Goal: Task Accomplishment & Management: Complete application form

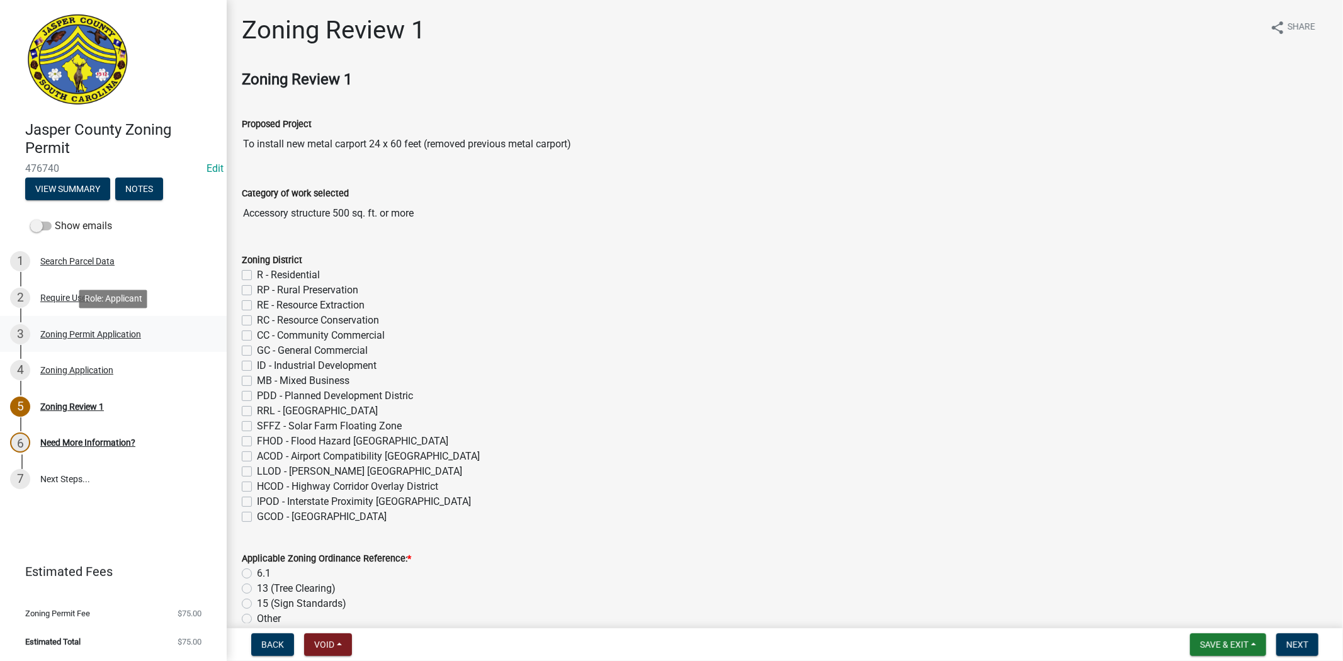
click at [90, 330] on div "Zoning Permit Application" at bounding box center [90, 334] width 101 height 9
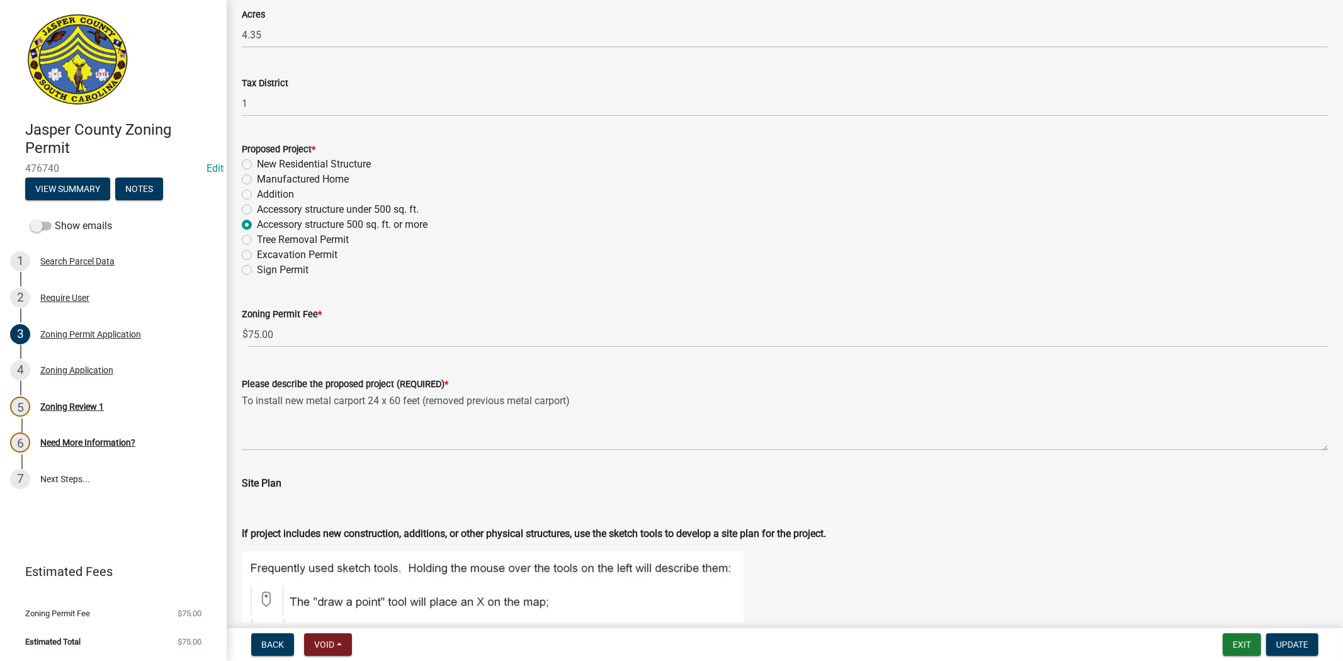
scroll to position [1049, 0]
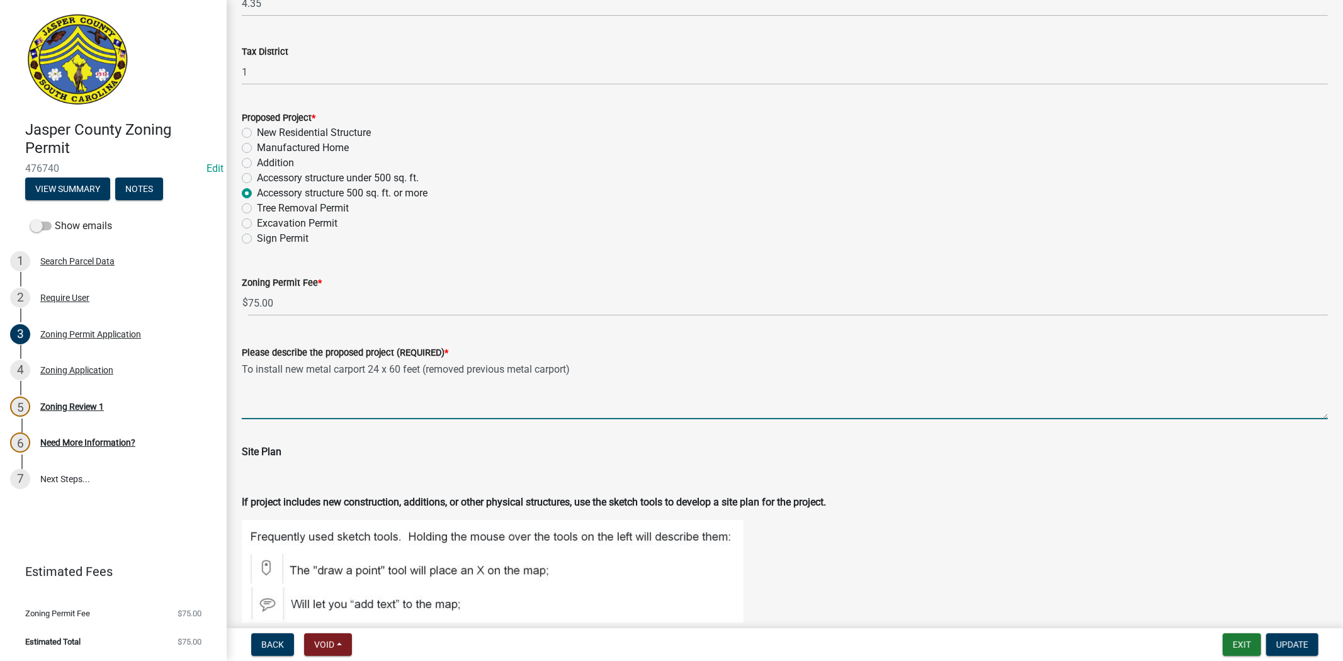
click at [590, 368] on textarea "To install new metal carport 24 x 60 feet (removed previous metal carport)" at bounding box center [785, 389] width 1086 height 59
drag, startPoint x: 256, startPoint y: 368, endPoint x: 238, endPoint y: 367, distance: 17.6
click at [238, 367] on div "Please describe the proposed project (REQUIRED) * To install new metal carport …" at bounding box center [784, 373] width 1105 height 92
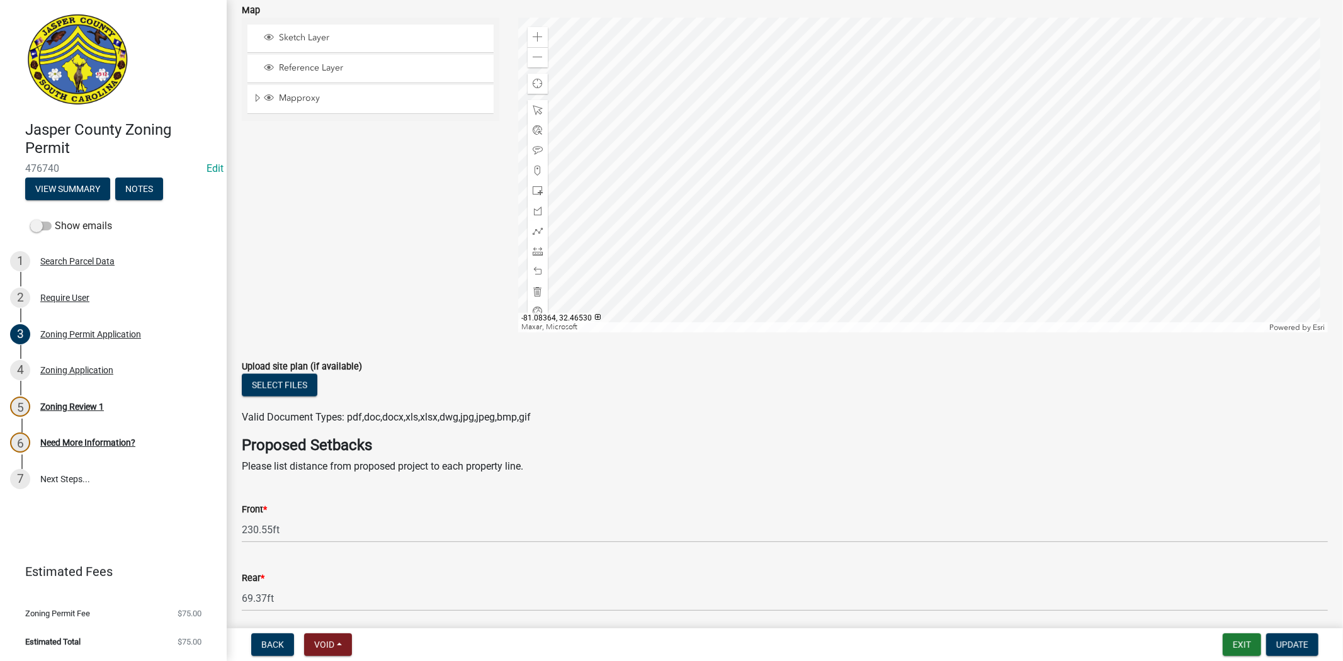
scroll to position [1748, 0]
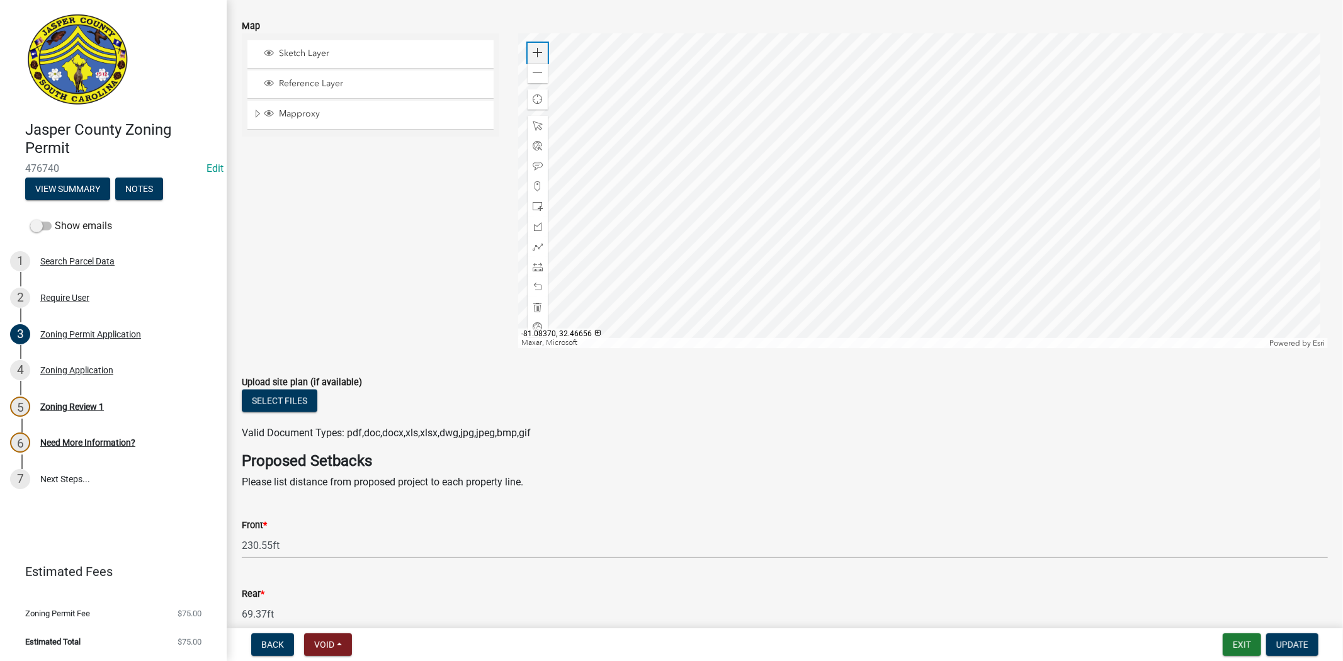
click at [537, 57] on span at bounding box center [538, 53] width 10 height 10
click at [858, 206] on div at bounding box center [922, 190] width 809 height 315
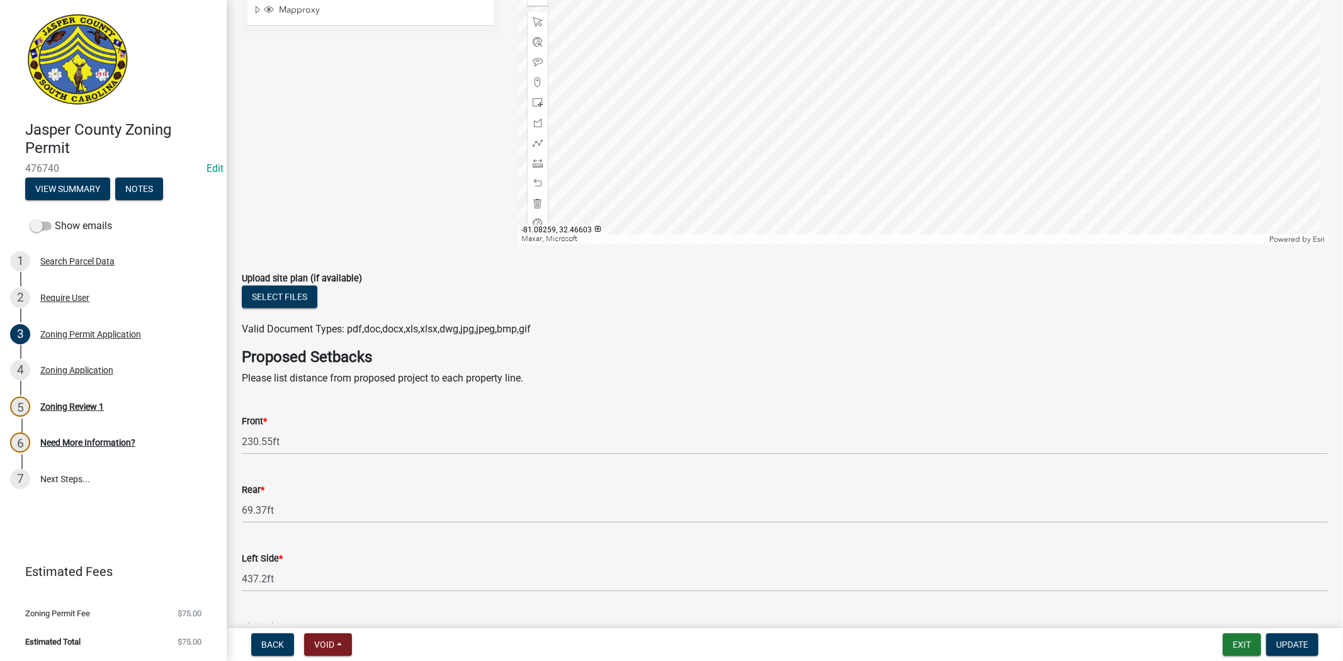
scroll to position [1922, 0]
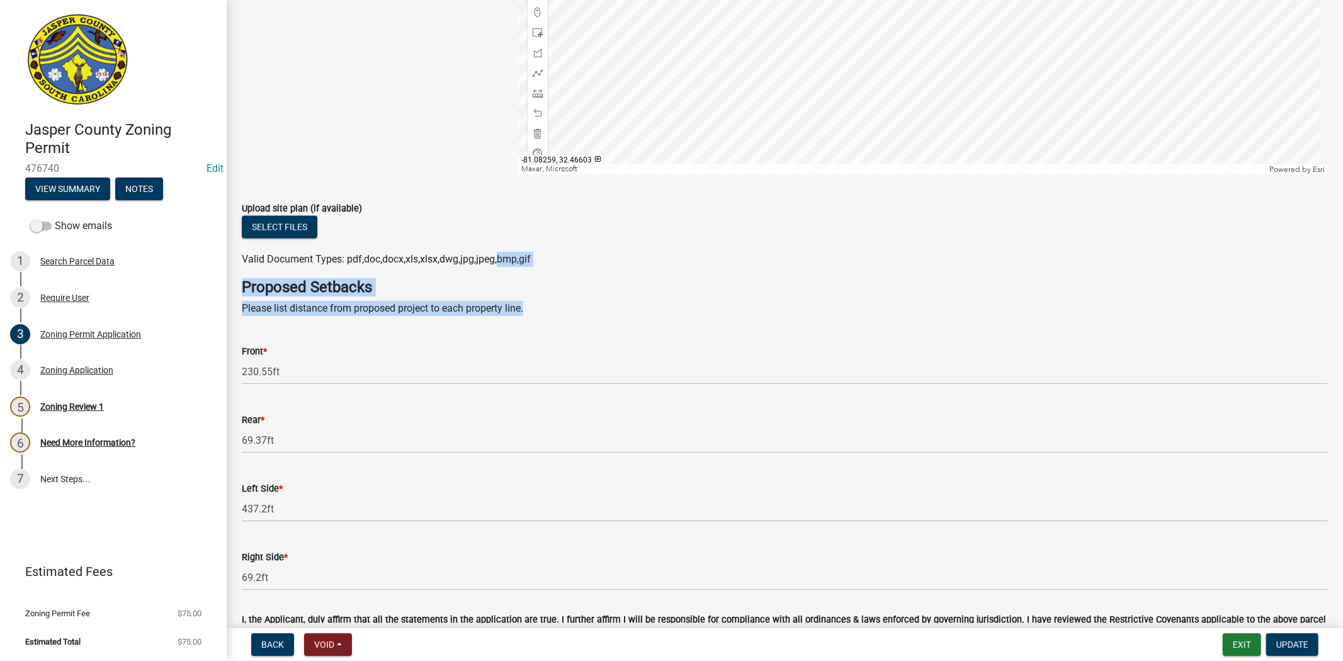
drag, startPoint x: 498, startPoint y: 264, endPoint x: 489, endPoint y: 372, distance: 108.0
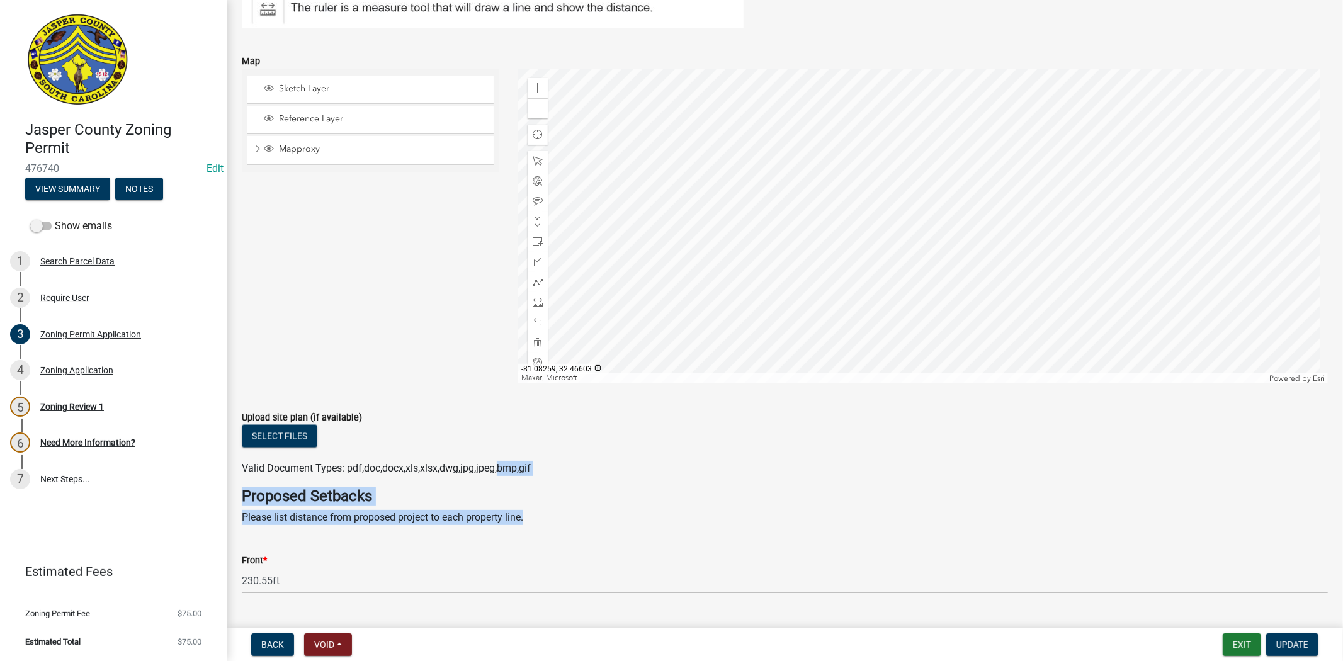
scroll to position [1712, 0]
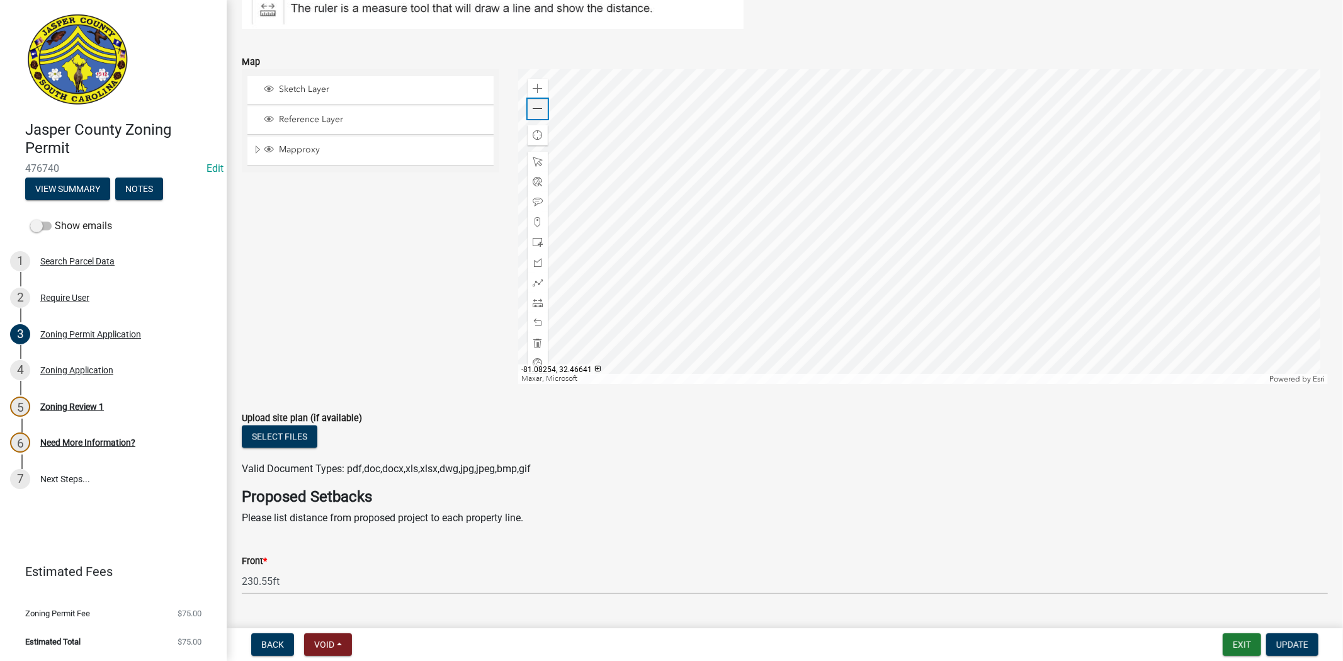
click at [536, 104] on span at bounding box center [538, 109] width 10 height 10
click at [649, 204] on div at bounding box center [922, 226] width 809 height 315
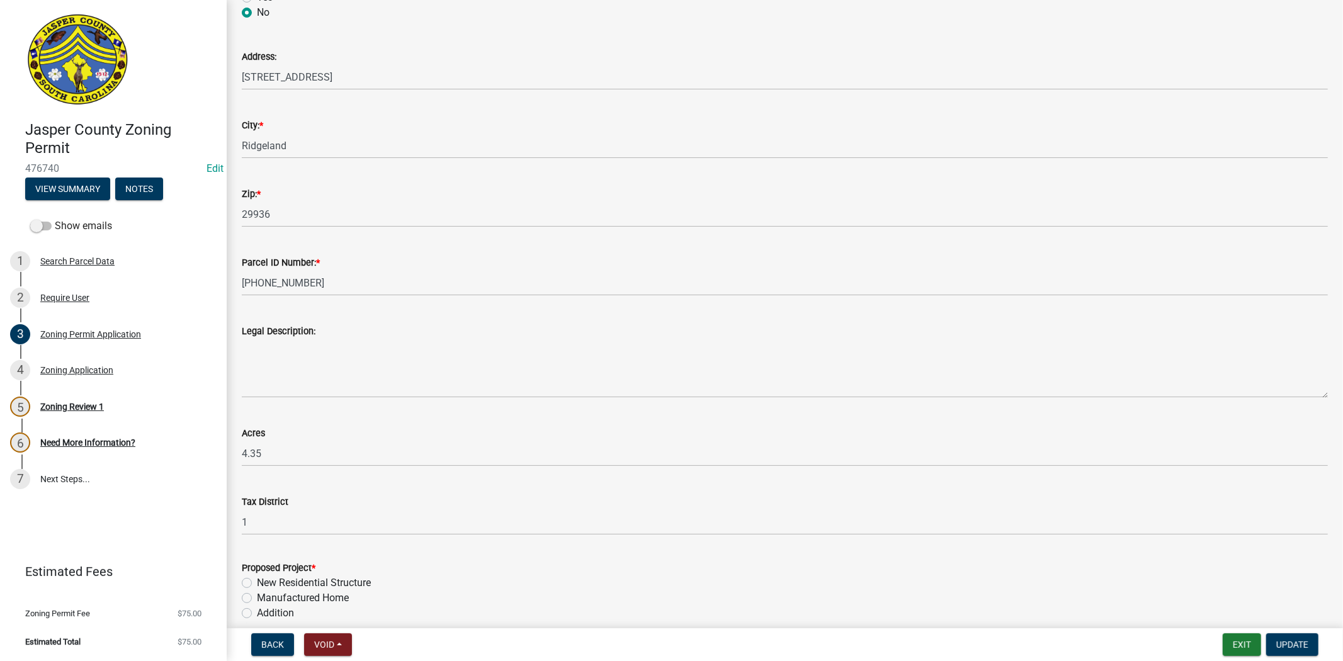
scroll to position [593, 0]
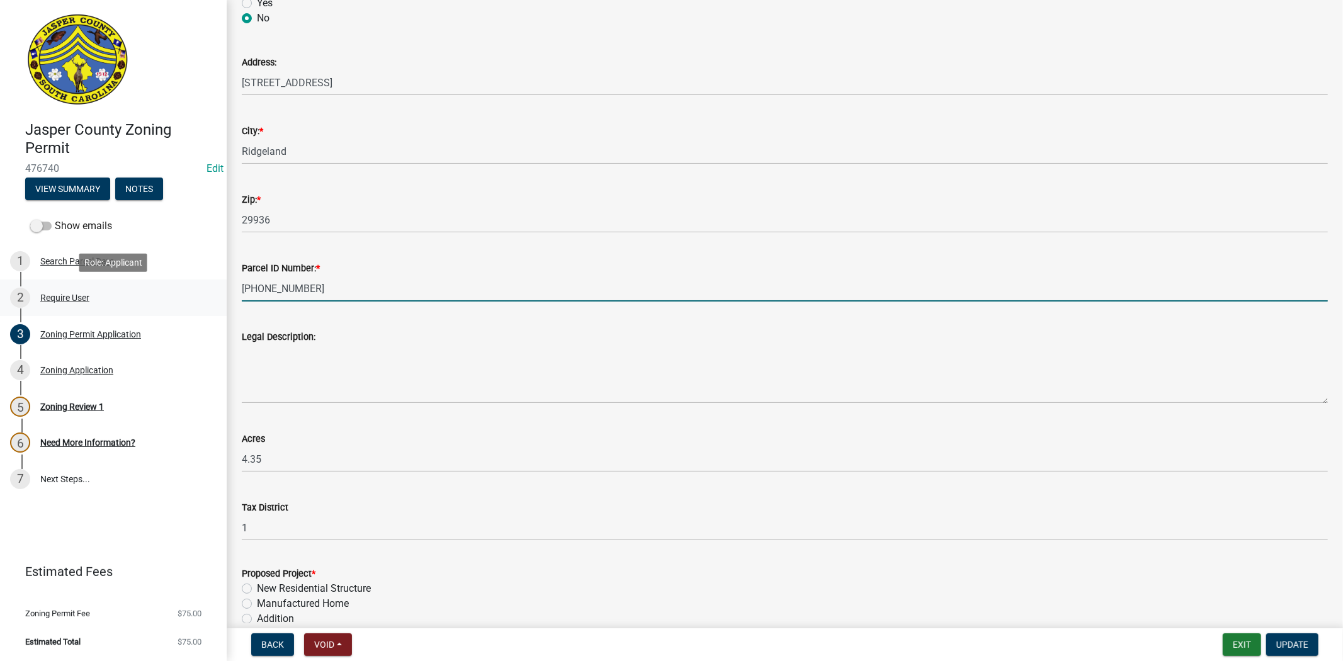
drag, startPoint x: 350, startPoint y: 296, endPoint x: 147, endPoint y: 310, distance: 203.7
click at [147, 310] on div "Jasper County Zoning Permit 476740 Edit View Summary Notes Show emails 1 Search…" at bounding box center [671, 330] width 1343 height 661
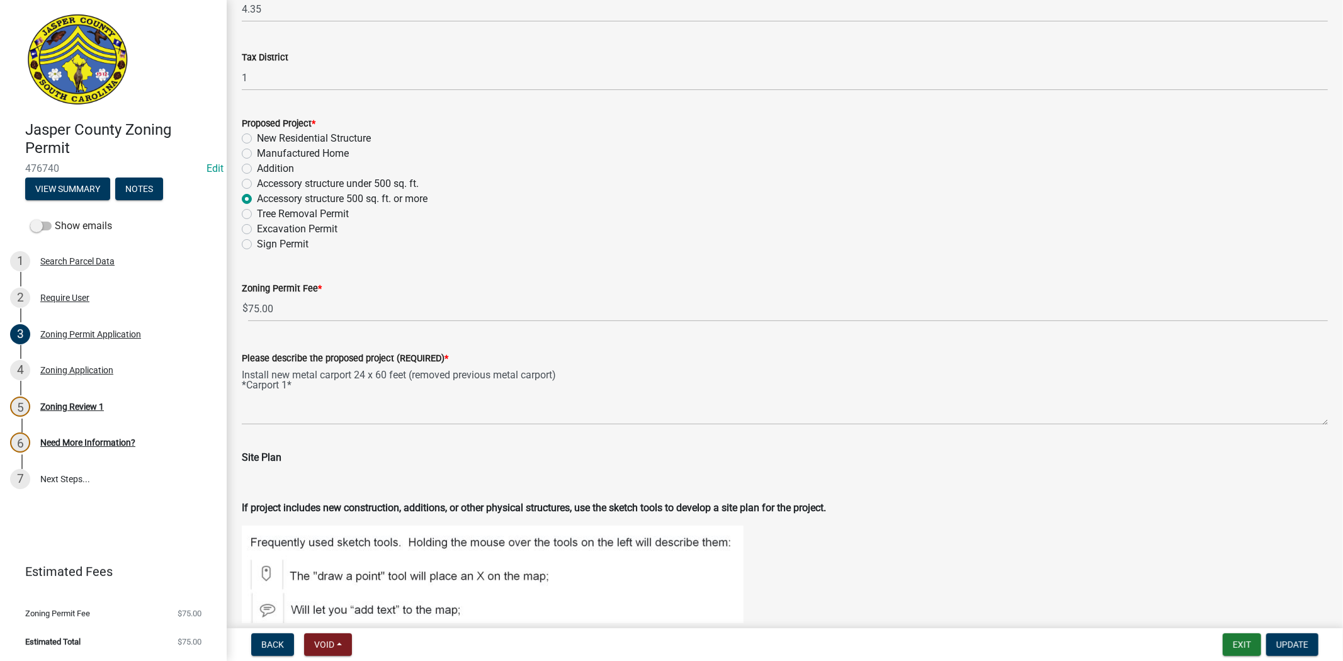
scroll to position [1049, 0]
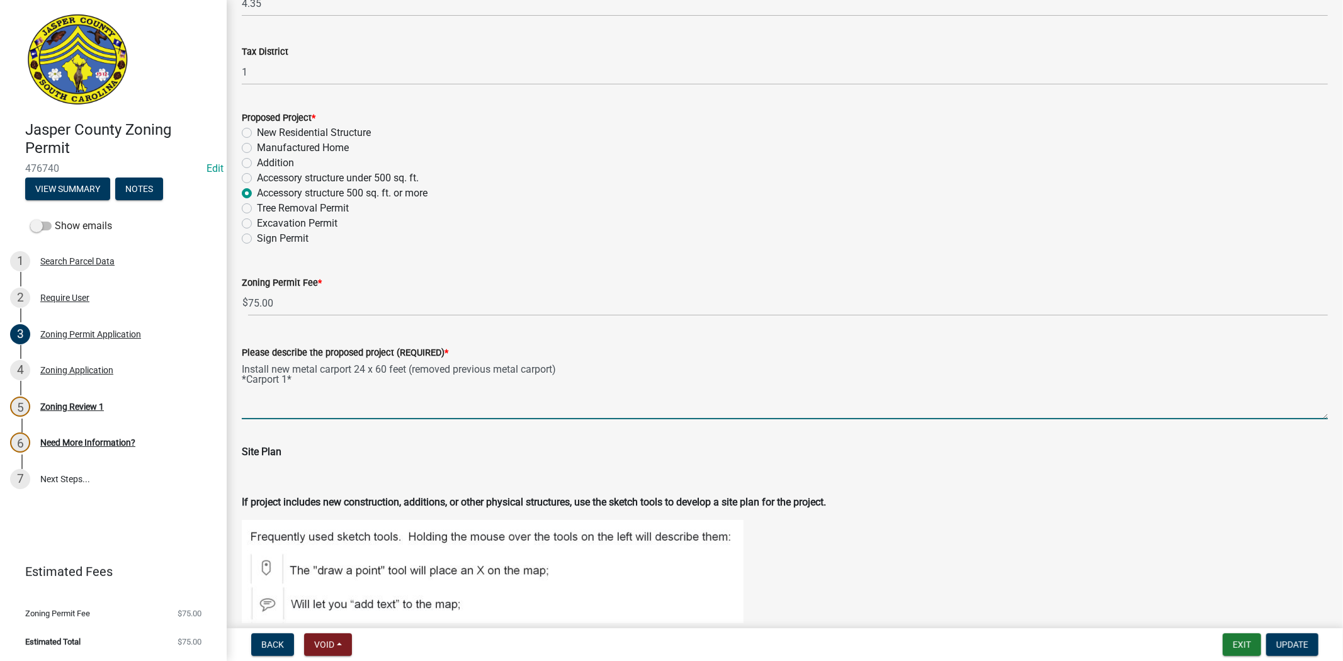
click at [304, 378] on textarea "Install new metal carport 24 x 60 feet (removed previous metal carport) *Carpor…" at bounding box center [785, 389] width 1086 height 59
click at [242, 368] on textarea "Install new metal carport 24 x 60 feet (removed previous metal carport) *Carpor…" at bounding box center [785, 389] width 1086 height 59
drag, startPoint x: 298, startPoint y: 393, endPoint x: 229, endPoint y: 392, distance: 69.3
click at [229, 392] on div "Zoning Permit Application share Share Mark the Status of the Applicant * Owner(…" at bounding box center [785, 421] width 1116 height 2911
click at [470, 405] on textarea "Zoning permit is only for one metal carport (carport 1) Install new metal carpo…" at bounding box center [785, 389] width 1086 height 59
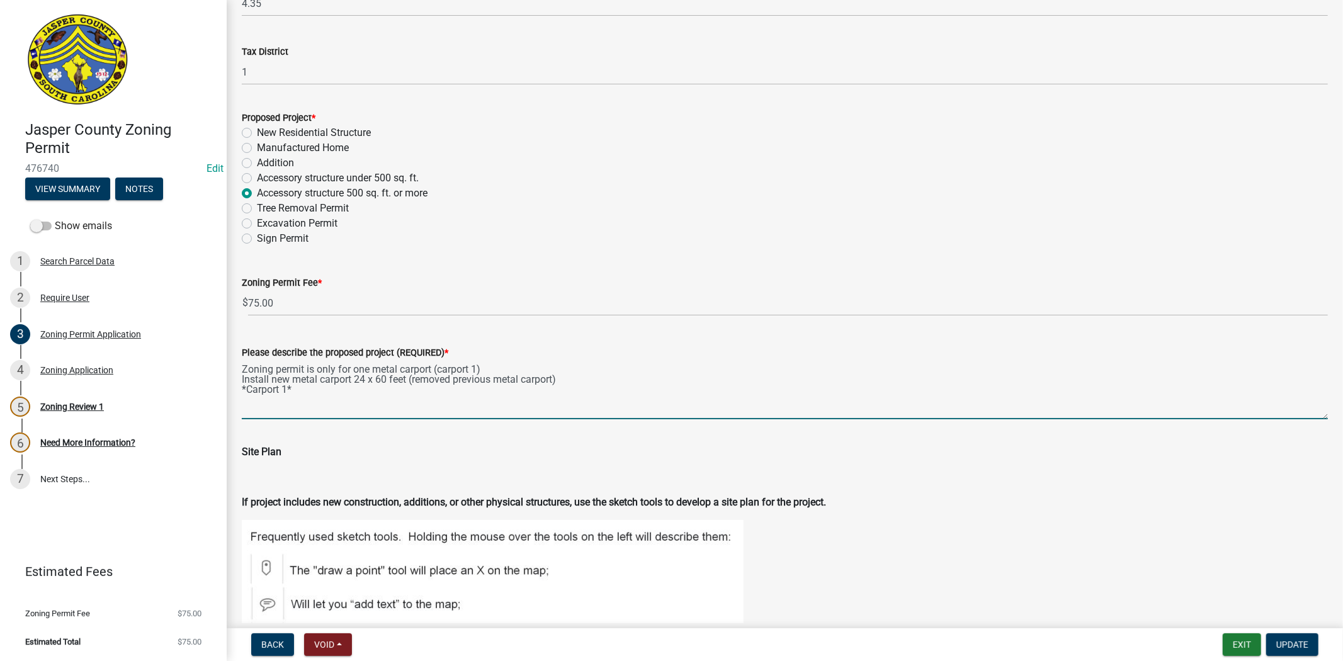
click at [242, 363] on textarea "Zoning permit is only for one metal carport (carport 1) Install new metal carpo…" at bounding box center [785, 389] width 1086 height 59
drag, startPoint x: 449, startPoint y: 368, endPoint x: 527, endPoint y: 349, distance: 80.9
click at [523, 361] on textarea "*Zoning permit is only for one metal carport (carport 1) Install new metal carp…" at bounding box center [785, 389] width 1086 height 59
drag, startPoint x: 448, startPoint y: 366, endPoint x: 235, endPoint y: 359, distance: 212.9
click at [235, 359] on div "Please describe the proposed project (REQUIRED) * *Zoning permit is only for on…" at bounding box center [784, 373] width 1105 height 92
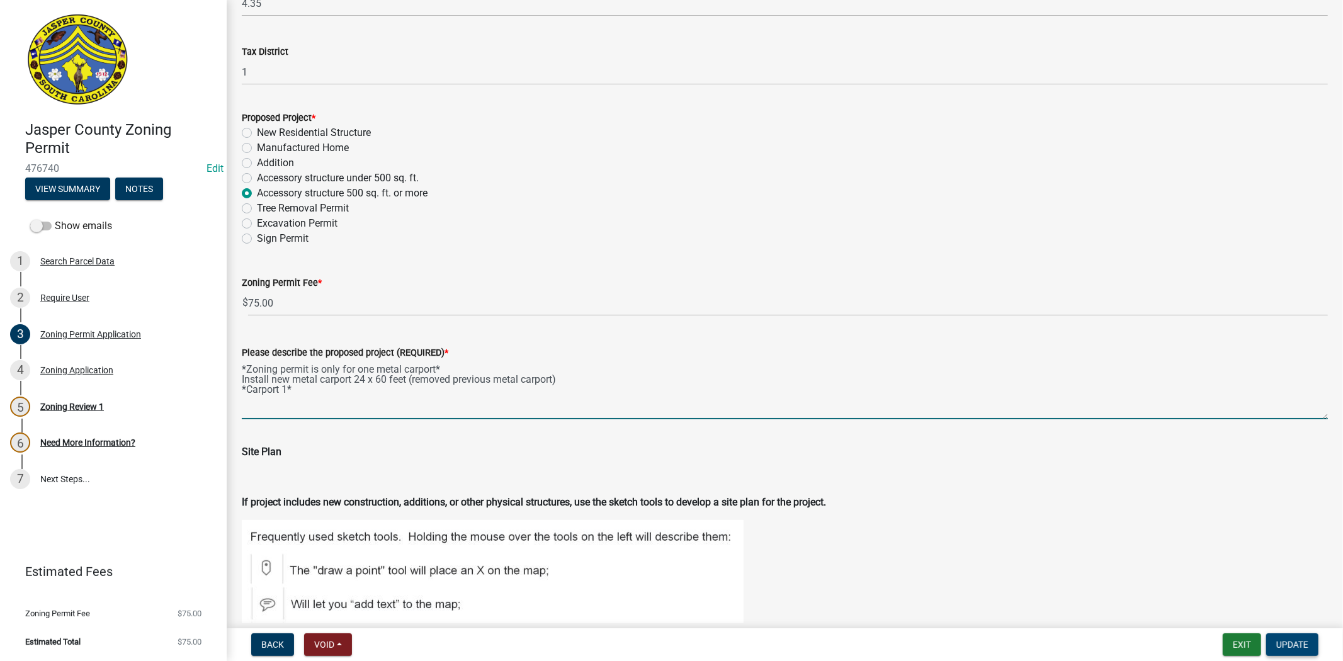
type textarea "*Zoning permit is only for one metal carport* Install new metal carport 24 x 60…"
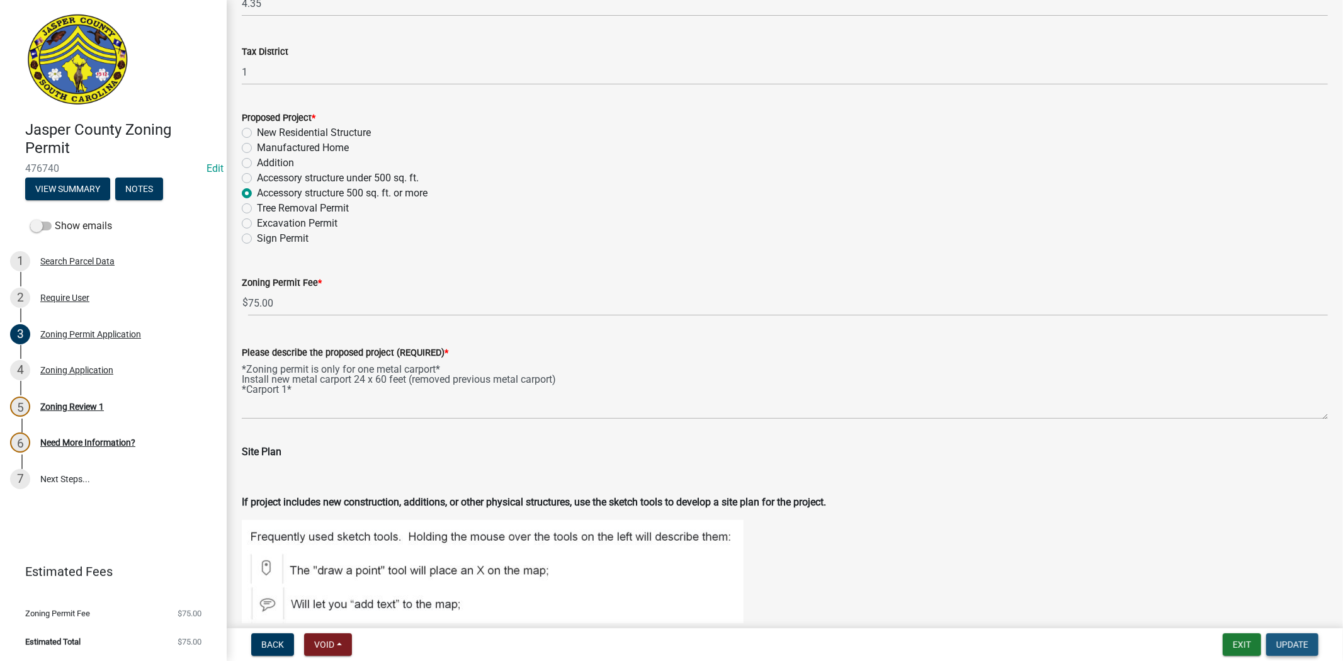
click at [1299, 643] on span "Update" at bounding box center [1292, 645] width 32 height 10
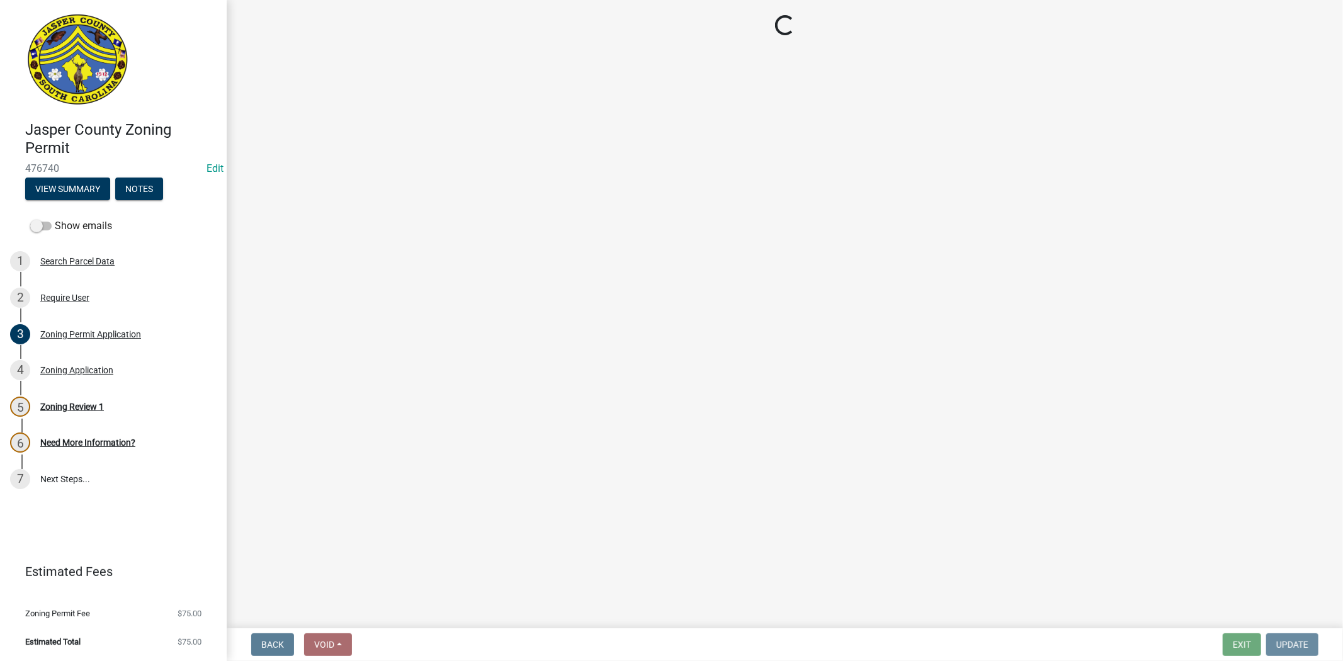
scroll to position [0, 0]
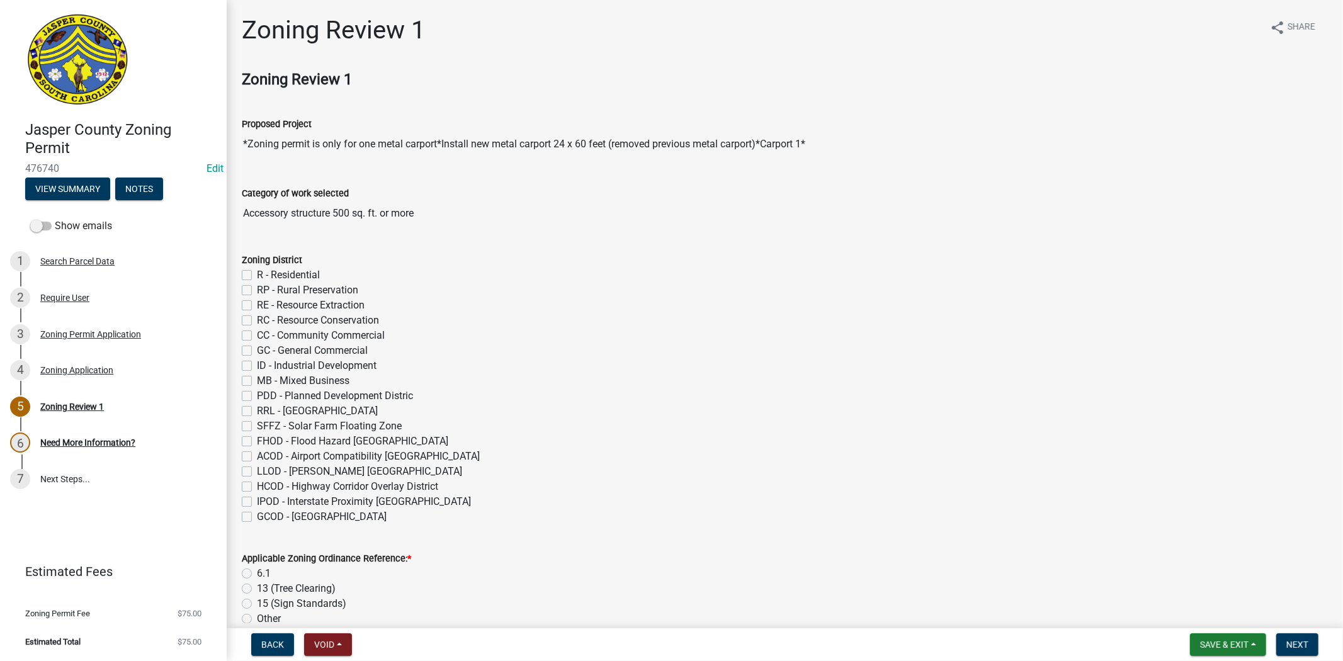
click at [257, 274] on label "R - Residential" at bounding box center [288, 275] width 63 height 15
click at [257, 274] on input "R - Residential" at bounding box center [261, 272] width 8 height 8
checkbox input "true"
checkbox input "false"
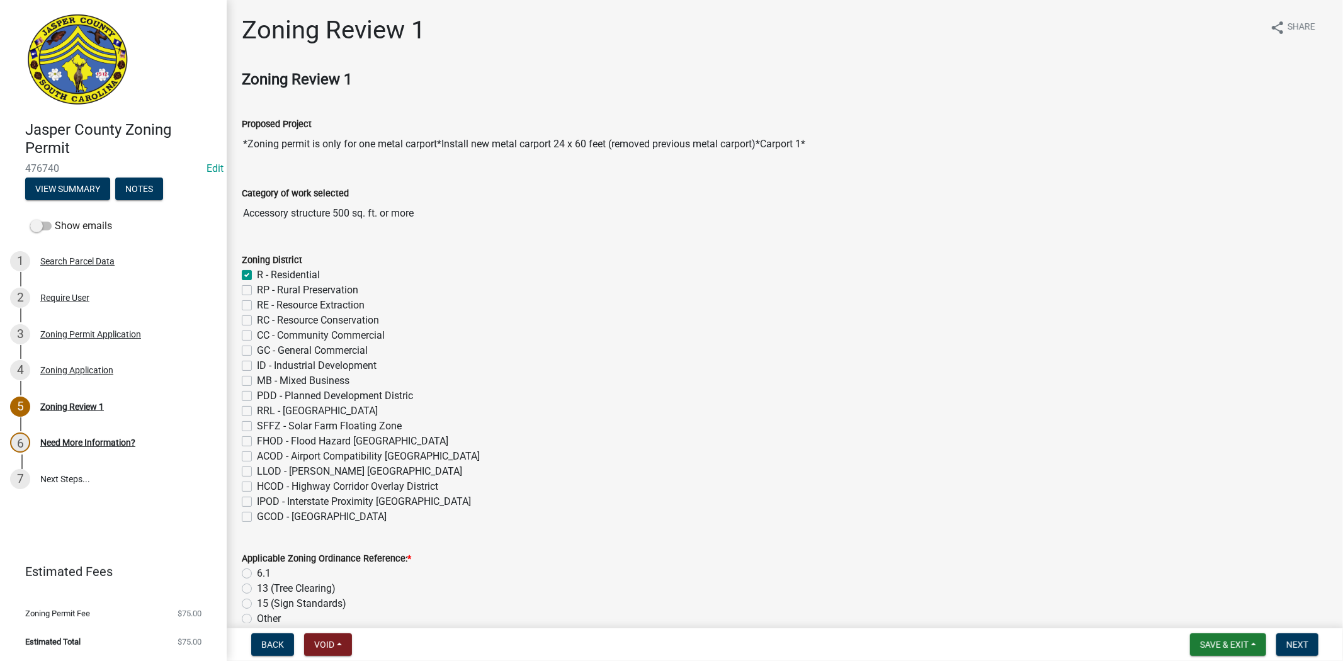
checkbox input "false"
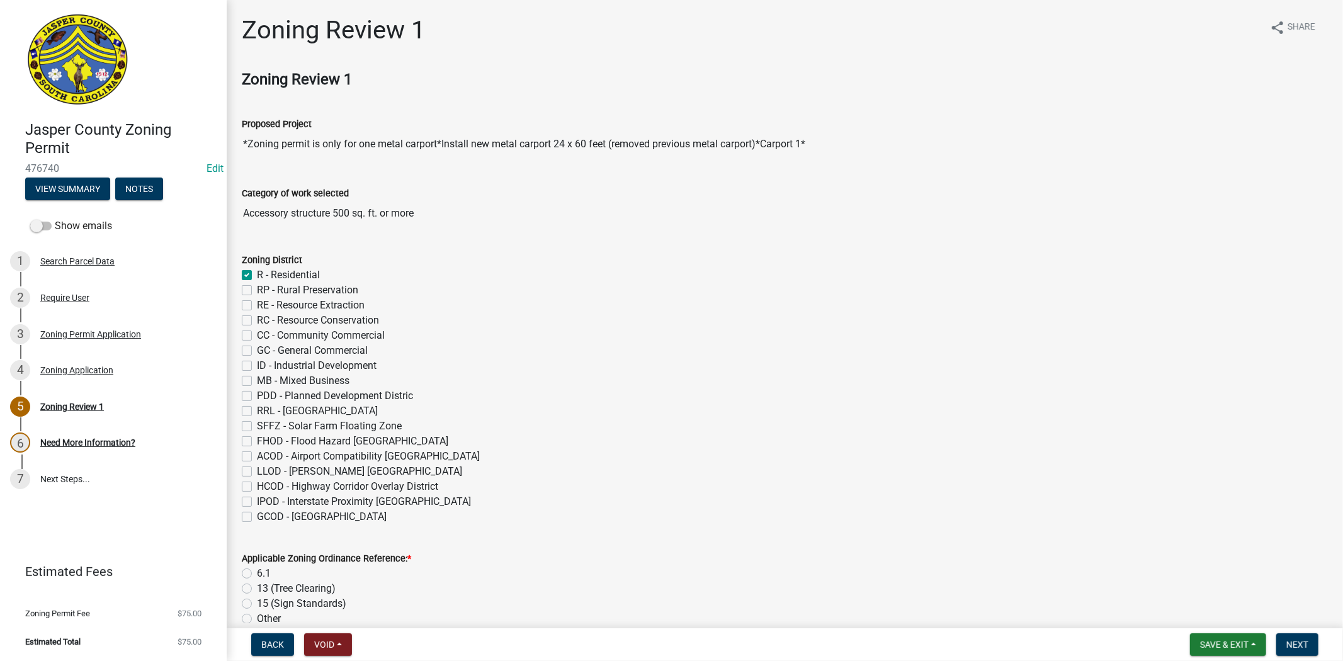
checkbox input "false"
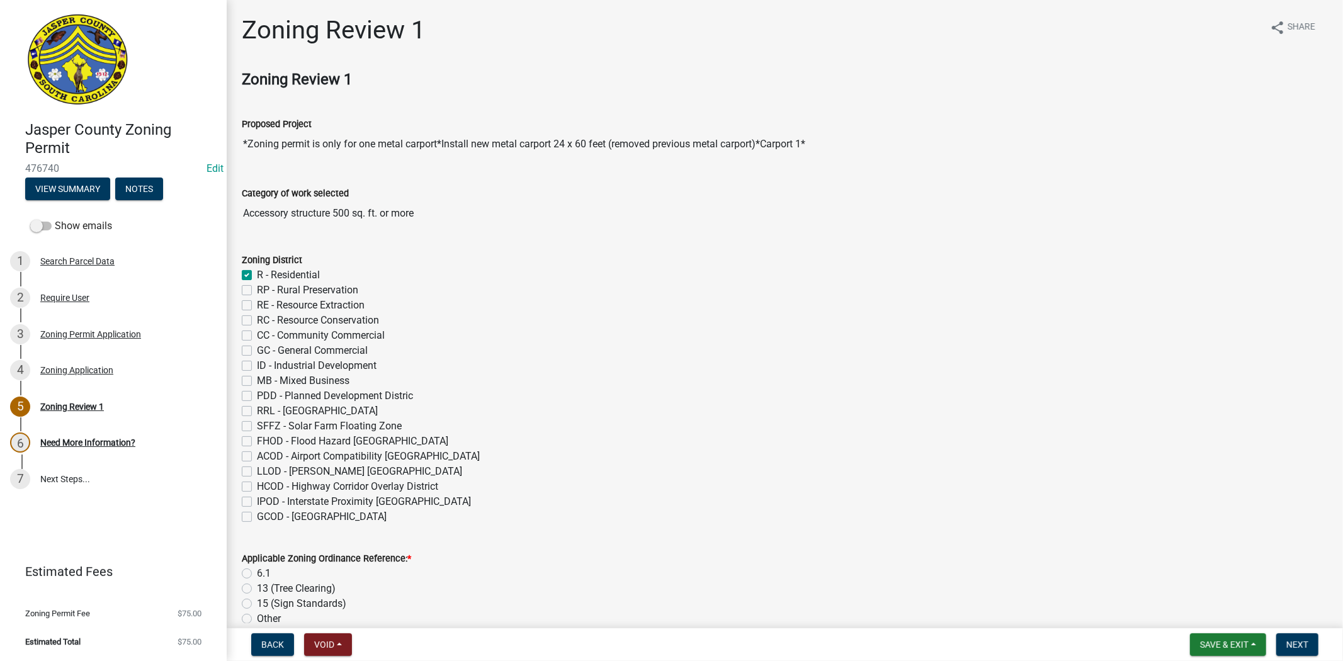
checkbox input "false"
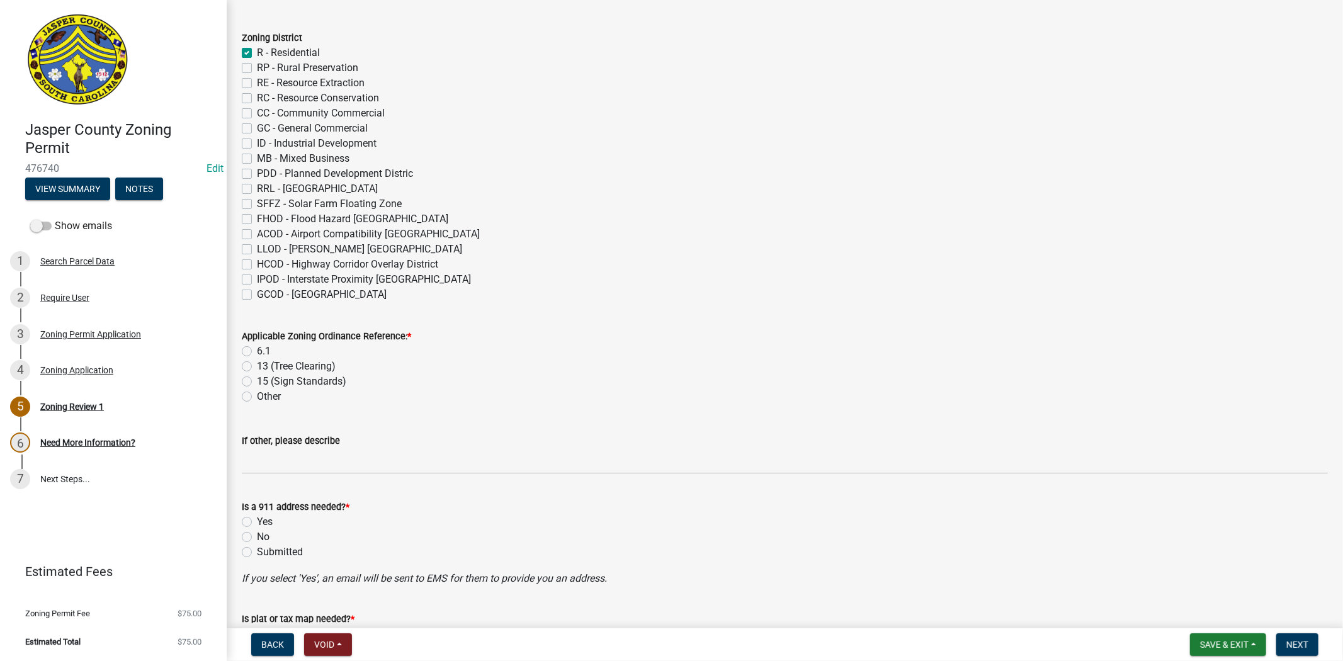
scroll to position [279, 0]
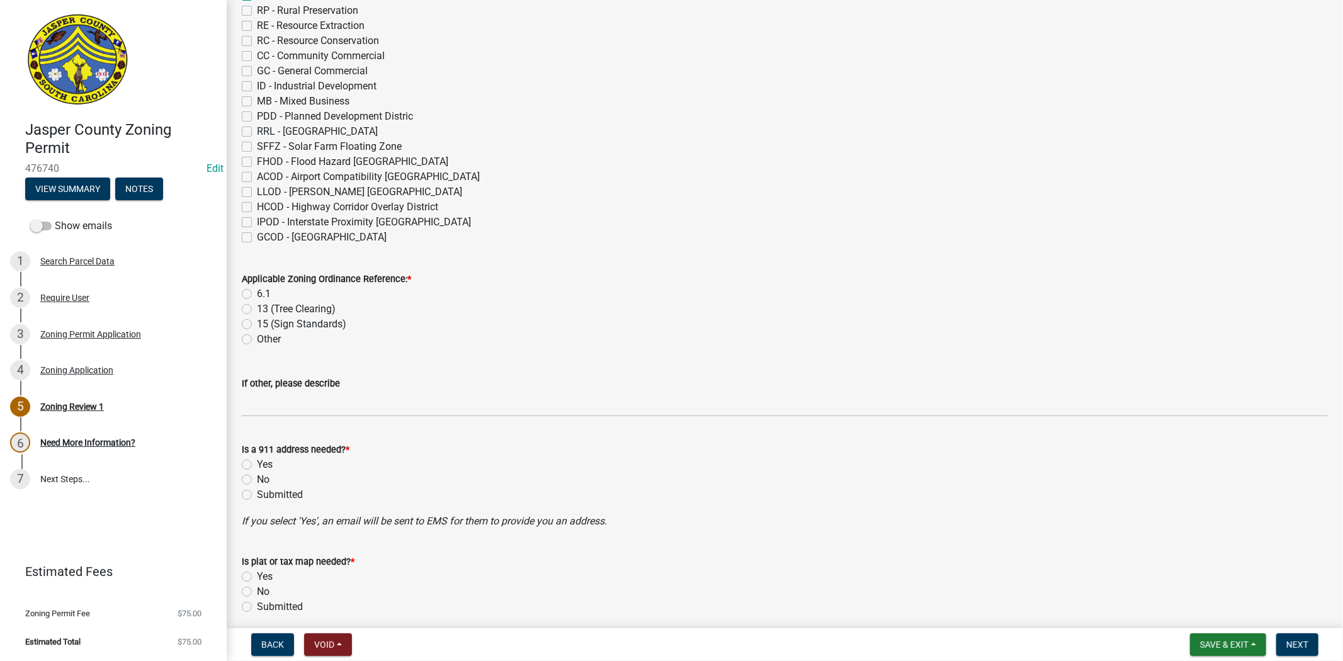
click at [257, 292] on label "6.1" at bounding box center [264, 293] width 14 height 15
click at [257, 292] on input "6.1" at bounding box center [261, 290] width 8 height 8
radio input "true"
click at [257, 478] on label "No" at bounding box center [263, 479] width 13 height 15
click at [257, 478] on input "No" at bounding box center [261, 476] width 8 height 8
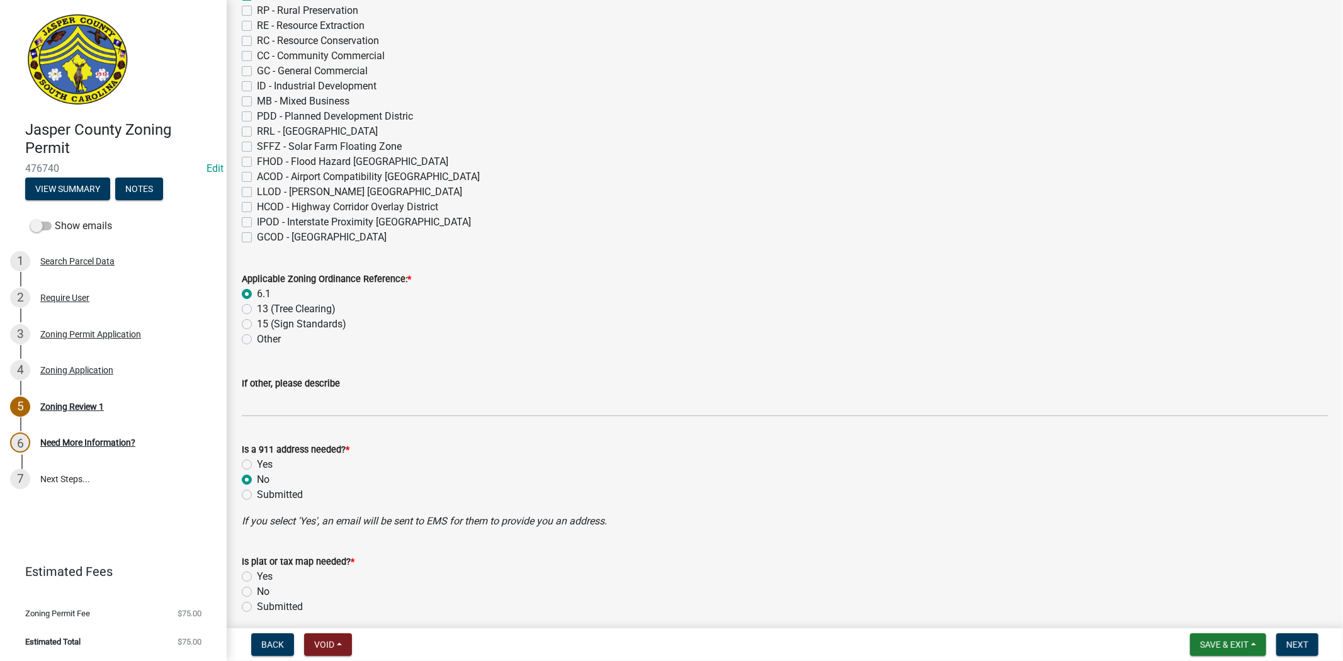
radio input "true"
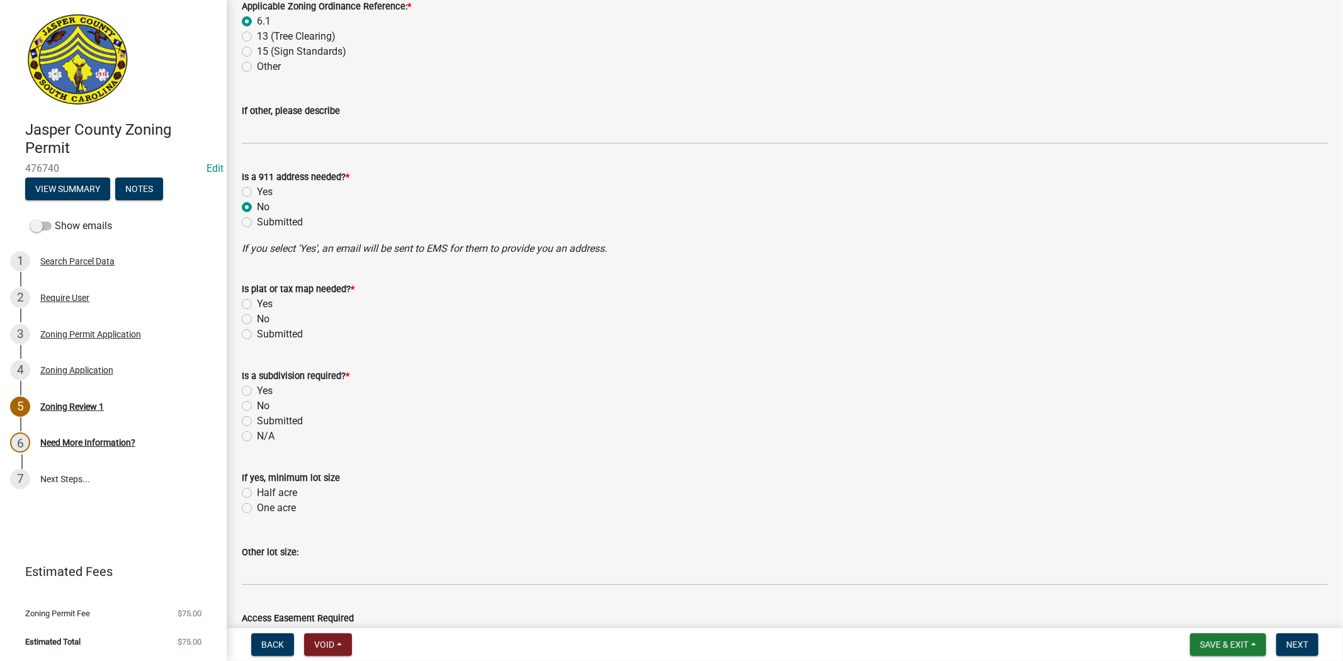
scroll to position [559, 0]
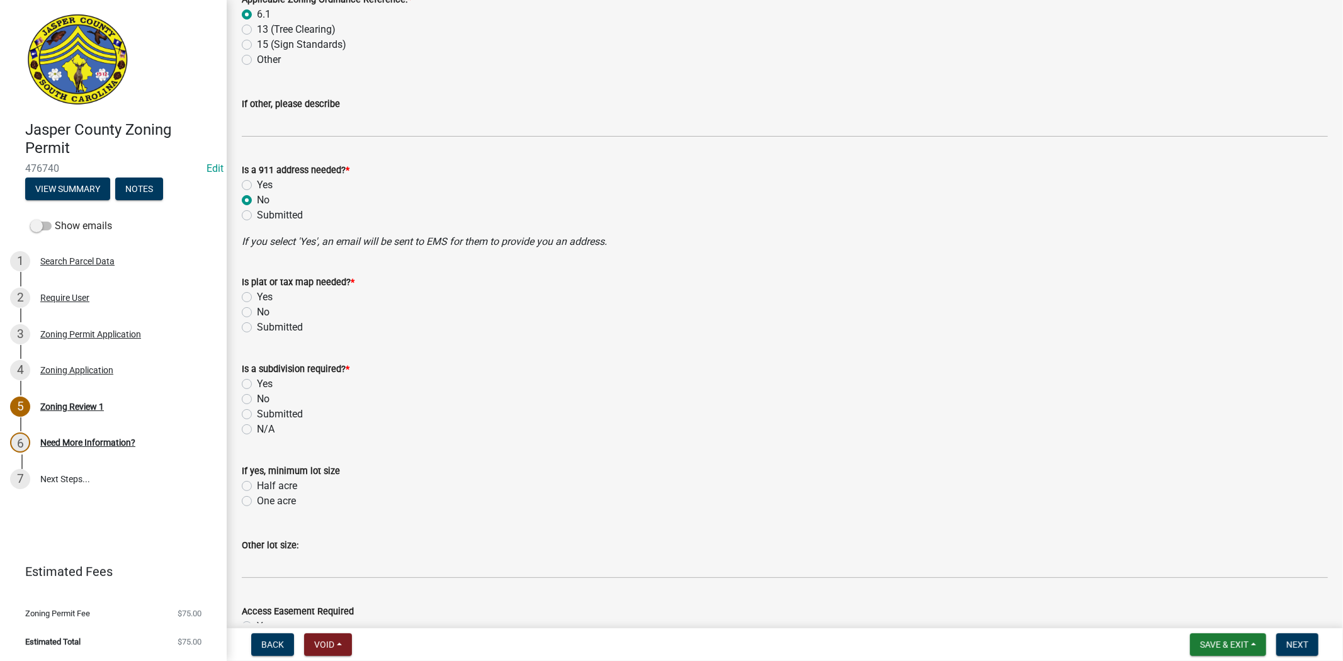
click at [257, 307] on label "No" at bounding box center [263, 312] width 13 height 15
click at [257, 307] on input "No" at bounding box center [261, 309] width 8 height 8
radio input "true"
click at [257, 398] on label "No" at bounding box center [263, 399] width 13 height 15
click at [257, 398] on input "No" at bounding box center [261, 396] width 8 height 8
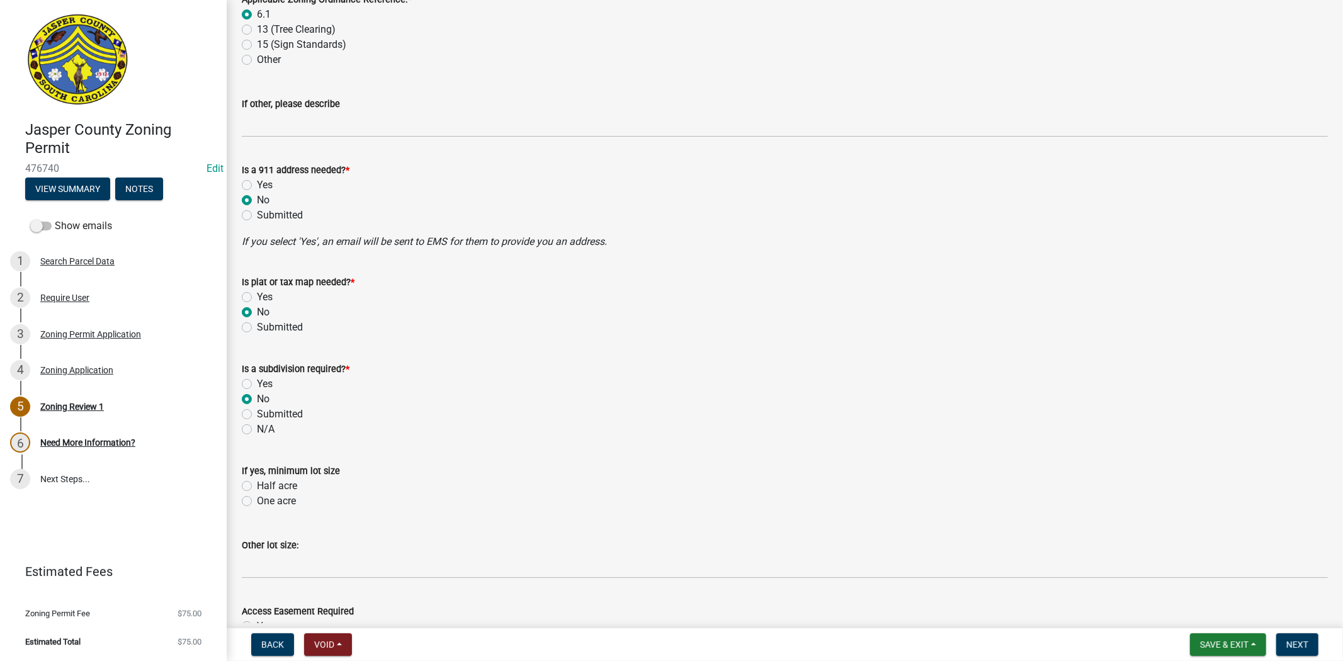
radio input "true"
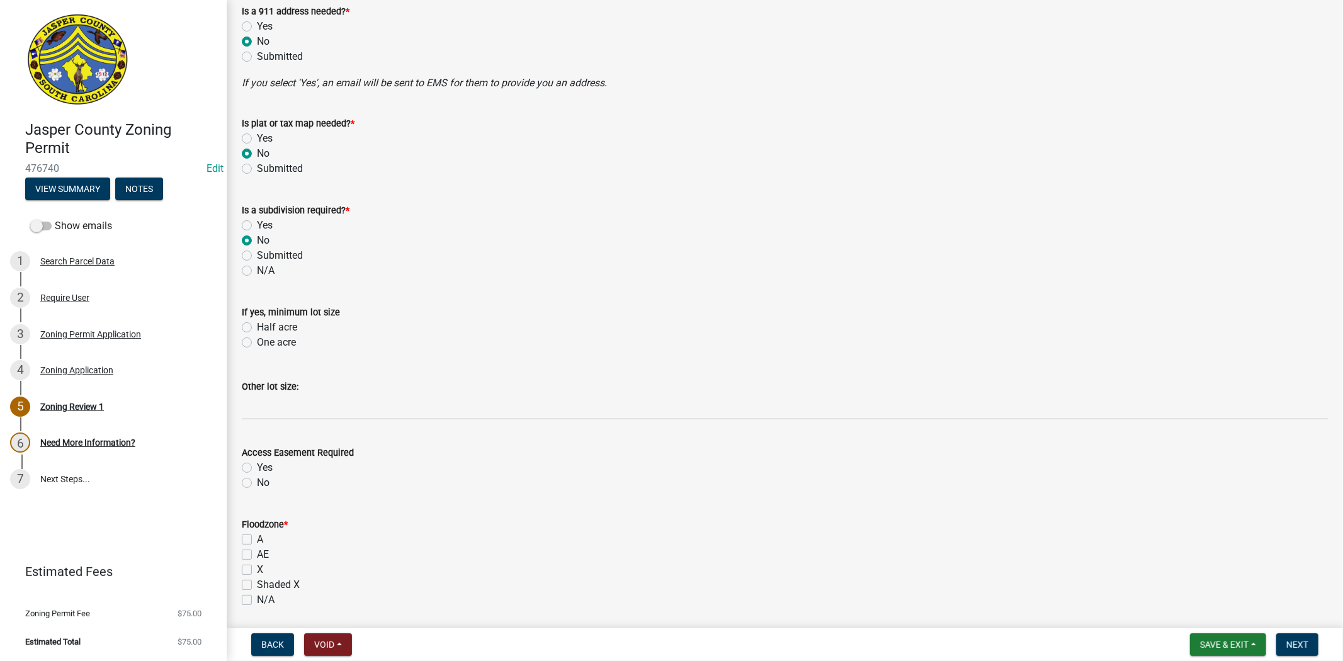
scroll to position [839, 0]
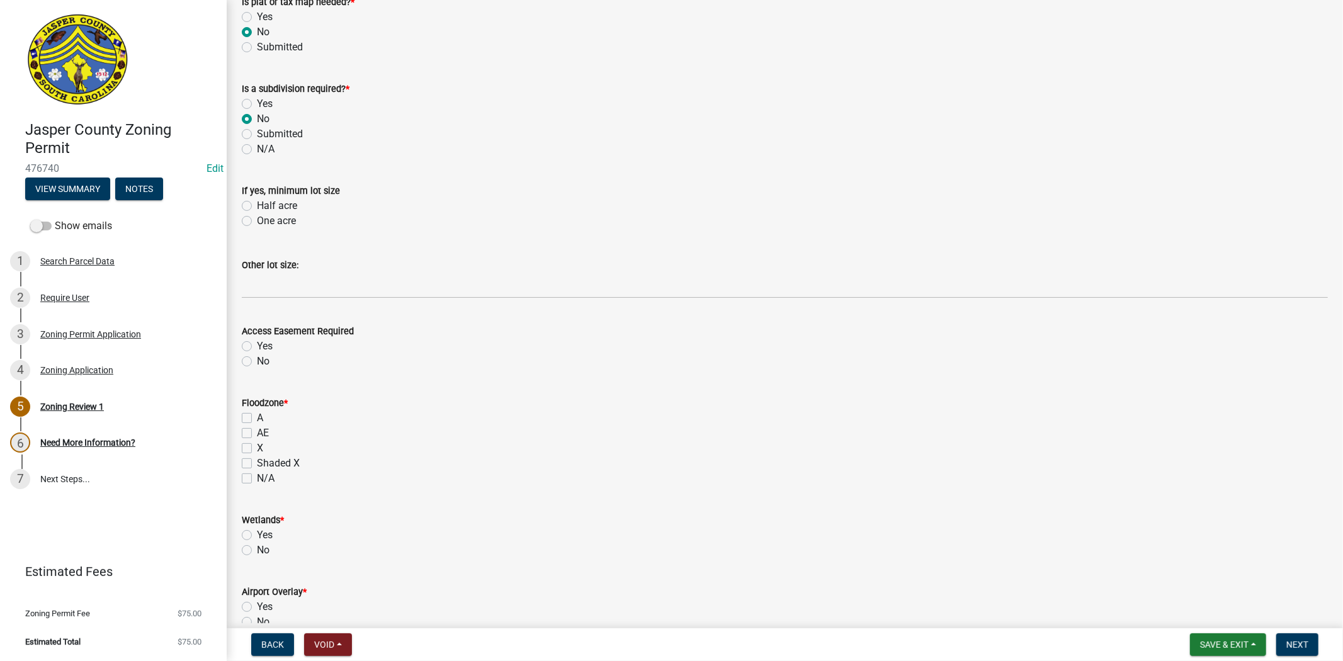
click at [257, 444] on label "X" at bounding box center [260, 448] width 6 height 15
click at [257, 444] on input "X" at bounding box center [261, 445] width 8 height 8
checkbox input "true"
checkbox input "false"
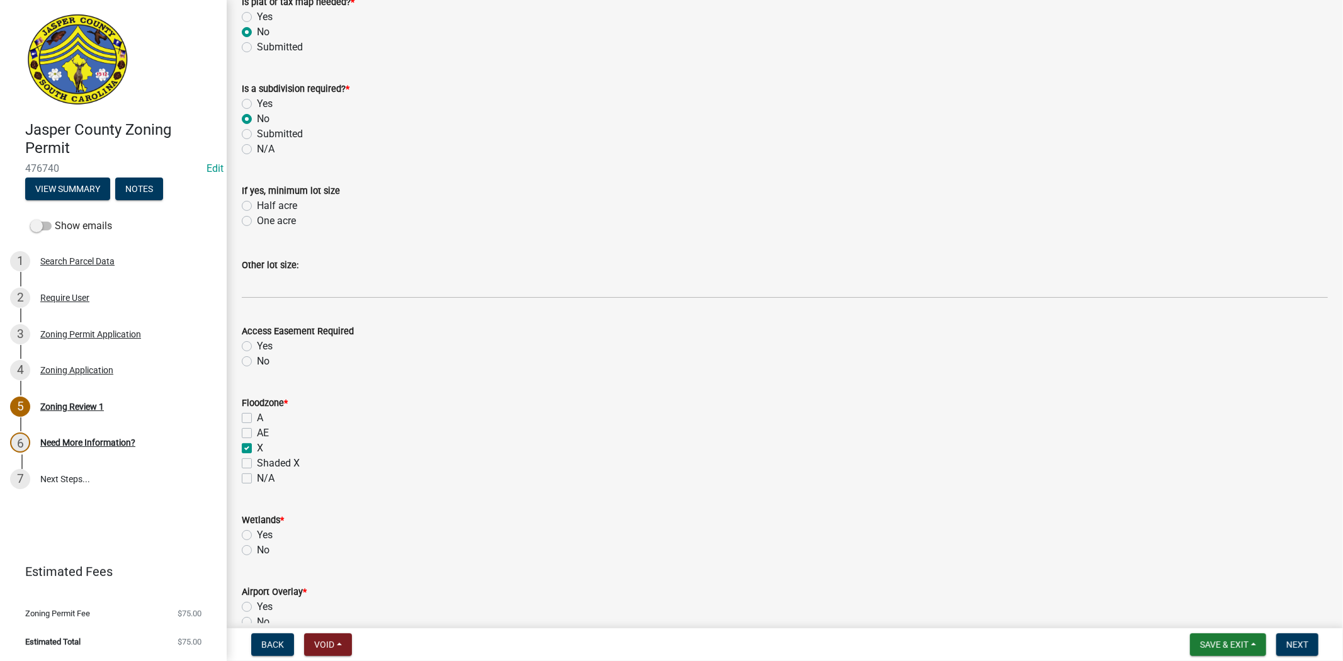
checkbox input "true"
checkbox input "false"
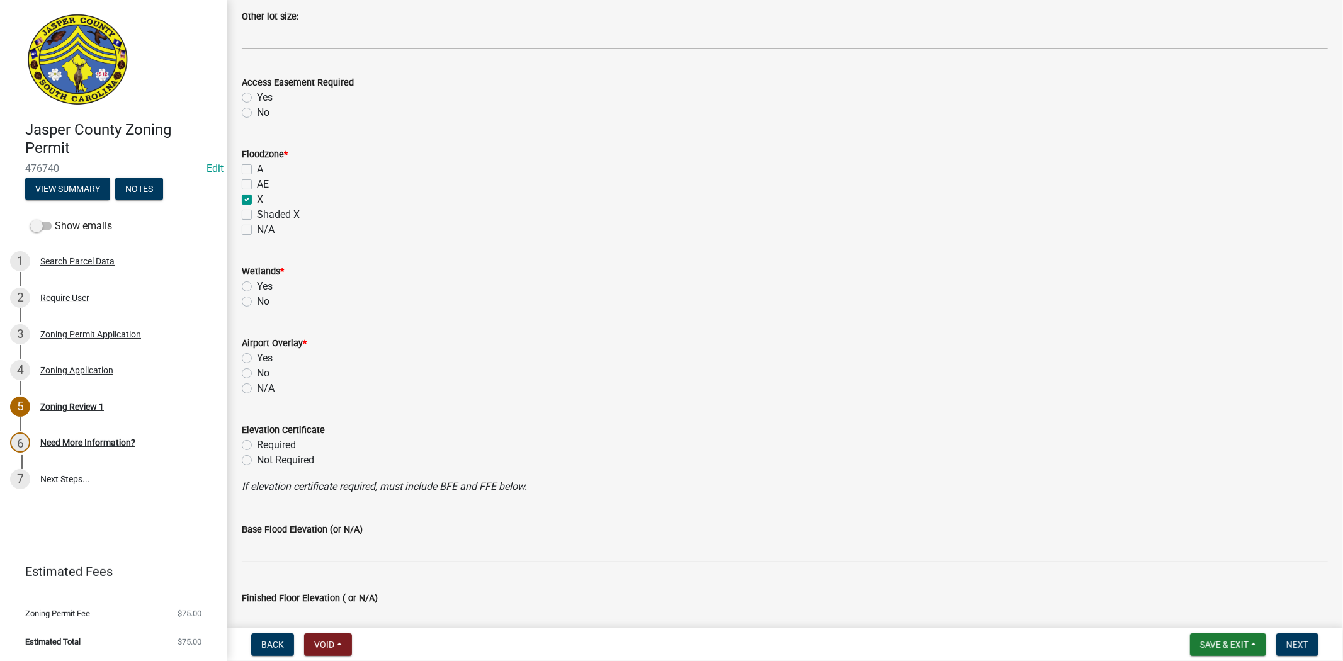
scroll to position [1119, 0]
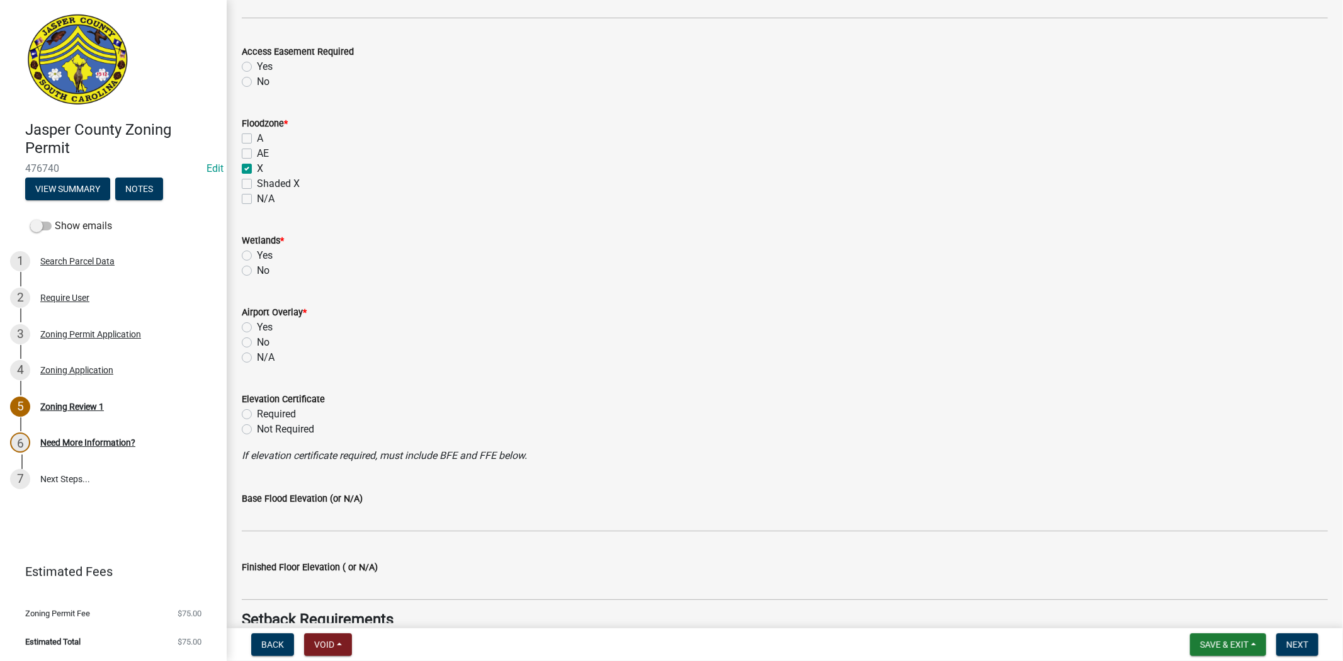
click at [257, 254] on label "Yes" at bounding box center [265, 255] width 16 height 15
click at [257, 254] on input "Yes" at bounding box center [261, 252] width 8 height 8
radio input "true"
click at [257, 359] on label "N/A" at bounding box center [266, 357] width 18 height 15
click at [257, 358] on input "N/A" at bounding box center [261, 354] width 8 height 8
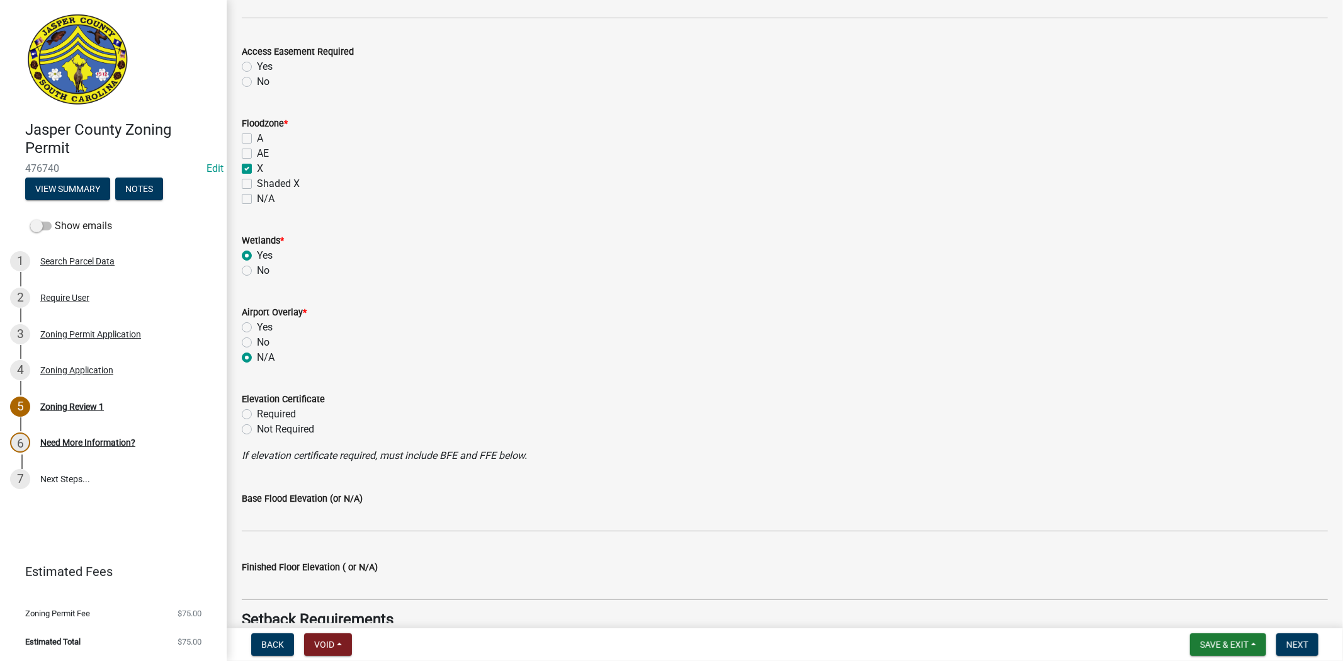
radio input "true"
click at [257, 343] on label "No" at bounding box center [263, 342] width 13 height 15
click at [257, 343] on input "No" at bounding box center [261, 339] width 8 height 8
radio input "true"
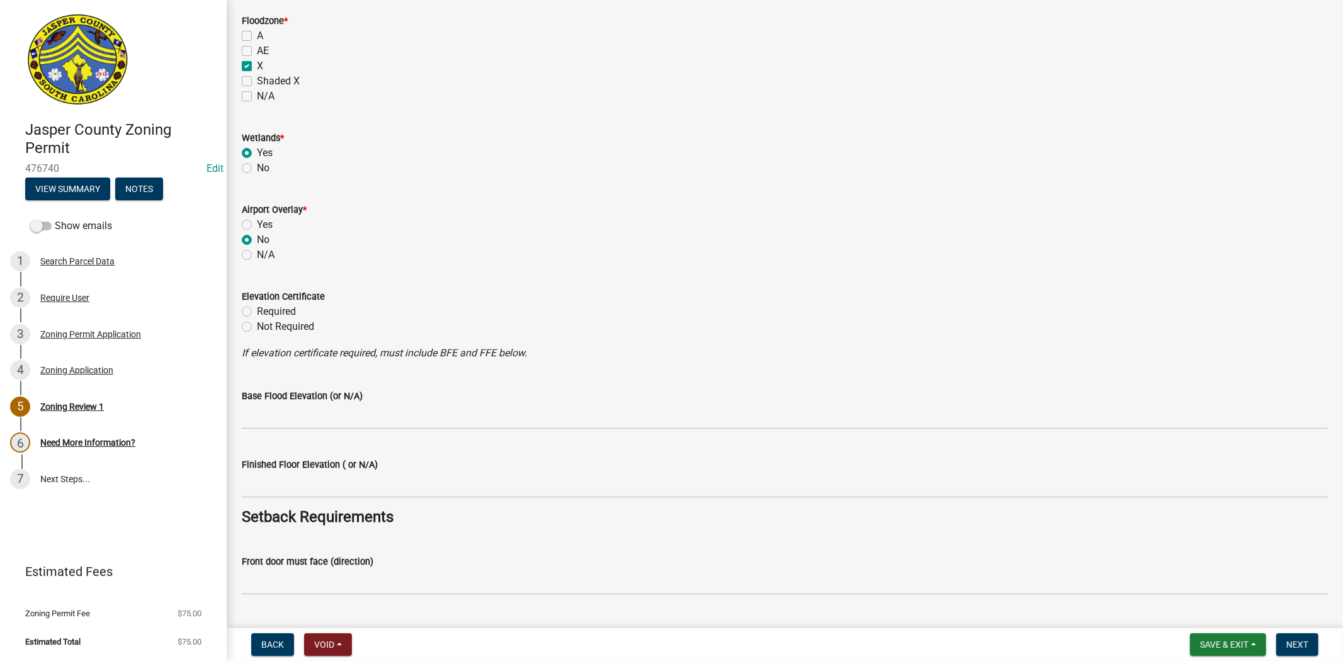
scroll to position [1259, 0]
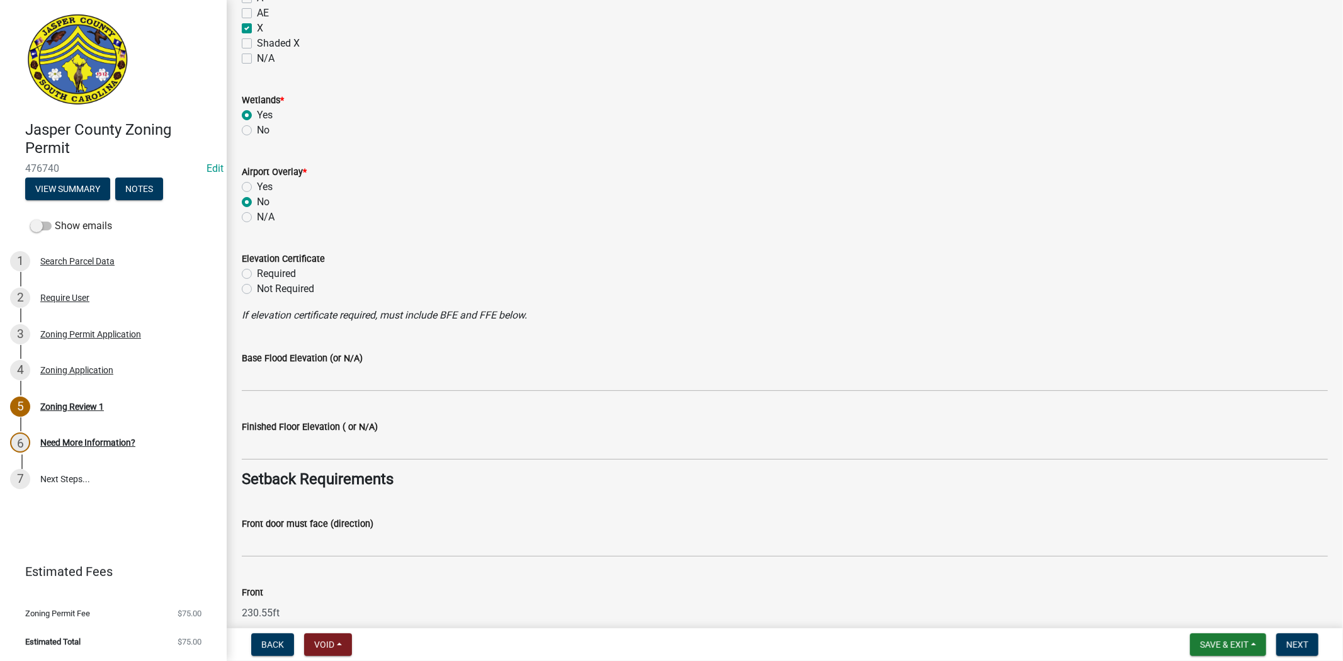
click at [257, 290] on label "Not Required" at bounding box center [285, 288] width 57 height 15
click at [257, 290] on input "Not Required" at bounding box center [261, 285] width 8 height 8
radio input "true"
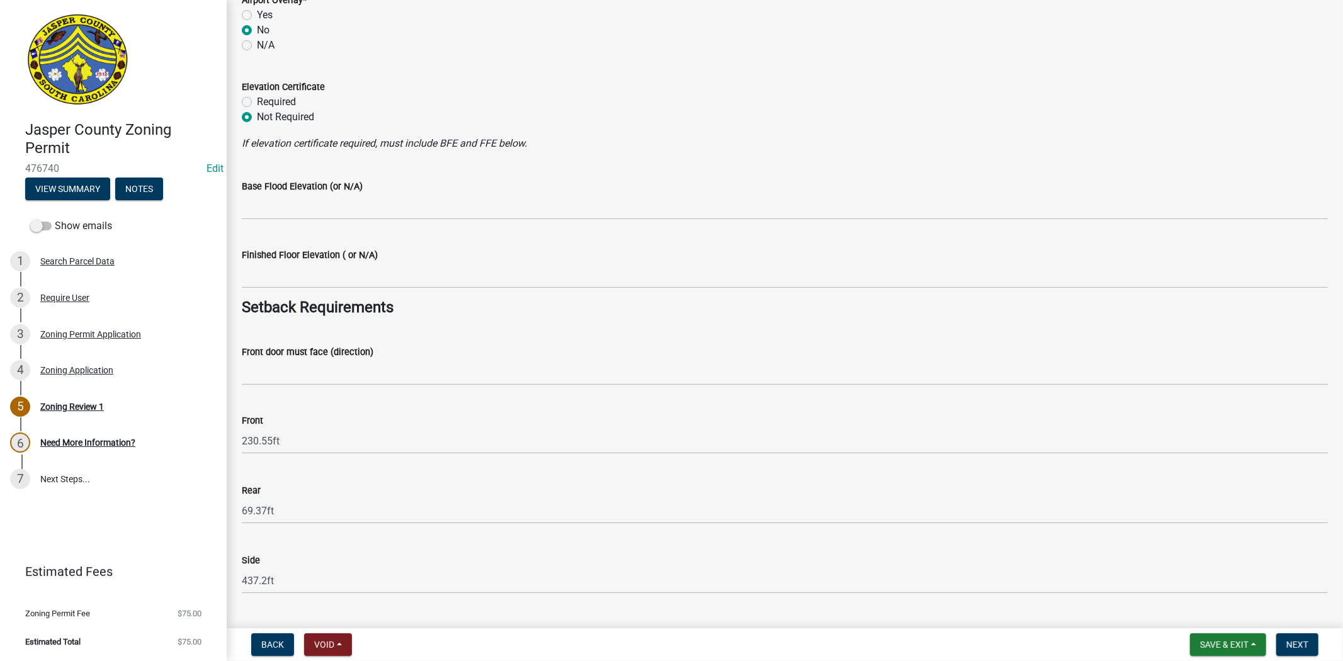
scroll to position [1469, 0]
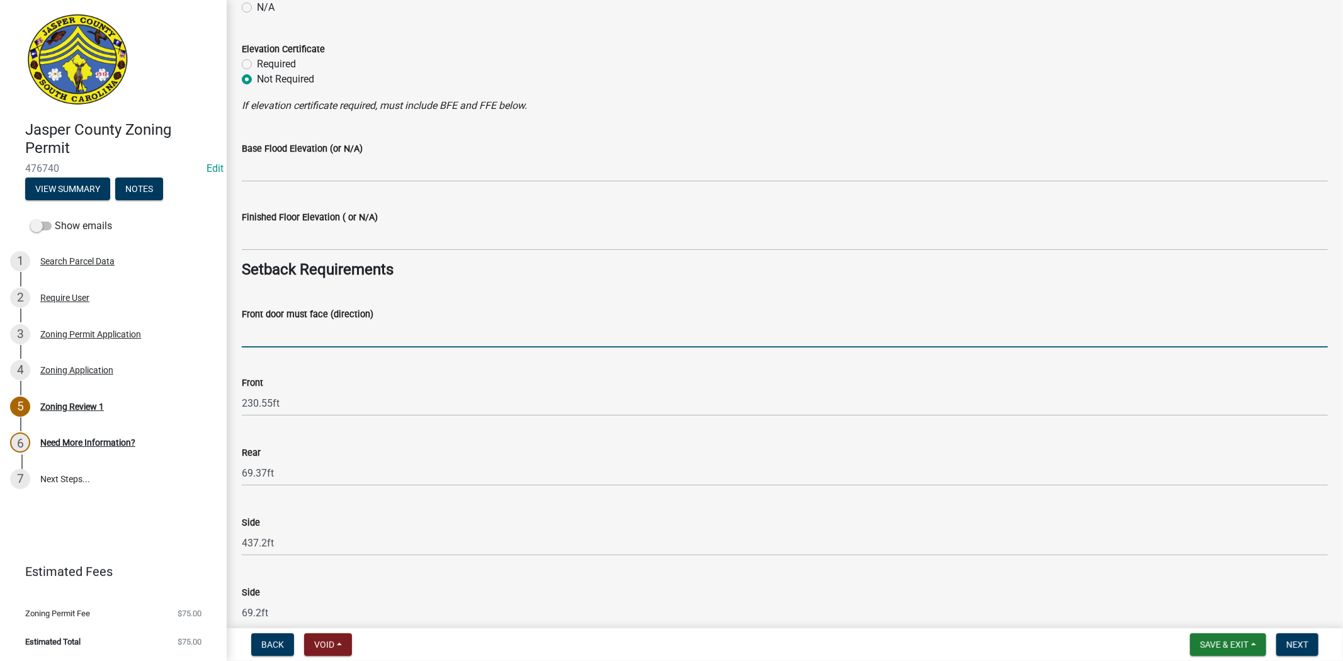
click at [269, 342] on input "Front door must face (direction)" at bounding box center [785, 335] width 1086 height 26
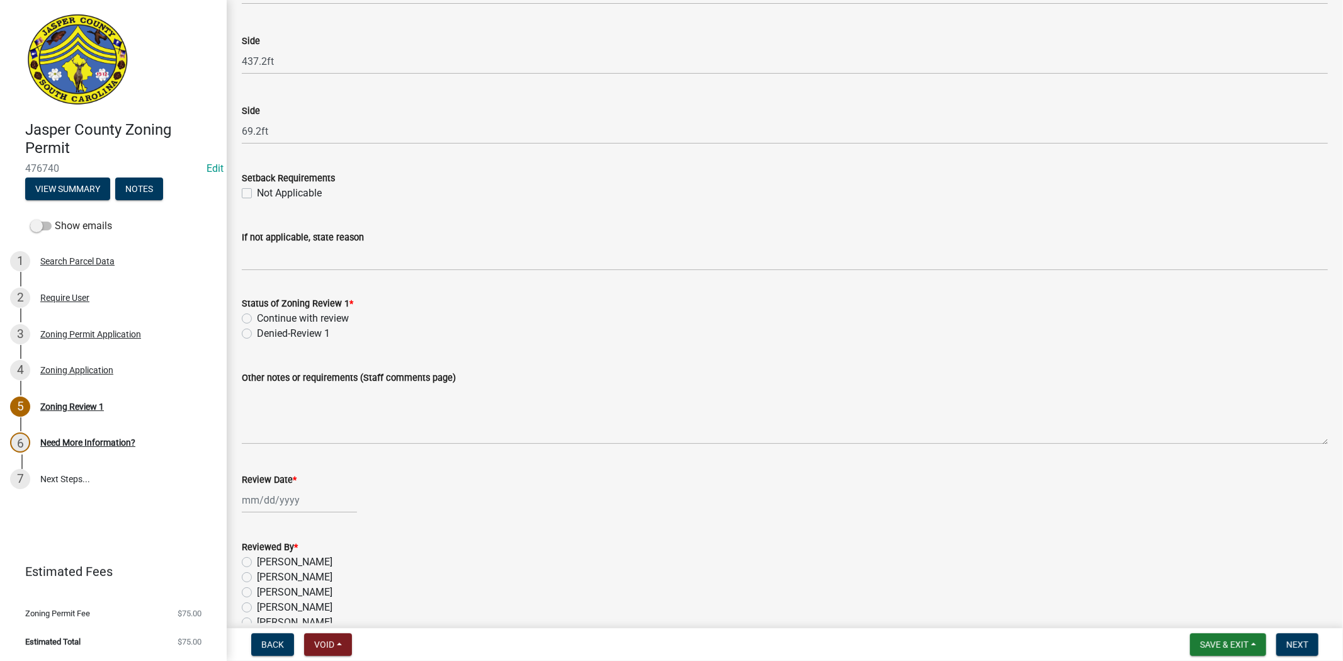
scroll to position [1958, 0]
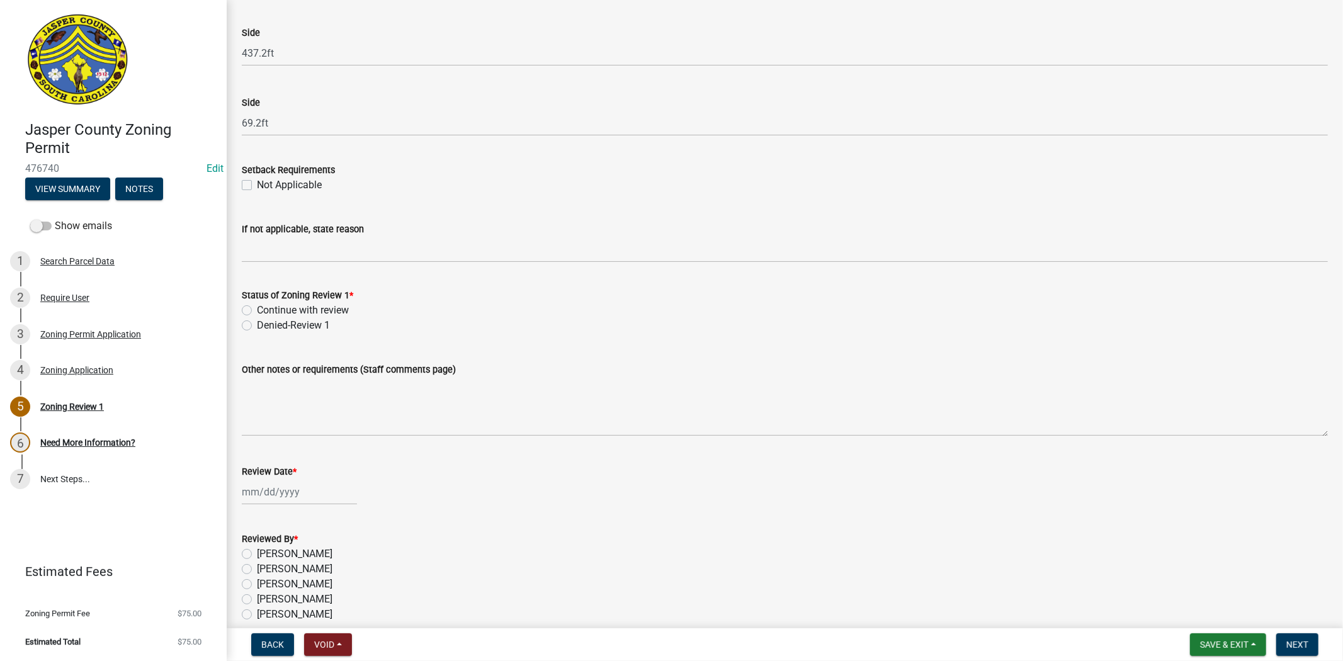
type input "swift horse rd"
click at [257, 311] on label "Continue with review" at bounding box center [303, 310] width 92 height 15
click at [257, 311] on input "Continue with review" at bounding box center [261, 307] width 8 height 8
radio input "true"
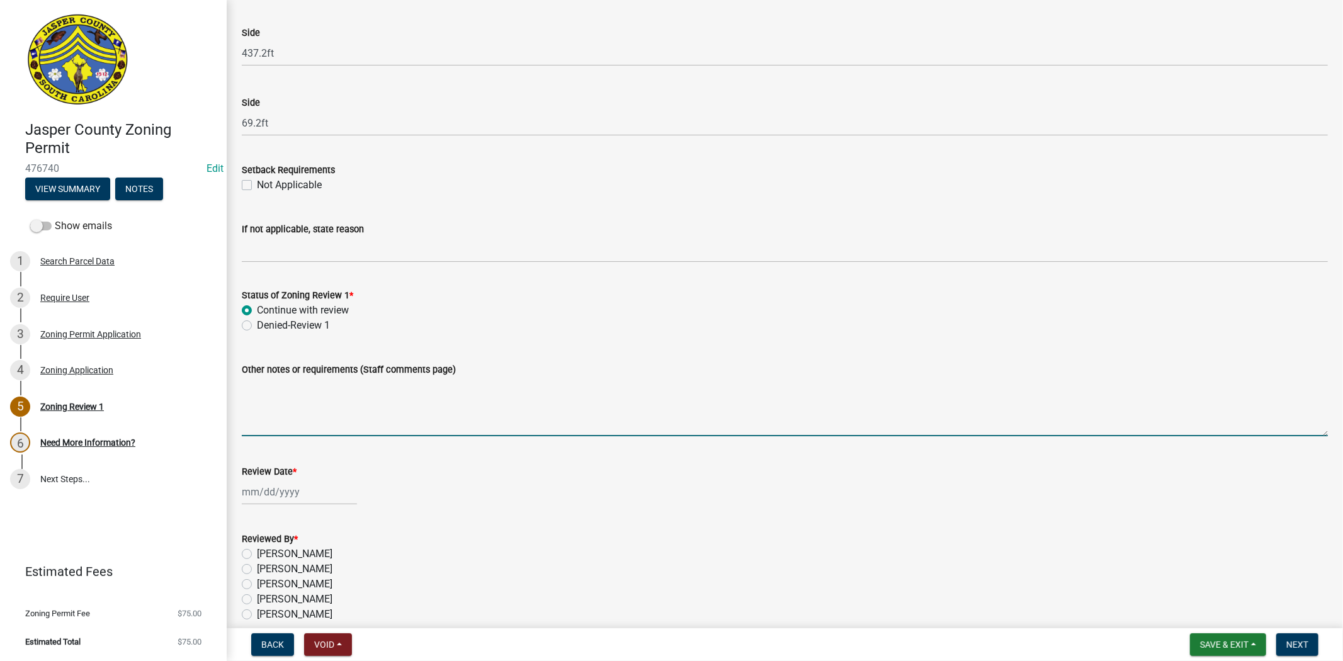
click at [317, 407] on textarea "Other notes or requirements (Staff comments page)" at bounding box center [785, 406] width 1086 height 59
paste textarea "*Zoning permit is only for one metal carport*"
type textarea "*Zoning permit is only for one metal carport 1*"
click at [281, 509] on wm-data-entity-input "Review Date *" at bounding box center [785, 481] width 1086 height 70
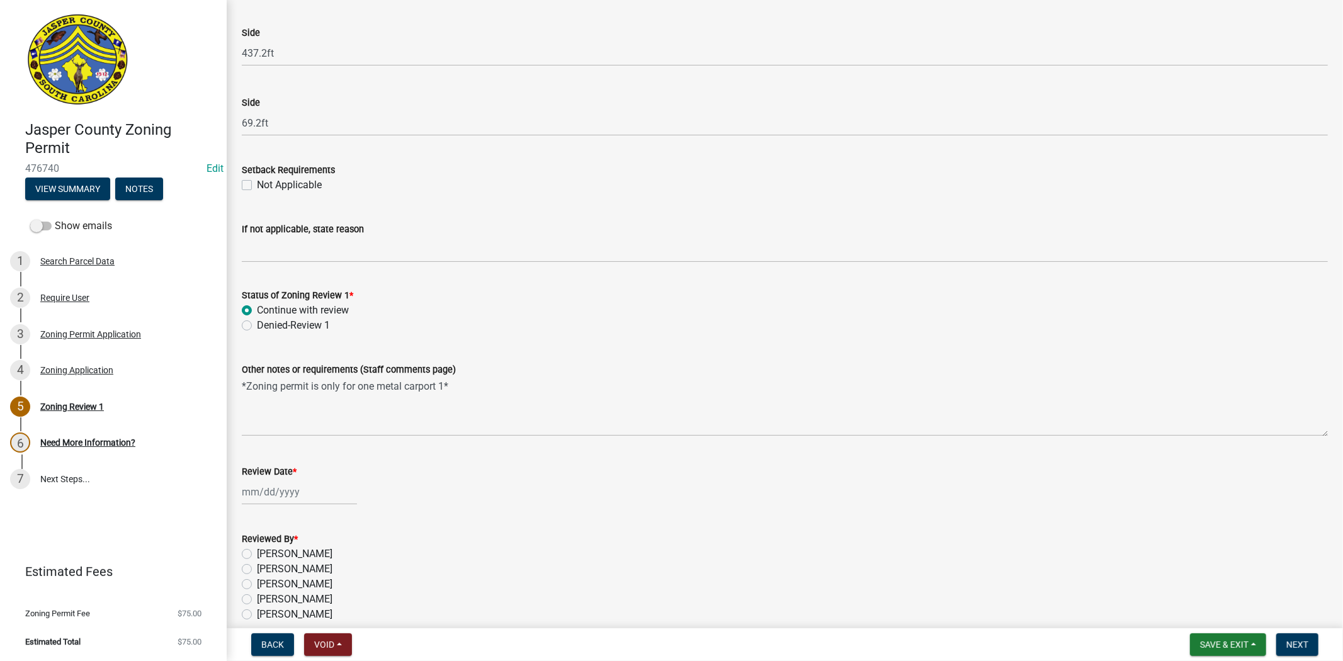
select select "9"
select select "2025"
click at [290, 498] on div "Jan Feb Mar Apr May Jun Jul Aug Sep Oct Nov Dec 1525 1526 1527 1528 1529 1530 1…" at bounding box center [299, 492] width 115 height 26
click at [313, 382] on div "11" at bounding box center [315, 384] width 20 height 20
type input "09/11/2025"
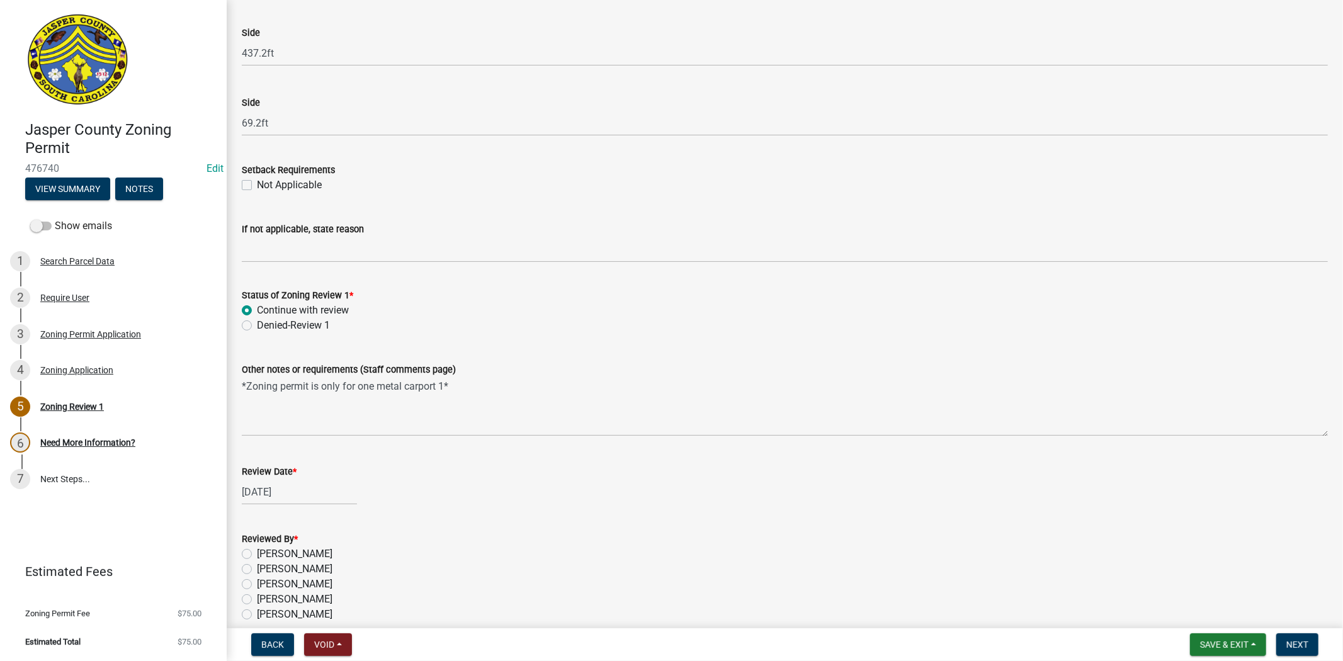
click at [257, 599] on label "Stephanie Oviedo" at bounding box center [295, 599] width 76 height 15
click at [257, 599] on input "Stephanie Oviedo" at bounding box center [261, 596] width 8 height 8
radio input "true"
click at [1297, 643] on span "Next" at bounding box center [1297, 645] width 22 height 10
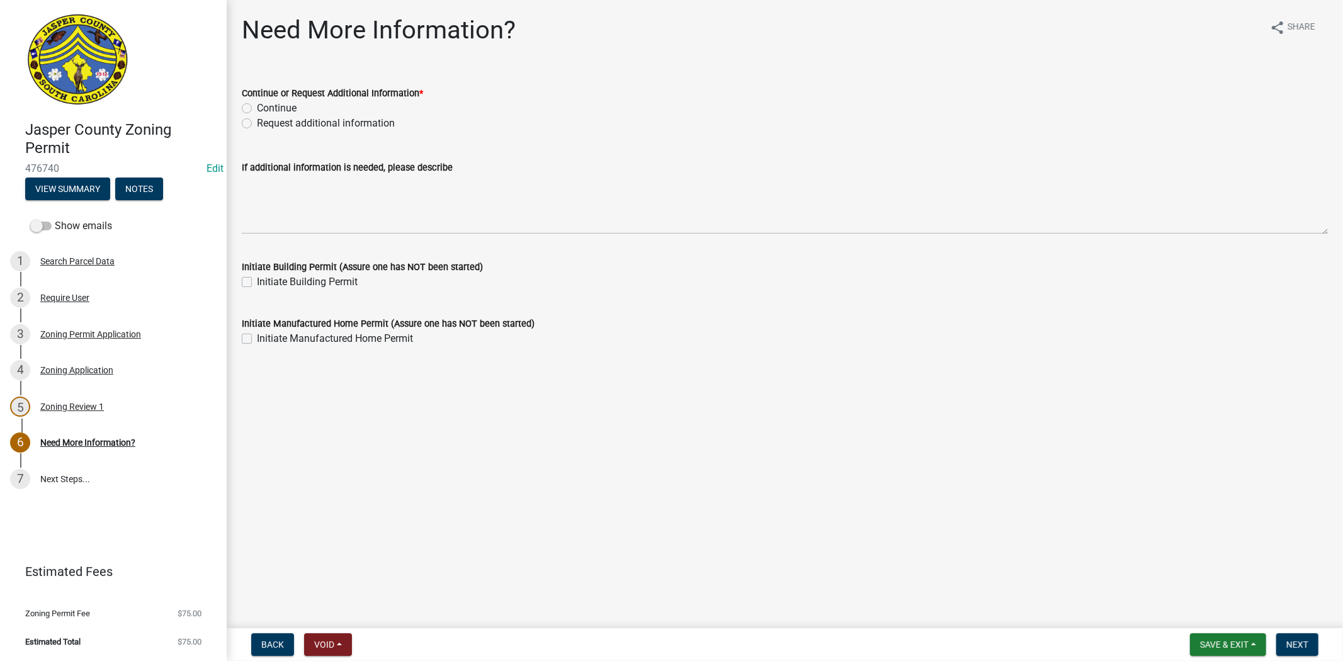
click at [257, 108] on label "Continue" at bounding box center [277, 108] width 40 height 15
click at [257, 108] on input "Continue" at bounding box center [261, 105] width 8 height 8
radio input "true"
click at [1301, 643] on span "Next" at bounding box center [1297, 645] width 22 height 10
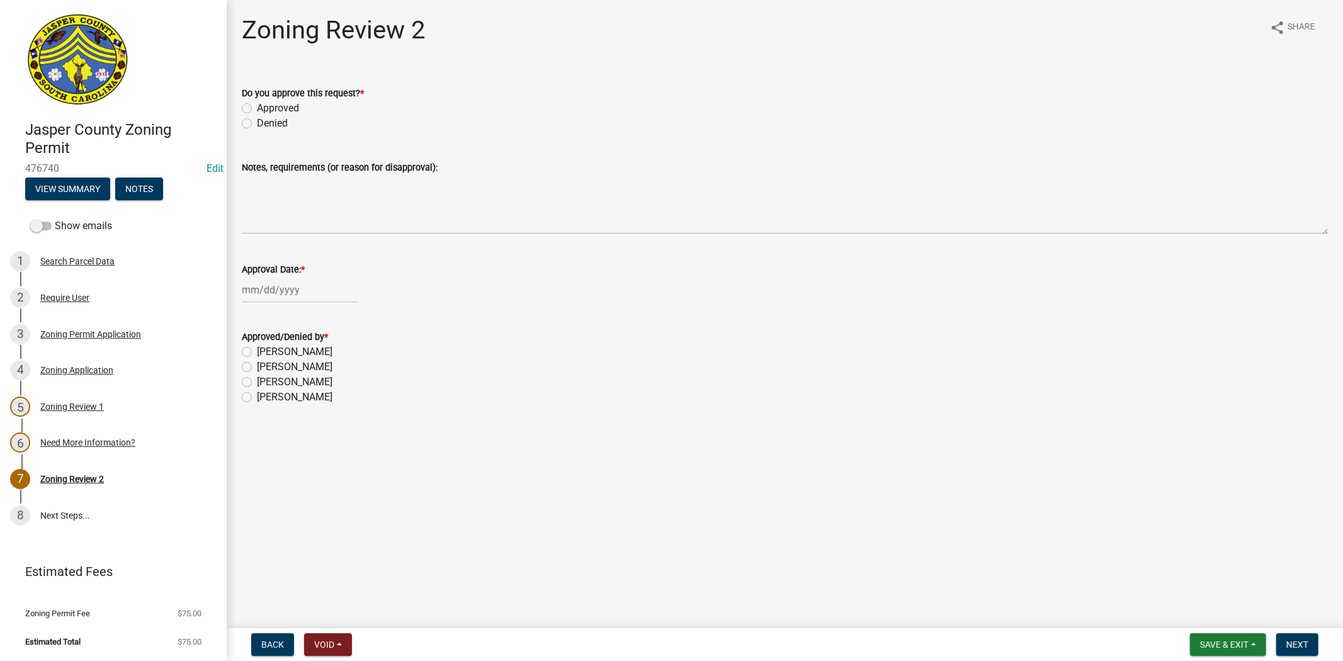
click at [257, 108] on label "Approved" at bounding box center [278, 108] width 42 height 15
click at [257, 108] on input "Approved" at bounding box center [261, 105] width 8 height 8
radio input "true"
select select "9"
select select "2025"
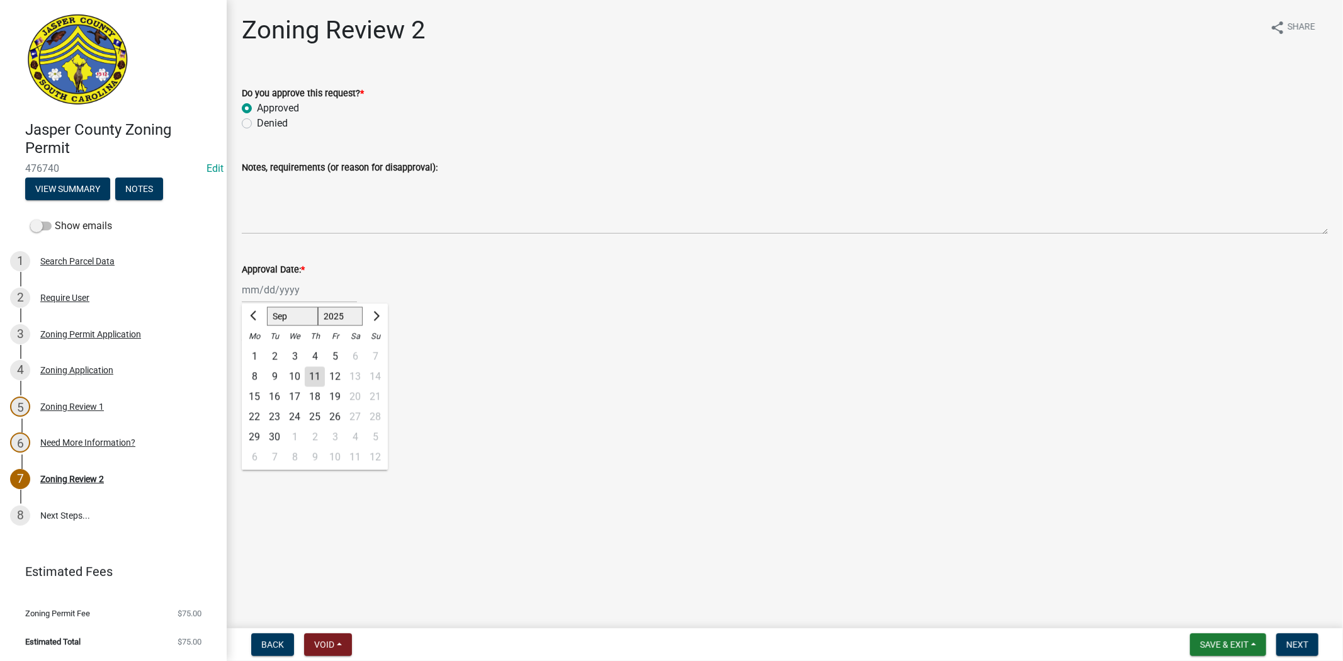
click at [278, 288] on div "Jan Feb Mar Apr May Jun Jul Aug Sep Oct Nov Dec 1525 1526 1527 1528 1529 1530 1…" at bounding box center [299, 290] width 115 height 26
click at [312, 378] on div "11" at bounding box center [315, 376] width 20 height 20
type input "09/11/2025"
click at [257, 381] on label "[PERSON_NAME]" at bounding box center [295, 382] width 76 height 15
click at [257, 381] on input "[PERSON_NAME]" at bounding box center [261, 379] width 8 height 8
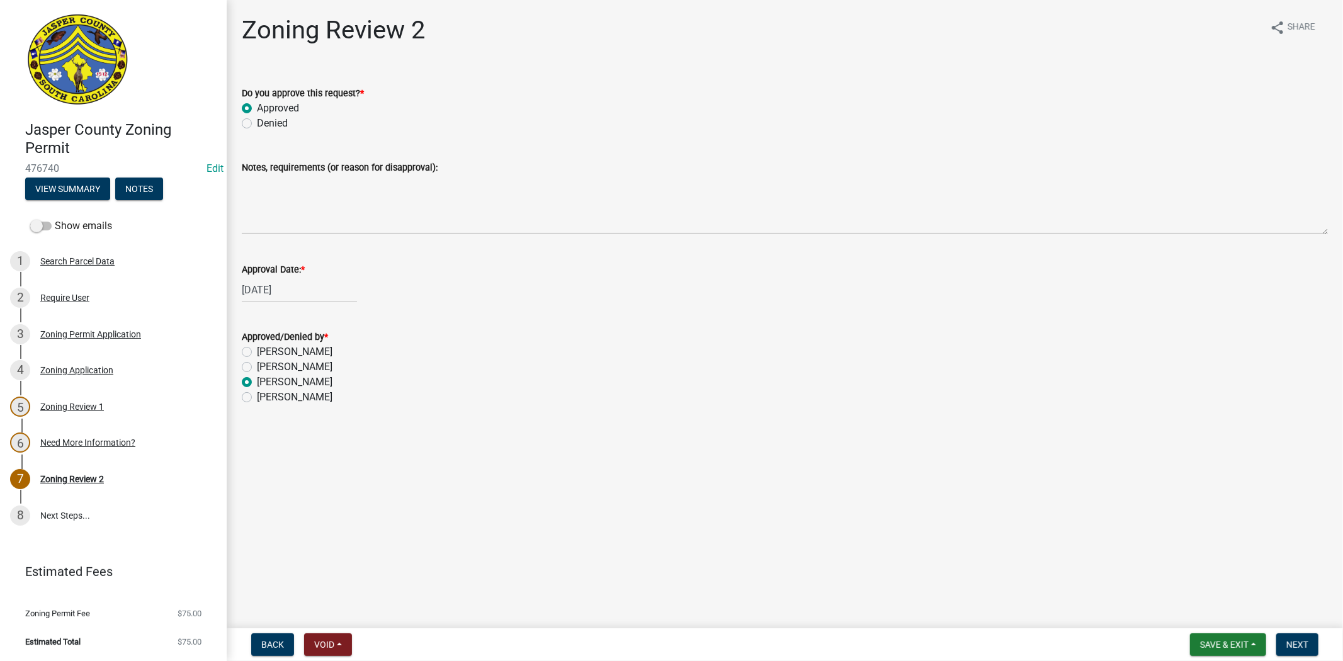
radio input "true"
click at [1288, 643] on span "Next" at bounding box center [1297, 645] width 22 height 10
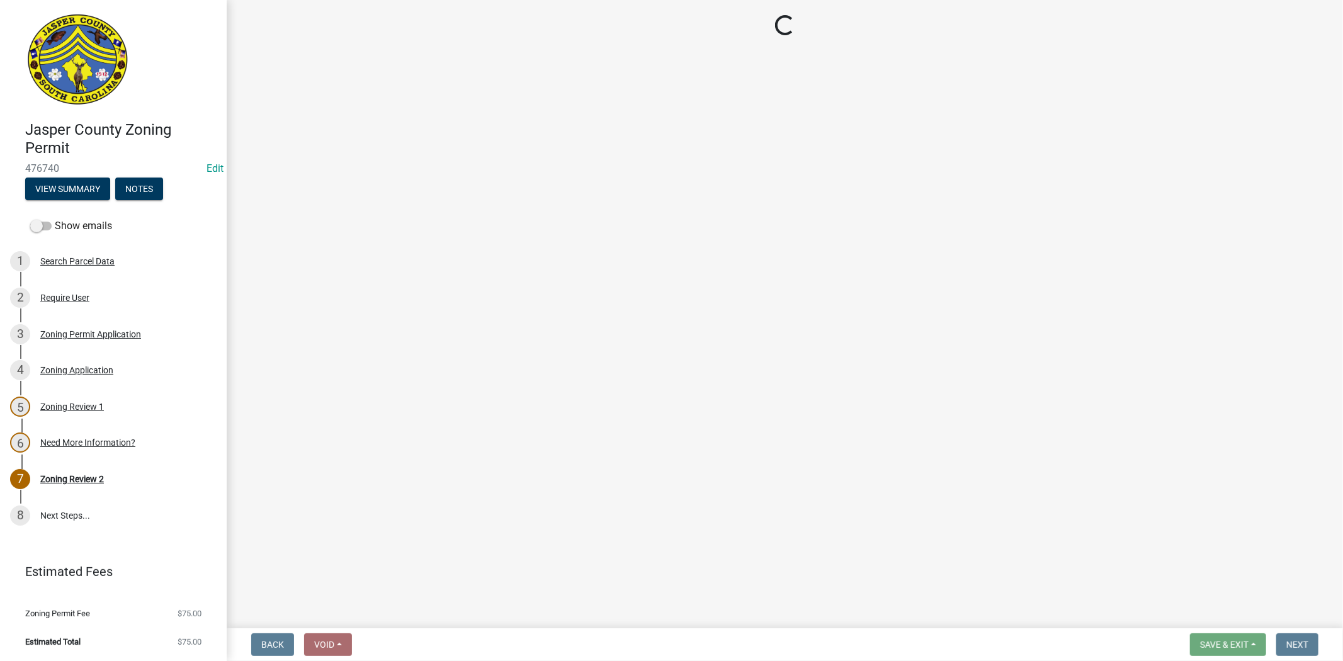
select select "3: 3"
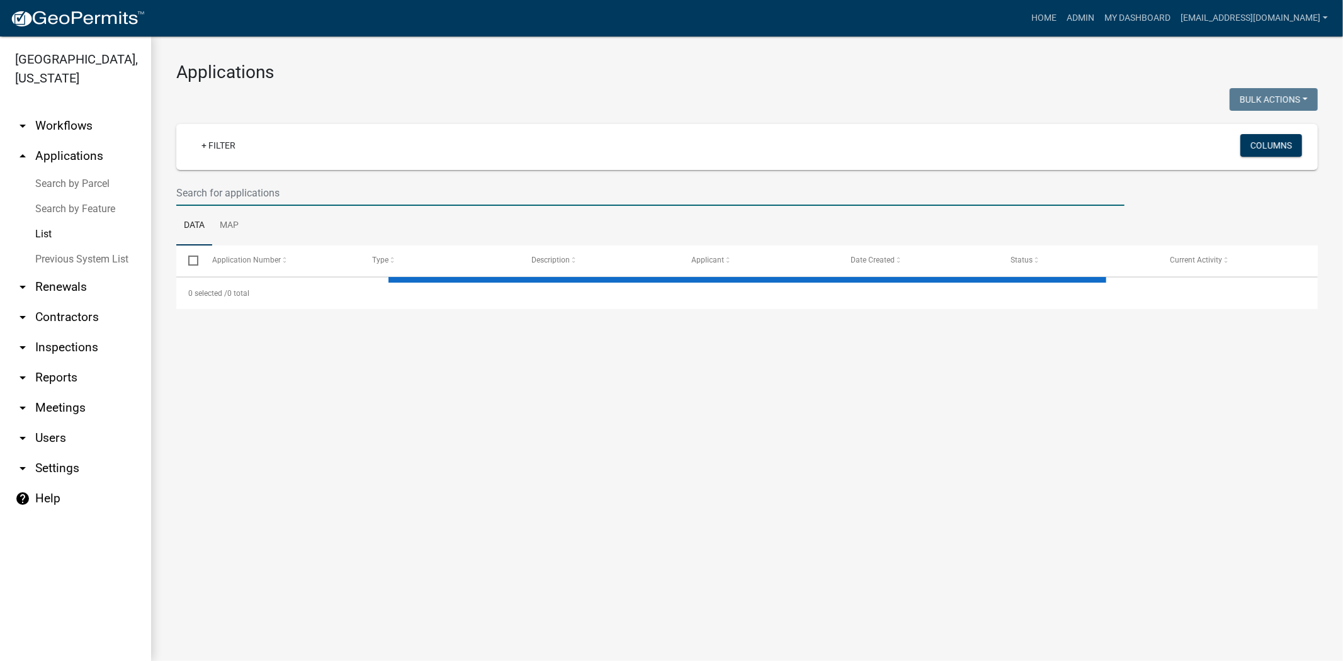
click at [343, 193] on input "text" at bounding box center [650, 193] width 948 height 26
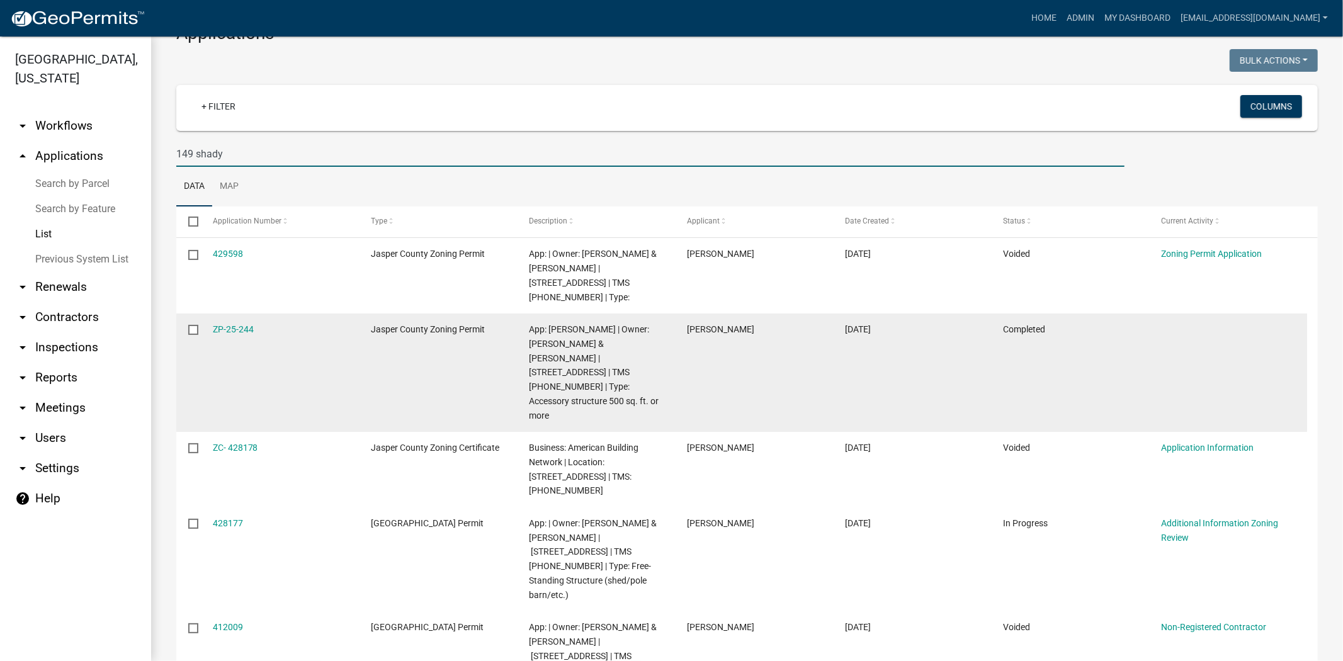
scroll to position [70, 0]
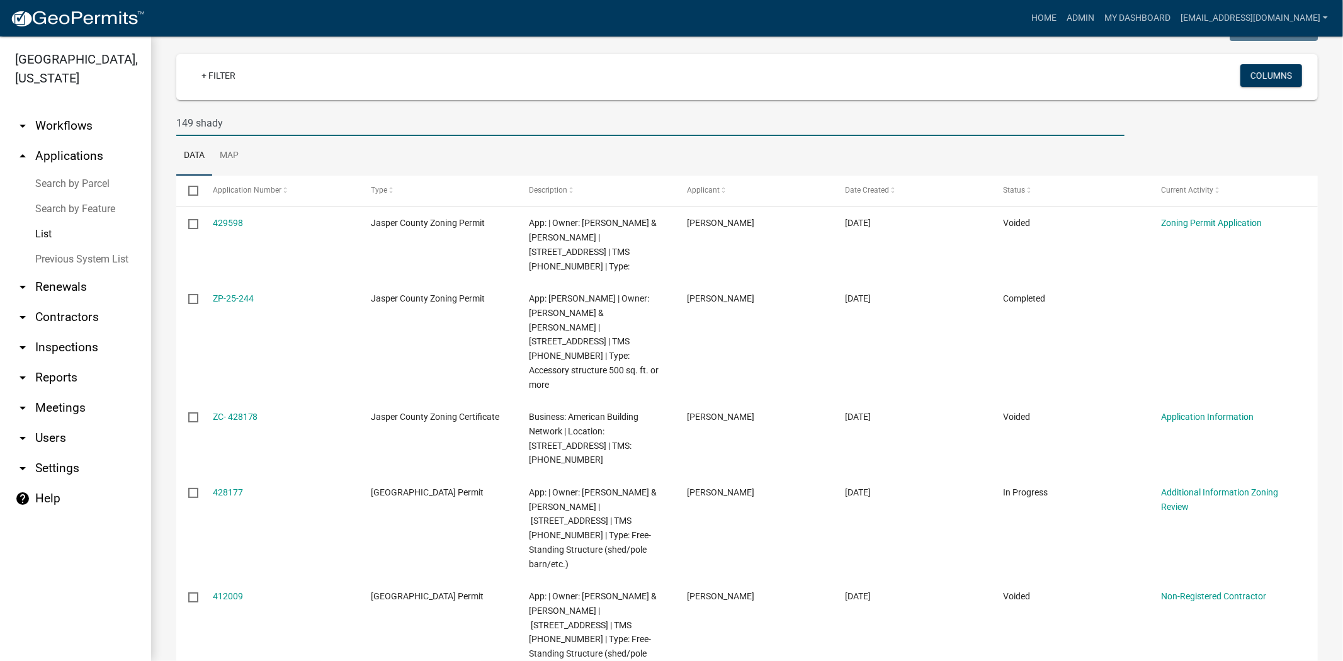
click at [339, 120] on input "149 shady" at bounding box center [650, 123] width 948 height 26
drag, startPoint x: 329, startPoint y: 130, endPoint x: 130, endPoint y: 138, distance: 199.1
click at [130, 138] on div "Jasper County, South Carolina arrow_drop_down Workflows List arrow_drop_up Appl…" at bounding box center [671, 349] width 1343 height 624
paste input "024-00-03-078"
type input "024-00-03-078"
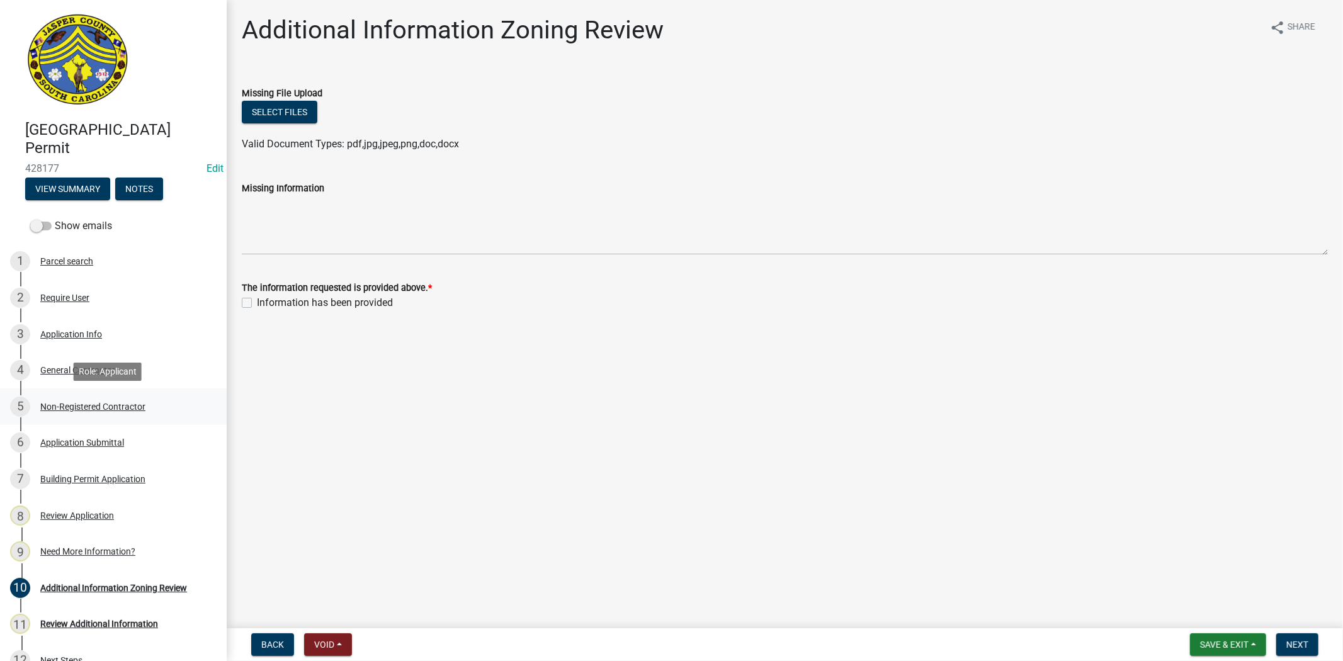
click at [71, 407] on div "Non-Registered Contractor" at bounding box center [92, 406] width 105 height 9
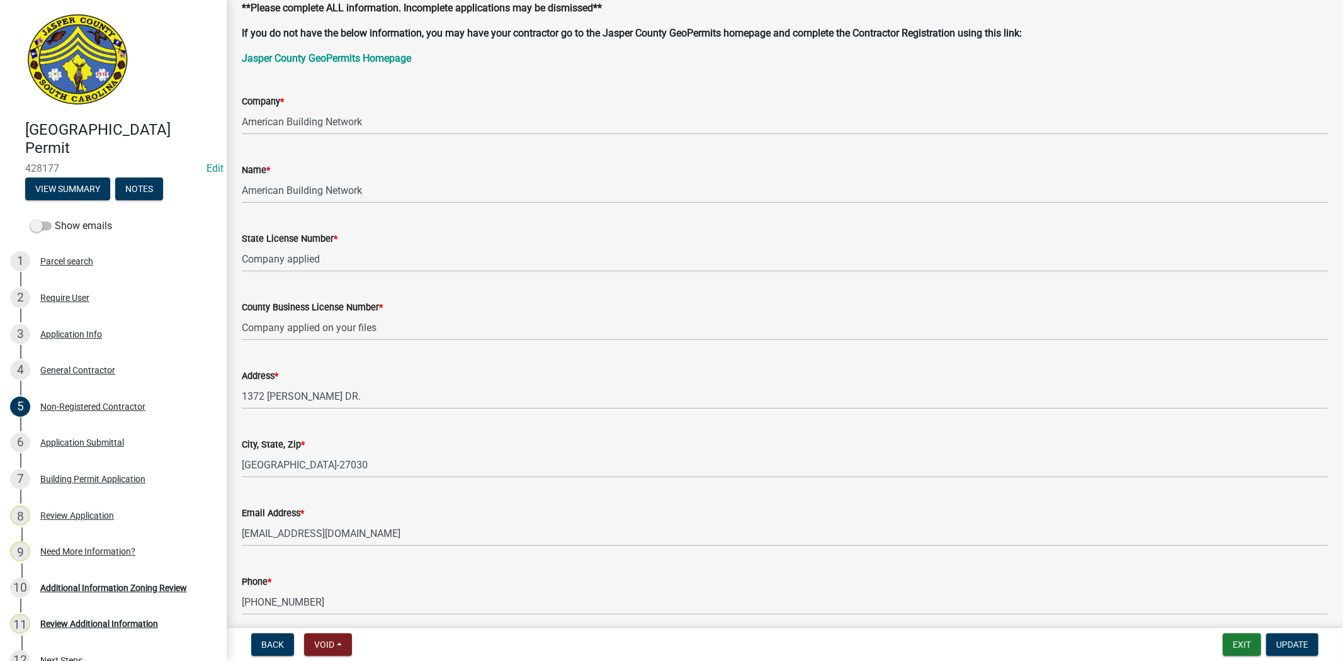
scroll to position [140, 0]
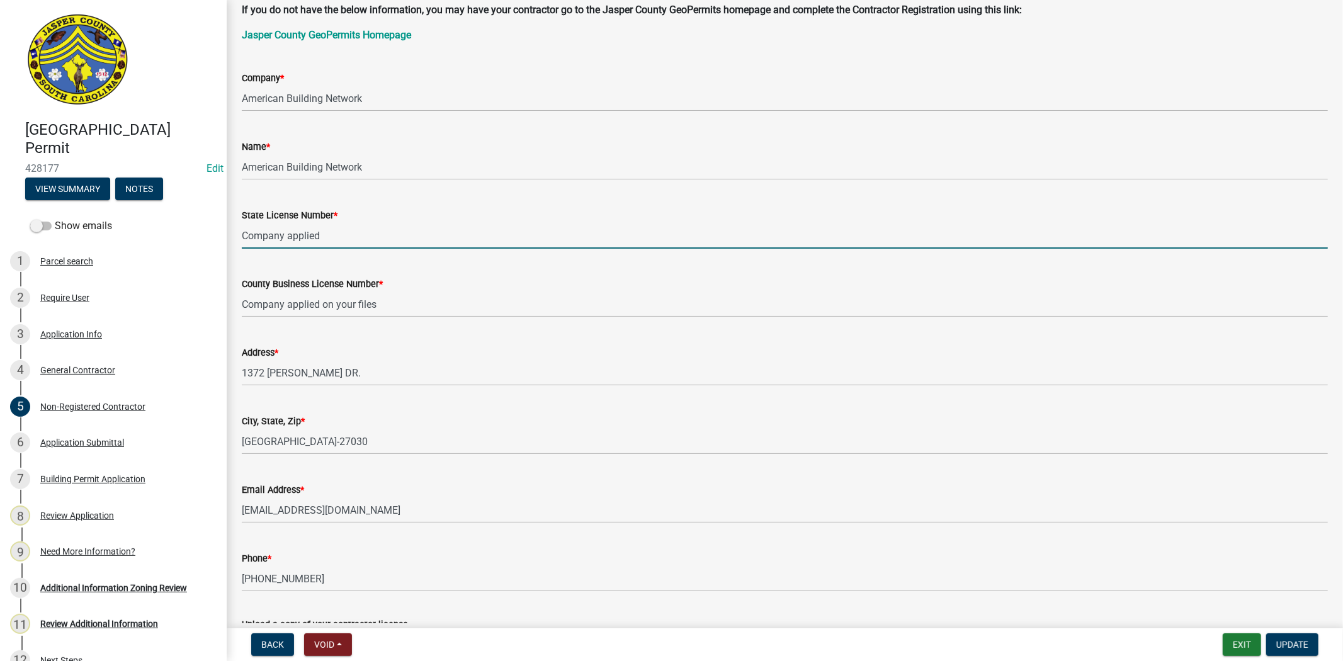
drag, startPoint x: 375, startPoint y: 227, endPoint x: 225, endPoint y: 206, distance: 150.6
click at [225, 206] on div "Jasper County Building Permit 428177 Edit View Summary Notes Show emails 1 Parc…" at bounding box center [671, 330] width 1343 height 661
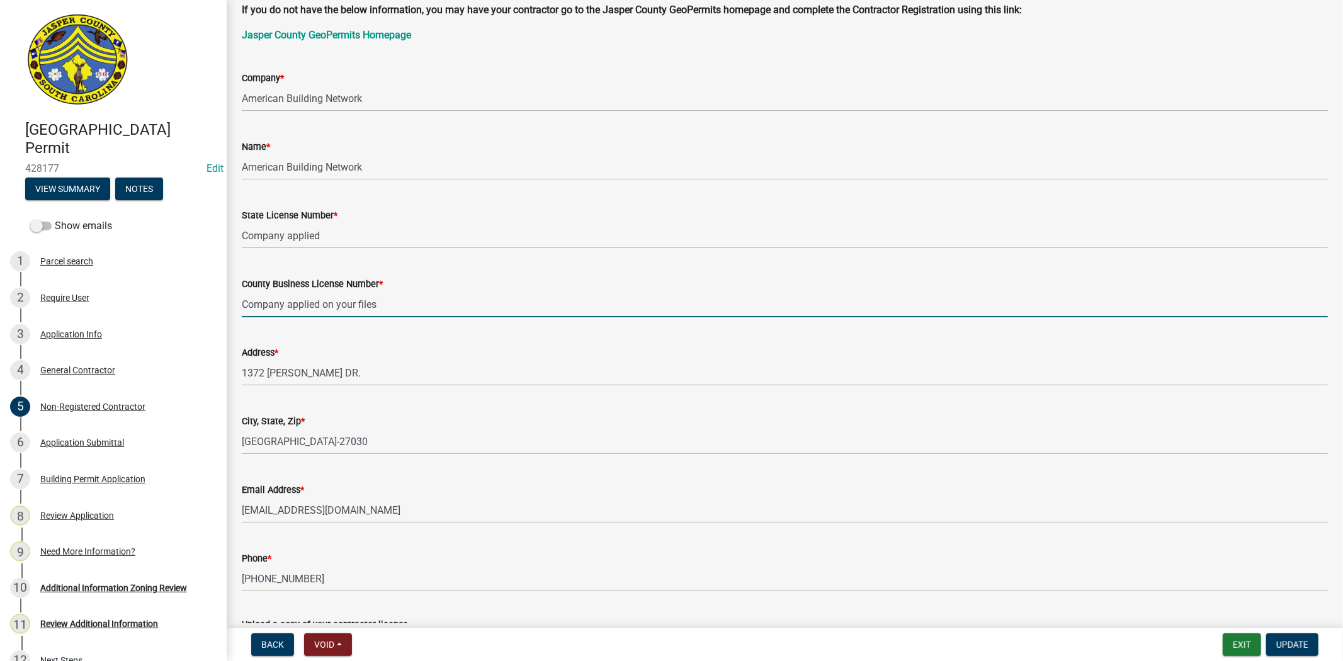
drag, startPoint x: 388, startPoint y: 312, endPoint x: 218, endPoint y: 317, distance: 170.0
click at [218, 317] on div "Jasper County Building Permit 428177 Edit View Summary Notes Show emails 1 Parc…" at bounding box center [671, 330] width 1343 height 661
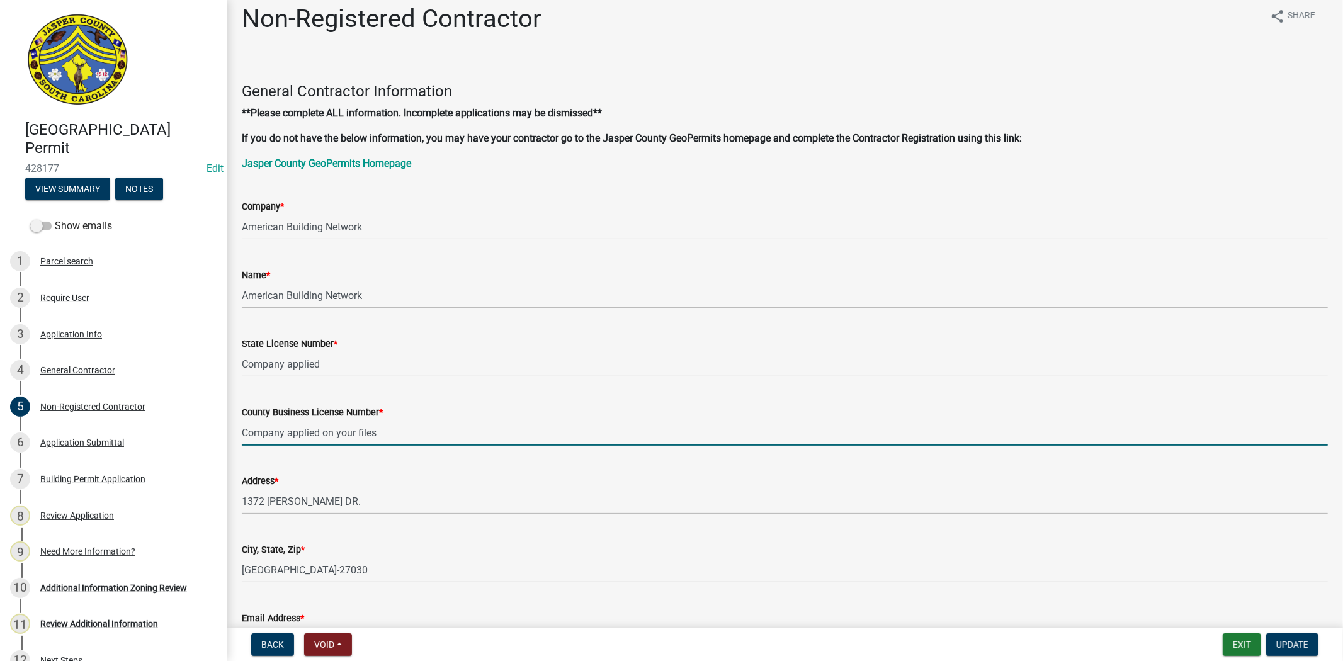
scroll to position [0, 0]
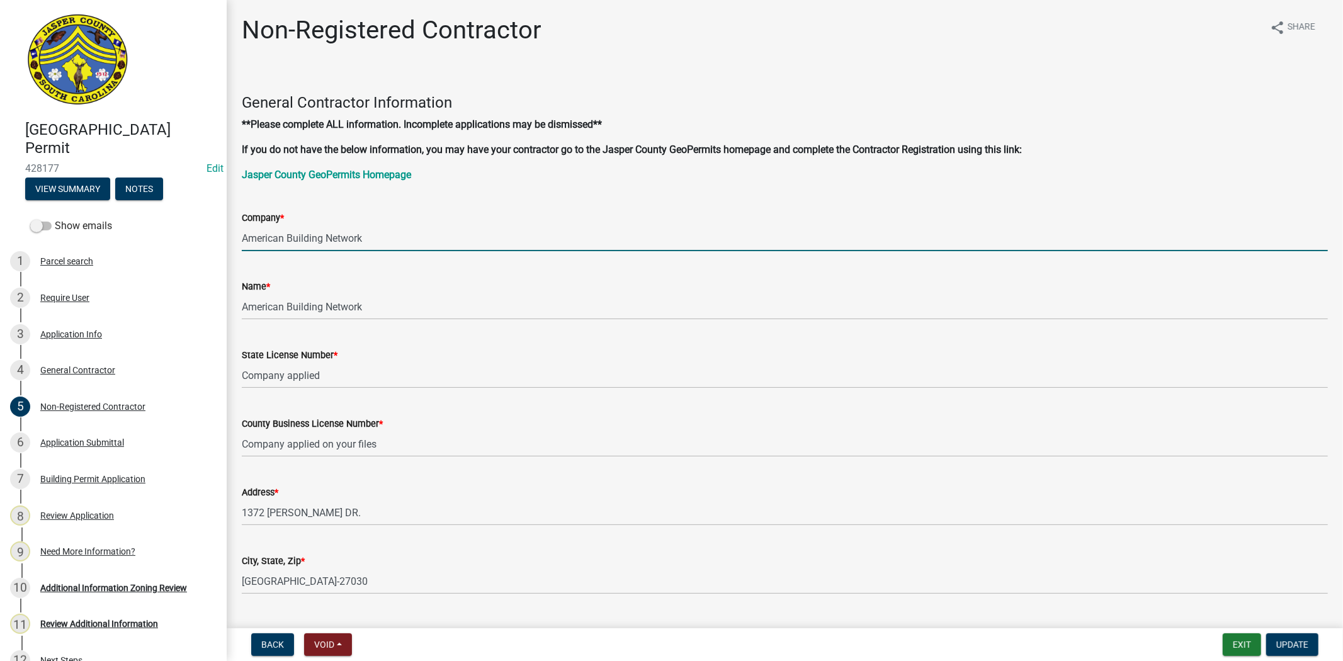
drag, startPoint x: 388, startPoint y: 243, endPoint x: 236, endPoint y: 247, distance: 152.4
click at [236, 247] on div "Company * American Building Network" at bounding box center [784, 222] width 1105 height 59
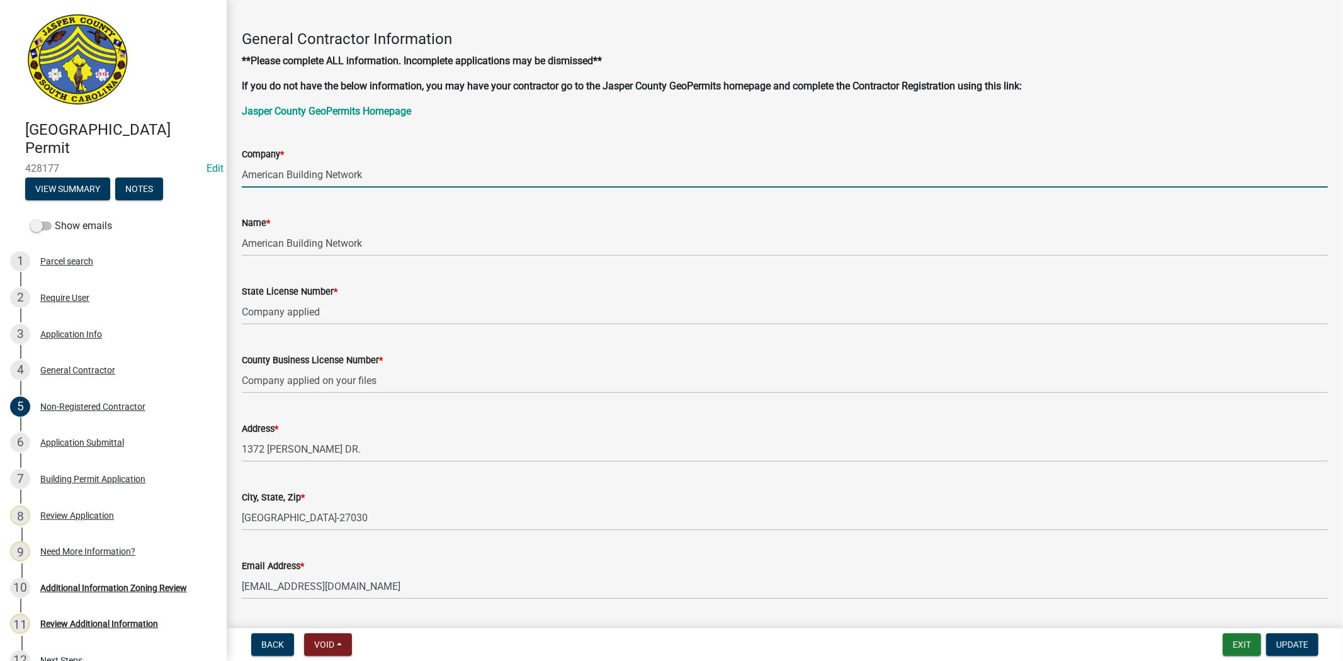
scroll to position [210, 0]
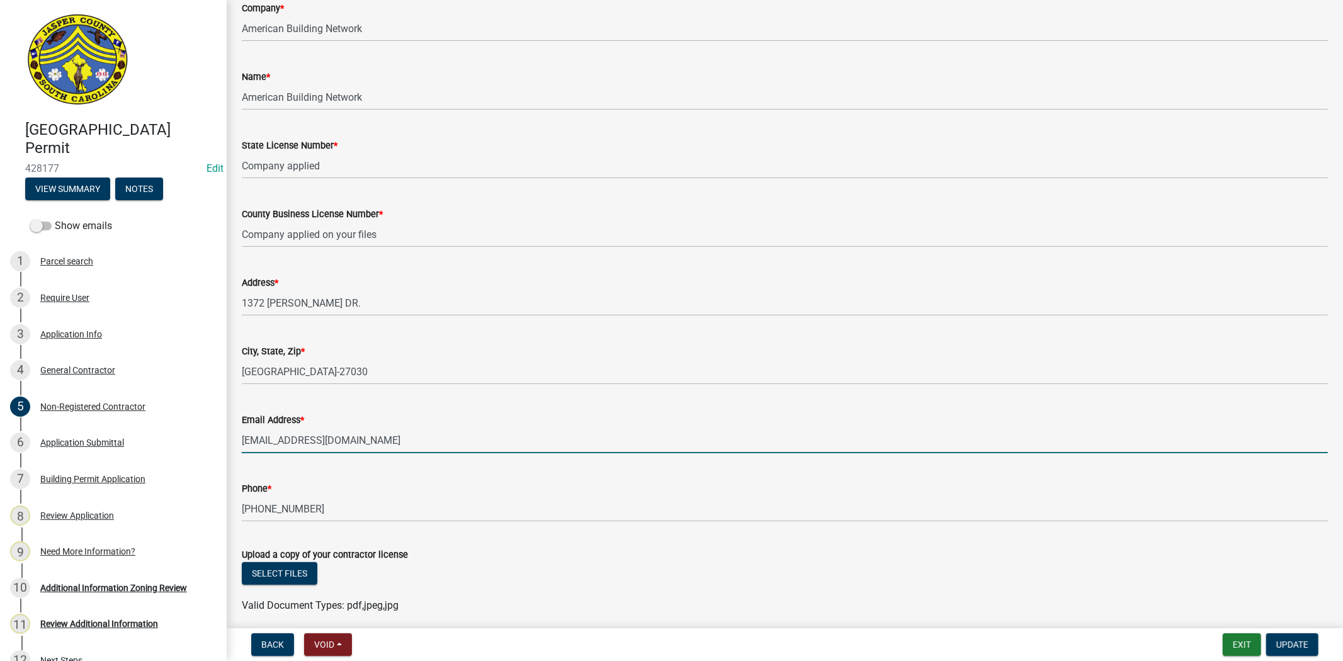
drag, startPoint x: 296, startPoint y: 442, endPoint x: 385, endPoint y: 446, distance: 88.2
click at [385, 446] on input "planning@lcontractingllc.com" at bounding box center [785, 440] width 1086 height 26
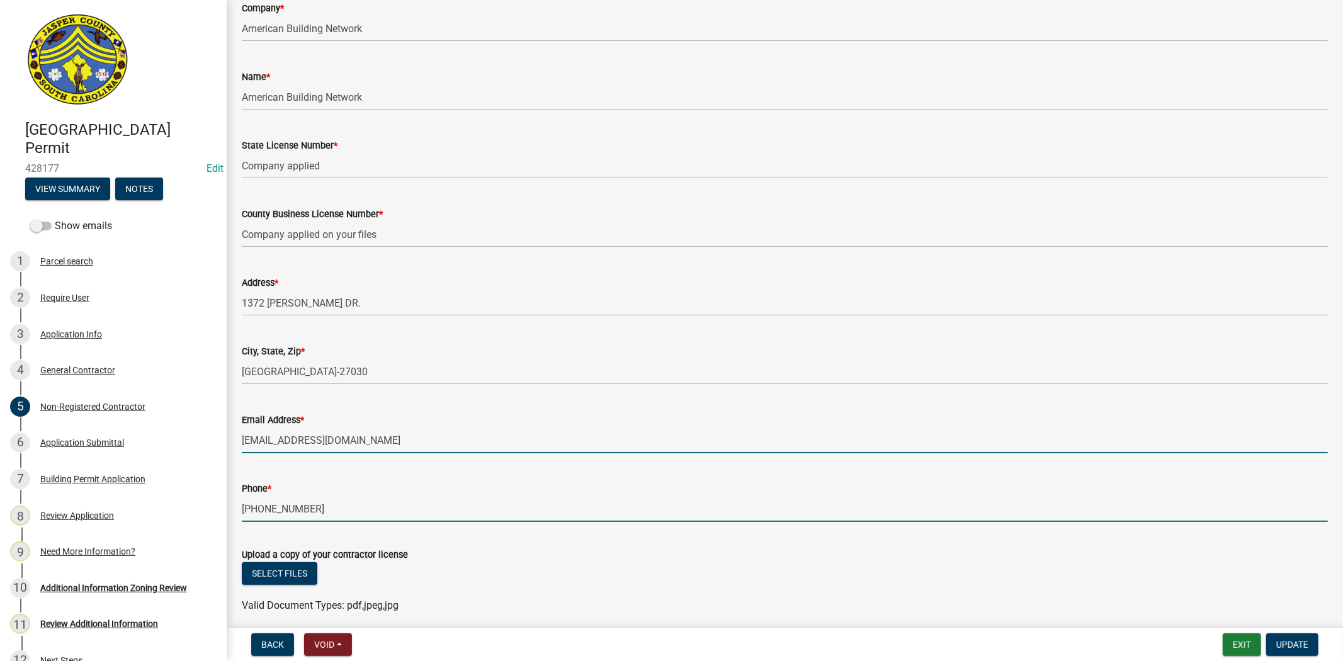
click at [466, 502] on input "336-673-6020" at bounding box center [785, 509] width 1086 height 26
click at [295, 439] on input "planning@lcontractingllc.com" at bounding box center [785, 440] width 1086 height 26
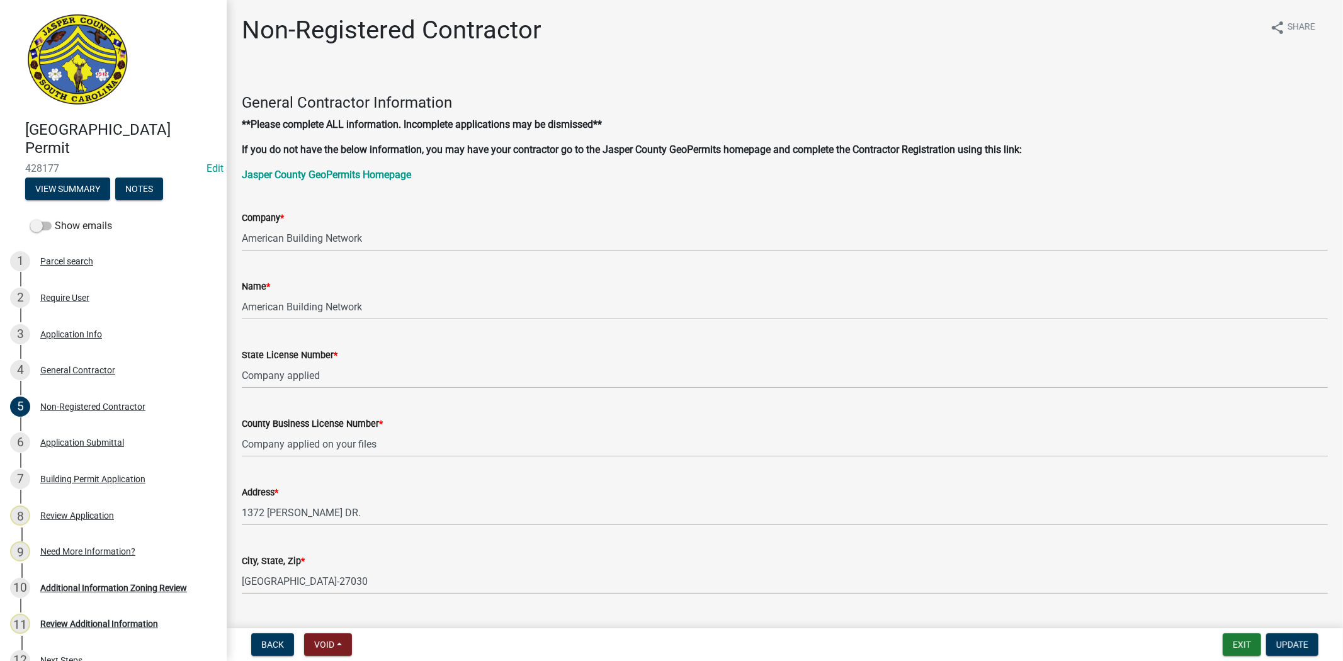
scroll to position [70, 0]
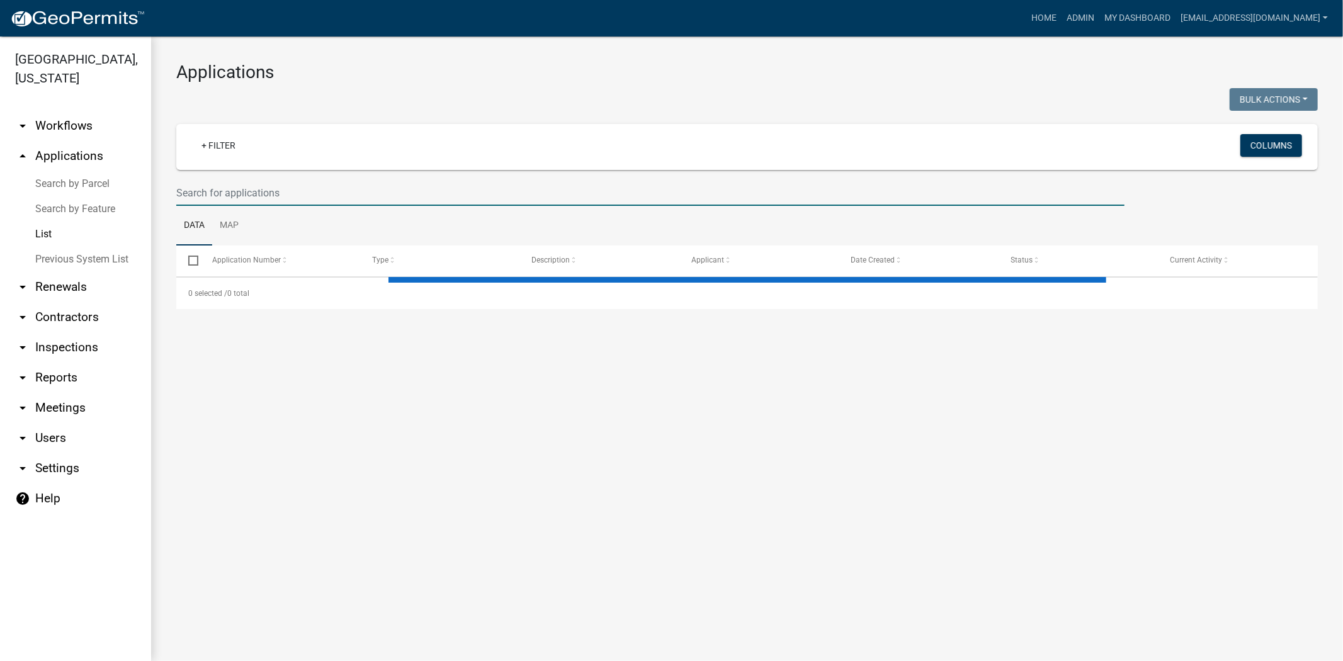
click at [374, 191] on input "text" at bounding box center [650, 193] width 948 height 26
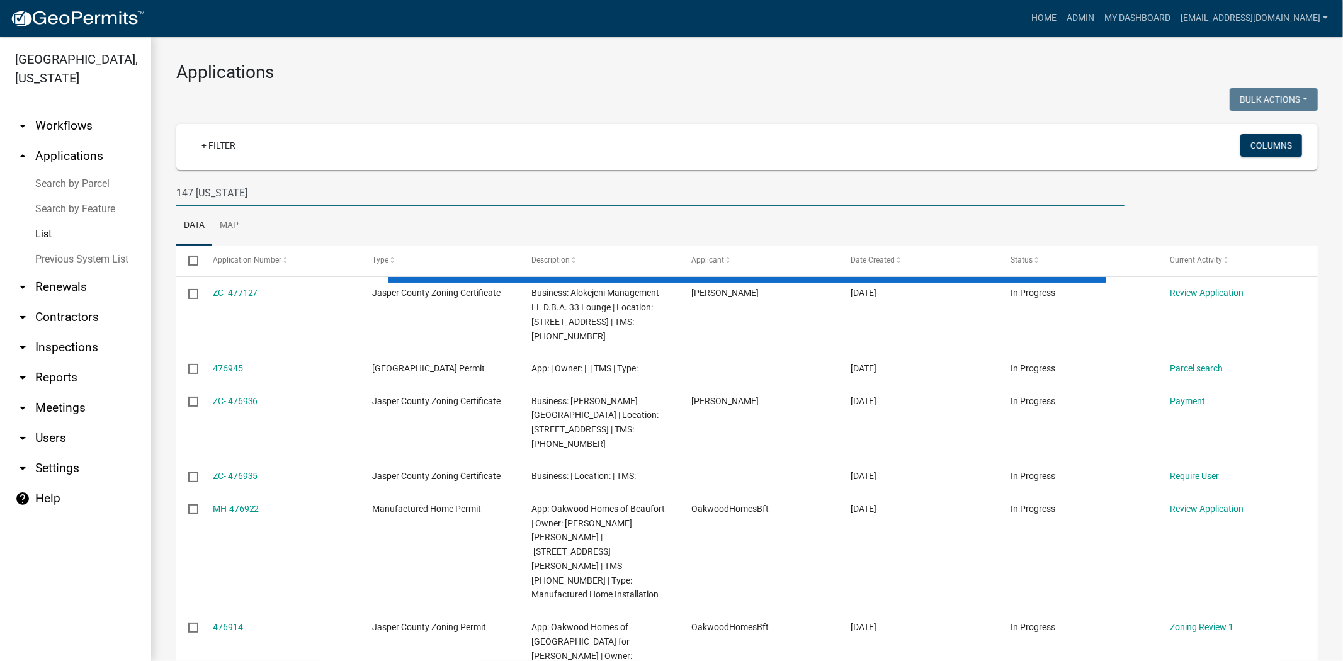
type input "147 florida"
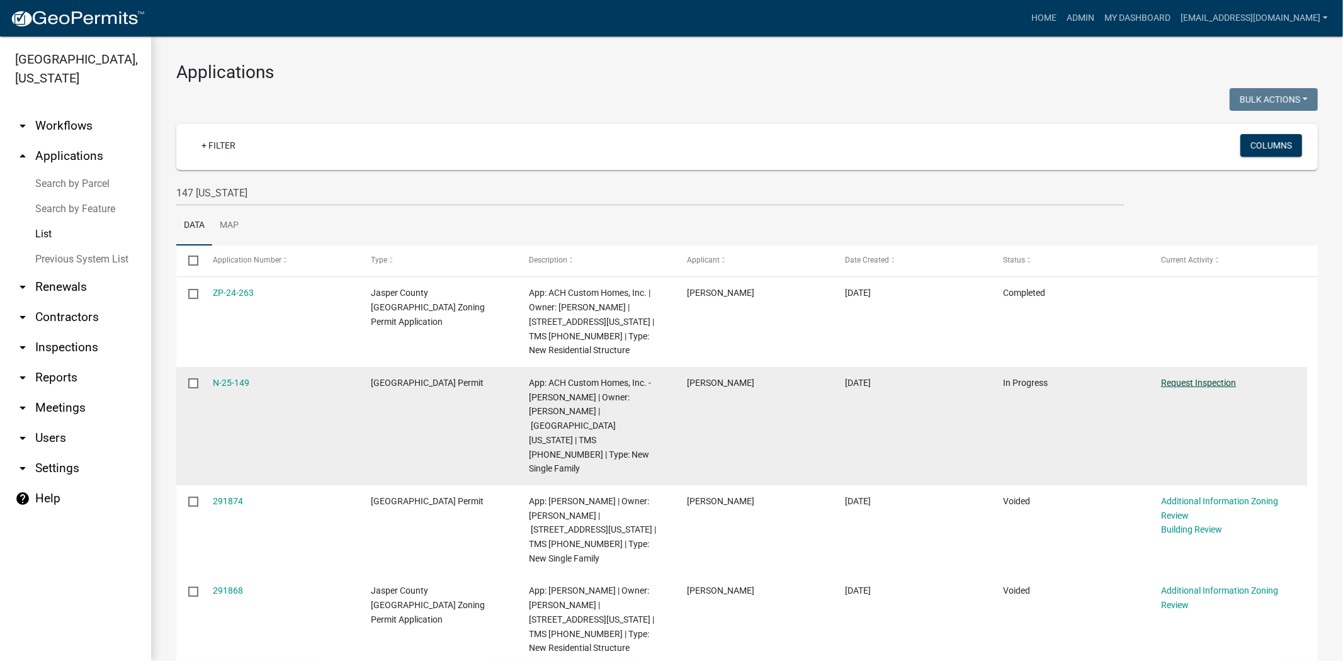
click at [1206, 385] on link "Request Inspection" at bounding box center [1198, 383] width 75 height 10
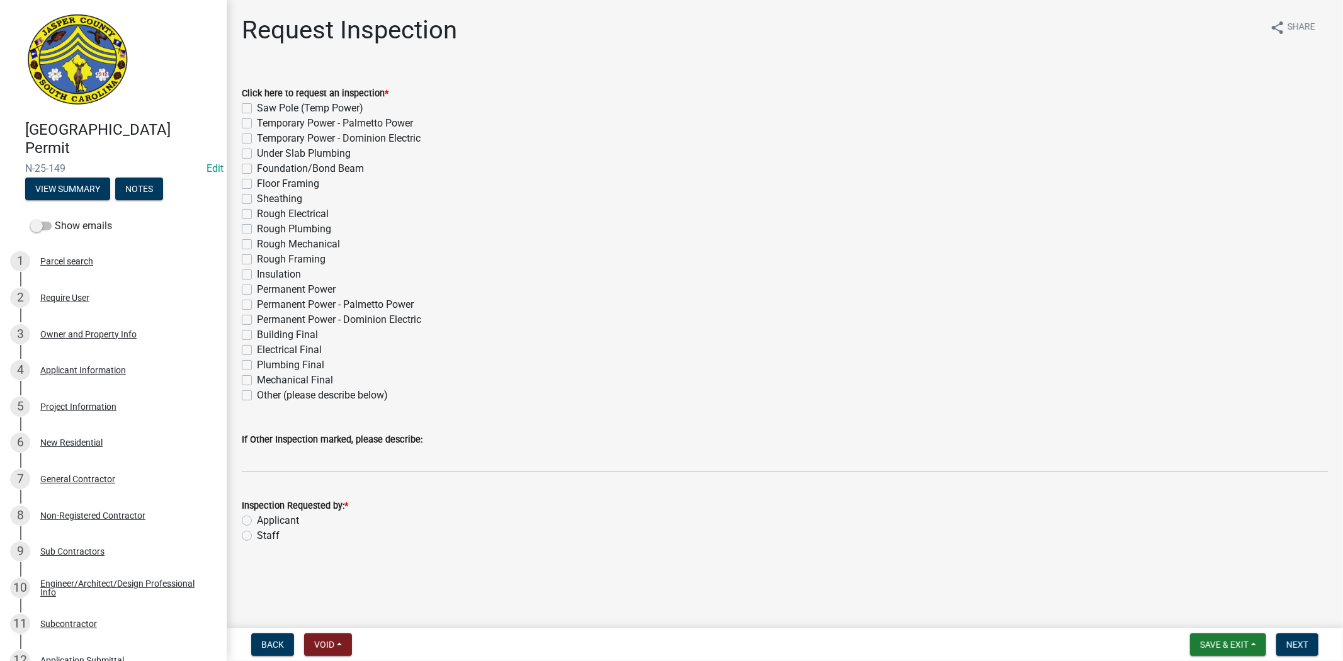
click at [257, 273] on label "Insulation" at bounding box center [279, 274] width 44 height 15
click at [257, 273] on input "Insulation" at bounding box center [261, 271] width 8 height 8
checkbox input "true"
checkbox input "false"
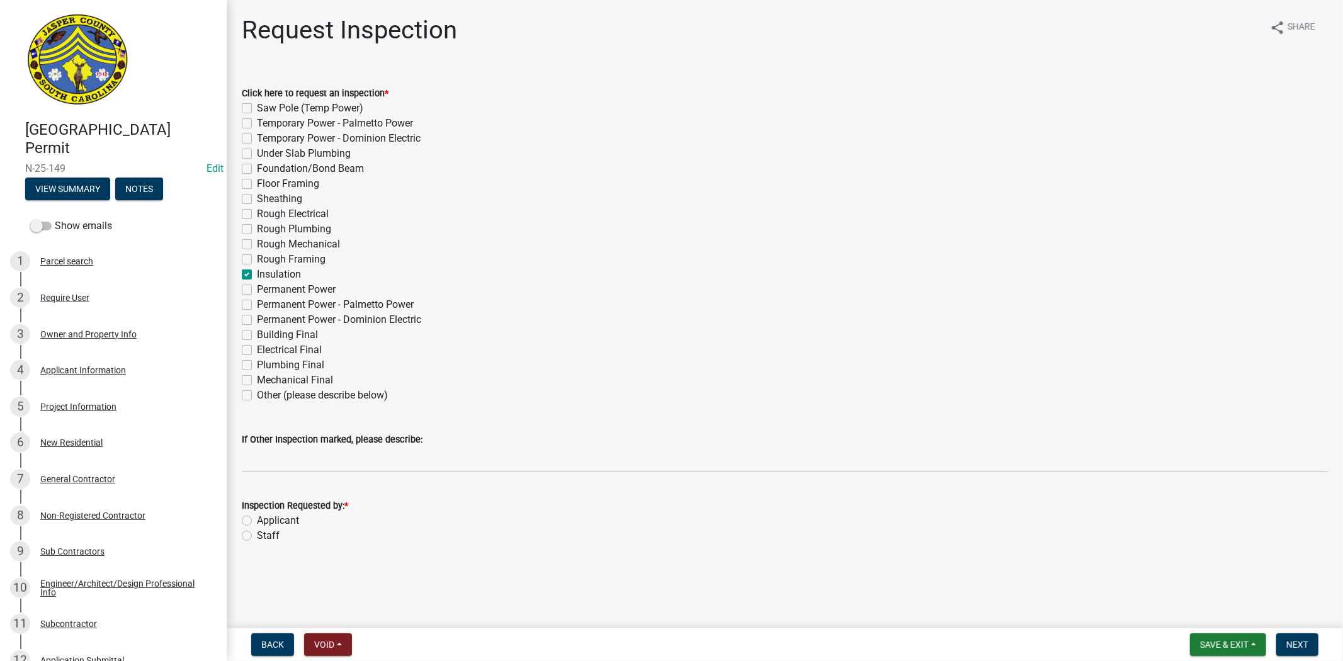
checkbox input "false"
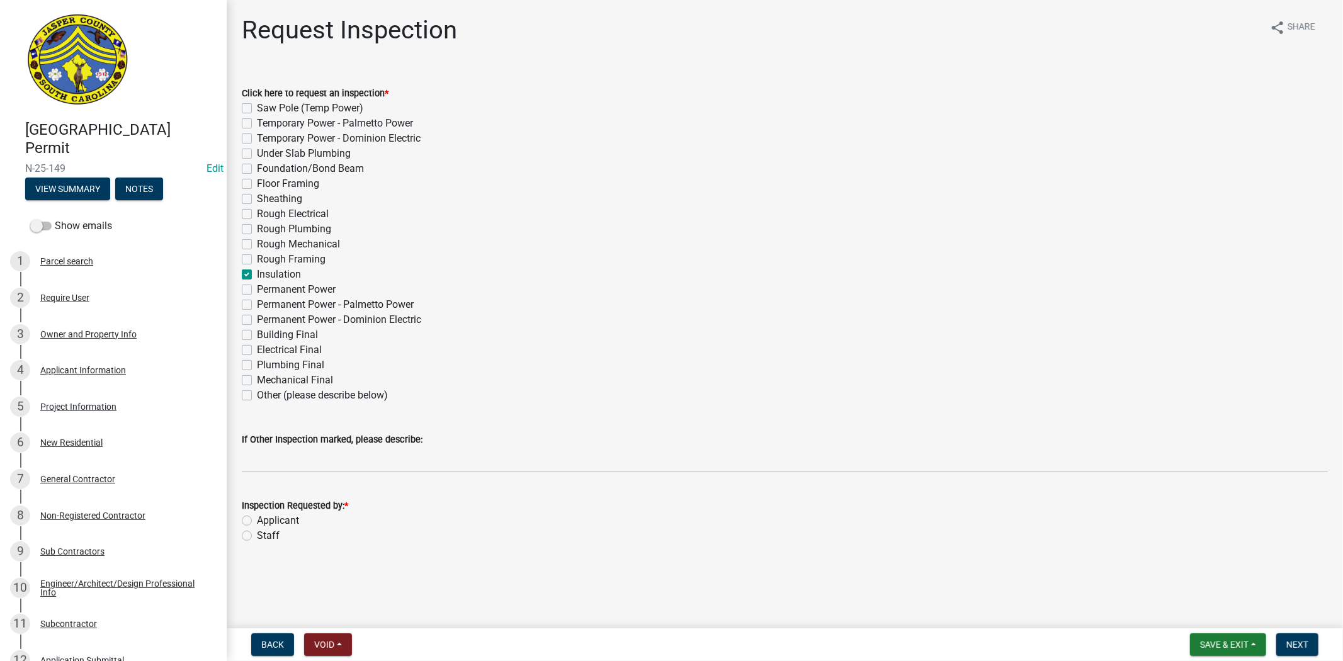
checkbox input "false"
checkbox input "true"
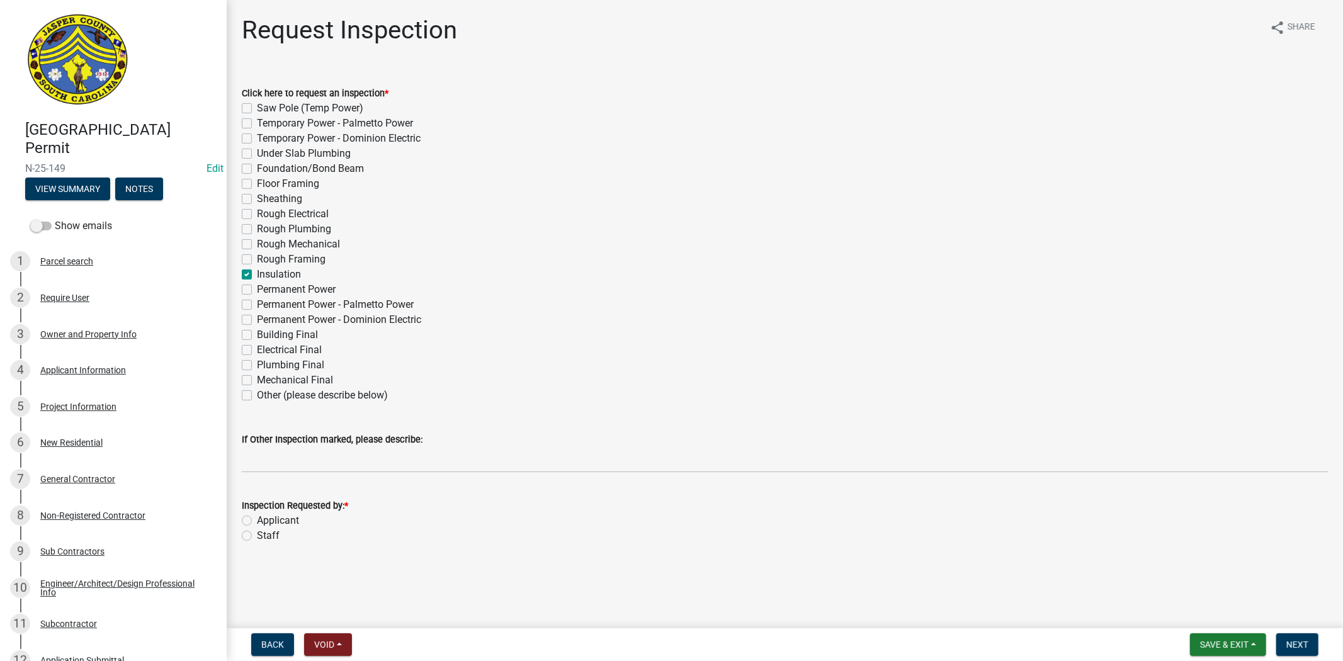
checkbox input "false"
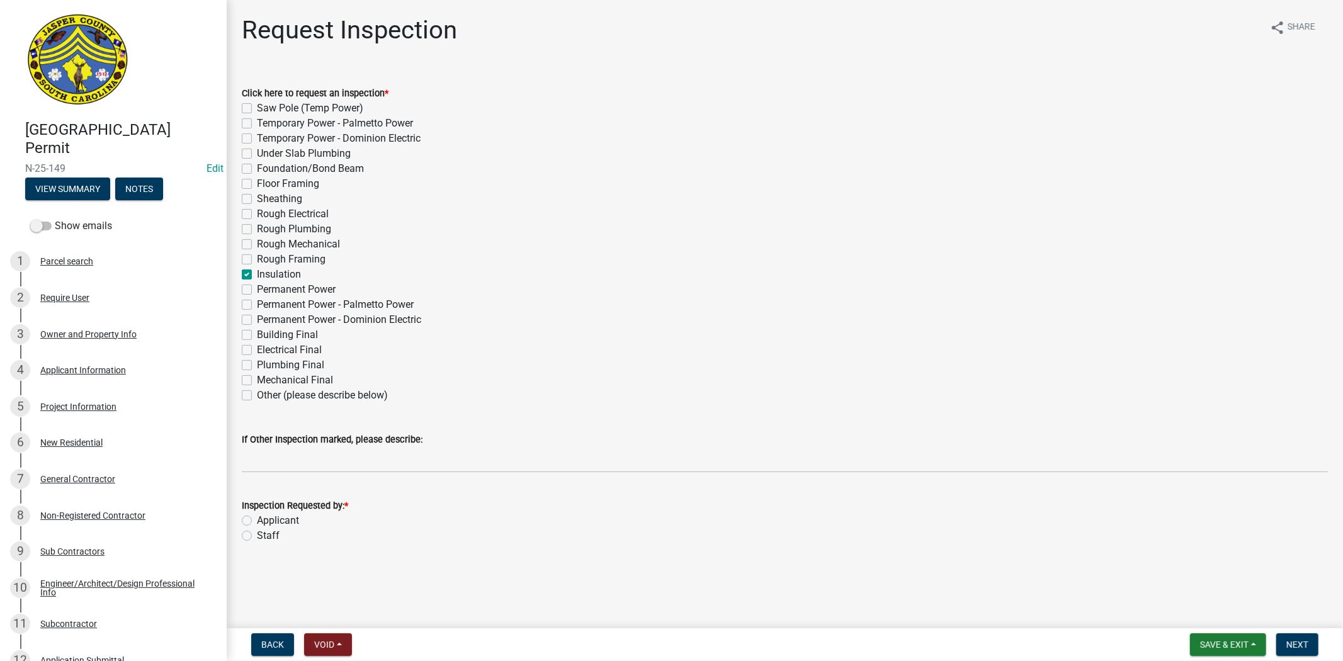
checkbox input "false"
click at [257, 522] on label "Applicant" at bounding box center [278, 520] width 42 height 15
click at [257, 521] on input "Applicant" at bounding box center [261, 517] width 8 height 8
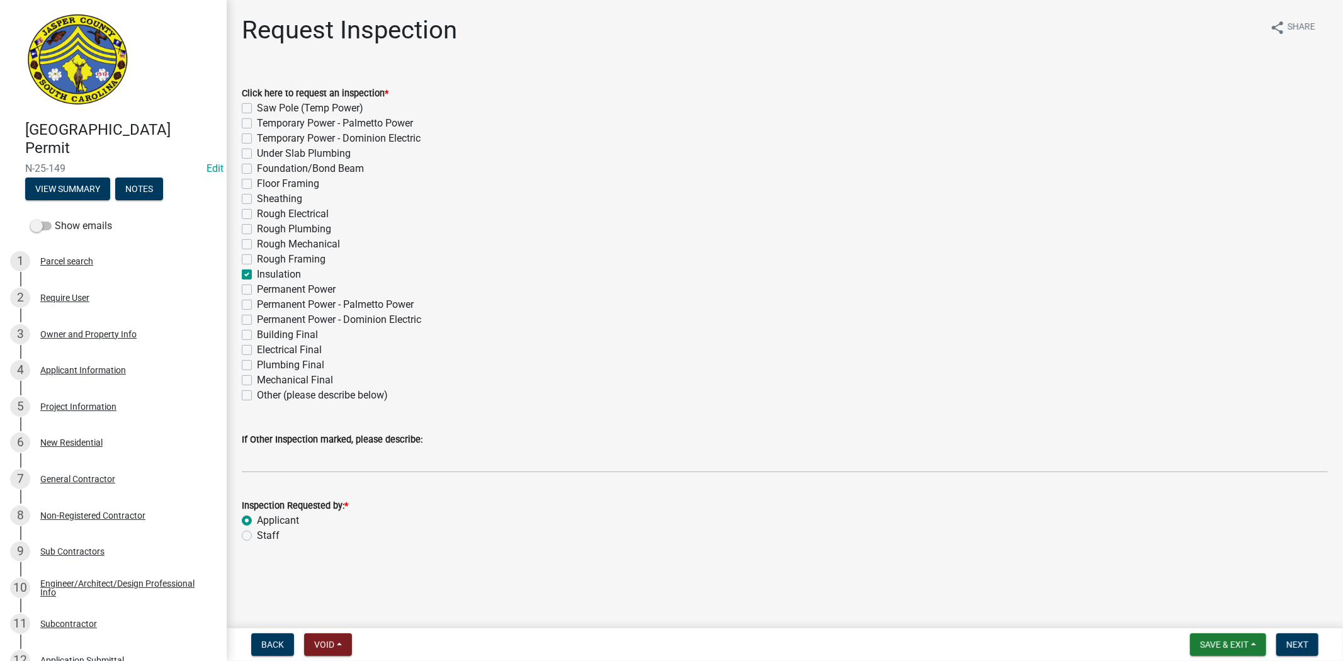
radio input "true"
click at [1302, 640] on span "Next" at bounding box center [1297, 645] width 22 height 10
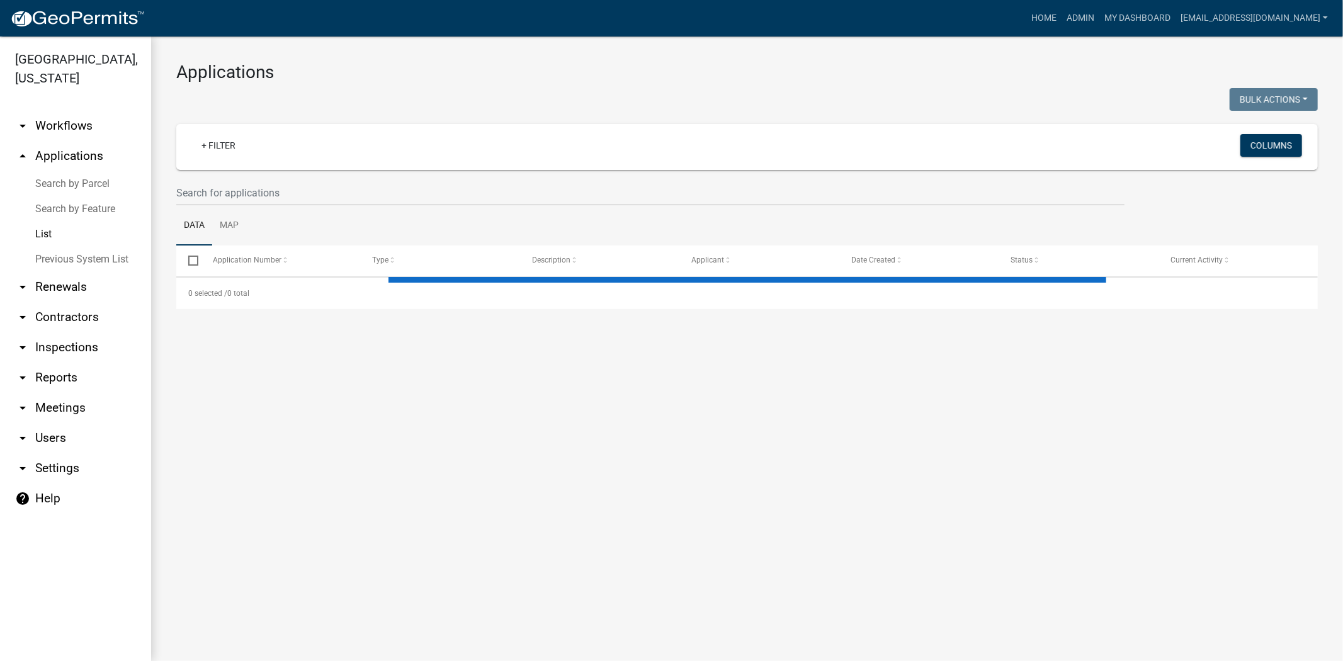
click at [286, 178] on wm-filter-builder "+ Filter Columns" at bounding box center [746, 165] width 1141 height 82
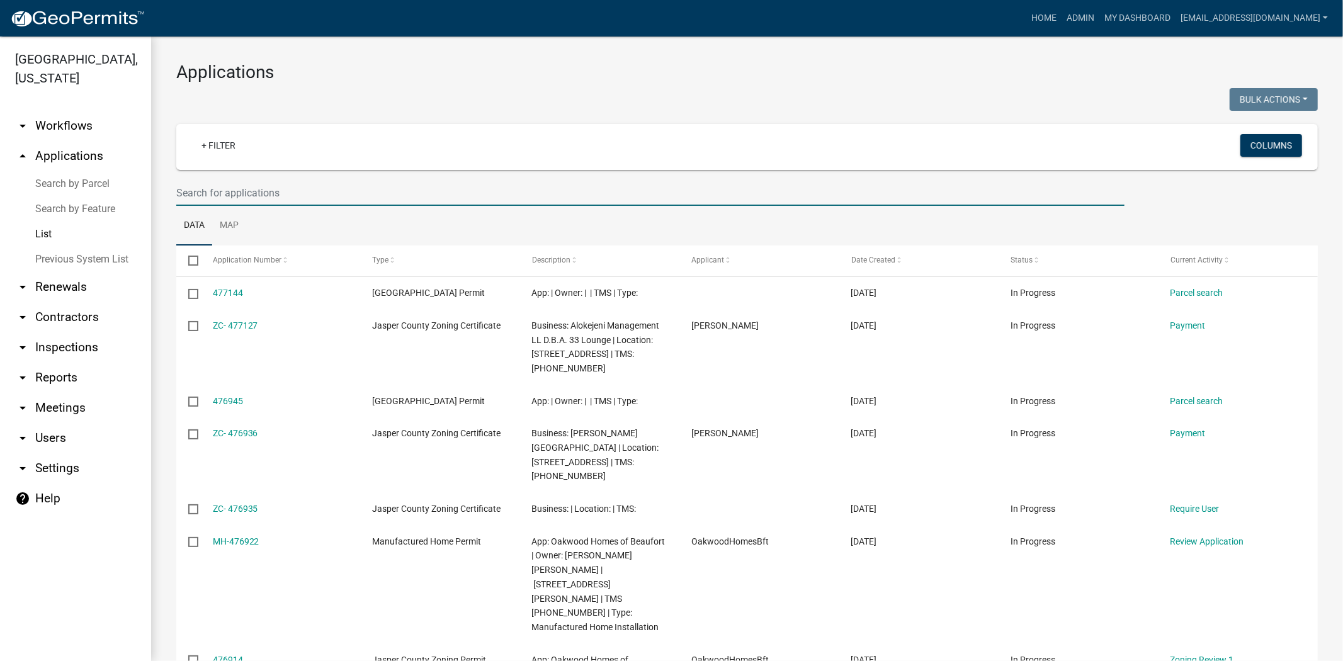
click at [290, 181] on input "text" at bounding box center [650, 193] width 948 height 26
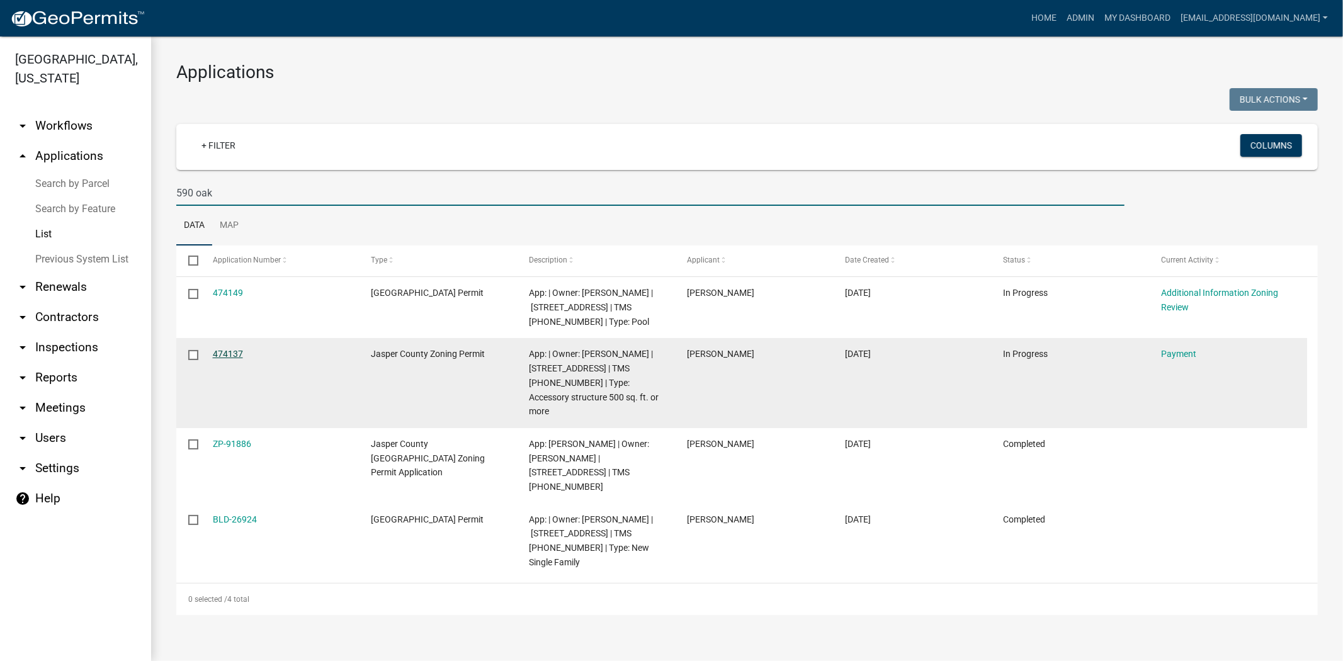
type input "590 oak"
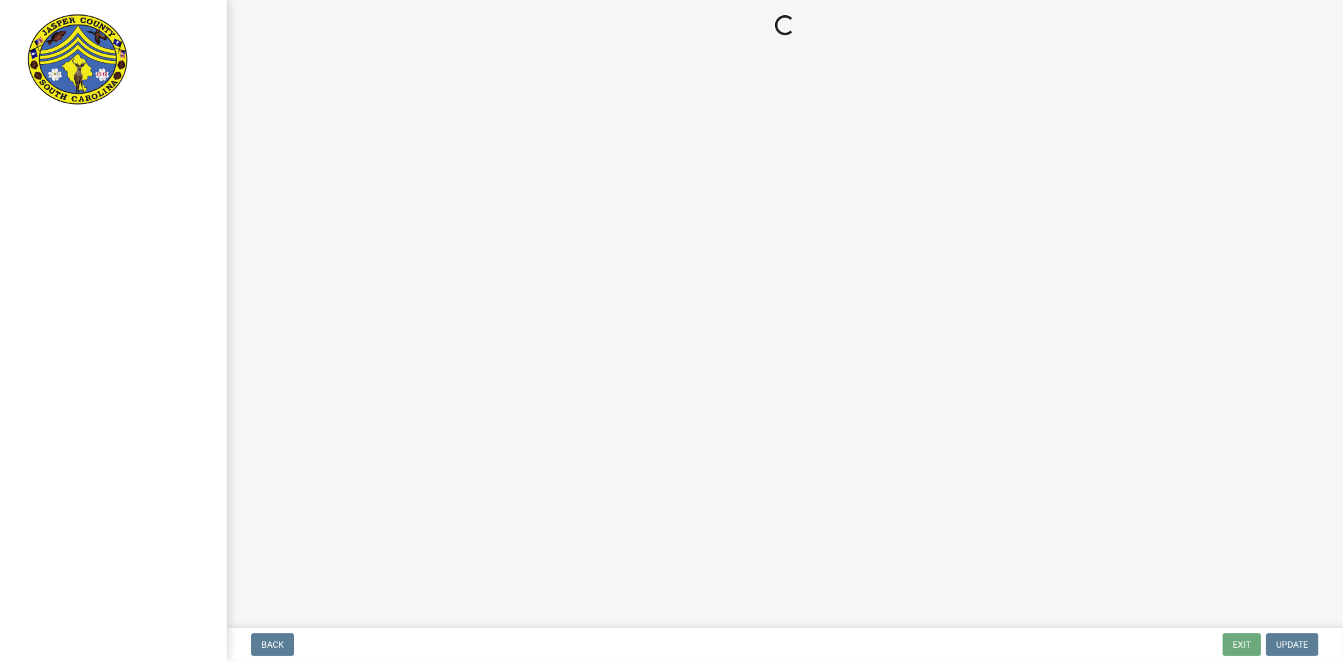
select select "3: 3"
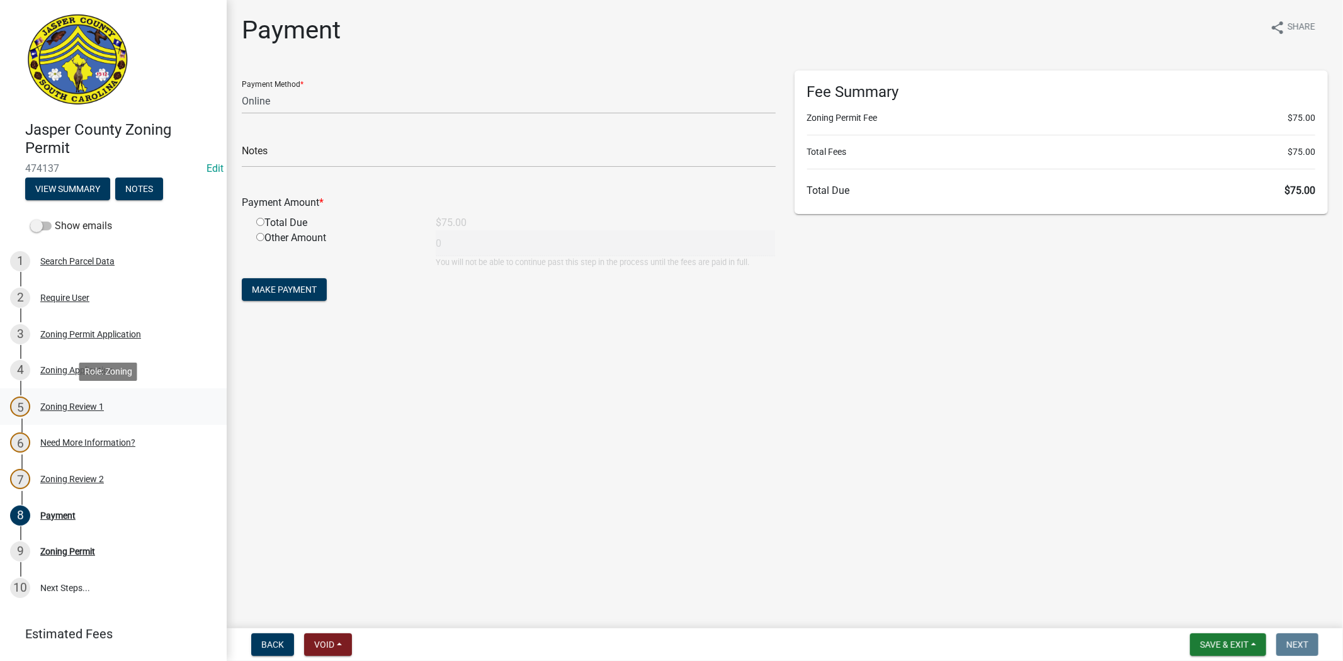
click at [97, 405] on div "Zoning Review 1" at bounding box center [72, 406] width 64 height 9
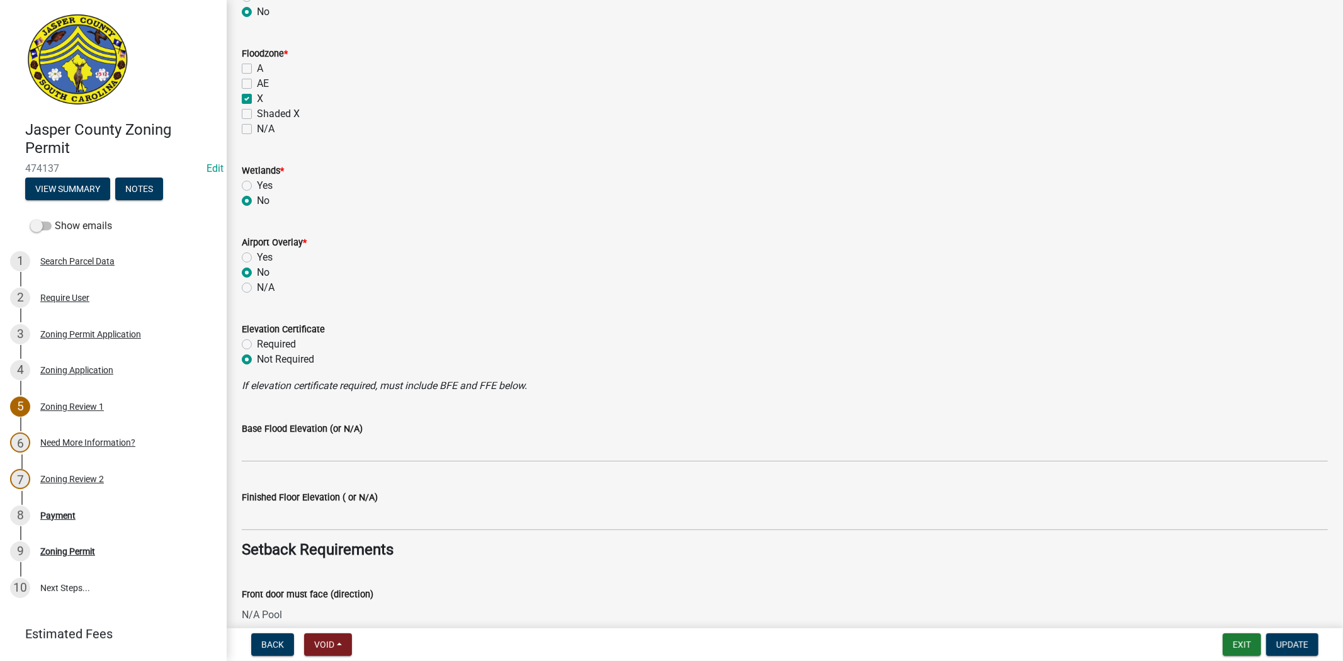
scroll to position [1469, 0]
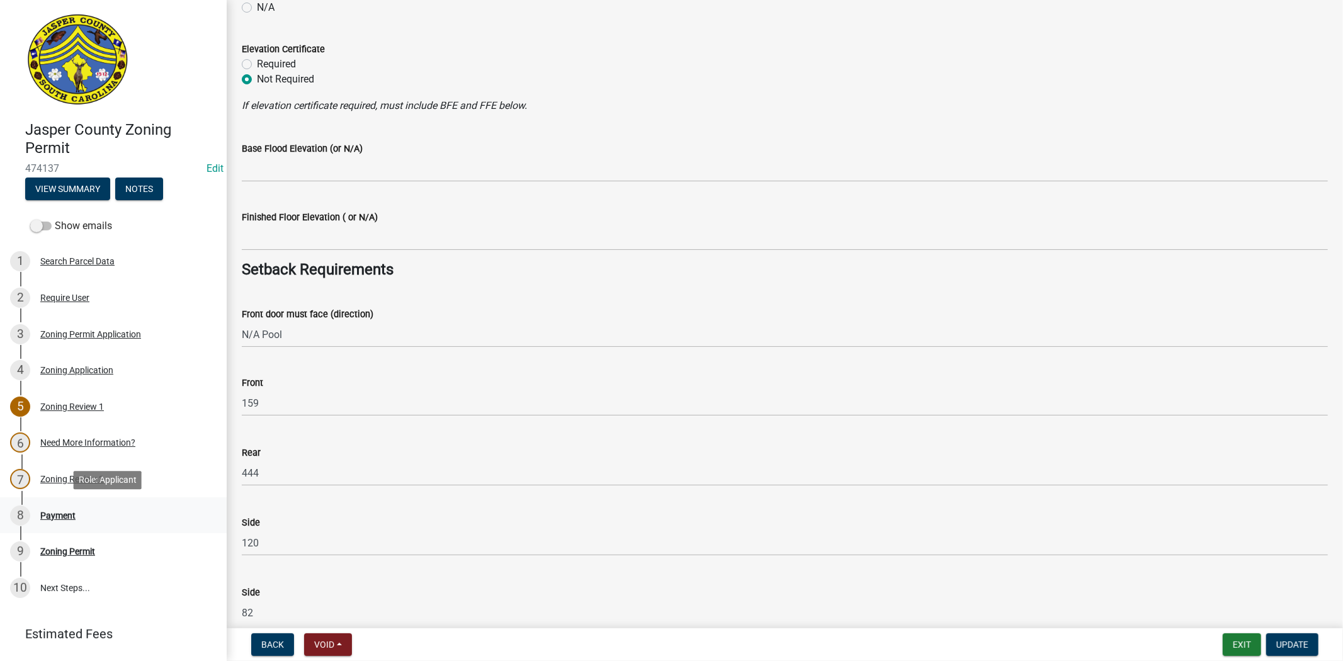
click at [71, 511] on div "Payment" at bounding box center [57, 515] width 35 height 9
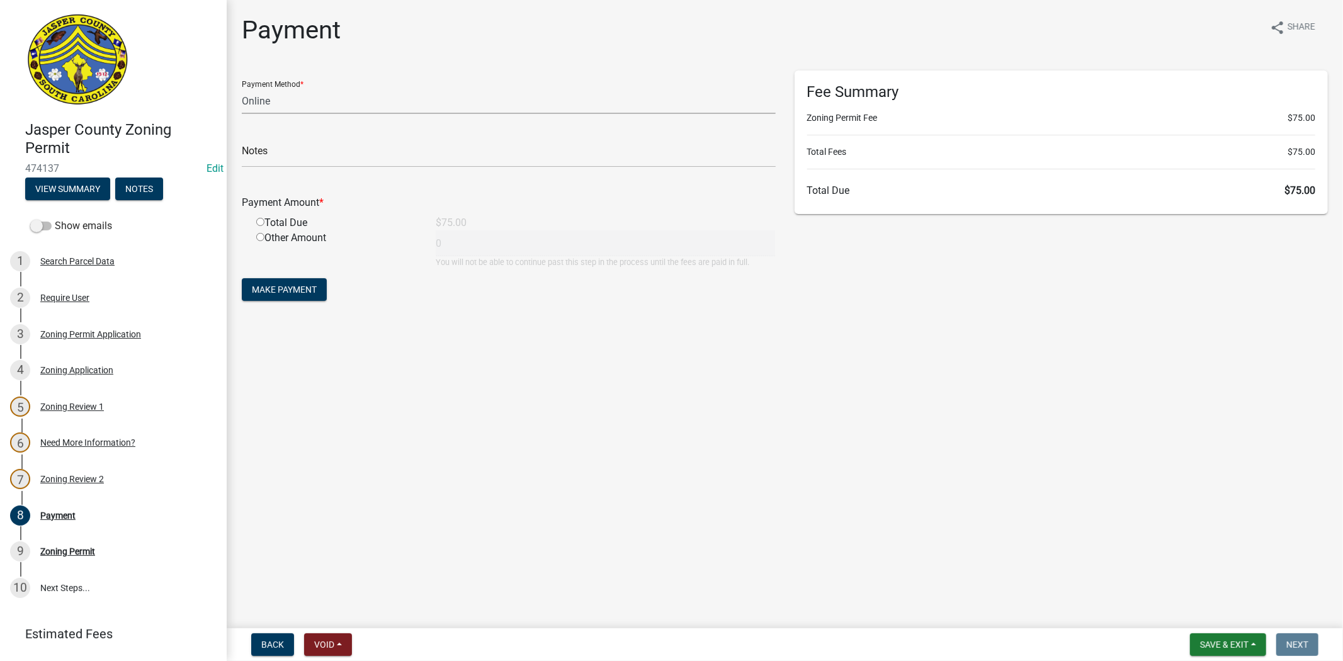
click at [342, 104] on select "Credit Card POS Check Cash Online" at bounding box center [509, 101] width 534 height 26
select select "2: 1"
click at [242, 88] on select "Credit Card POS Check Cash Online" at bounding box center [509, 101] width 534 height 26
click at [261, 223] on input "radio" at bounding box center [260, 222] width 8 height 8
radio input "true"
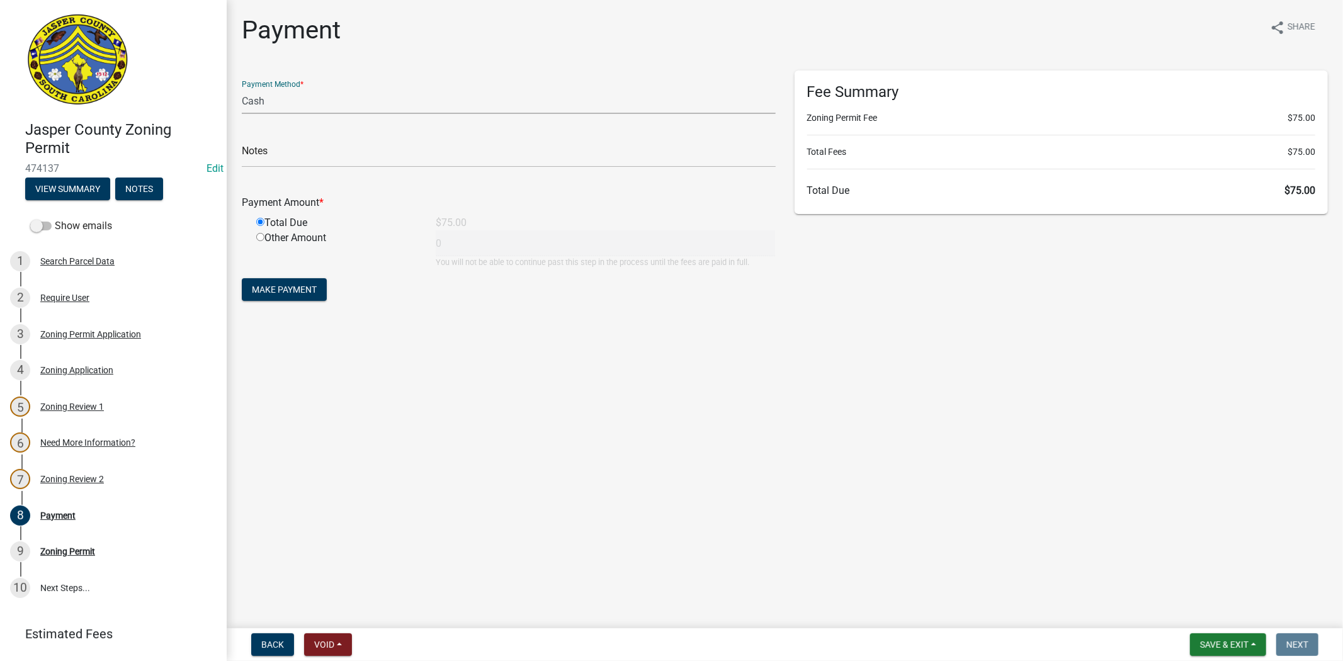
type input "75"
click at [269, 291] on span "Make Payment" at bounding box center [284, 290] width 65 height 10
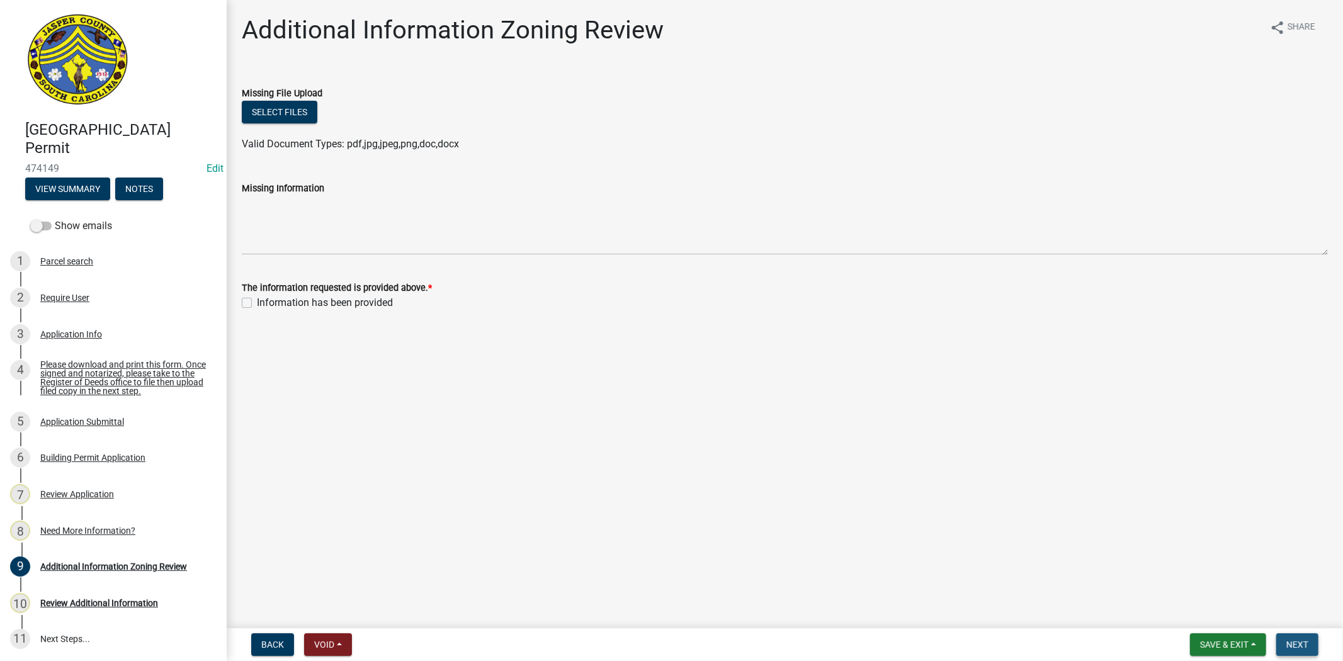
click at [1314, 643] on button "Next" at bounding box center [1297, 644] width 42 height 23
click at [114, 526] on div "Need More Information?" at bounding box center [87, 530] width 95 height 9
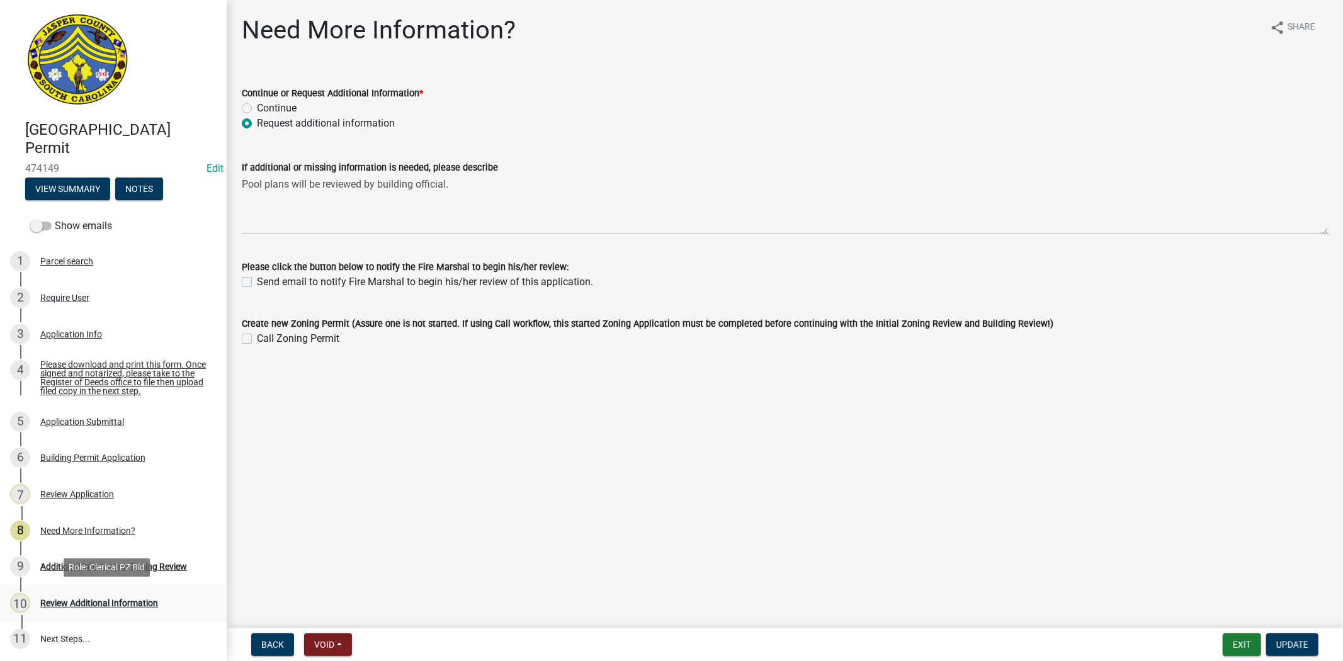
click at [118, 611] on div "10 Review Additional Information" at bounding box center [108, 603] width 196 height 20
click at [84, 337] on div "Application Info" at bounding box center [71, 334] width 62 height 9
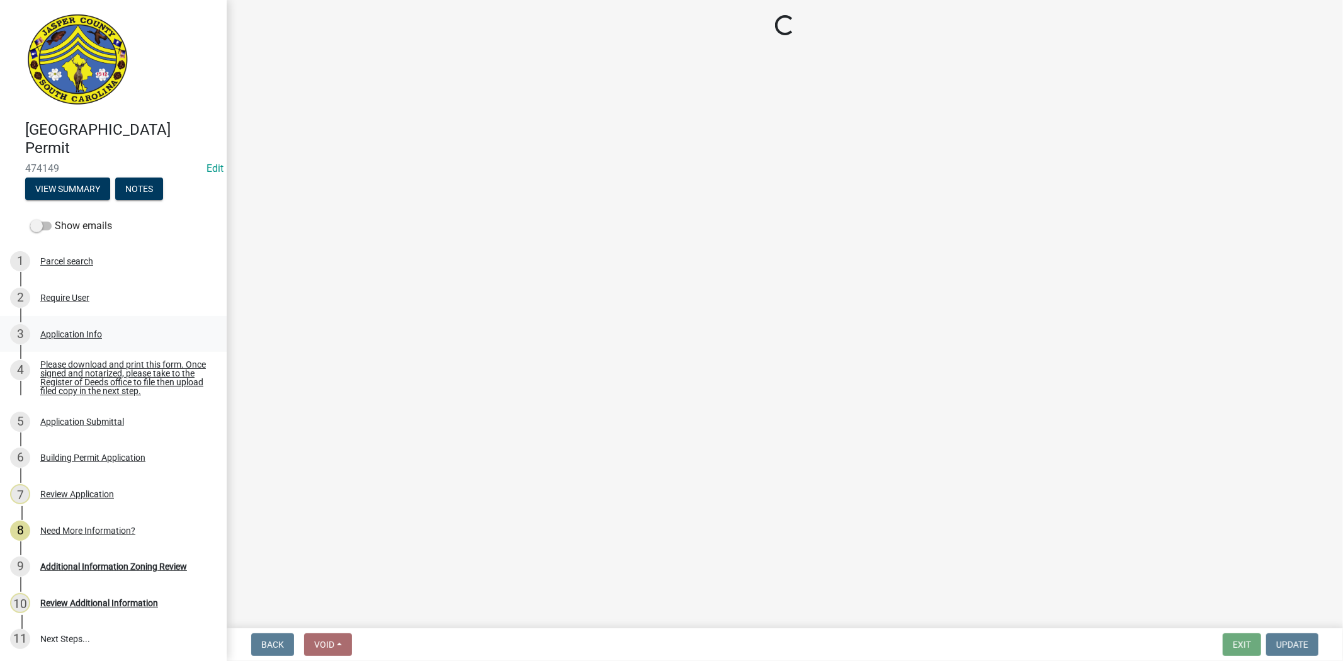
select select "11c75861-9ec4-4c30-88de-90992eda9933"
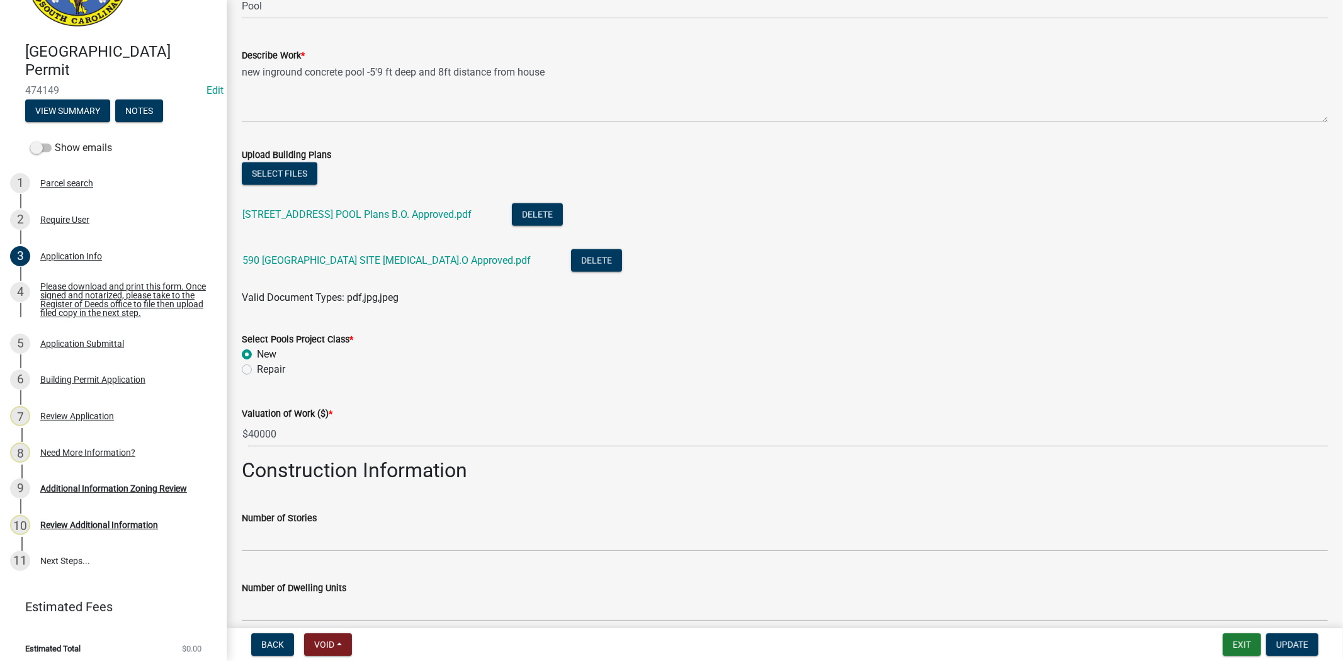
scroll to position [84, 0]
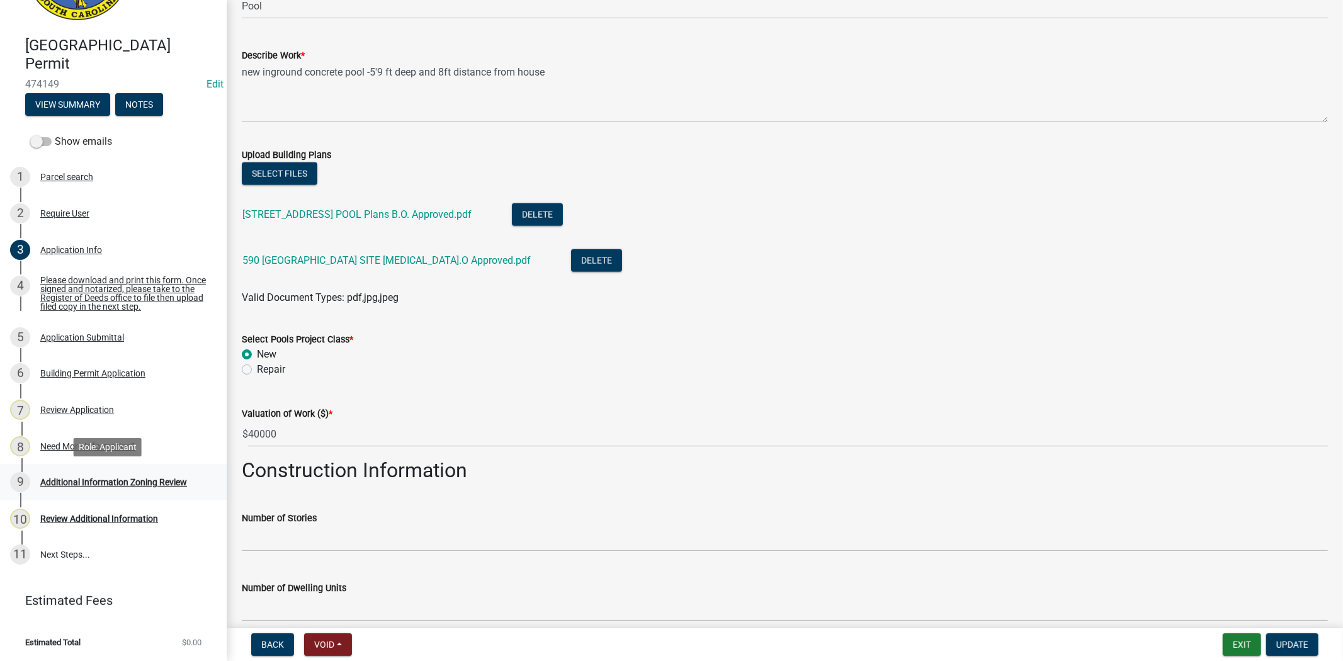
click at [154, 478] on div "Additional Information Zoning Review" at bounding box center [113, 482] width 147 height 9
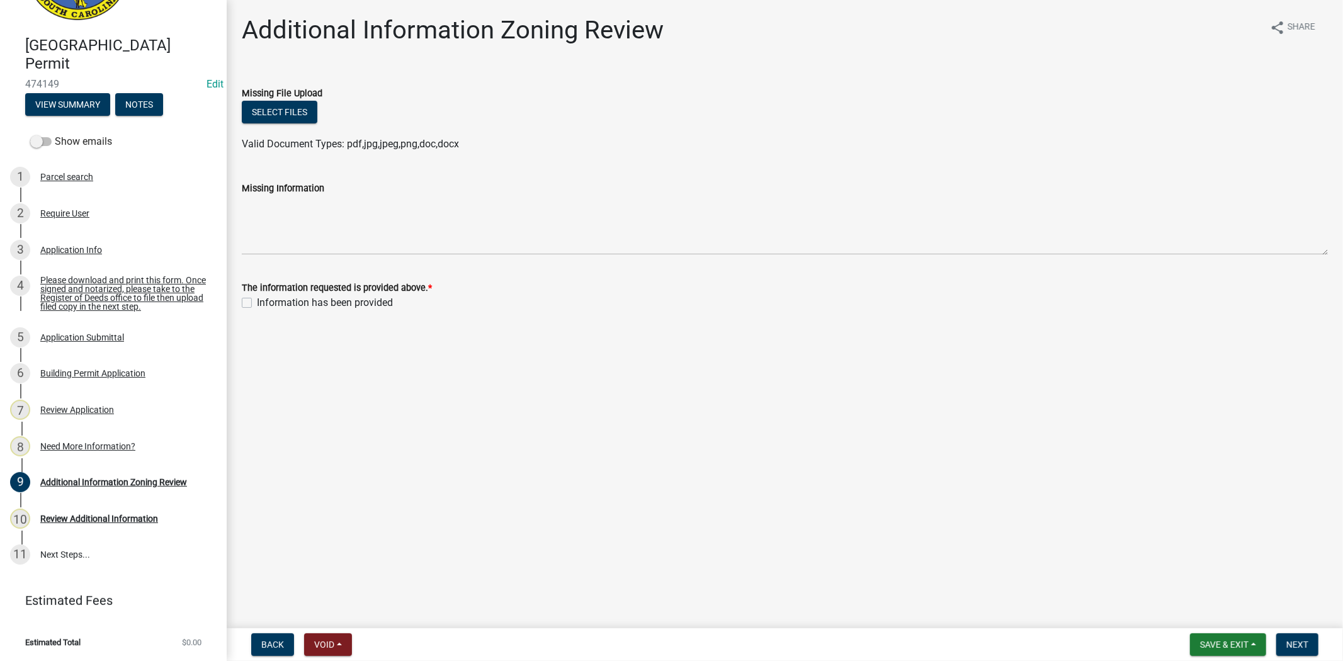
click at [255, 298] on div "Information has been provided" at bounding box center [785, 302] width 1086 height 15
click at [257, 302] on label "Information has been provided" at bounding box center [325, 302] width 136 height 15
click at [257, 302] on input "Information has been provided" at bounding box center [261, 299] width 8 height 8
checkbox input "true"
click at [1307, 640] on span "Next" at bounding box center [1297, 645] width 22 height 10
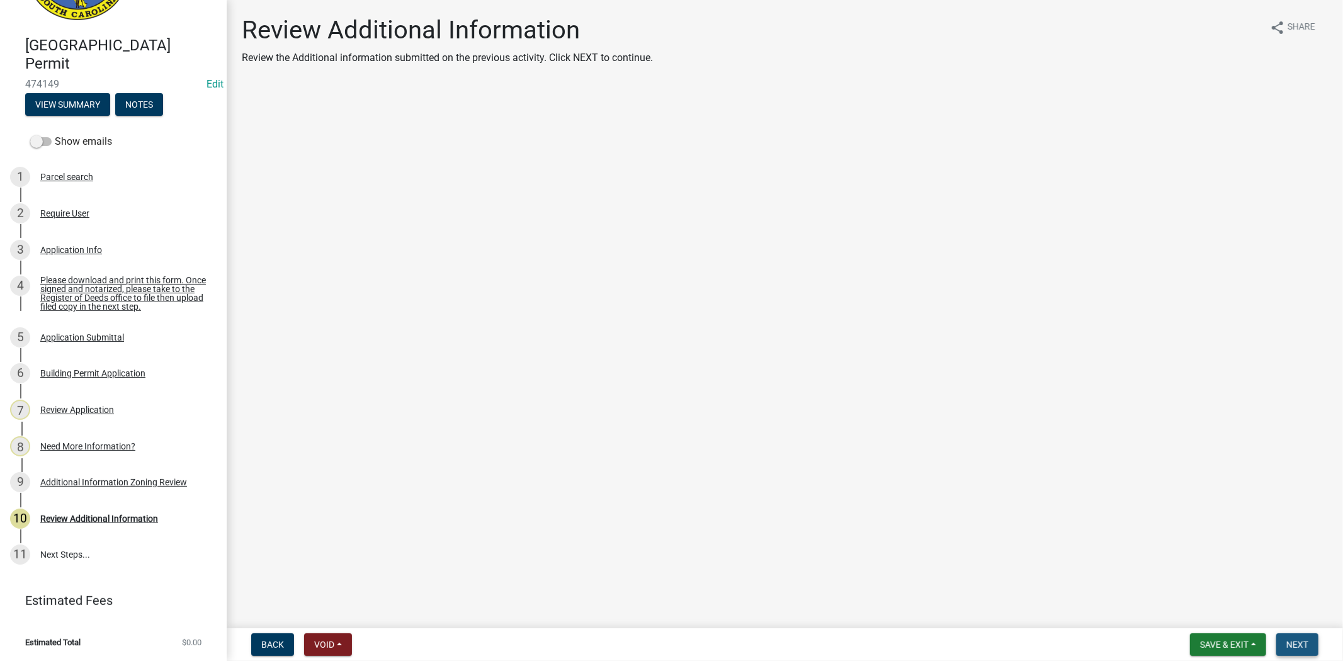
click at [1299, 636] on button "Next" at bounding box center [1297, 644] width 42 height 23
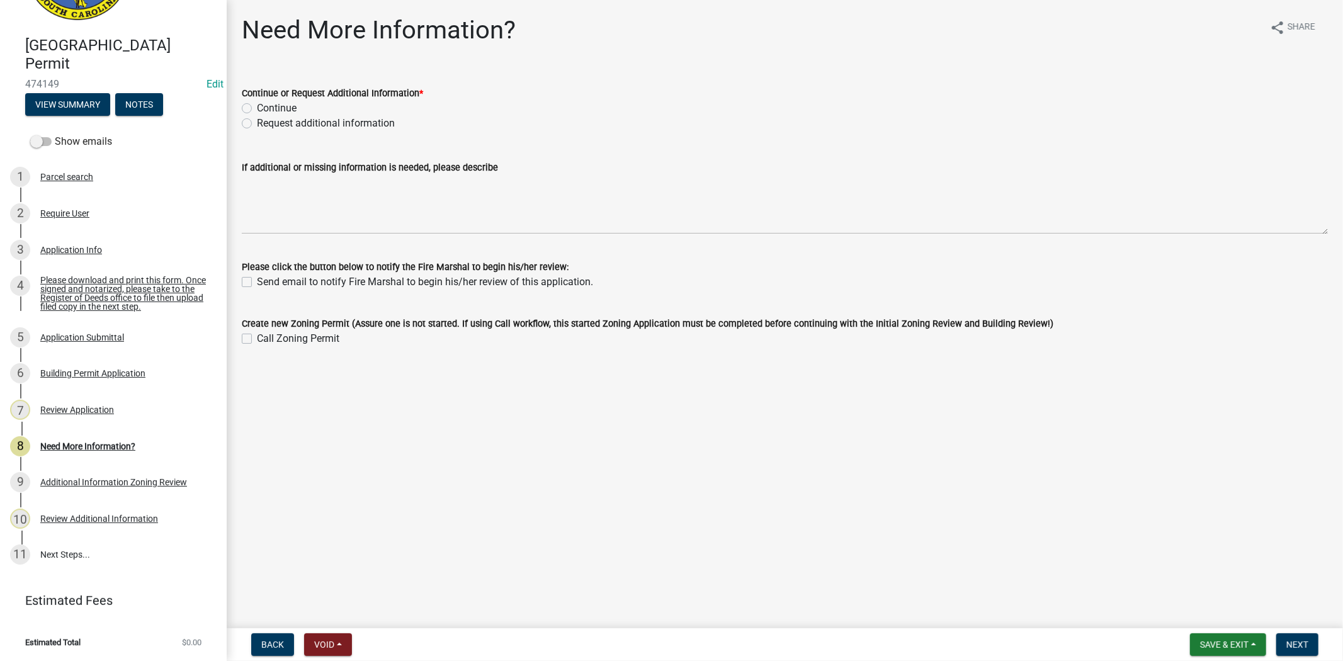
click at [257, 111] on label "Continue" at bounding box center [277, 108] width 40 height 15
click at [257, 109] on input "Continue" at bounding box center [261, 105] width 8 height 8
radio input "true"
click at [1318, 640] on button "Next" at bounding box center [1297, 644] width 42 height 23
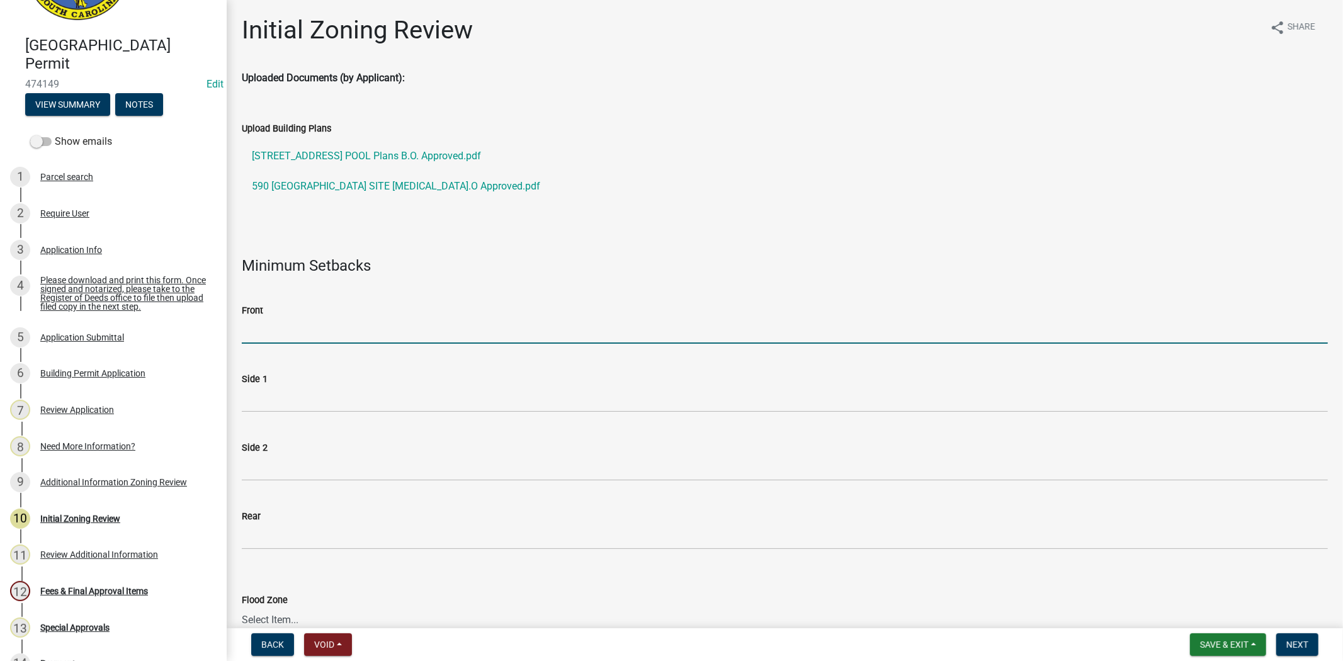
click at [434, 337] on input "Front" at bounding box center [785, 331] width 1086 height 26
type input "25"
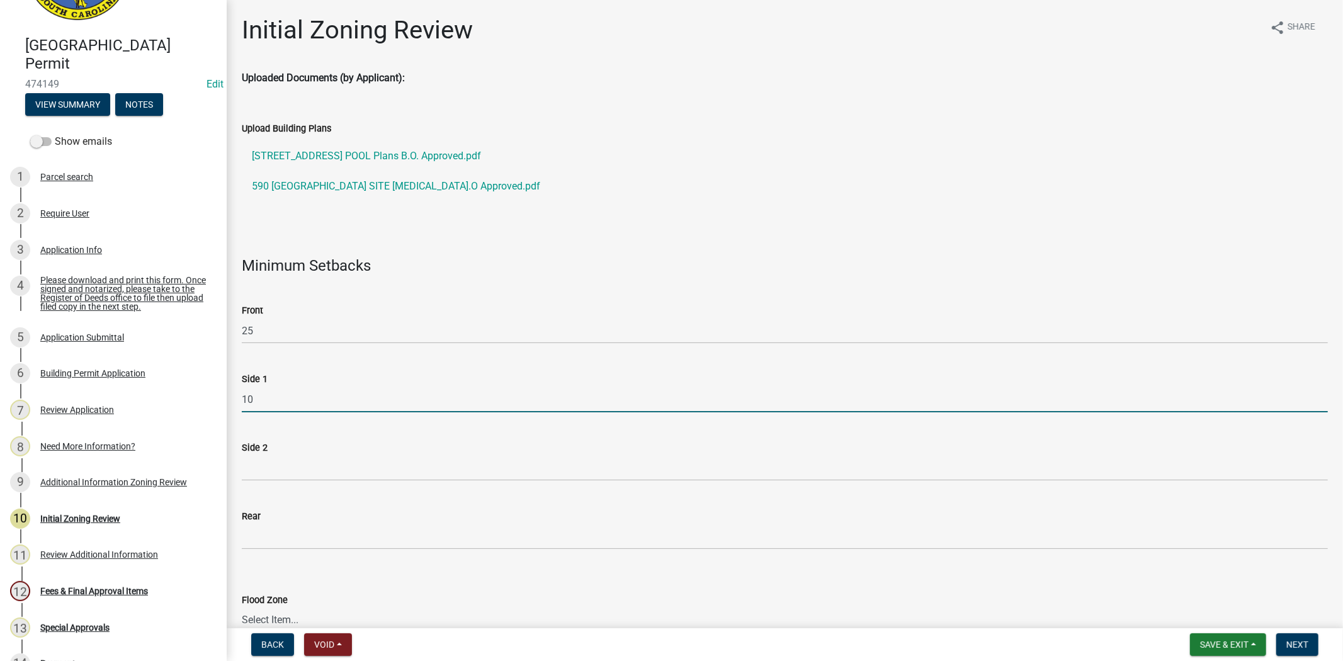
type input "10"
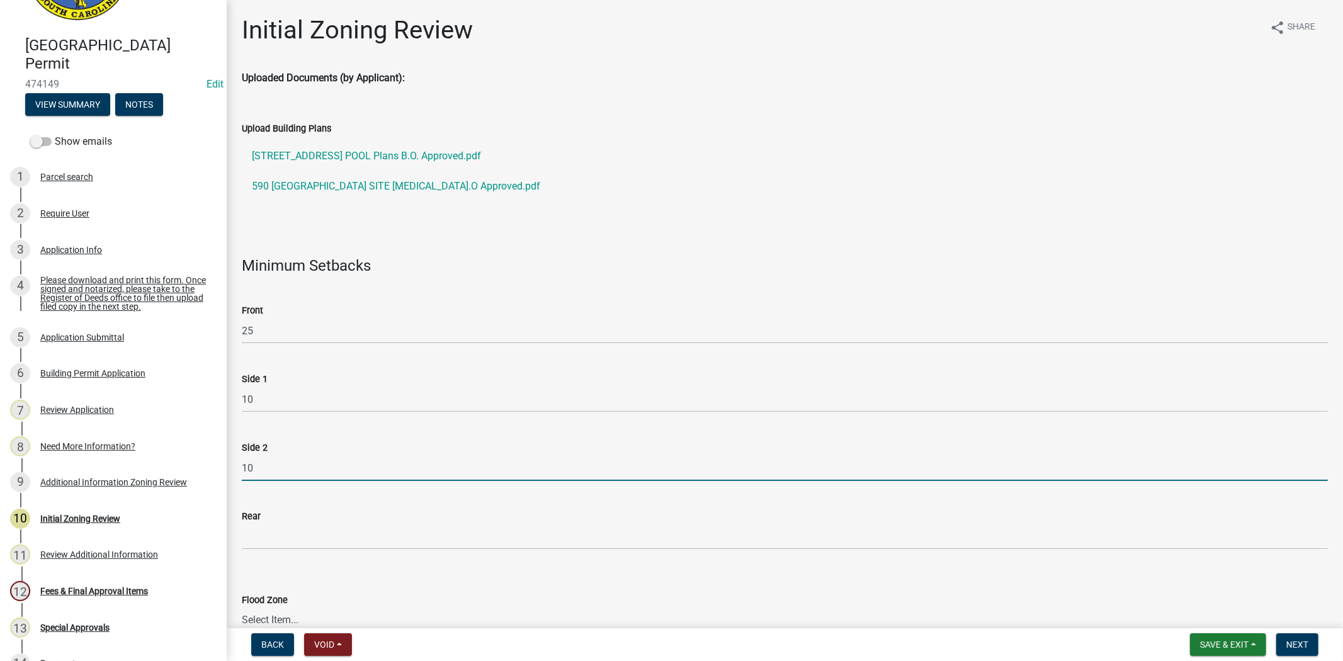
type input "10"
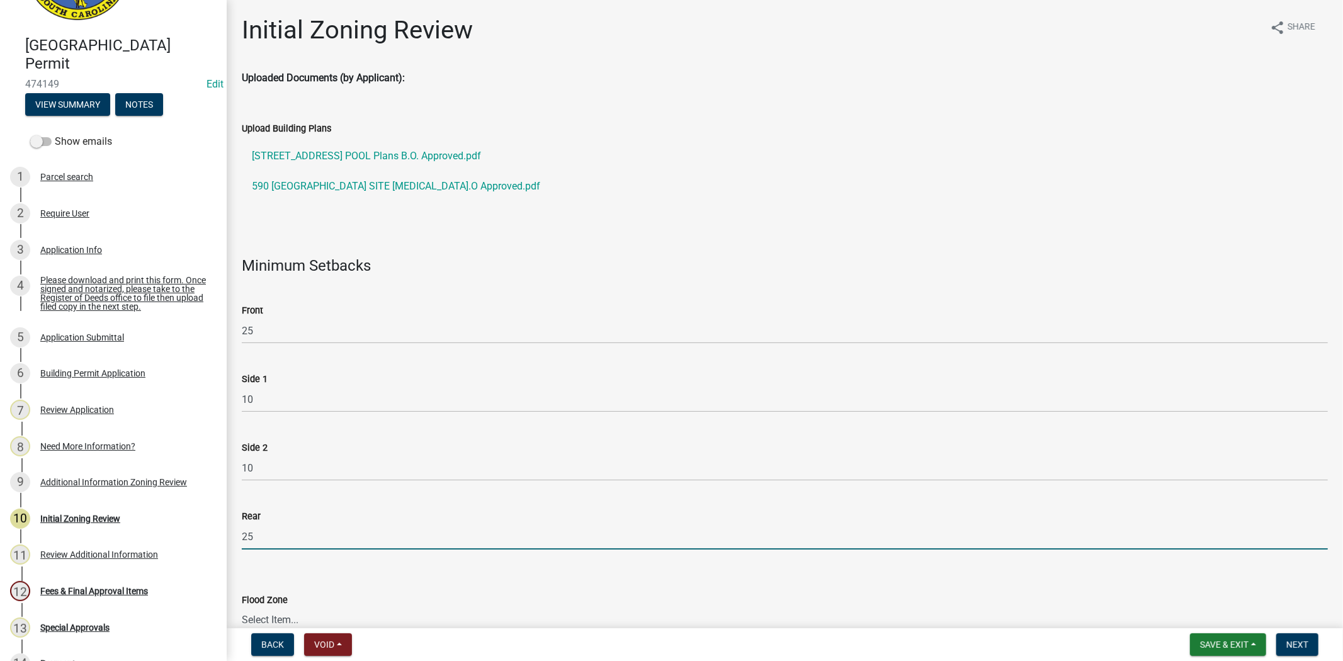
type input "25"
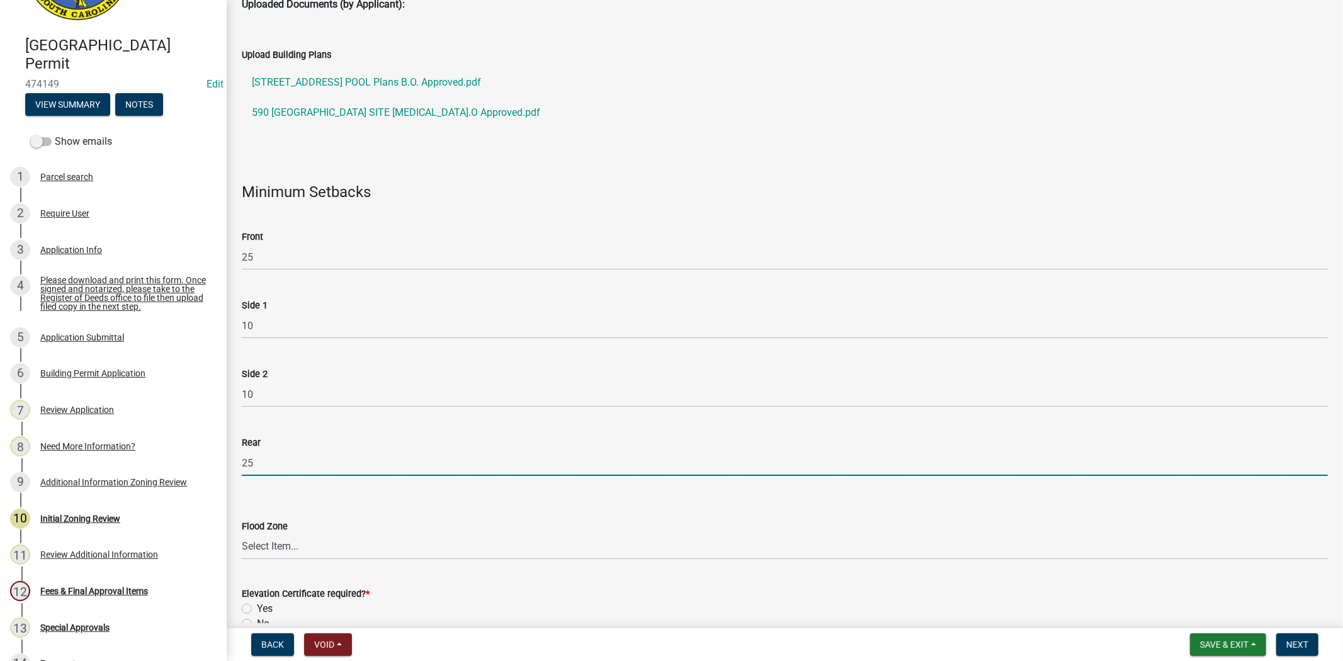
scroll to position [279, 0]
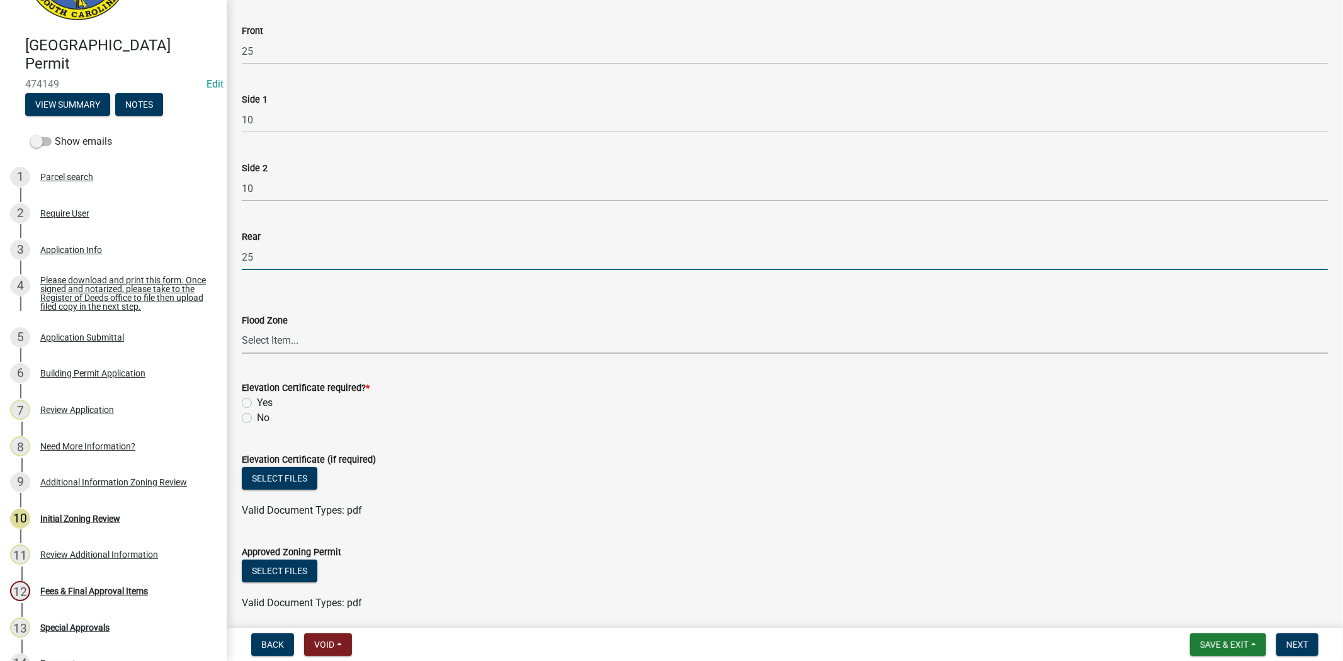
click at [330, 342] on select "Select Item... A AE X Shaded X N/A" at bounding box center [785, 341] width 1086 height 26
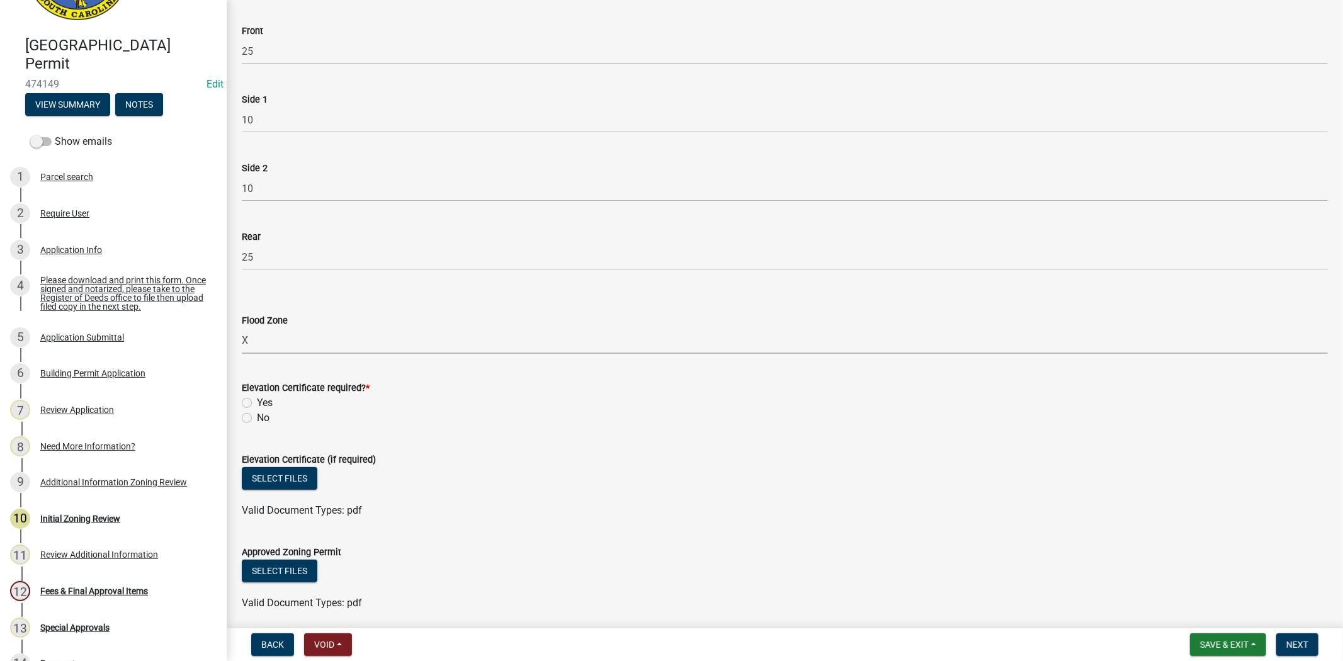
click at [242, 328] on select "Select Item... A AE X Shaded X N/A" at bounding box center [785, 341] width 1086 height 26
select select "61611ad6-14f2-499c-805c-58607f11e2fc"
click at [257, 417] on label "No" at bounding box center [263, 417] width 13 height 15
click at [257, 417] on input "No" at bounding box center [261, 414] width 8 height 8
radio input "true"
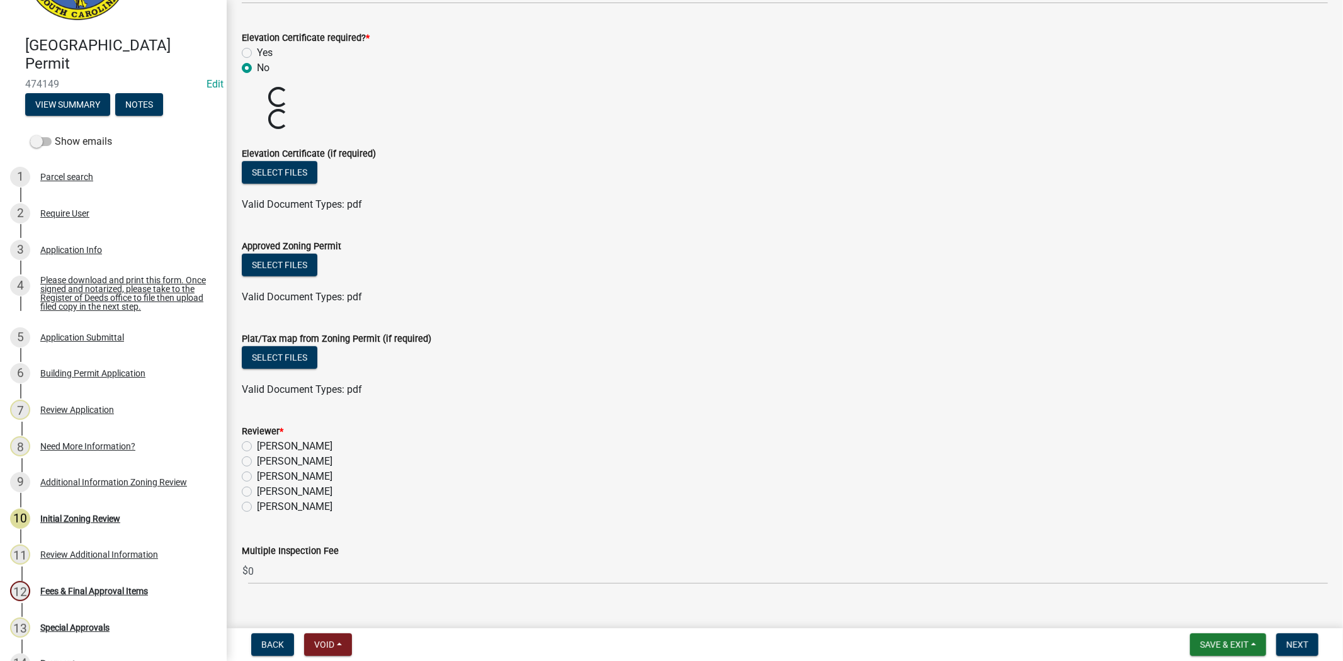
scroll to position [606, 0]
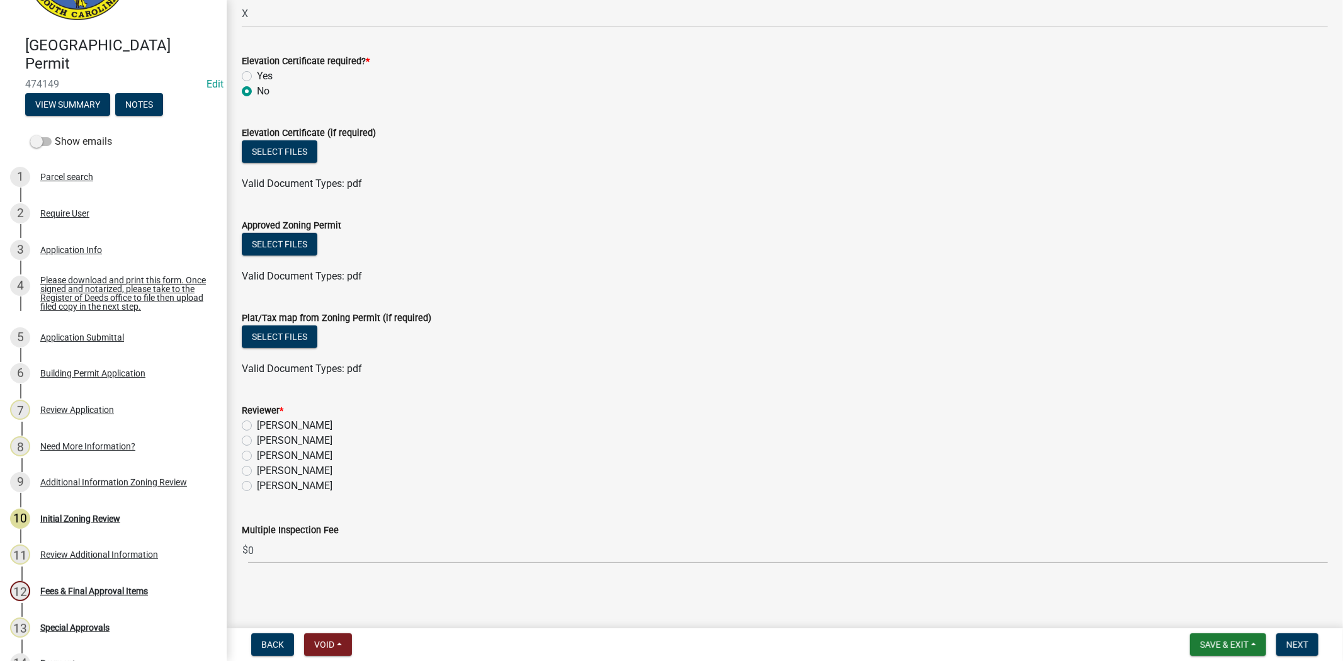
click at [257, 471] on label "Stephanie Oviedo" at bounding box center [295, 470] width 76 height 15
click at [257, 471] on input "Stephanie Oviedo" at bounding box center [261, 467] width 8 height 8
radio input "true"
click at [1238, 640] on span "Save & Exit" at bounding box center [1224, 645] width 48 height 10
click at [1228, 587] on button "Save" at bounding box center [1215, 582] width 101 height 30
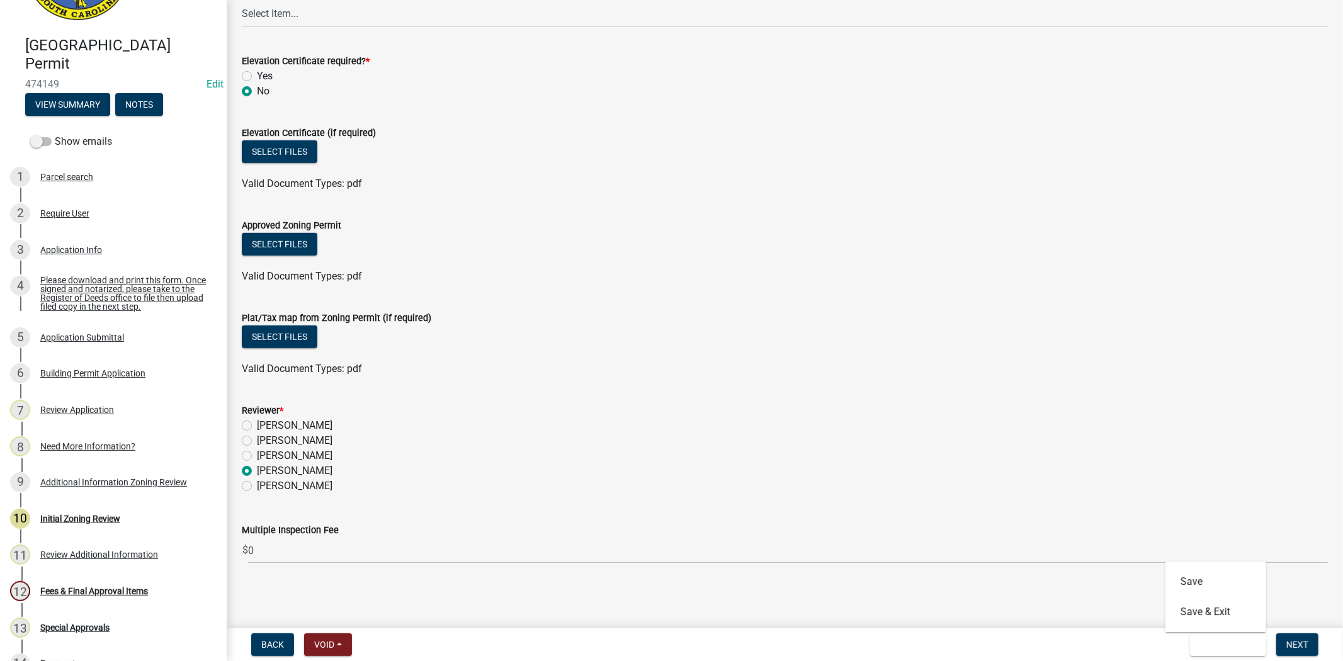
scroll to position [0, 0]
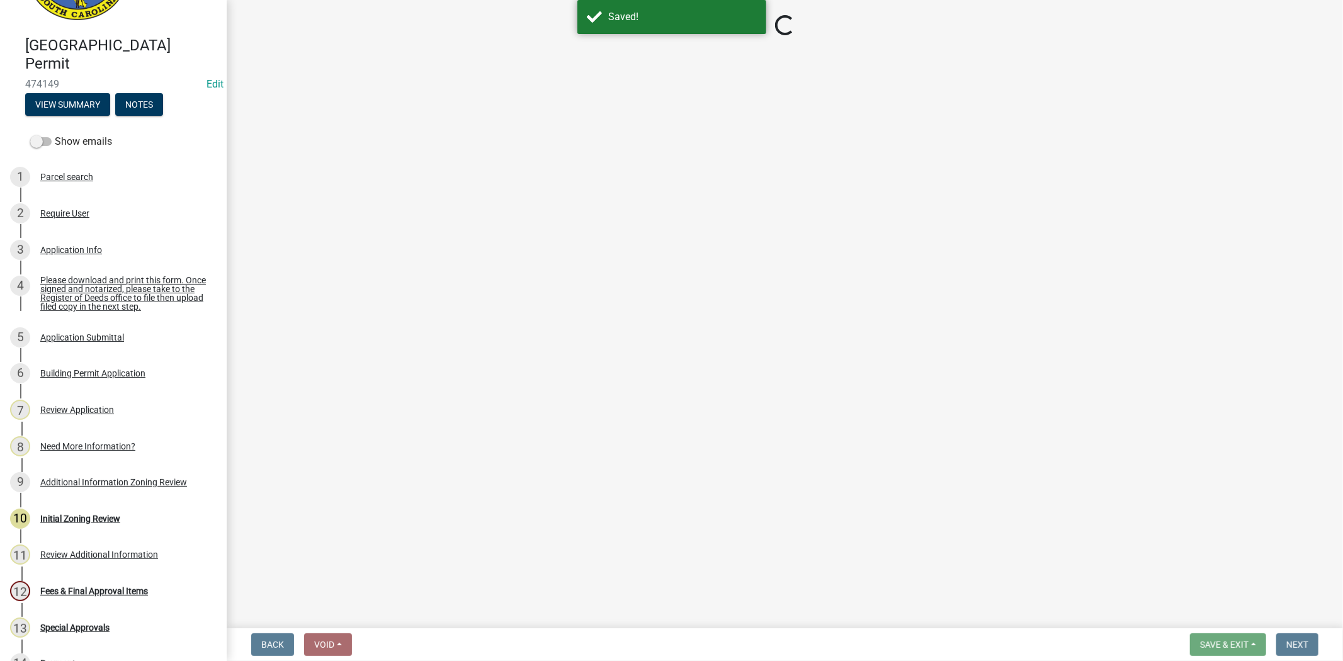
select select "61611ad6-14f2-499c-805c-58607f11e2fc"
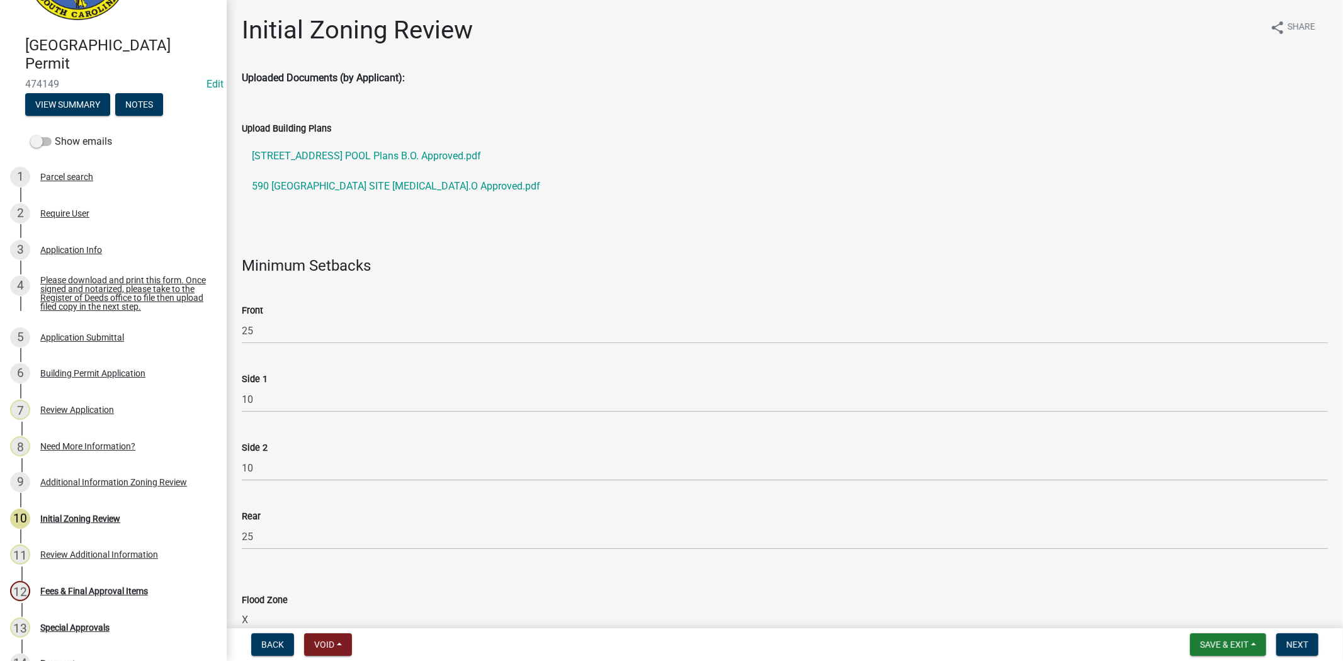
scroll to position [349, 0]
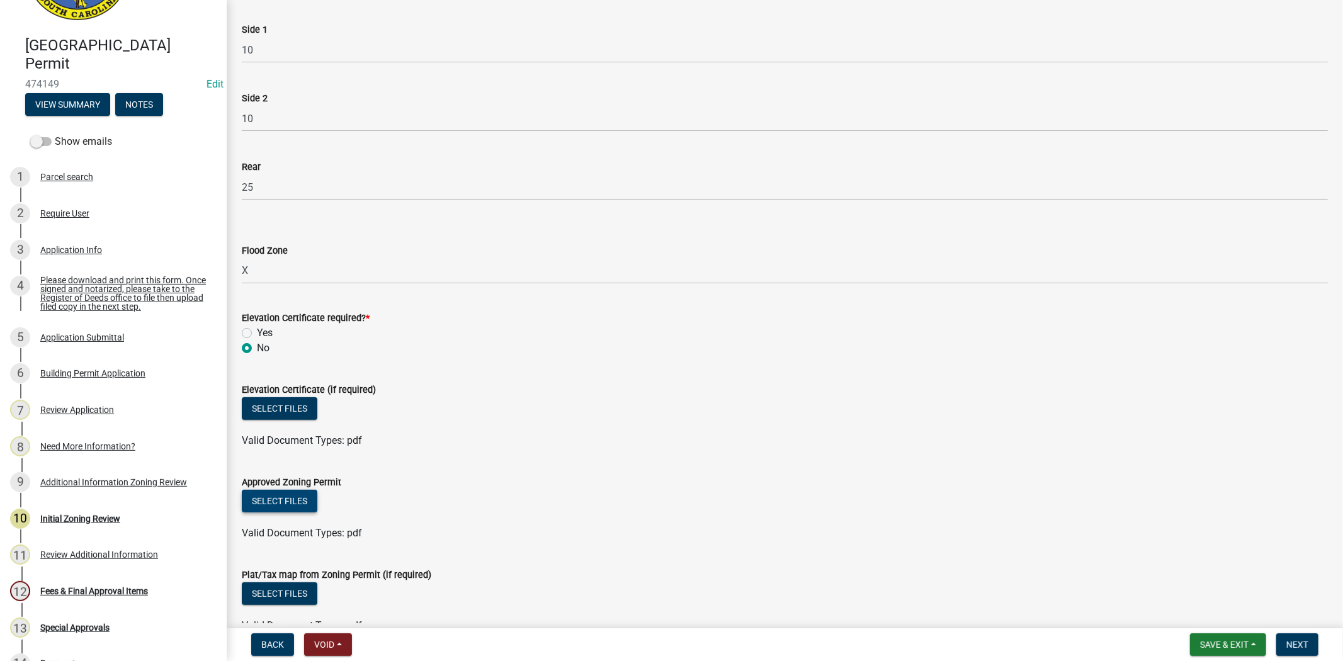
click at [288, 493] on button "Select files" at bounding box center [280, 501] width 76 height 23
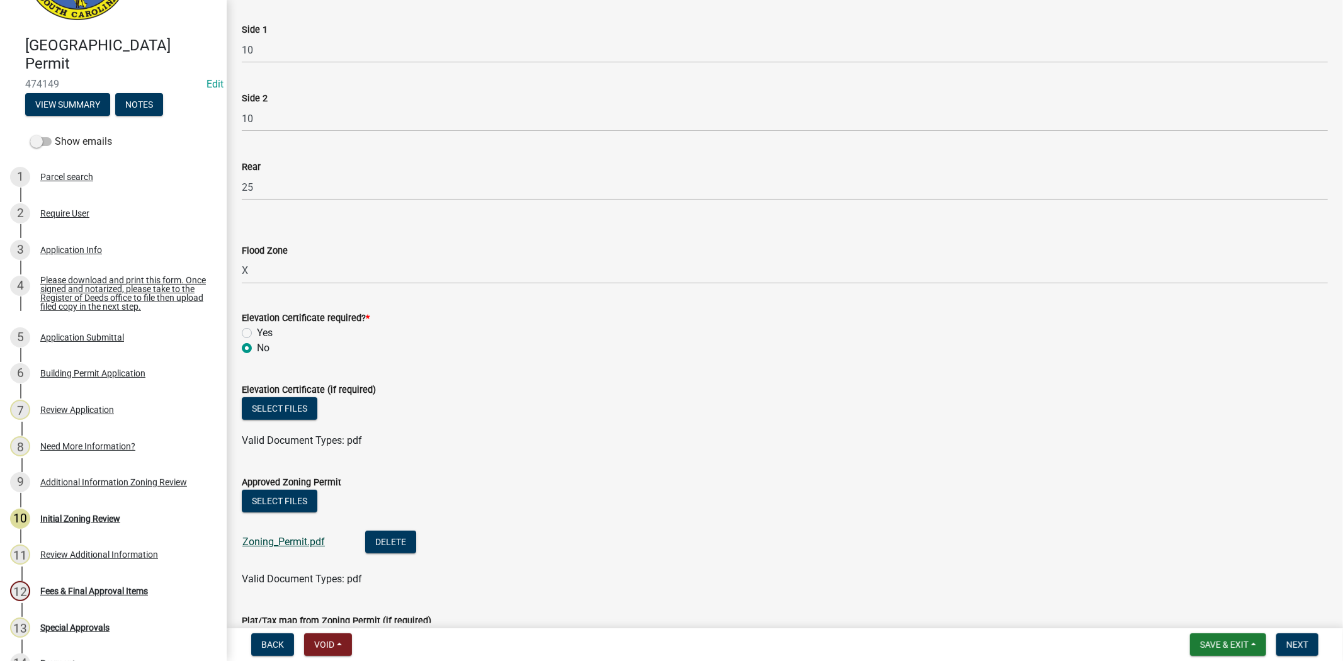
click at [307, 539] on link "Zoning_Permit.pdf" at bounding box center [283, 542] width 82 height 12
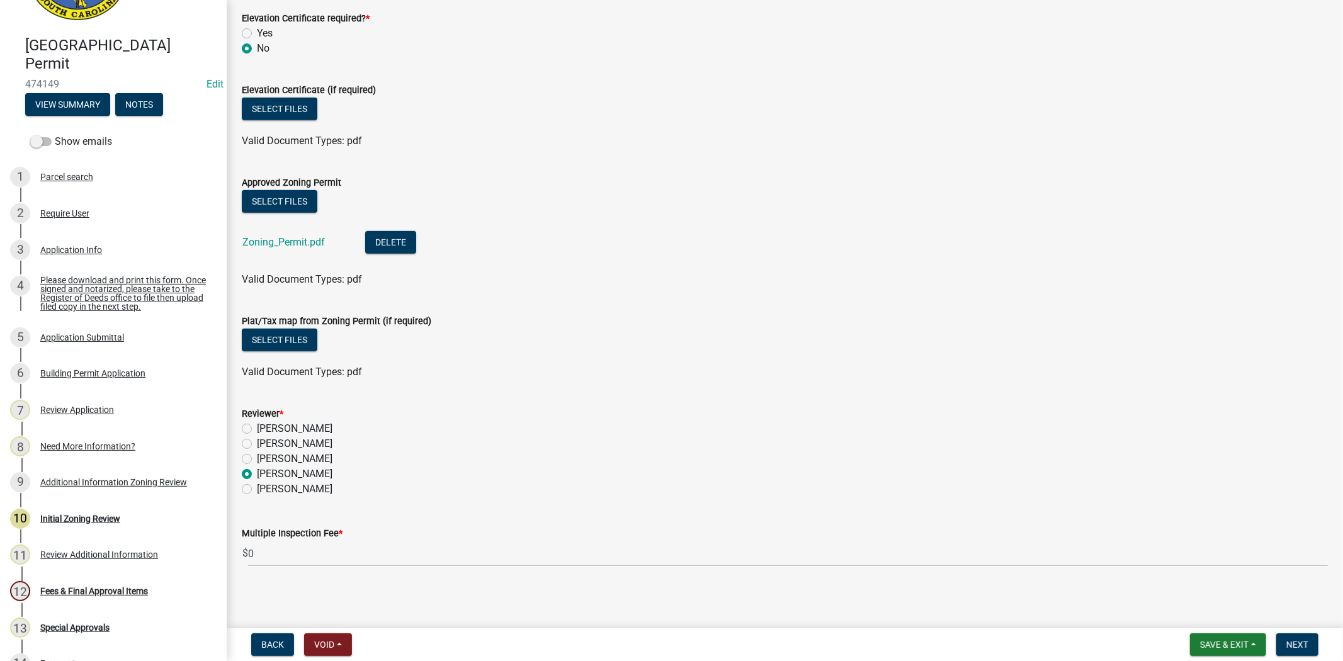
scroll to position [652, 0]
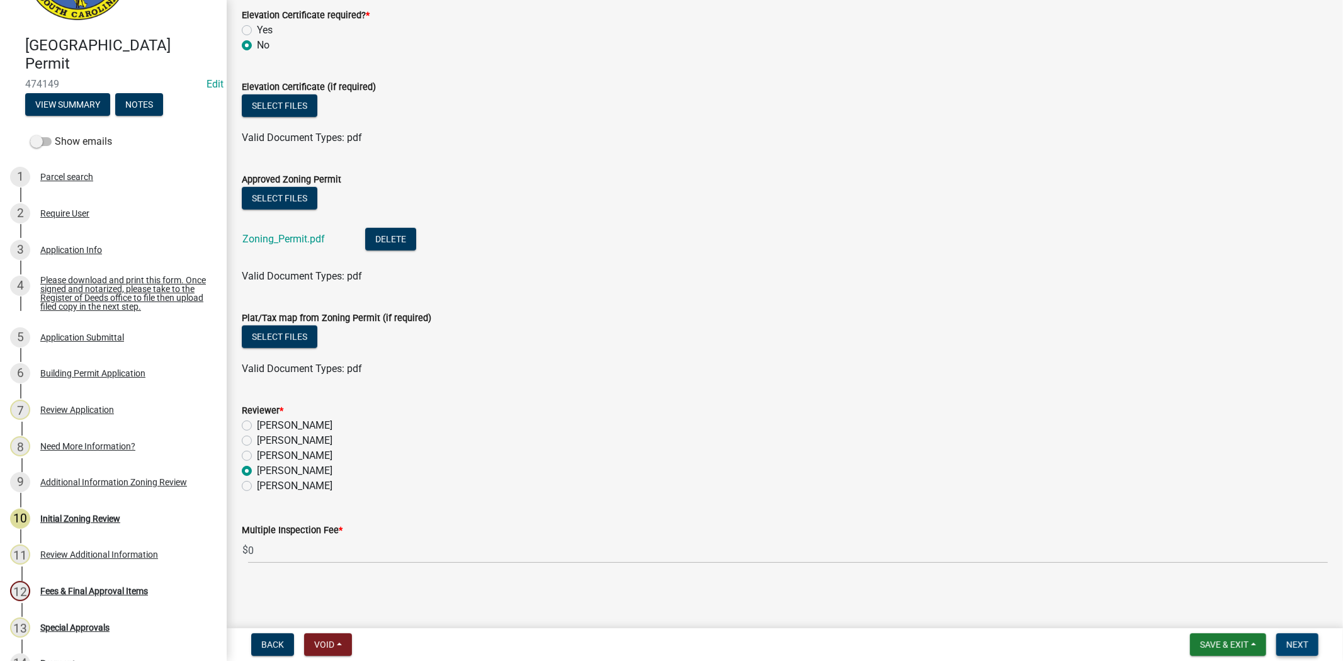
click at [1297, 644] on span "Next" at bounding box center [1297, 645] width 22 height 10
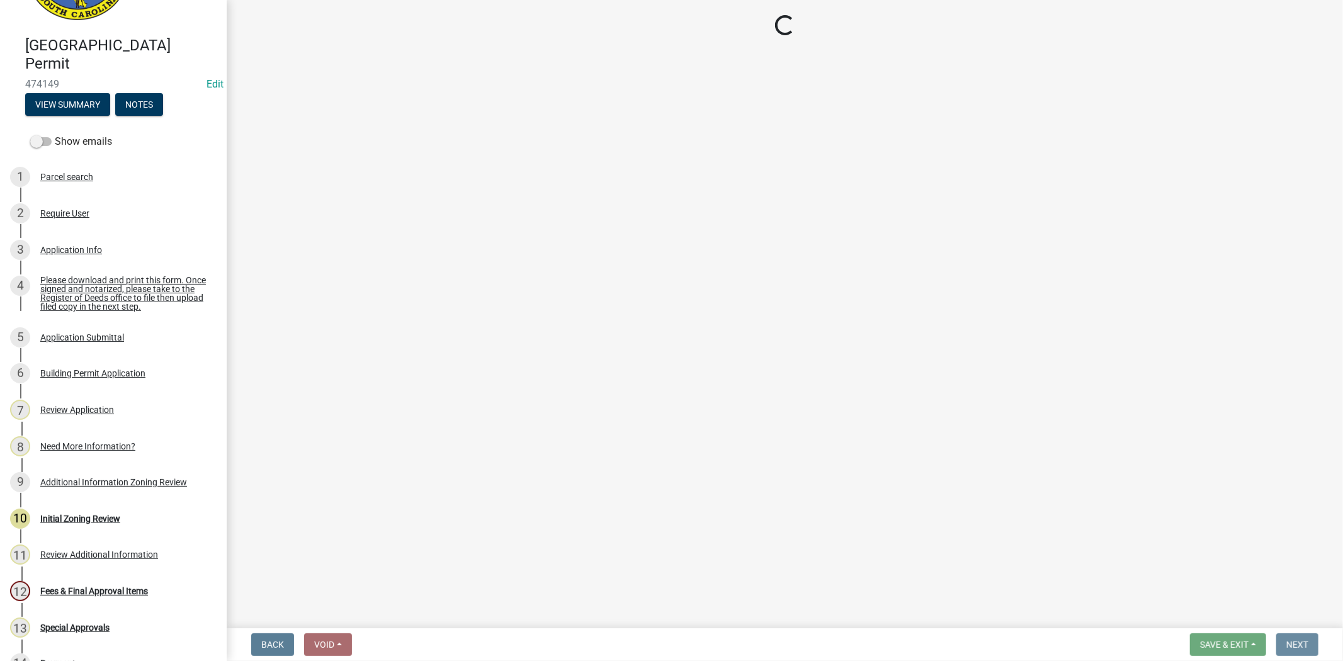
scroll to position [0, 0]
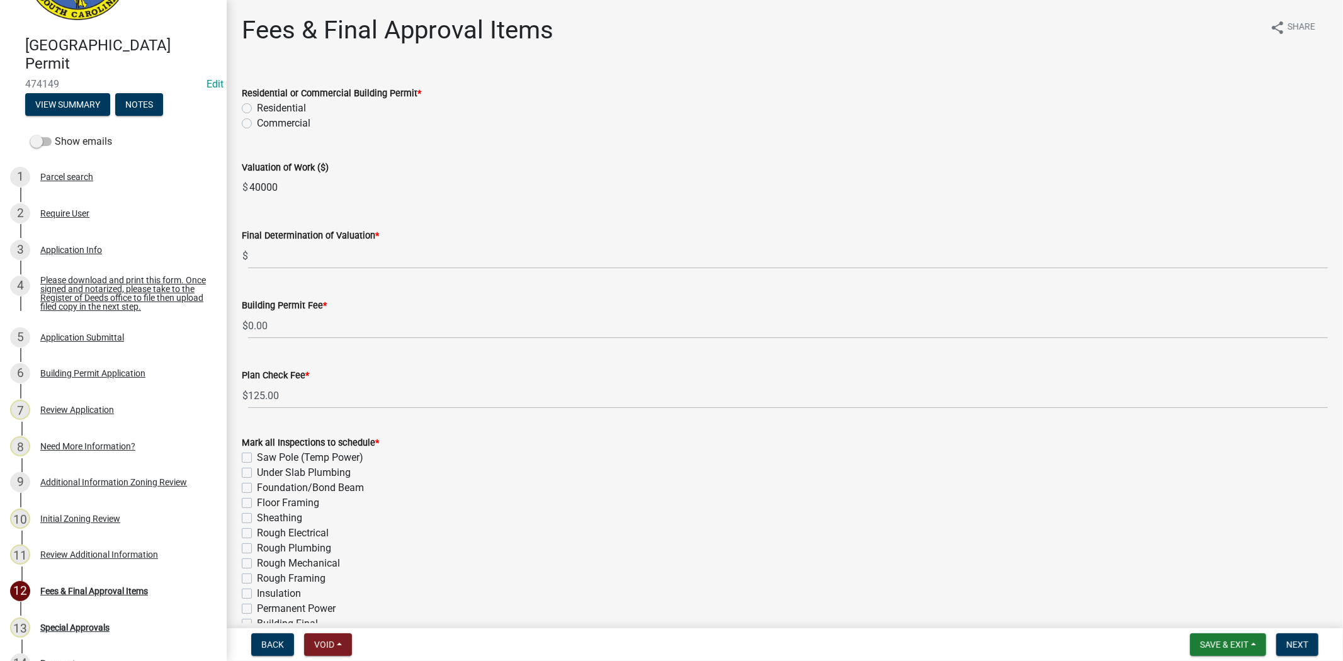
click at [257, 103] on label "Residential" at bounding box center [281, 108] width 49 height 15
click at [257, 103] on input "Residential" at bounding box center [261, 105] width 8 height 8
radio input "true"
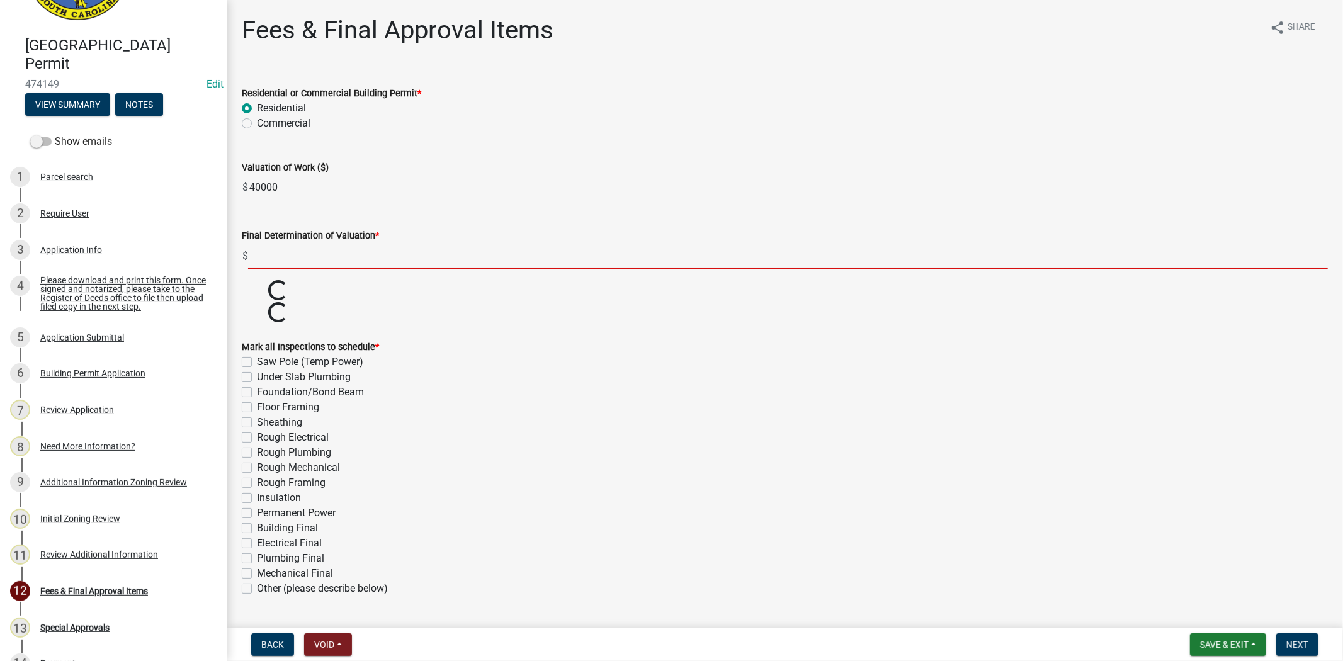
click at [257, 254] on input "text" at bounding box center [788, 256] width 1080 height 26
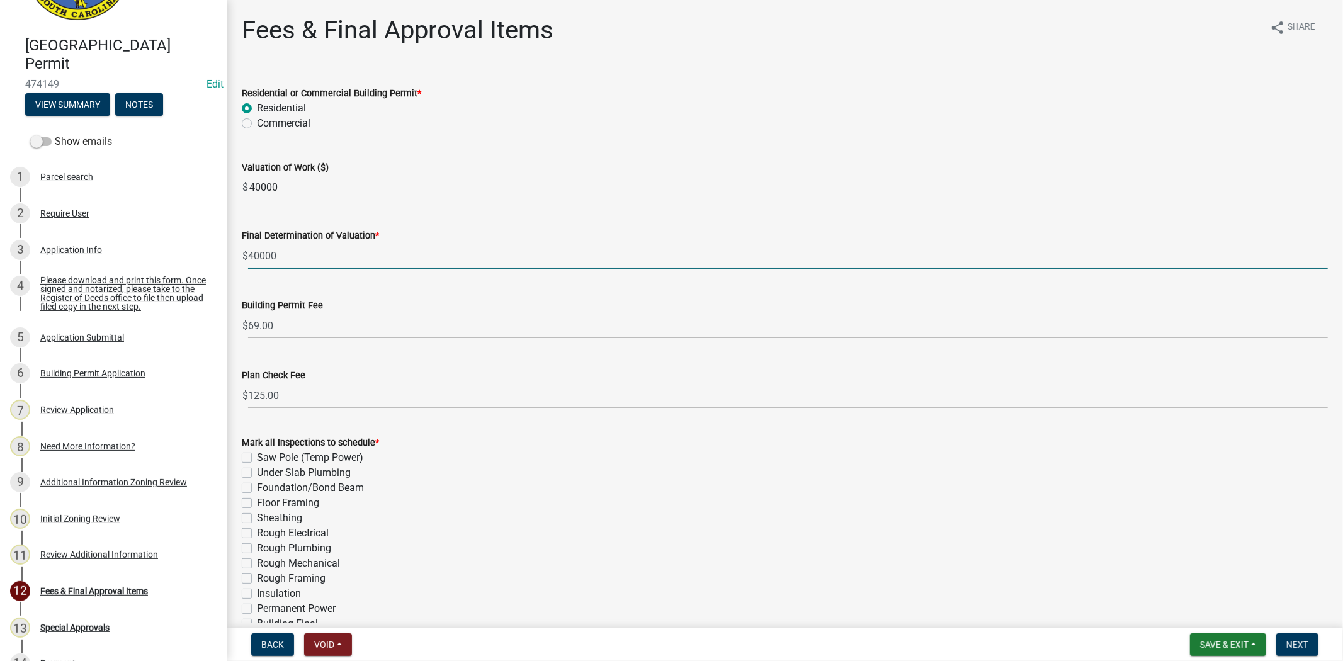
type input "40000"
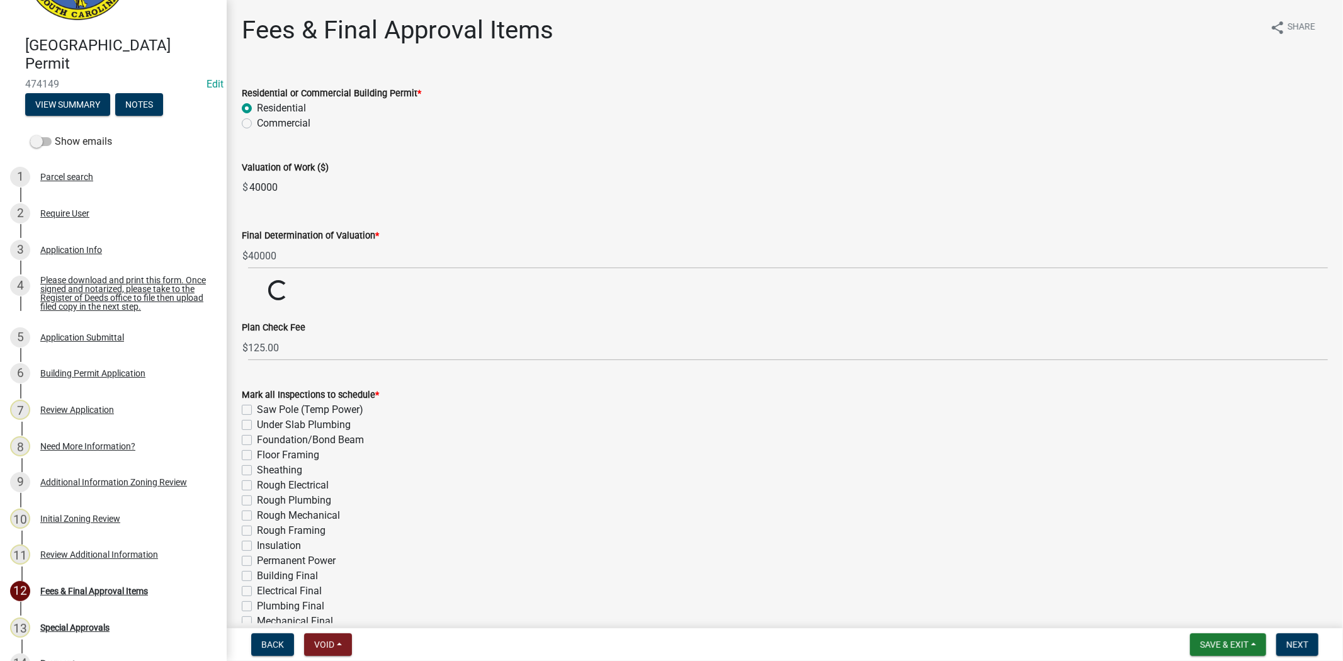
click at [730, 133] on wm-data-entity-input "Residential or Commercial Building Permit * Residential Commercial" at bounding box center [785, 106] width 1086 height 72
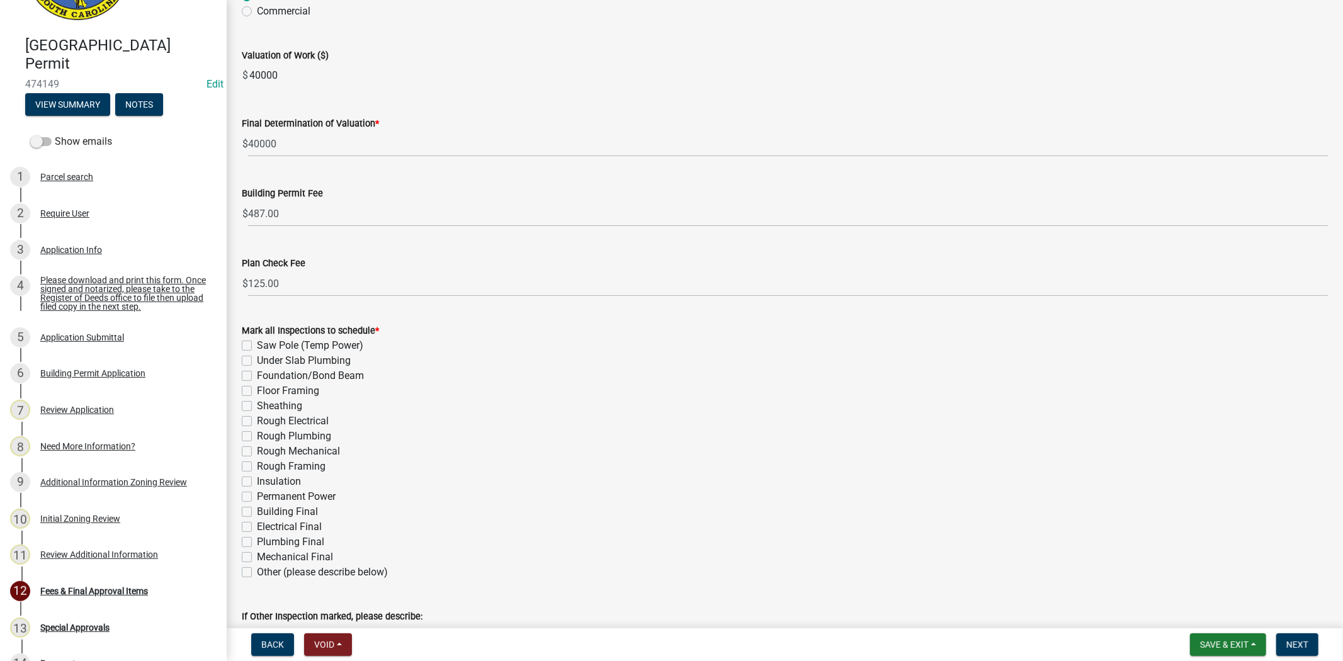
scroll to position [149, 0]
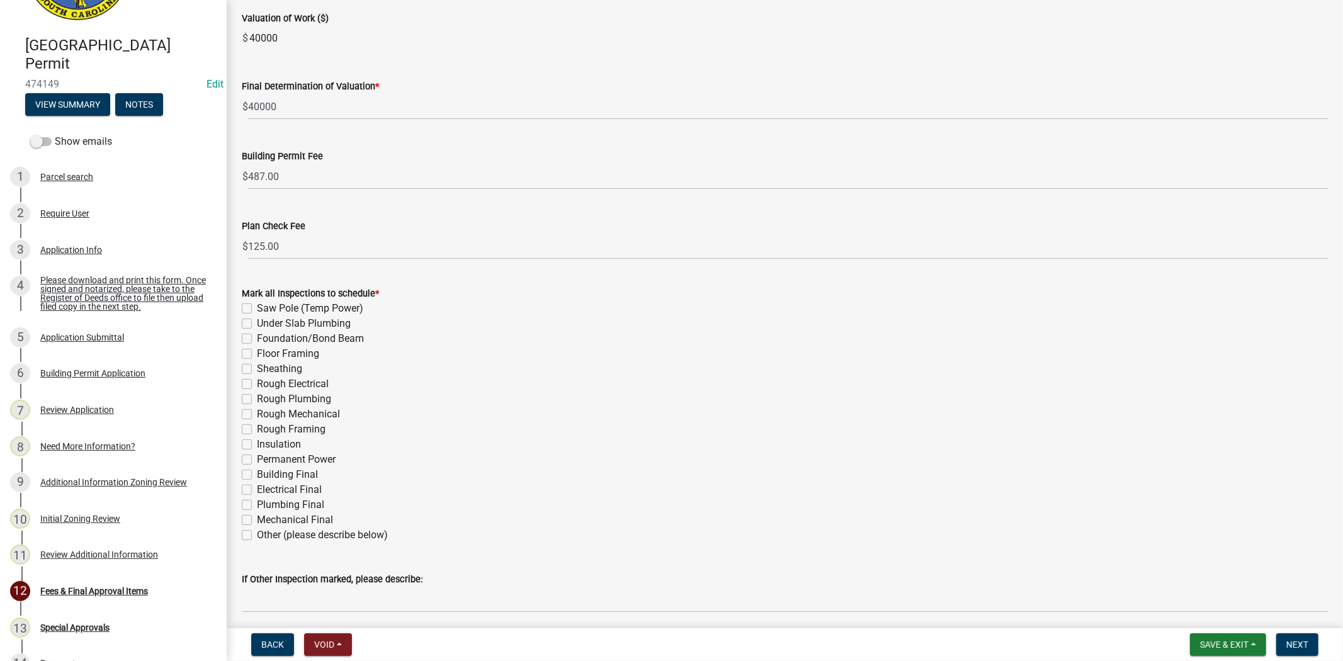
click at [257, 518] on label "Mechanical Final" at bounding box center [295, 519] width 76 height 15
click at [257, 518] on input "Mechanical Final" at bounding box center [261, 516] width 8 height 8
checkbox input "true"
checkbox input "false"
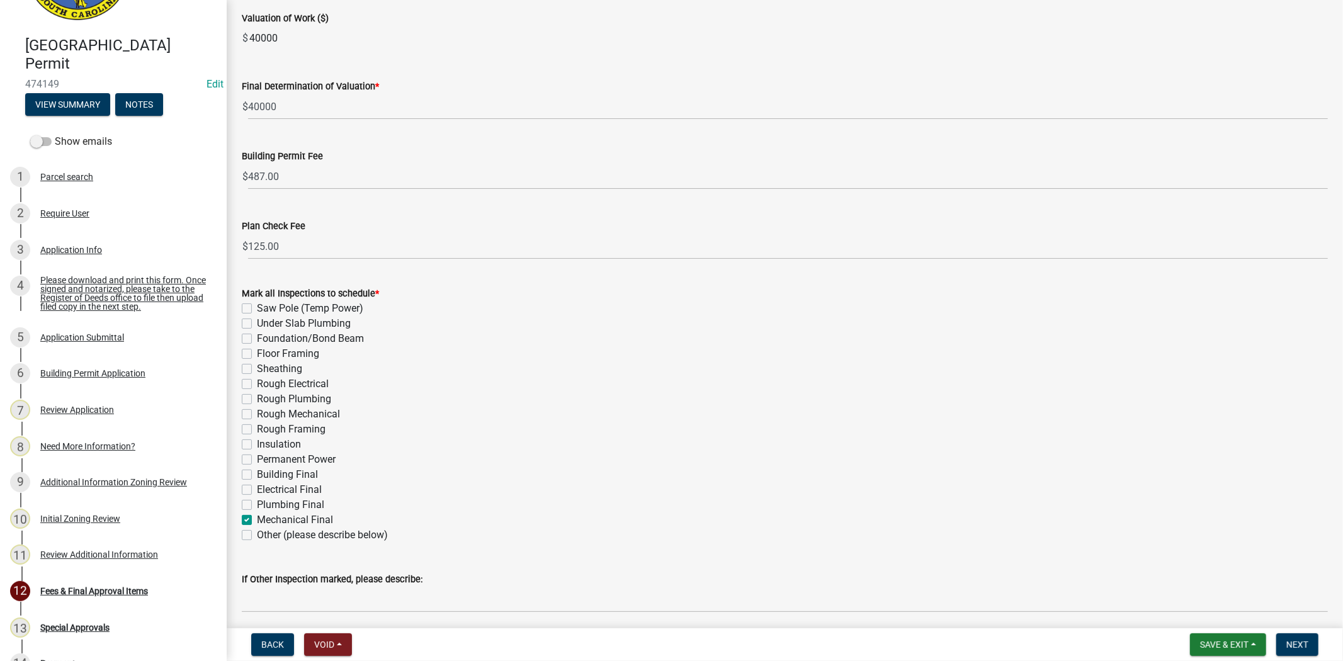
checkbox input "false"
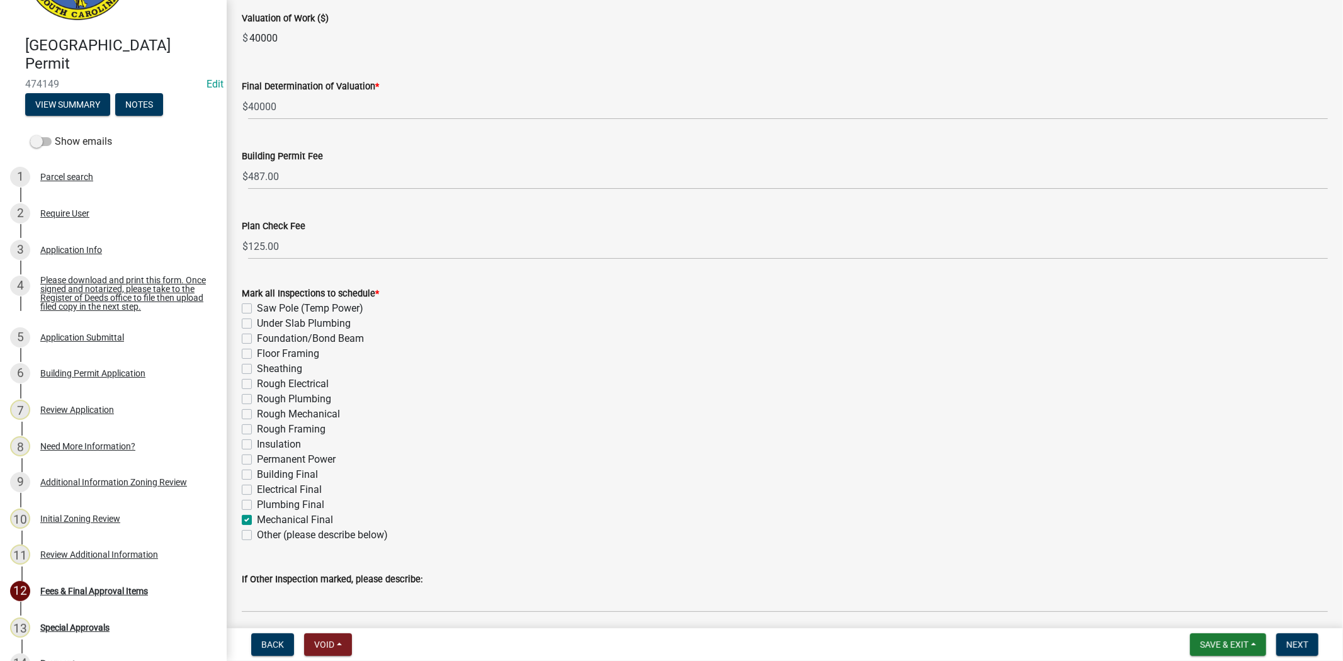
checkbox input "false"
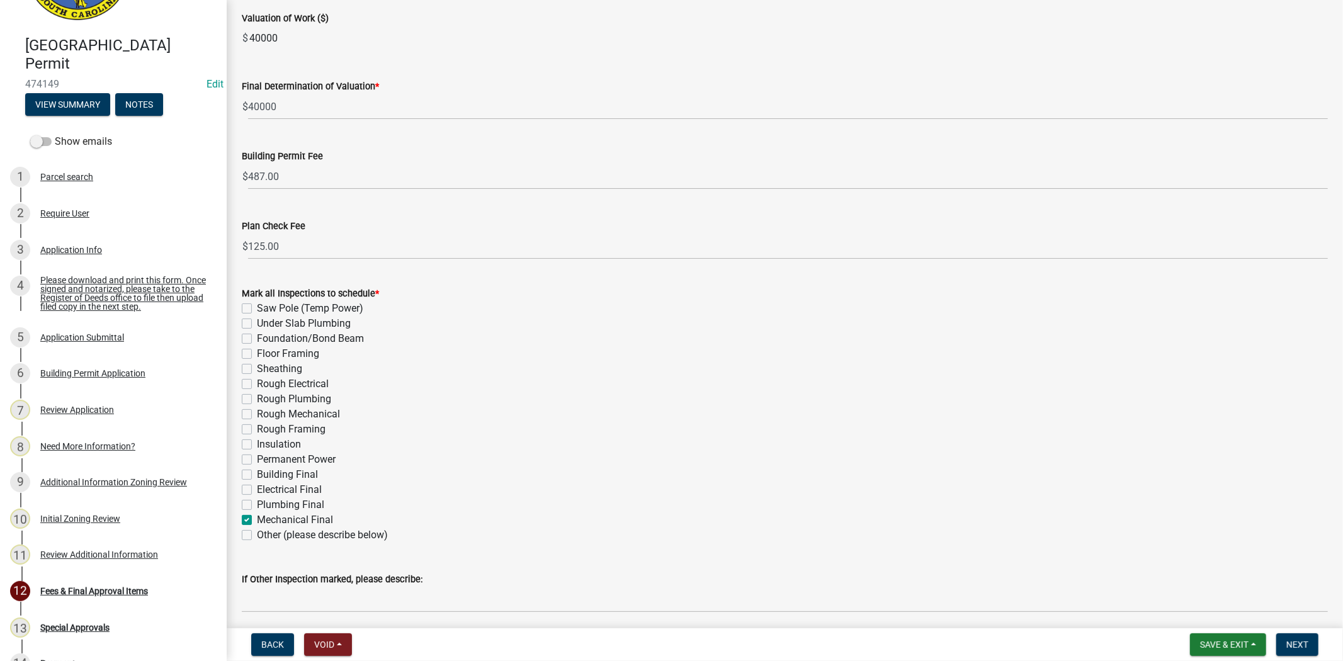
checkbox input "false"
checkbox input "true"
checkbox input "false"
click at [257, 501] on label "Plumbing Final" at bounding box center [290, 504] width 67 height 15
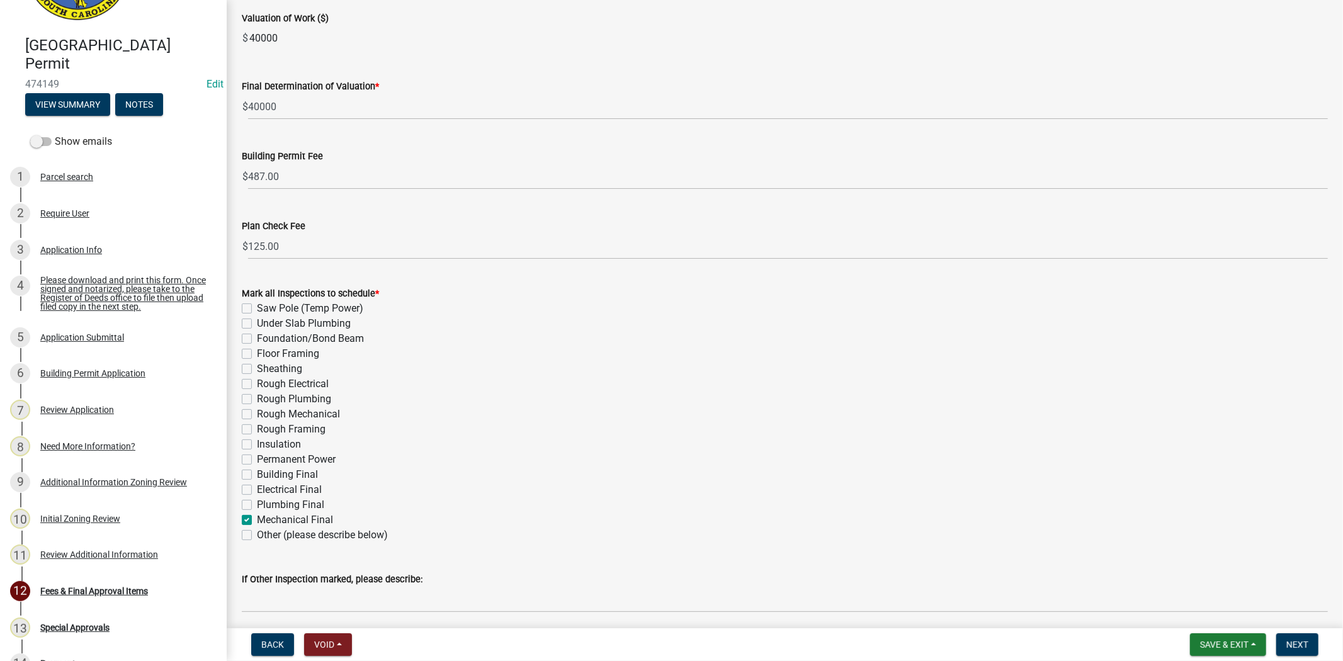
click at [257, 501] on input "Plumbing Final" at bounding box center [261, 501] width 8 height 8
checkbox input "true"
checkbox input "false"
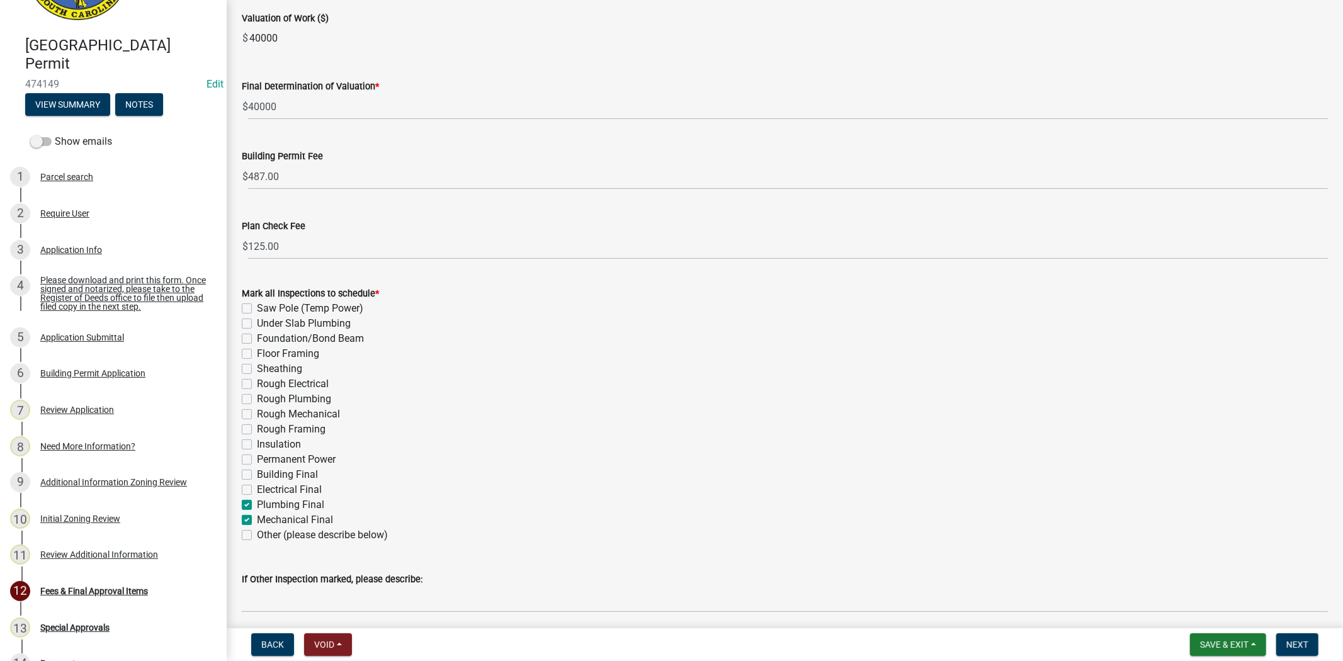
checkbox input "false"
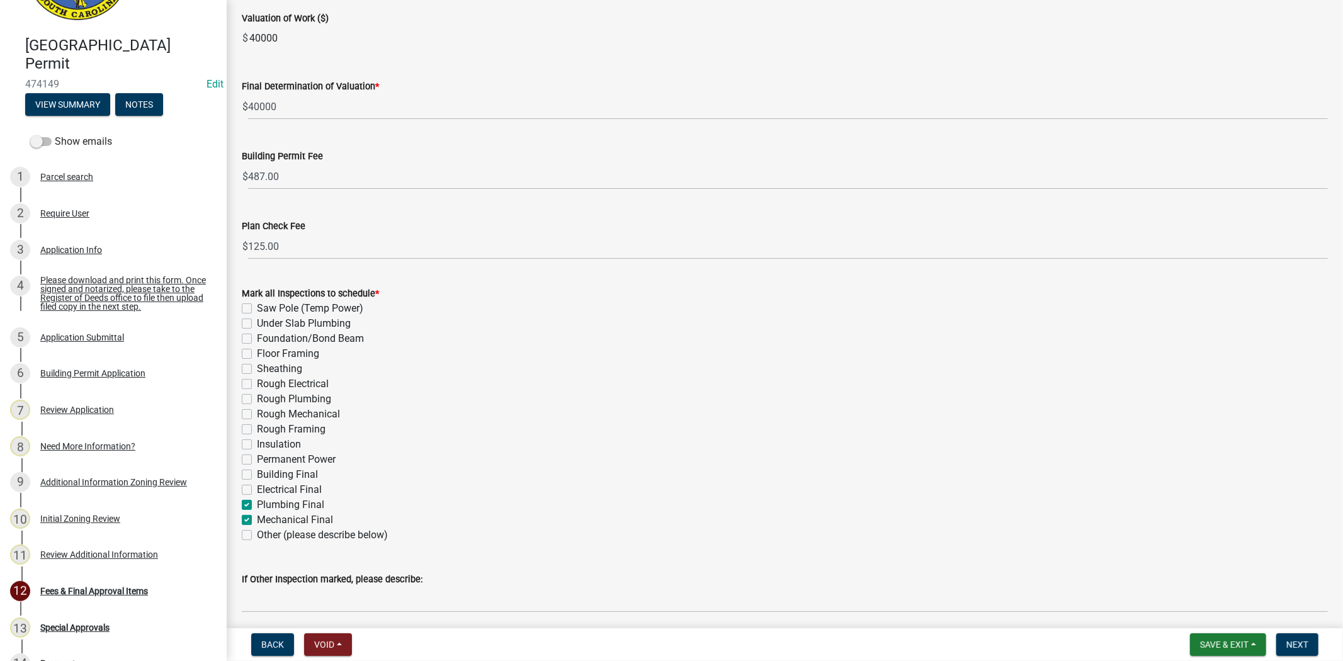
checkbox input "false"
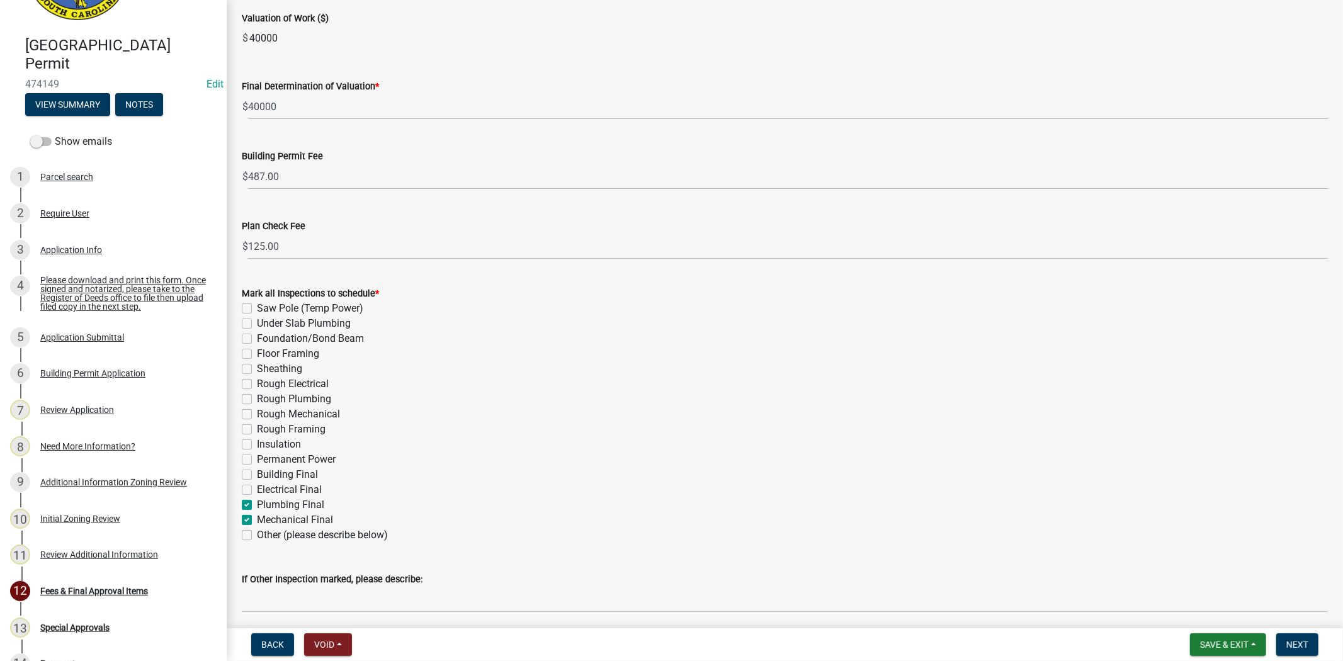
checkbox input "true"
checkbox input "false"
click at [252, 488] on div "Electrical Final" at bounding box center [785, 489] width 1086 height 15
click at [257, 488] on label "Electrical Final" at bounding box center [289, 489] width 65 height 15
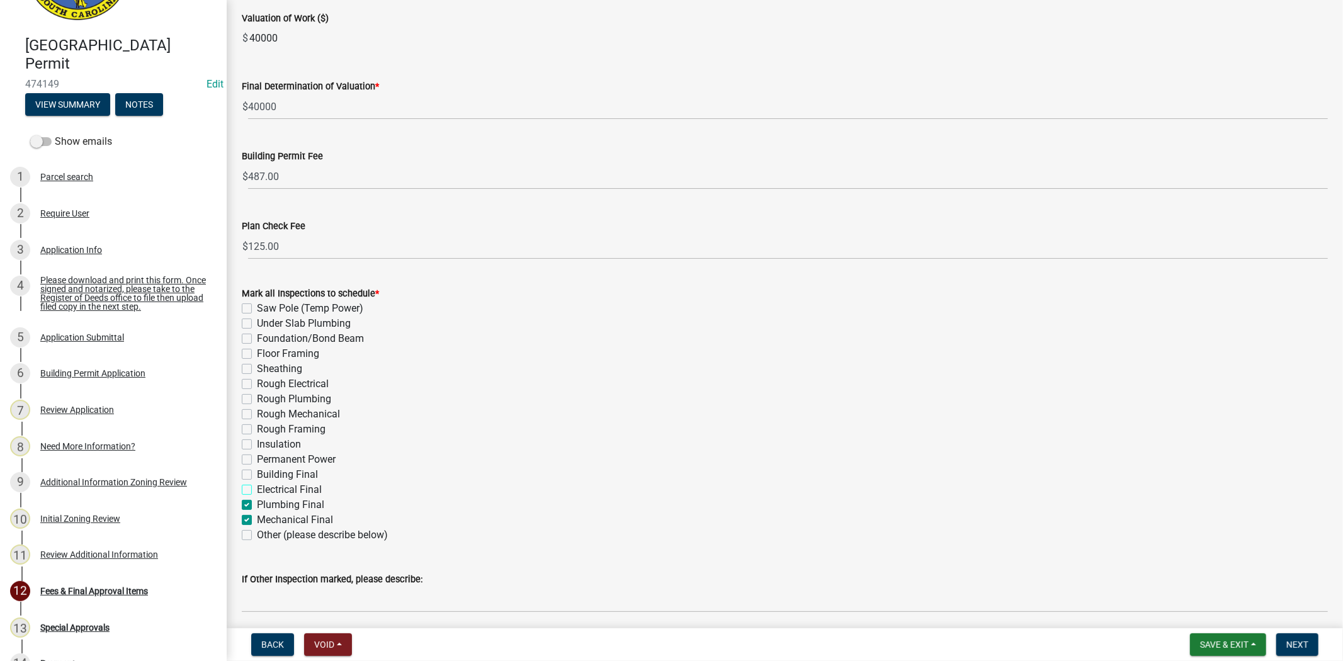
click at [257, 488] on input "Electrical Final" at bounding box center [261, 486] width 8 height 8
checkbox input "true"
checkbox input "false"
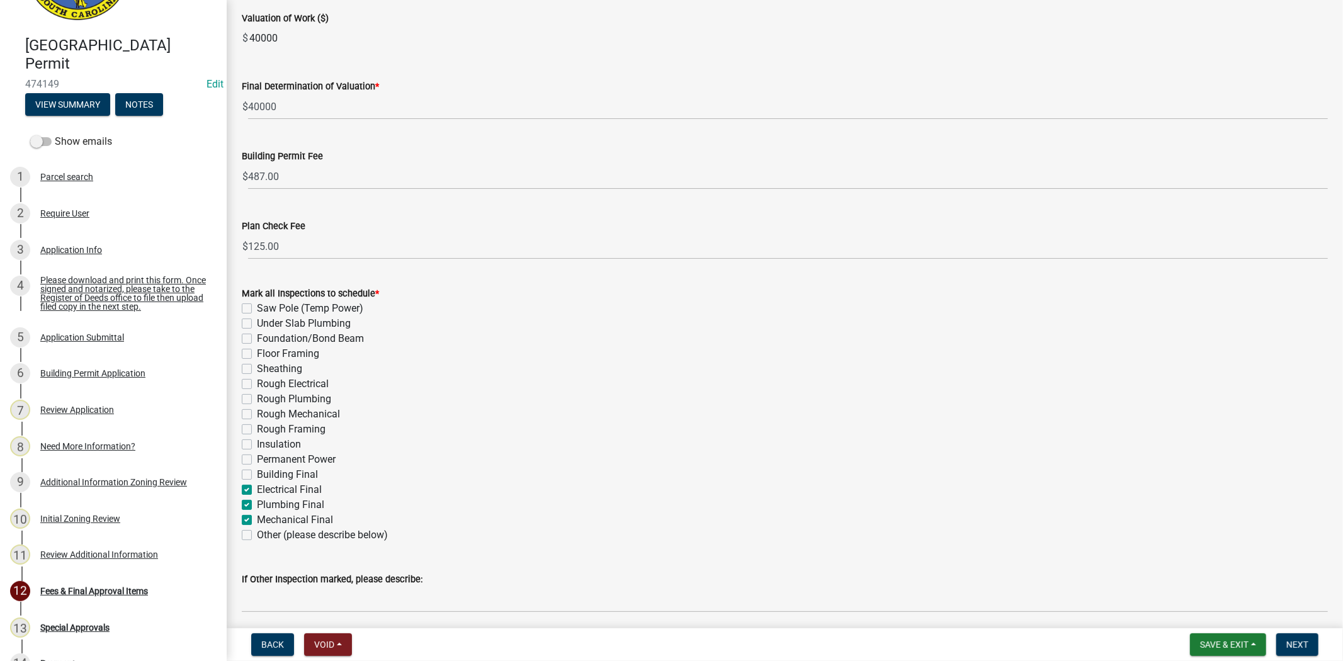
checkbox input "false"
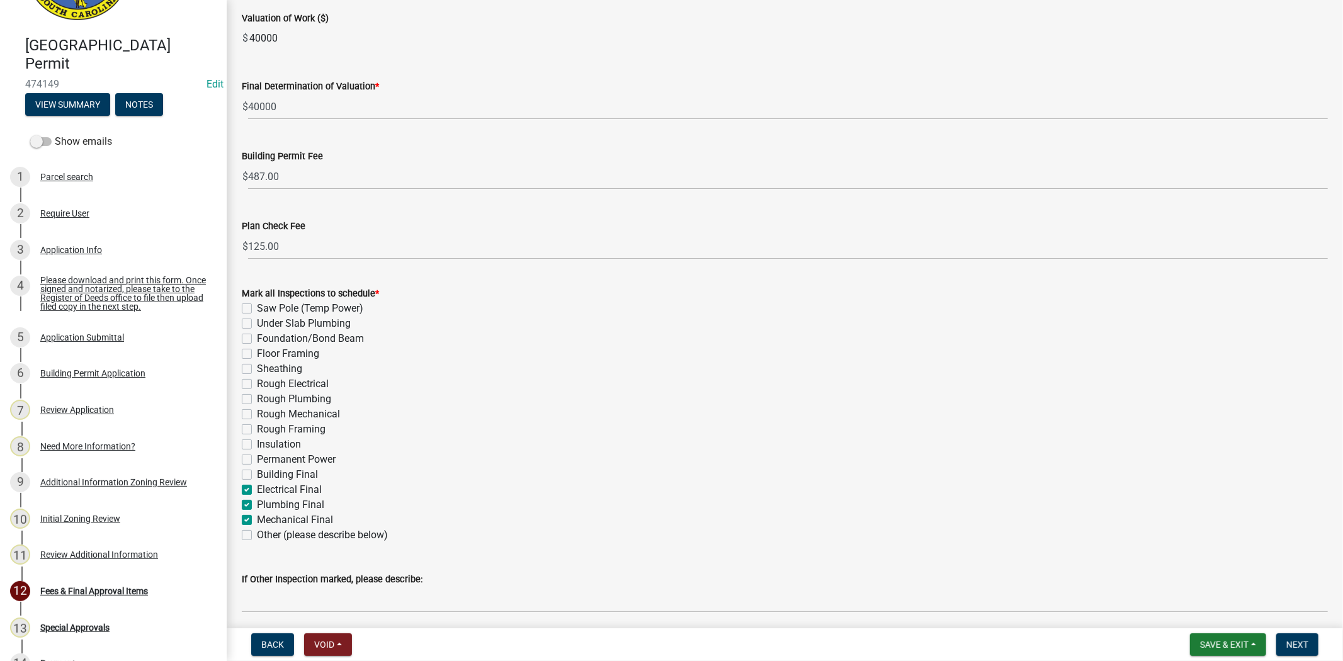
checkbox input "false"
checkbox input "true"
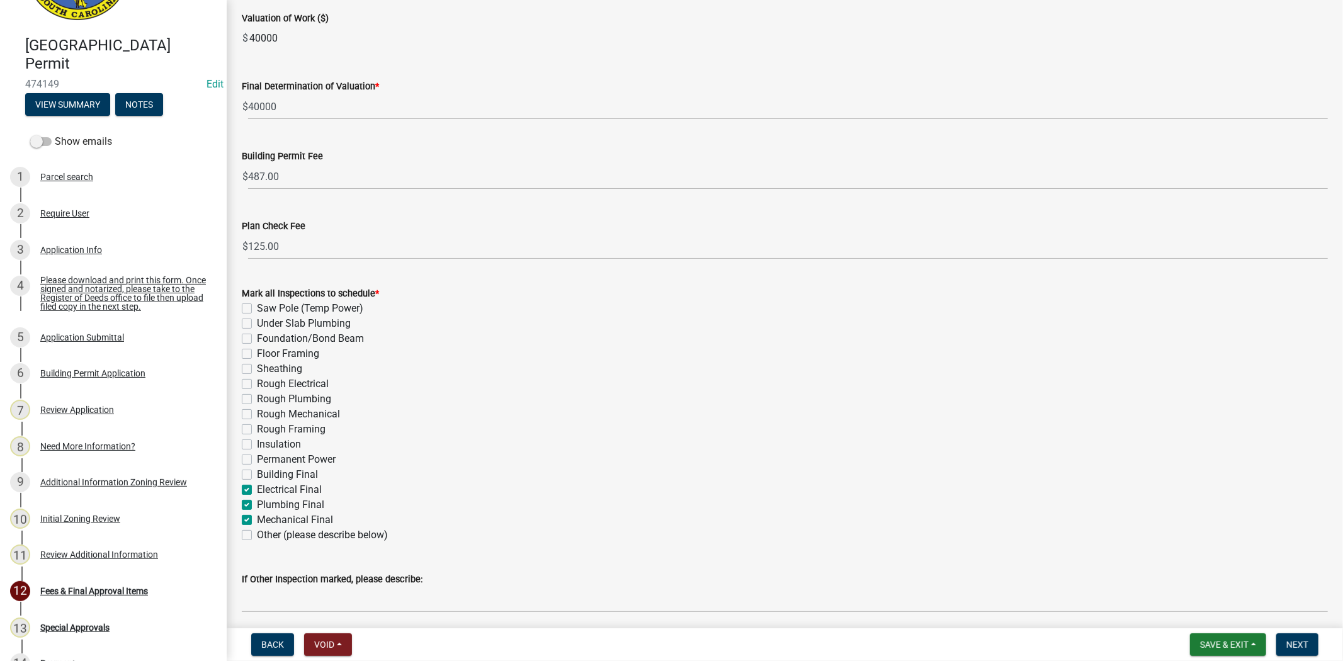
checkbox input "true"
checkbox input "false"
click at [257, 473] on label "Building Final" at bounding box center [287, 474] width 61 height 15
click at [257, 473] on input "Building Final" at bounding box center [261, 471] width 8 height 8
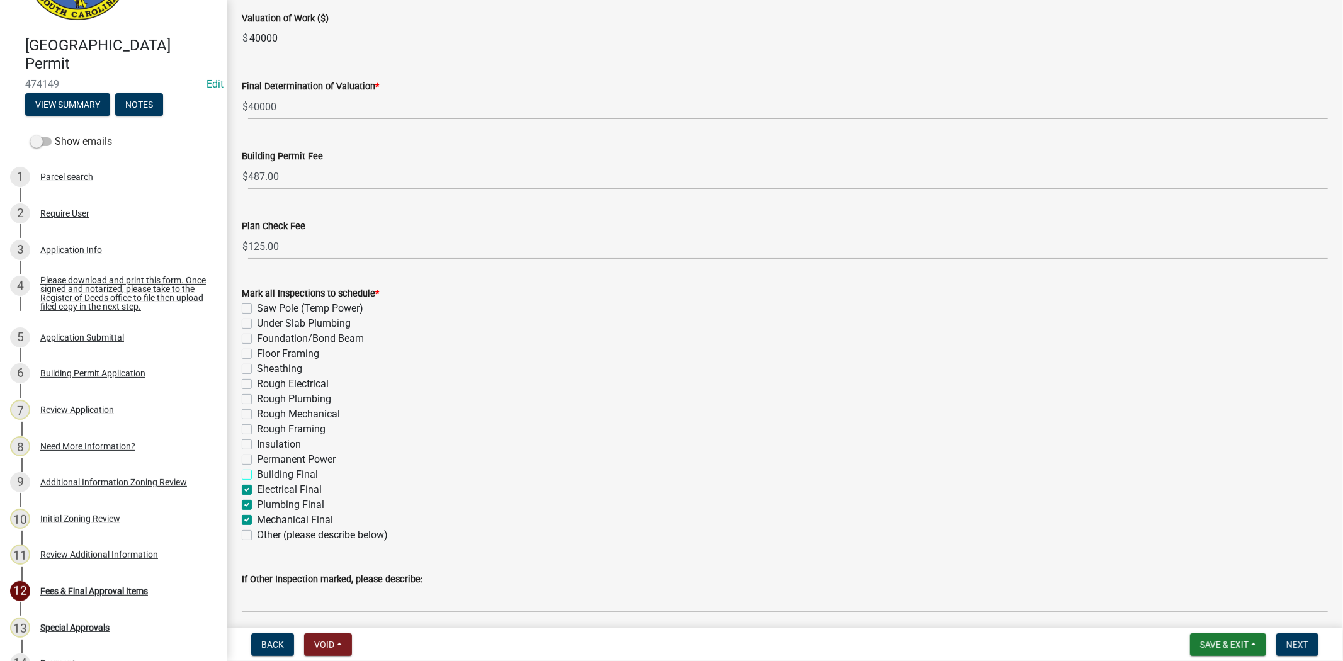
checkbox input "true"
checkbox input "false"
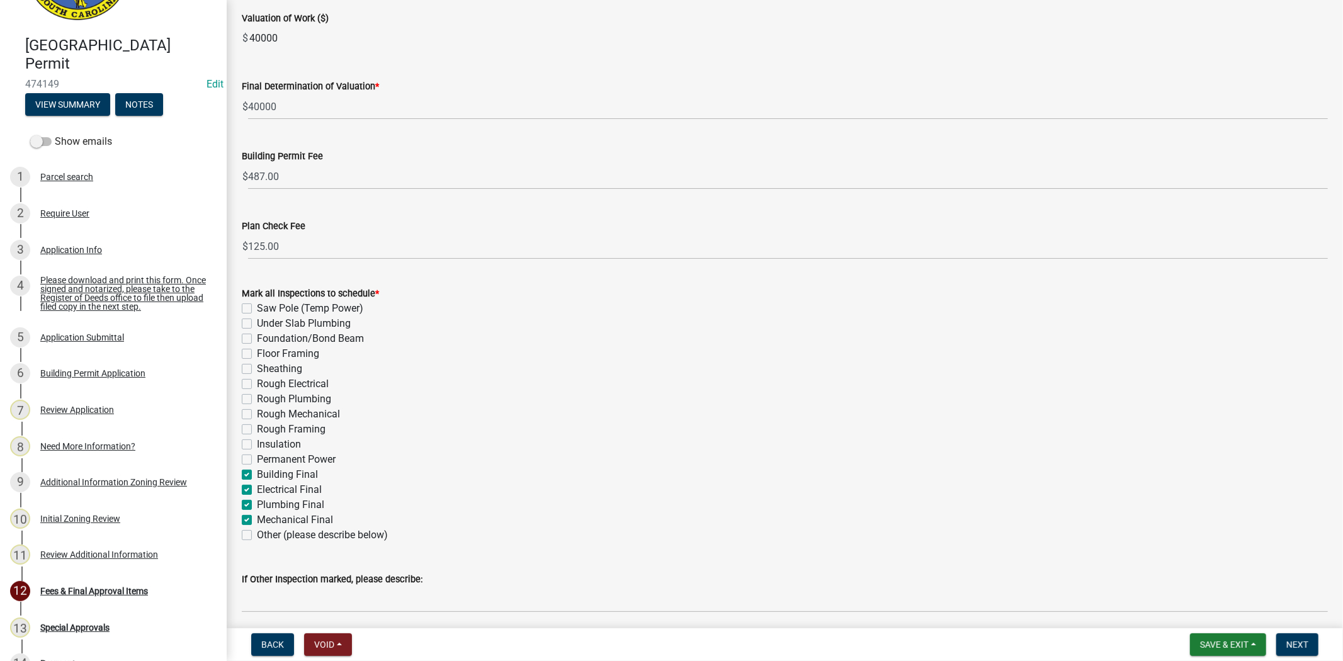
checkbox input "false"
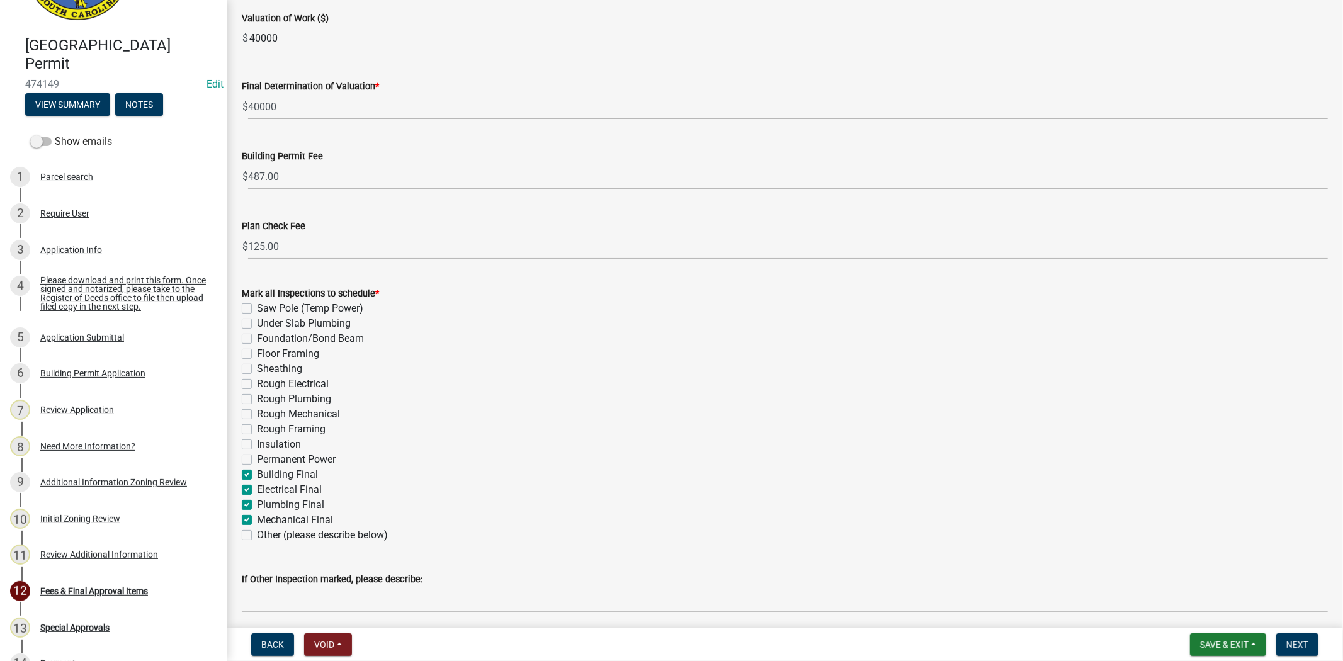
checkbox input "false"
checkbox input "true"
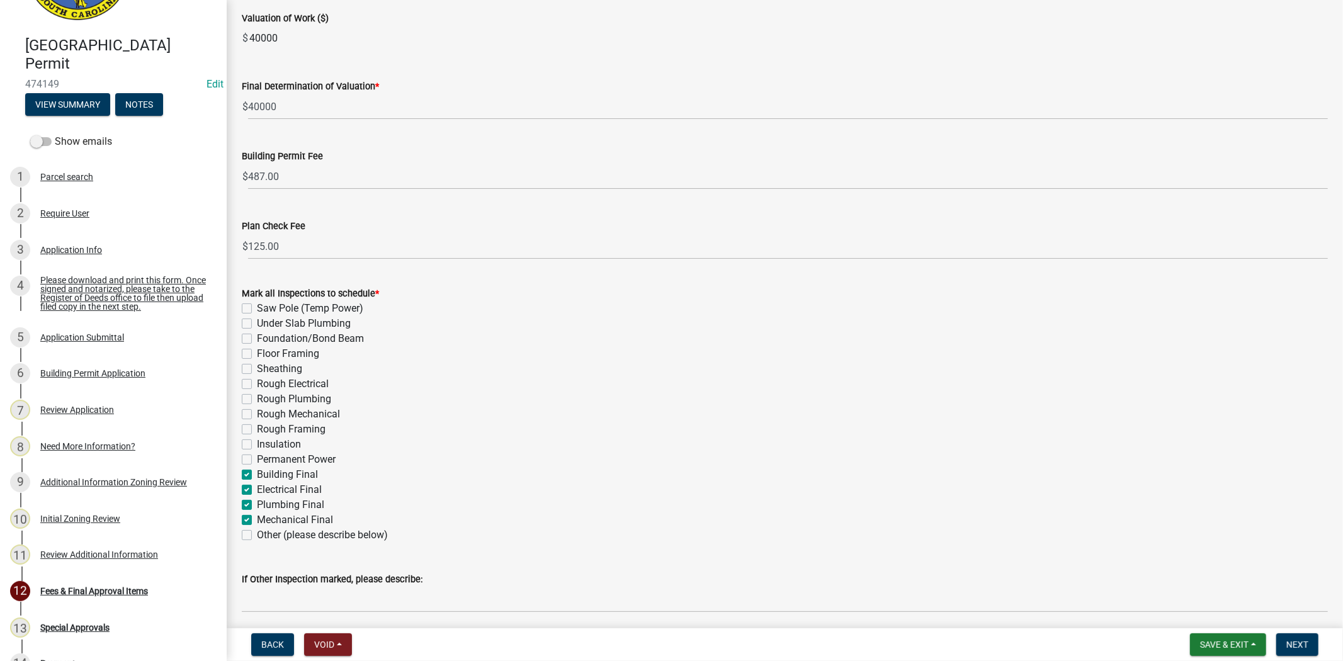
checkbox input "true"
checkbox input "false"
click at [257, 382] on label "Rough Electrical" at bounding box center [293, 383] width 72 height 15
click at [257, 382] on input "Rough Electrical" at bounding box center [261, 380] width 8 height 8
checkbox input "true"
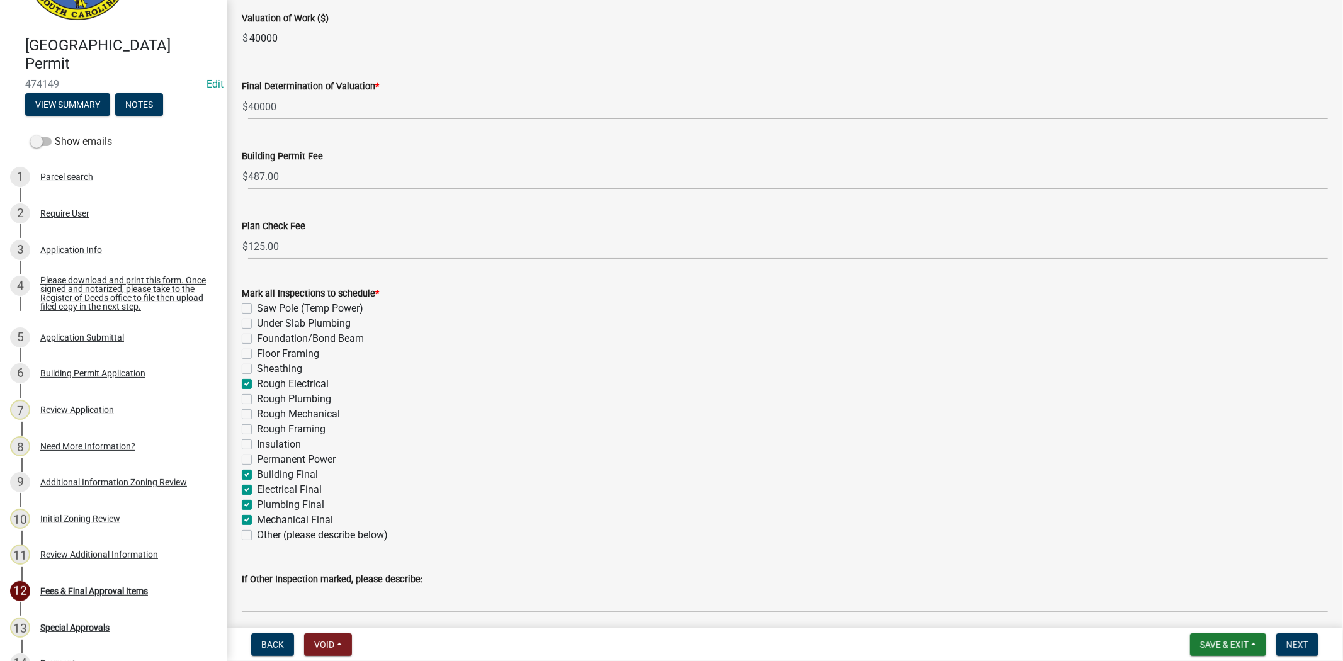
checkbox input "false"
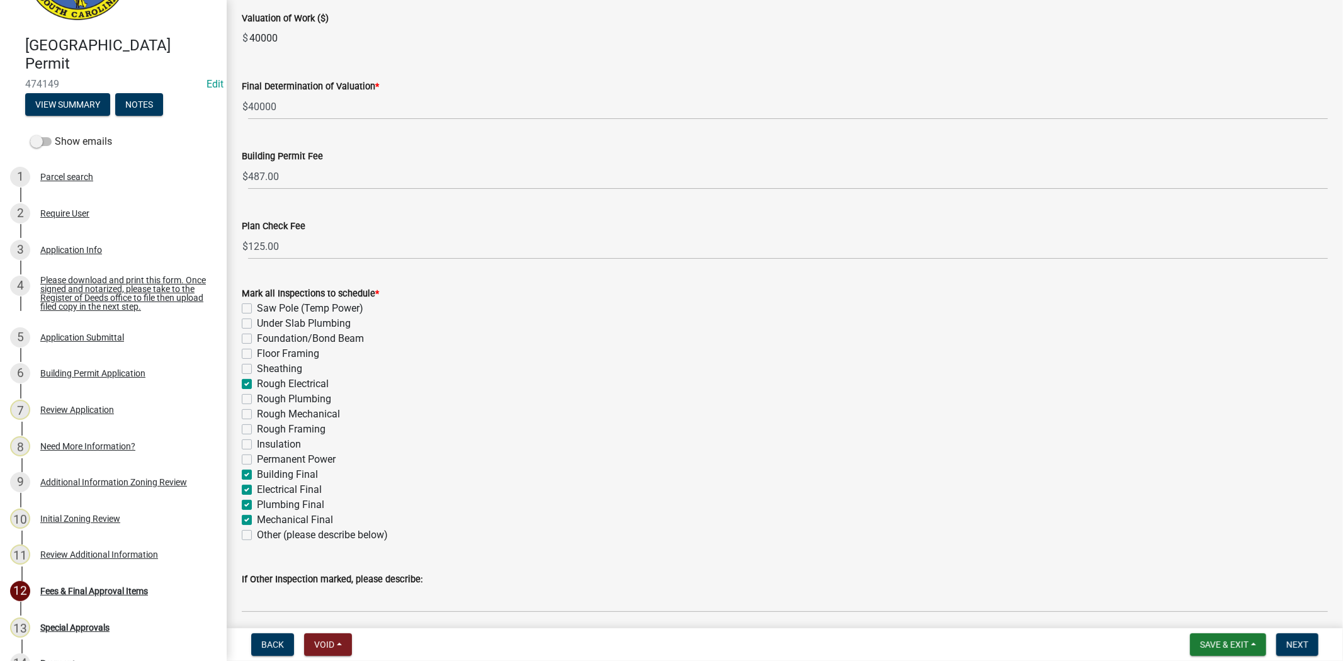
checkbox input "true"
checkbox input "false"
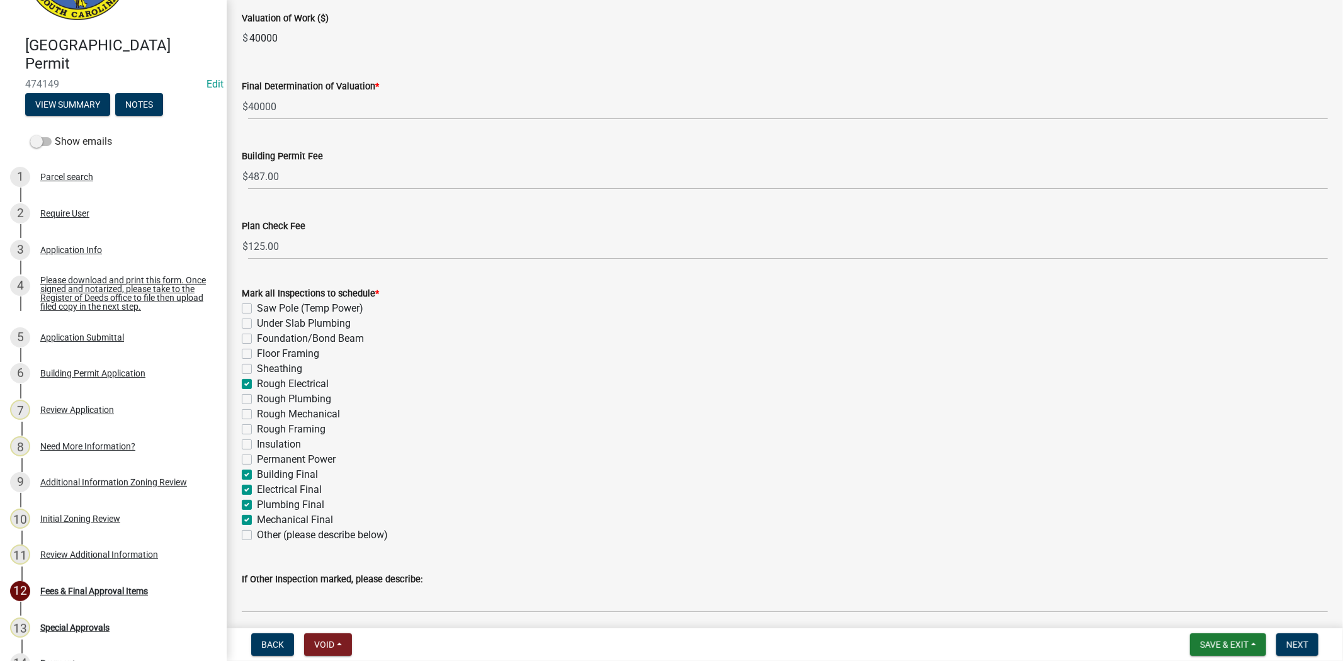
checkbox input "false"
checkbox input "true"
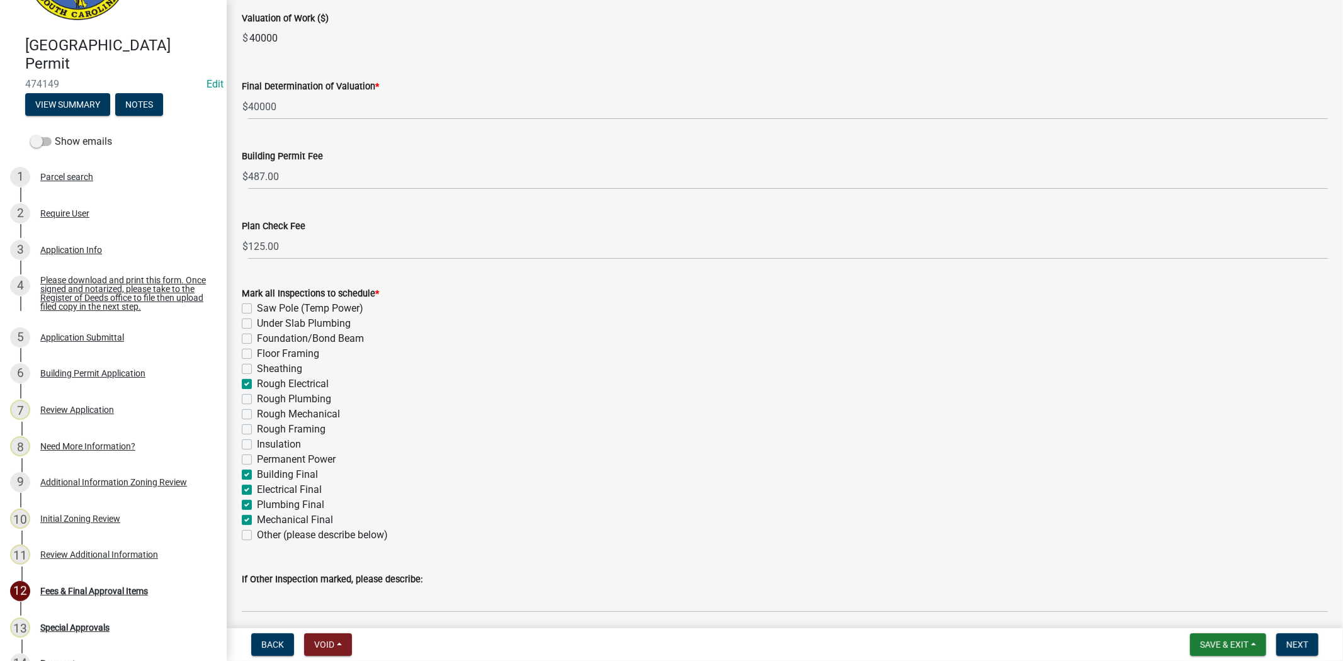
checkbox input "false"
click at [257, 398] on label "Rough Plumbing" at bounding box center [294, 399] width 74 height 15
click at [257, 398] on input "Rough Plumbing" at bounding box center [261, 396] width 8 height 8
checkbox input "true"
checkbox input "false"
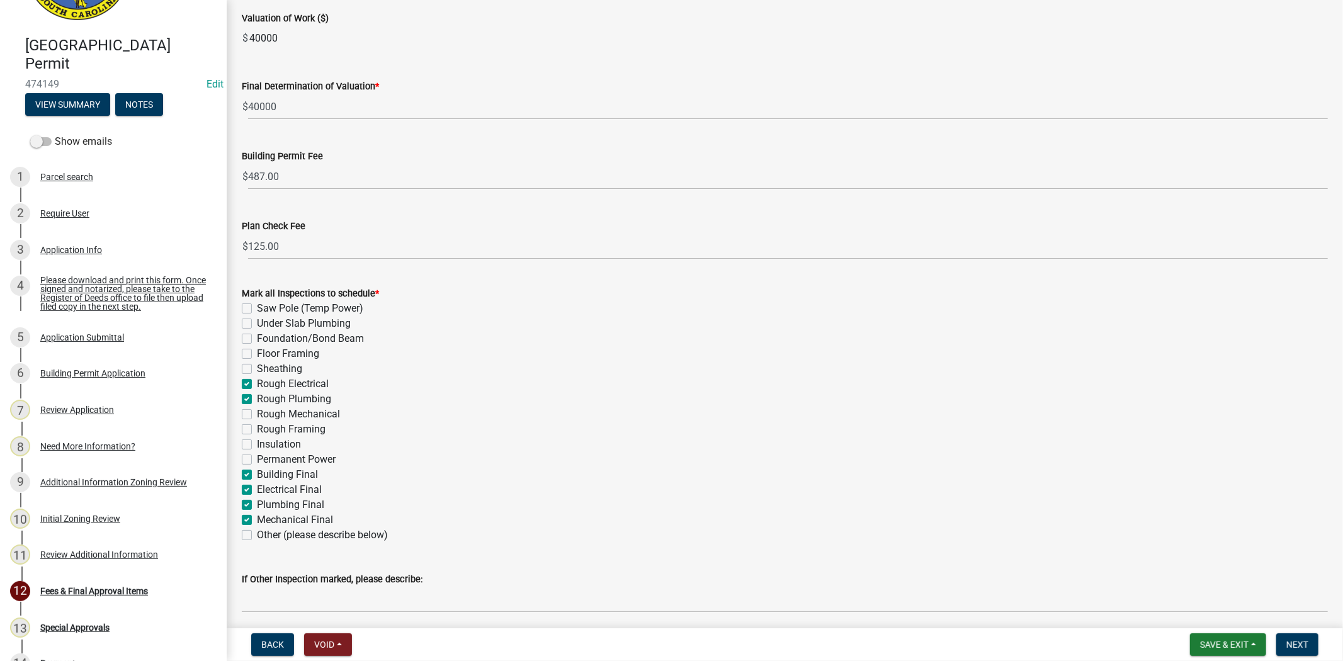
checkbox input "false"
checkbox input "true"
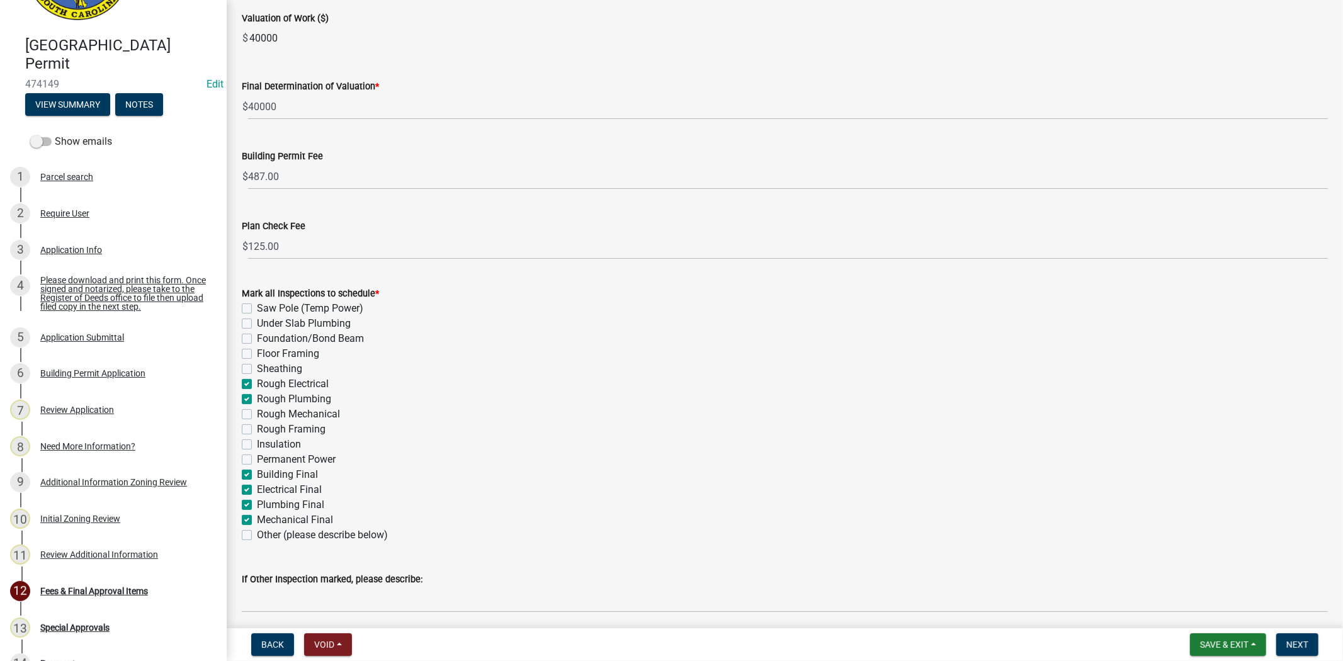
checkbox input "true"
checkbox input "false"
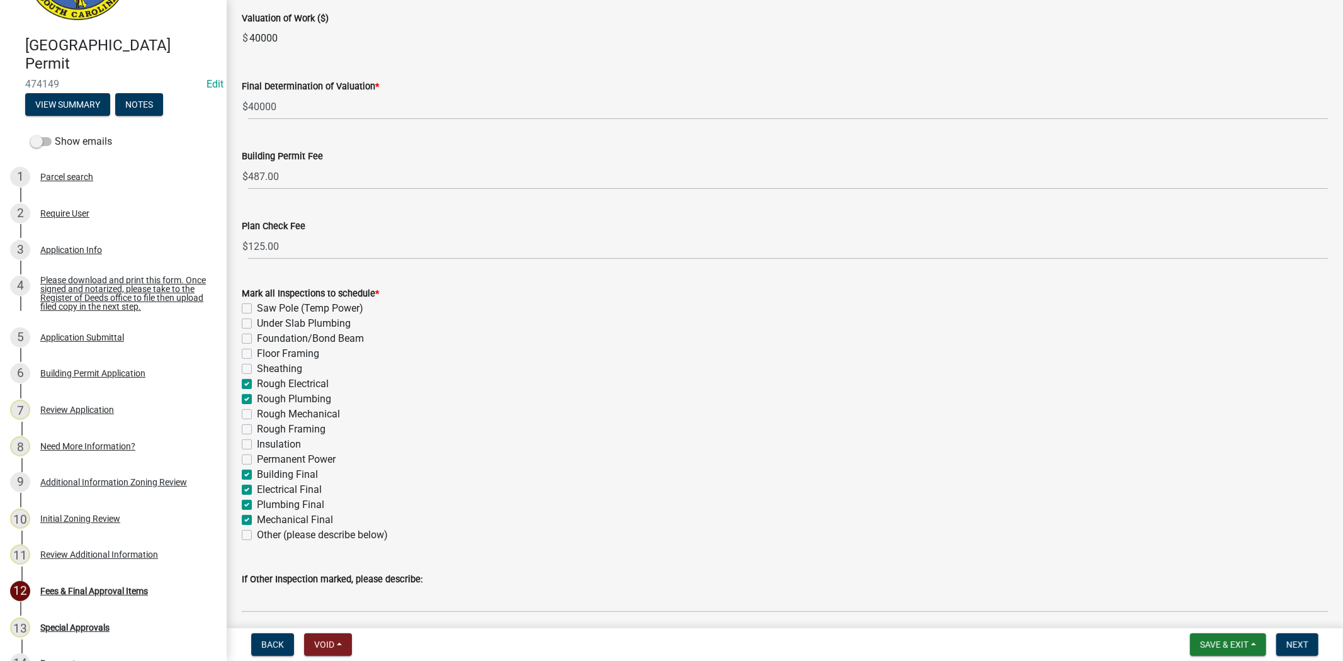
checkbox input "true"
checkbox input "false"
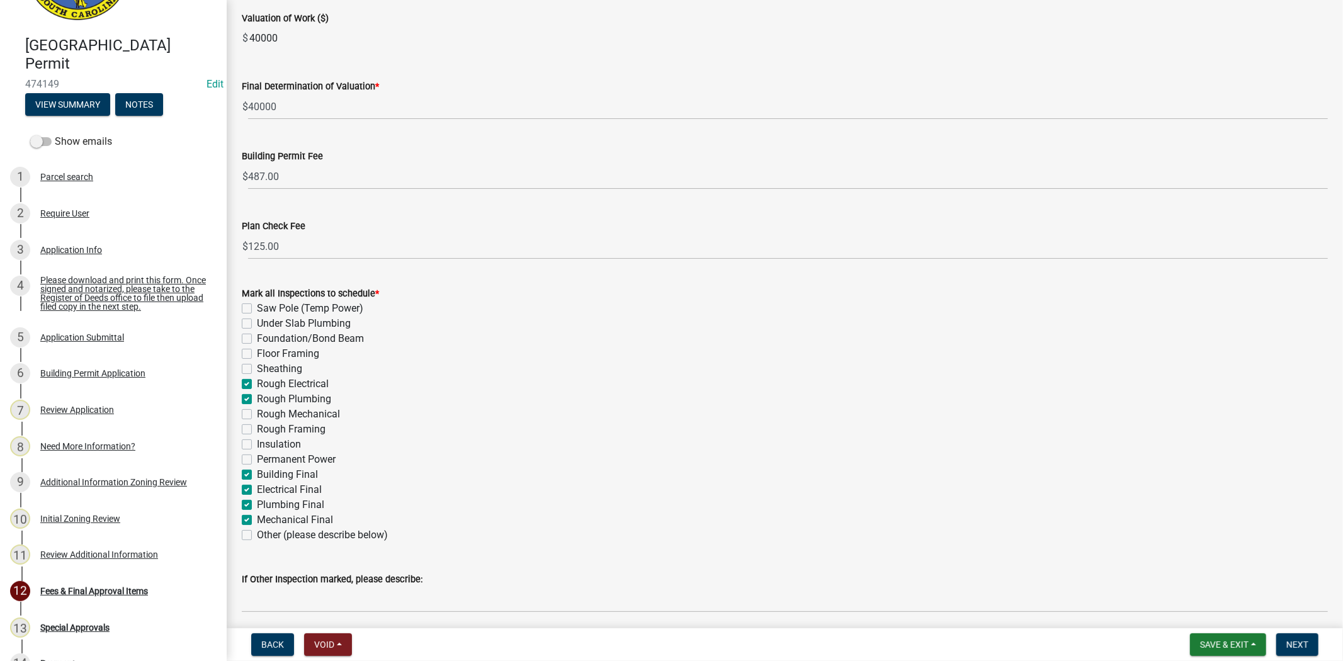
click at [257, 339] on label "Foundation/Bond Beam" at bounding box center [310, 338] width 107 height 15
click at [257, 339] on input "Foundation/Bond Beam" at bounding box center [261, 335] width 8 height 8
checkbox input "true"
checkbox input "false"
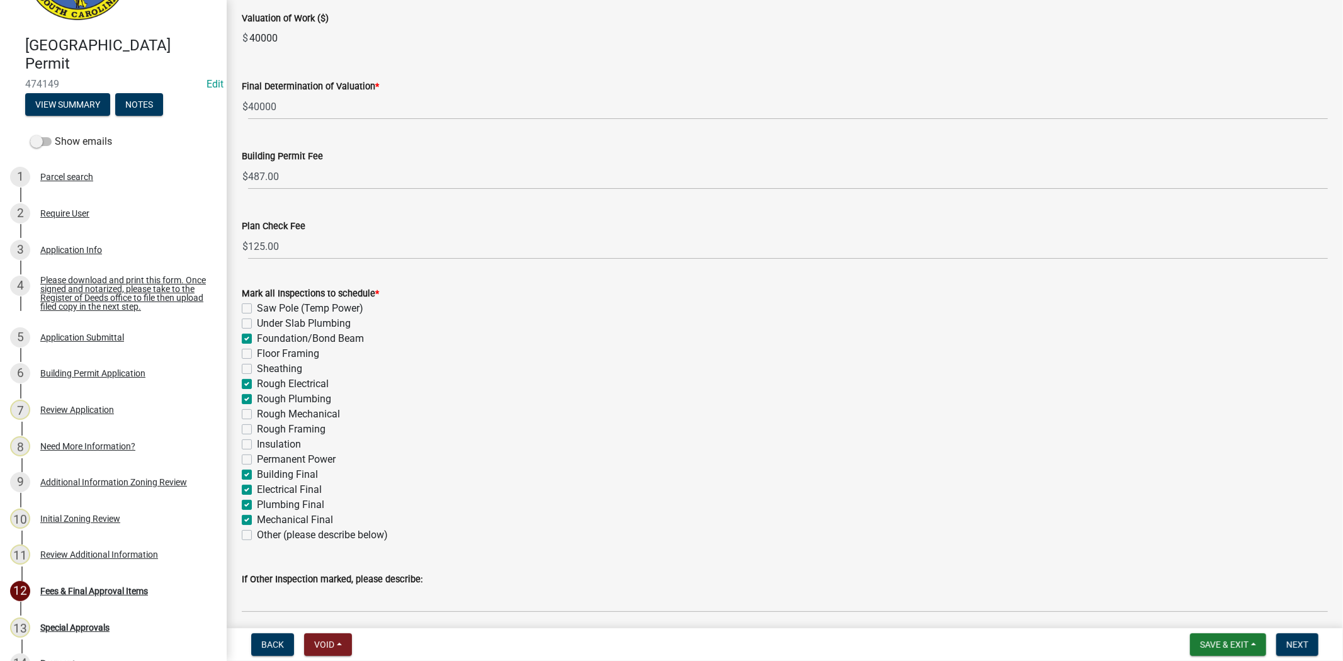
checkbox input "true"
checkbox input "false"
checkbox input "true"
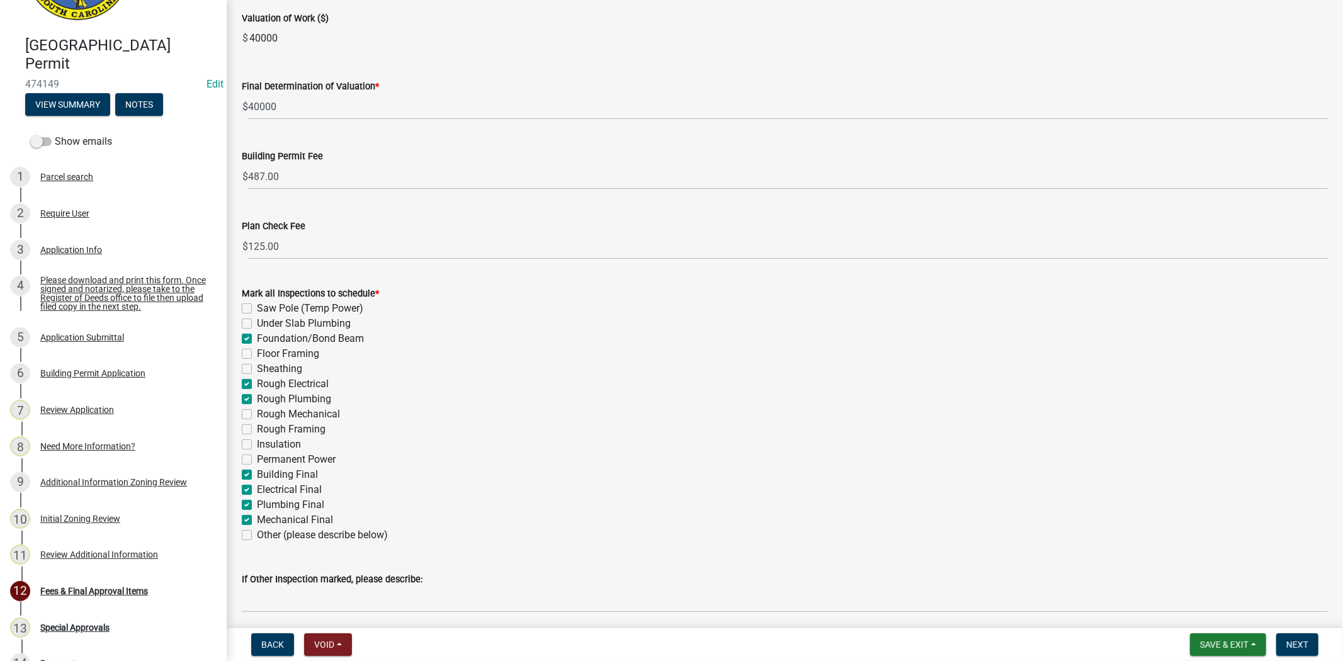
checkbox input "false"
checkbox input "true"
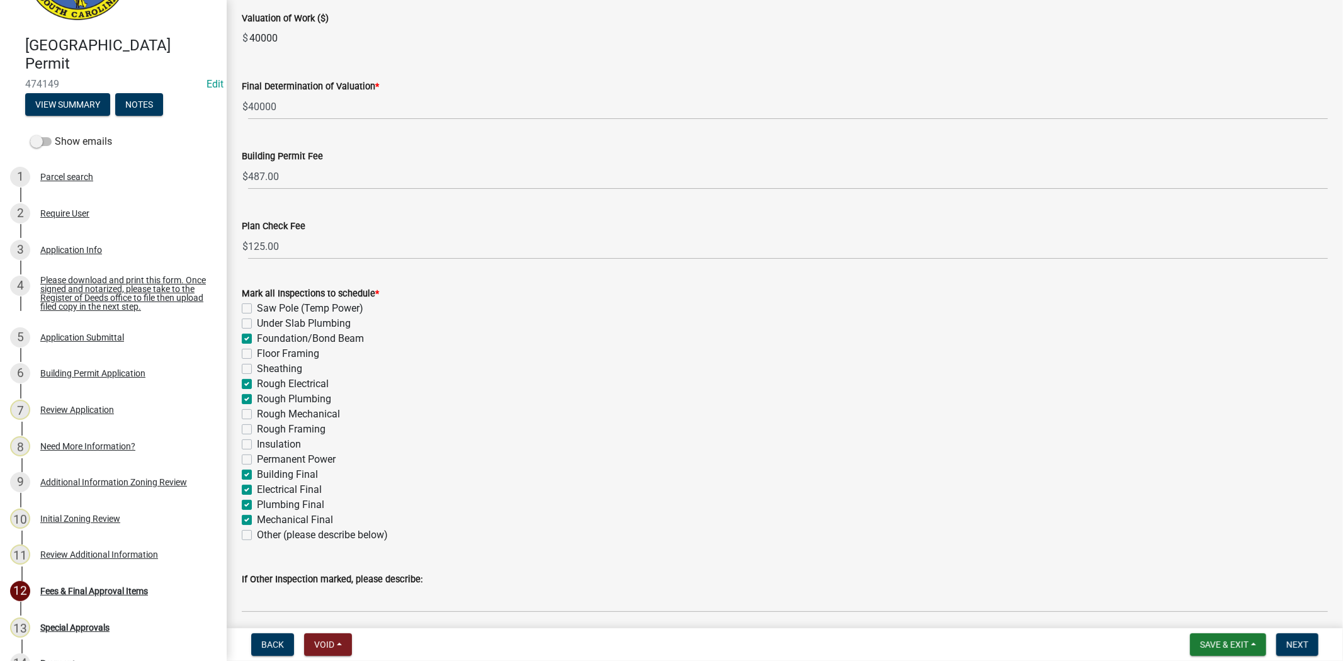
checkbox input "true"
checkbox input "false"
click at [257, 324] on label "Under Slab Plumbing" at bounding box center [304, 323] width 94 height 15
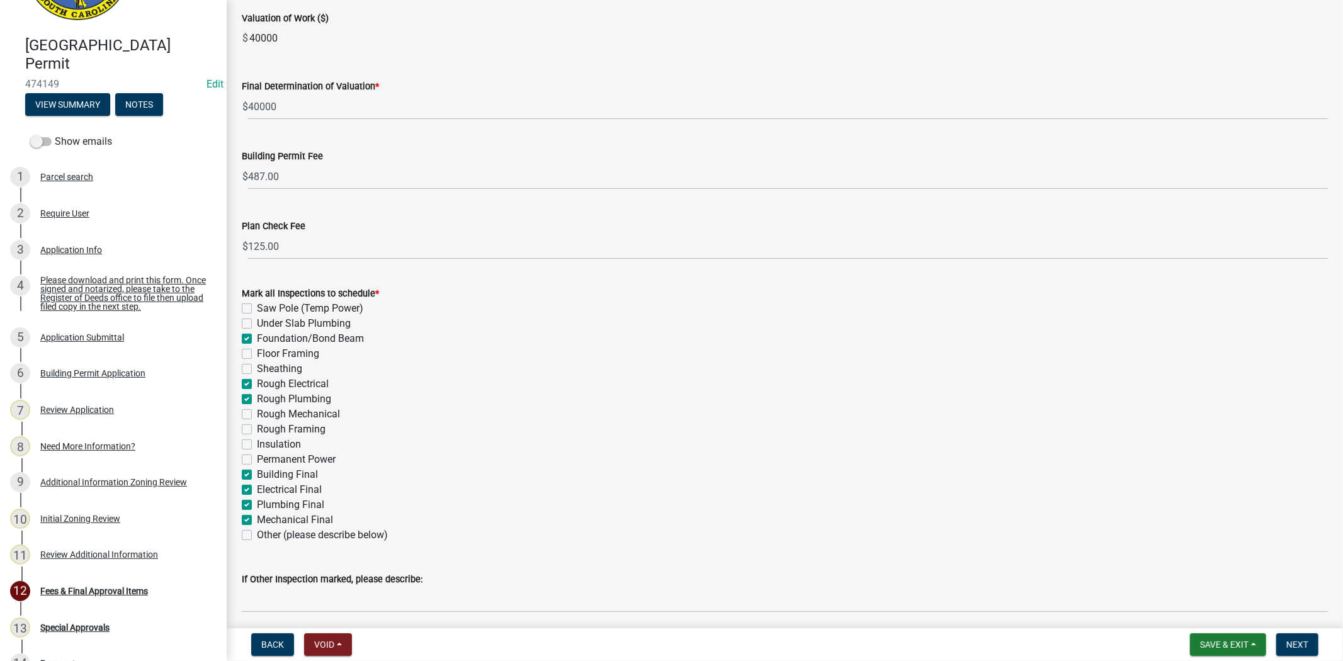
click at [257, 324] on input "Under Slab Plumbing" at bounding box center [261, 320] width 8 height 8
checkbox input "true"
checkbox input "false"
checkbox input "true"
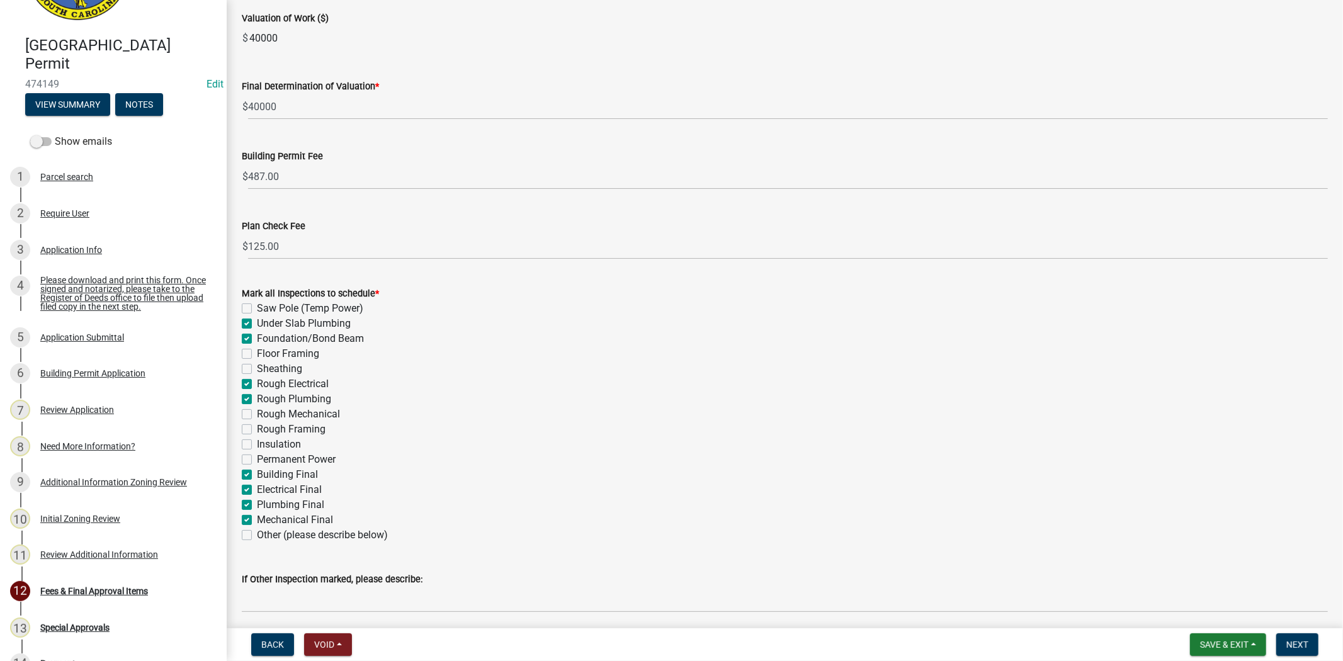
checkbox input "false"
checkbox input "true"
checkbox input "false"
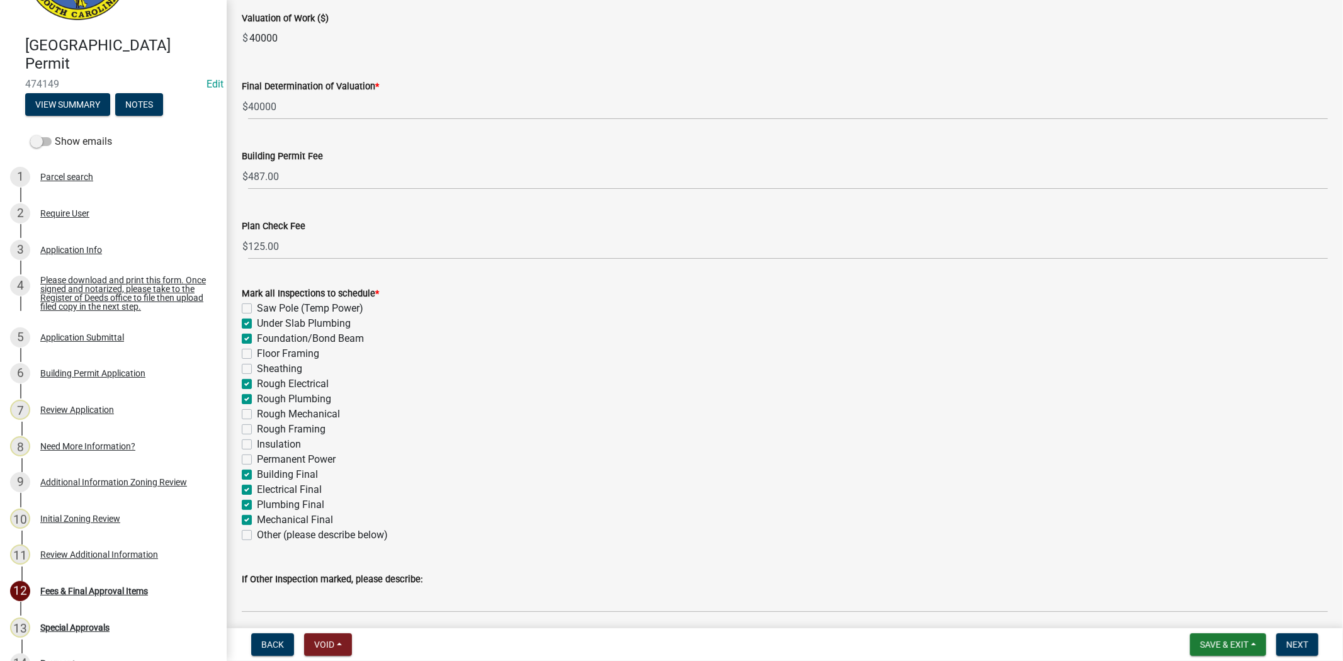
checkbox input "false"
checkbox input "true"
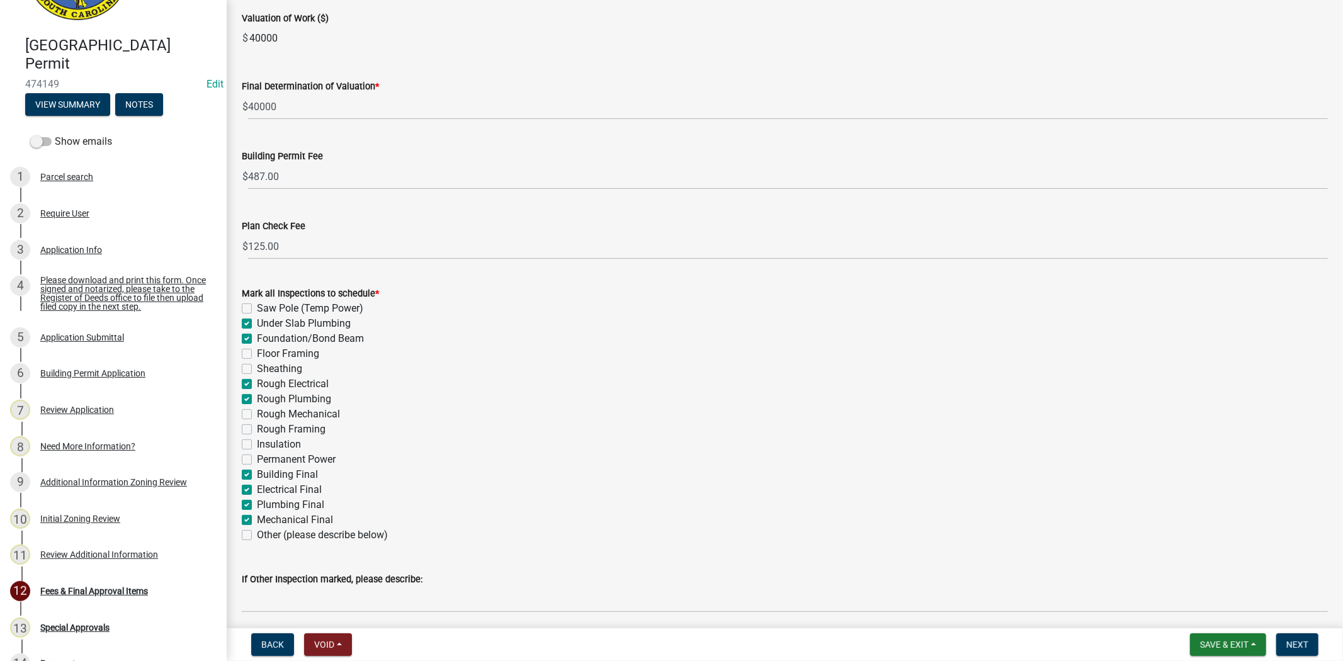
checkbox input "true"
checkbox input "false"
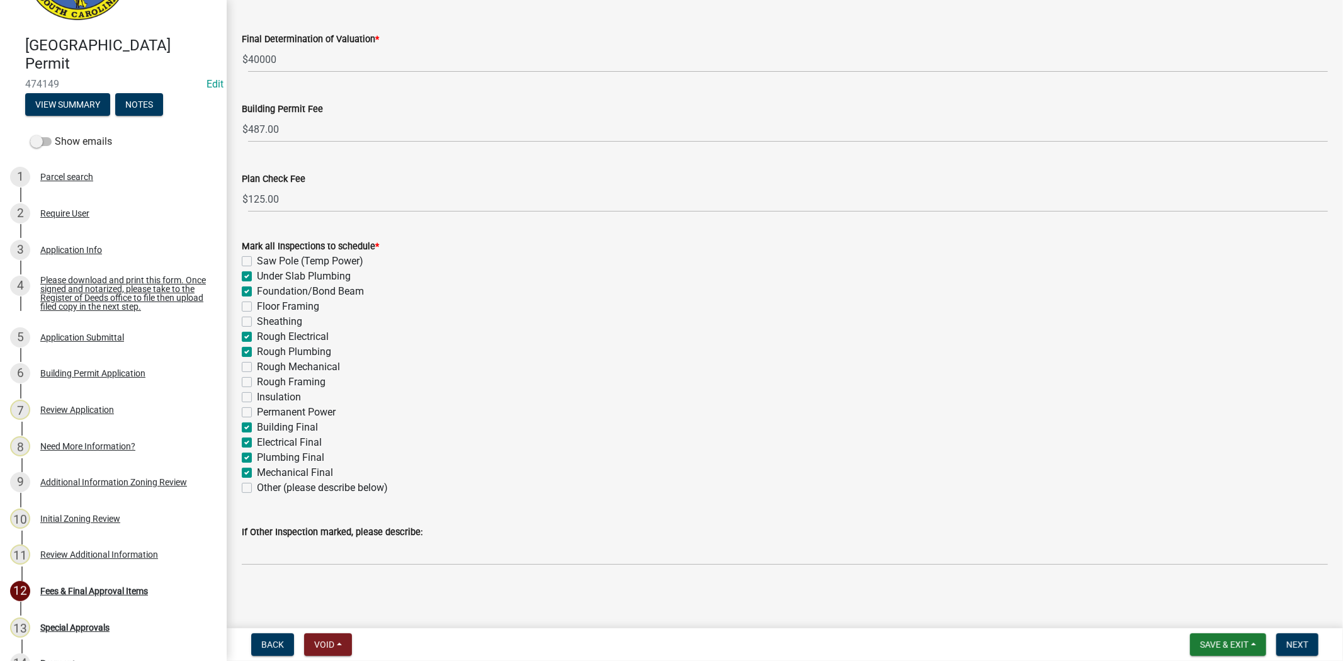
scroll to position [198, 0]
click at [1292, 641] on span "Next" at bounding box center [1297, 645] width 22 height 10
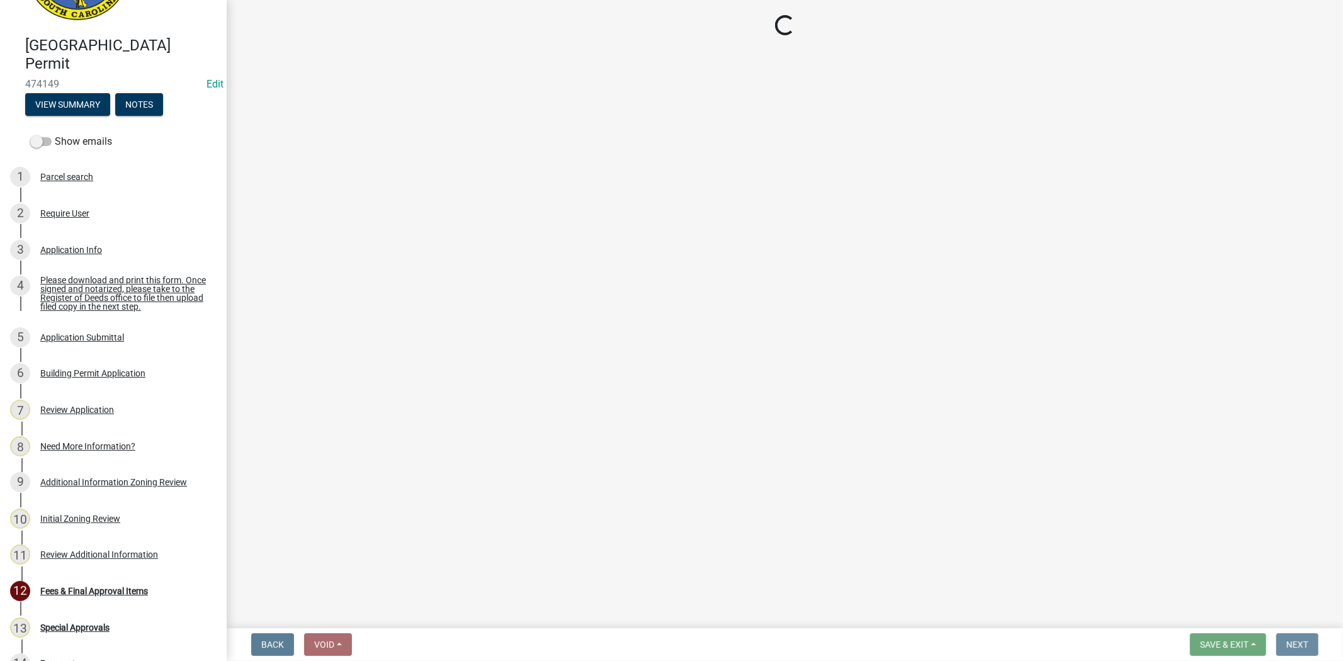
scroll to position [0, 0]
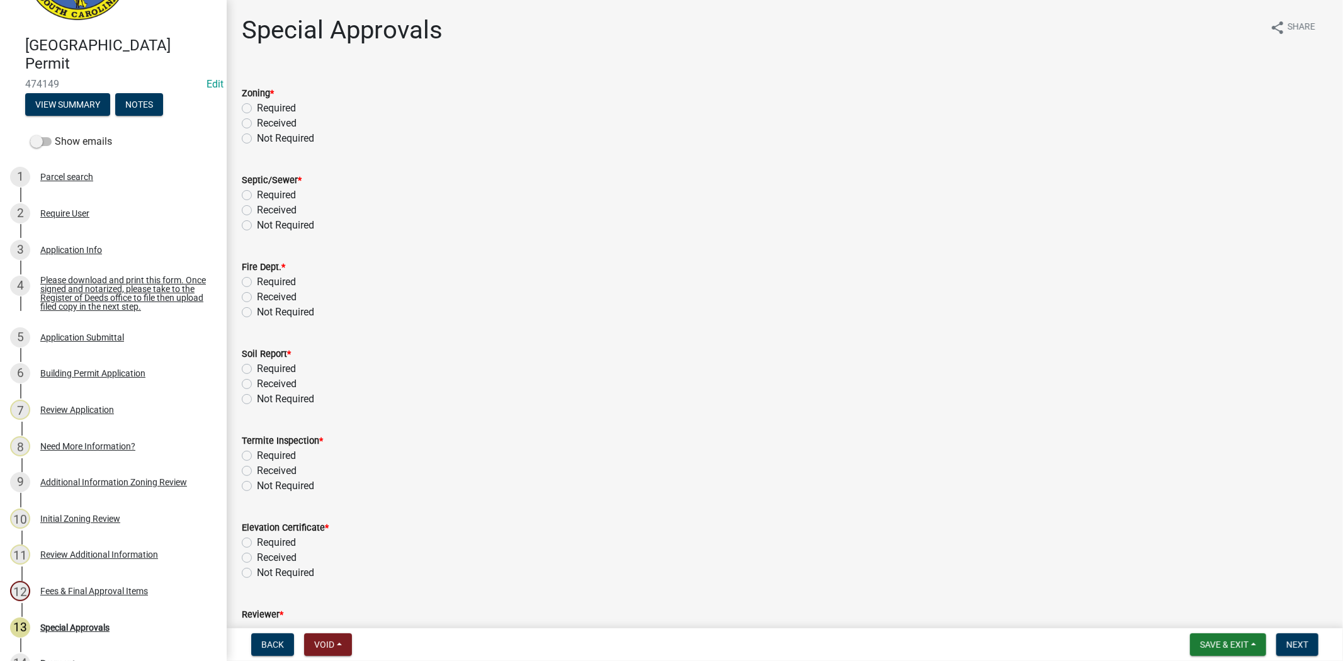
click at [257, 120] on label "Received" at bounding box center [277, 123] width 40 height 15
click at [257, 120] on input "Received" at bounding box center [261, 120] width 8 height 8
radio input "true"
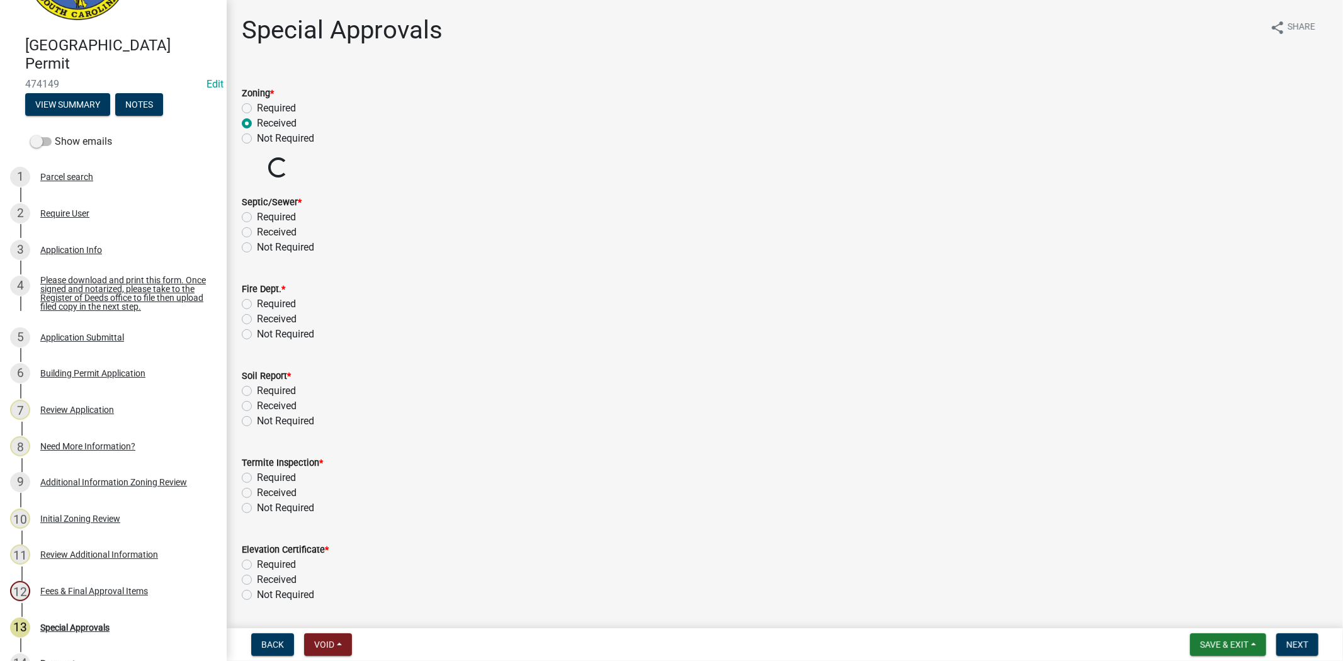
click at [257, 247] on label "Not Required" at bounding box center [285, 247] width 57 height 15
click at [257, 247] on input "Not Required" at bounding box center [261, 244] width 8 height 8
radio input "true"
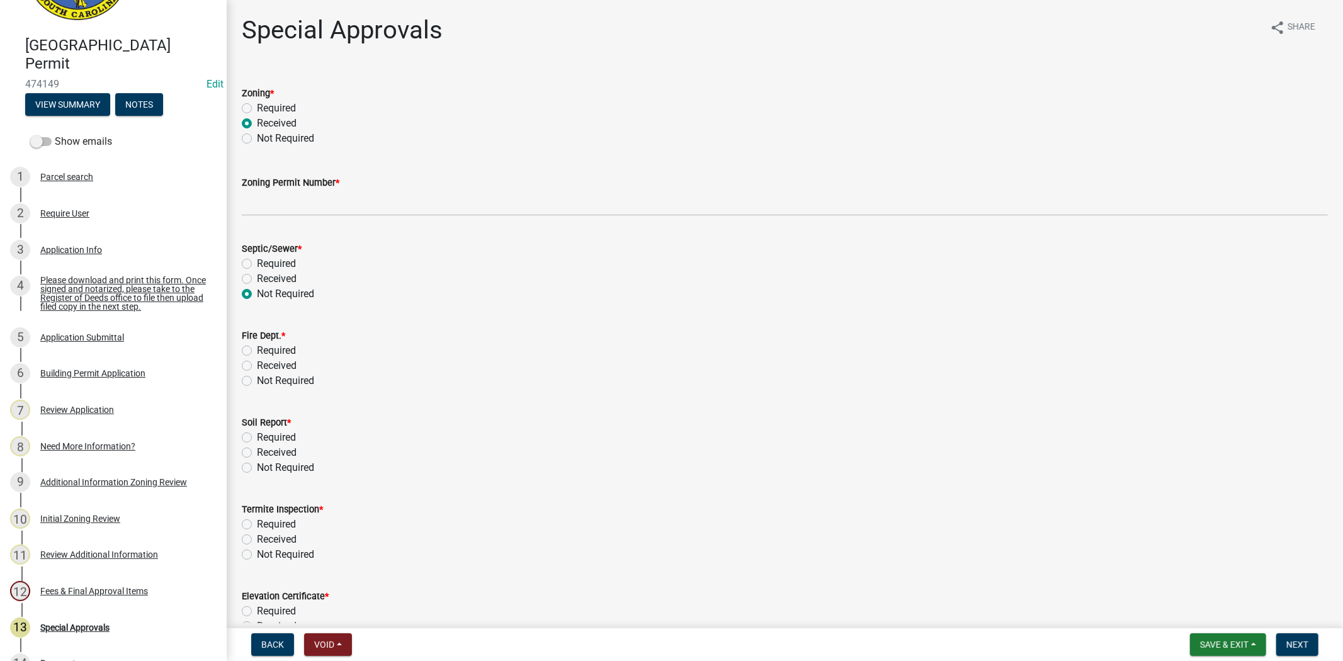
click at [257, 381] on label "Not Required" at bounding box center [285, 380] width 57 height 15
click at [257, 381] on input "Not Required" at bounding box center [261, 377] width 8 height 8
radio input "true"
click at [529, 180] on div "Zoning Permit Number *" at bounding box center [785, 182] width 1086 height 15
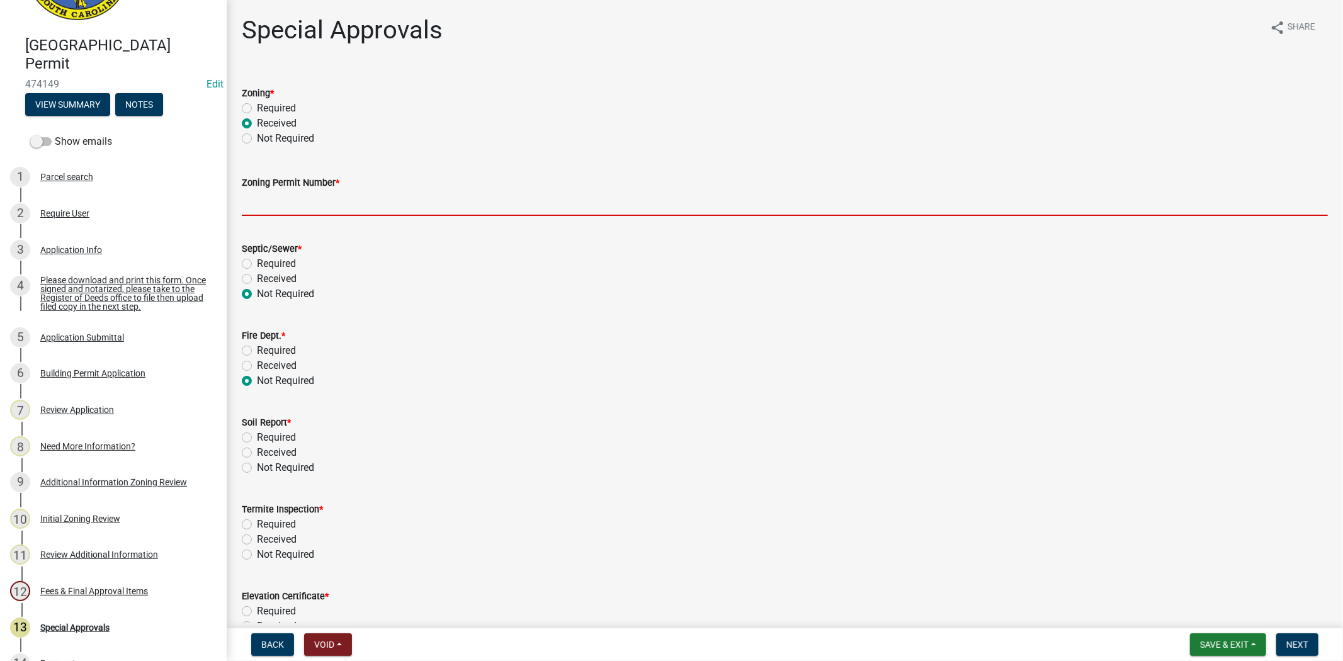
click at [525, 200] on input "Zoning Permit Number *" at bounding box center [785, 203] width 1086 height 26
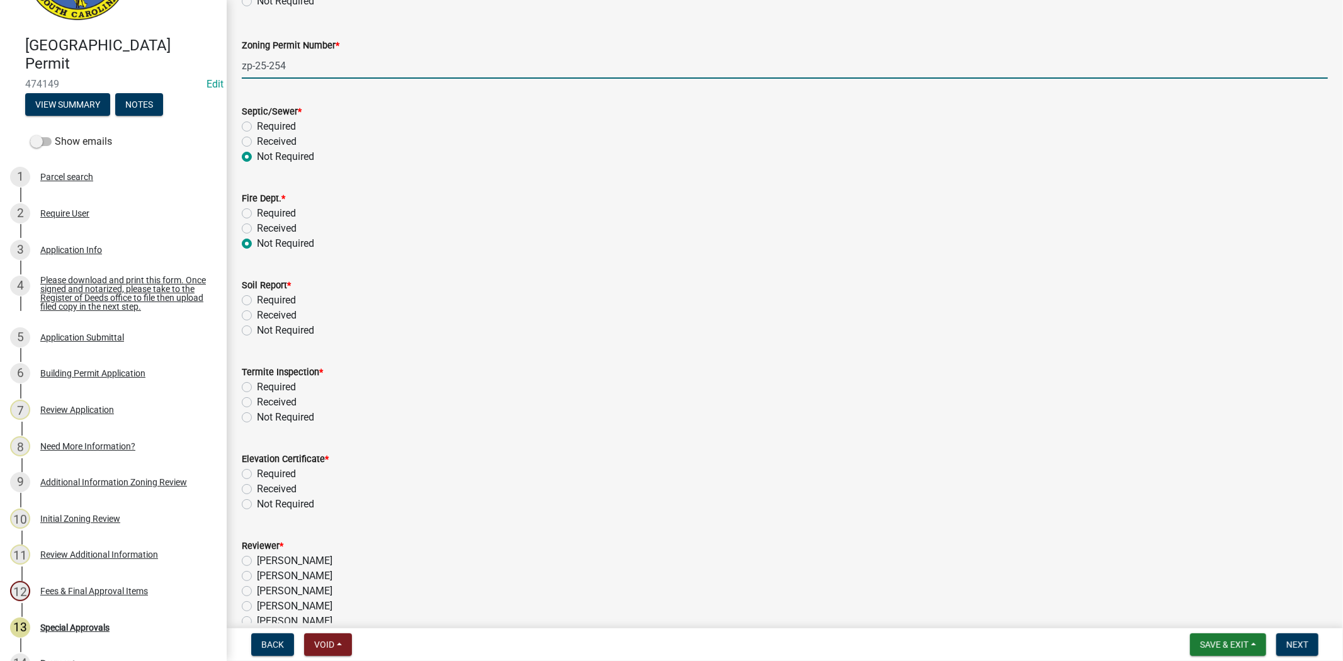
scroll to position [140, 0]
type input "zp-25-254"
click at [257, 322] on label "Not Required" at bounding box center [285, 327] width 57 height 15
click at [257, 322] on input "Not Required" at bounding box center [261, 324] width 8 height 8
radio input "true"
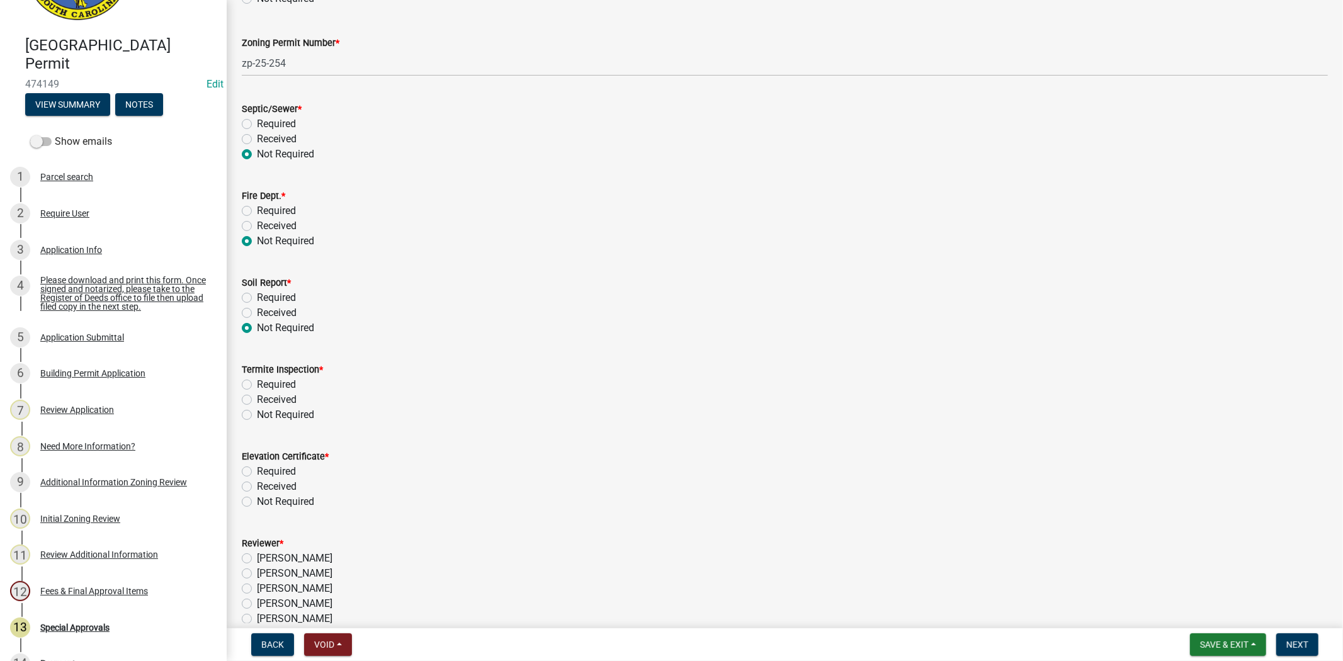
click at [257, 414] on label "Not Required" at bounding box center [285, 414] width 57 height 15
click at [257, 414] on input "Not Required" at bounding box center [261, 411] width 8 height 8
radio input "true"
click at [257, 500] on label "Not Required" at bounding box center [285, 501] width 57 height 15
click at [257, 500] on input "Not Required" at bounding box center [261, 498] width 8 height 8
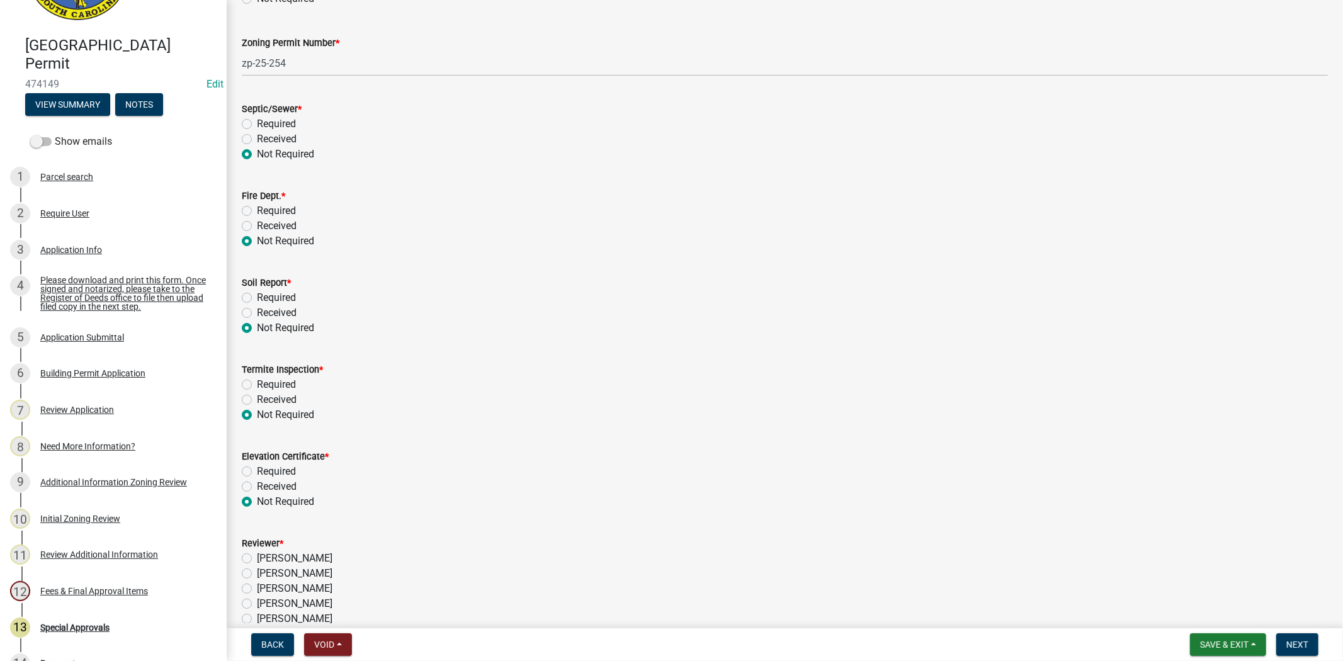
radio input "true"
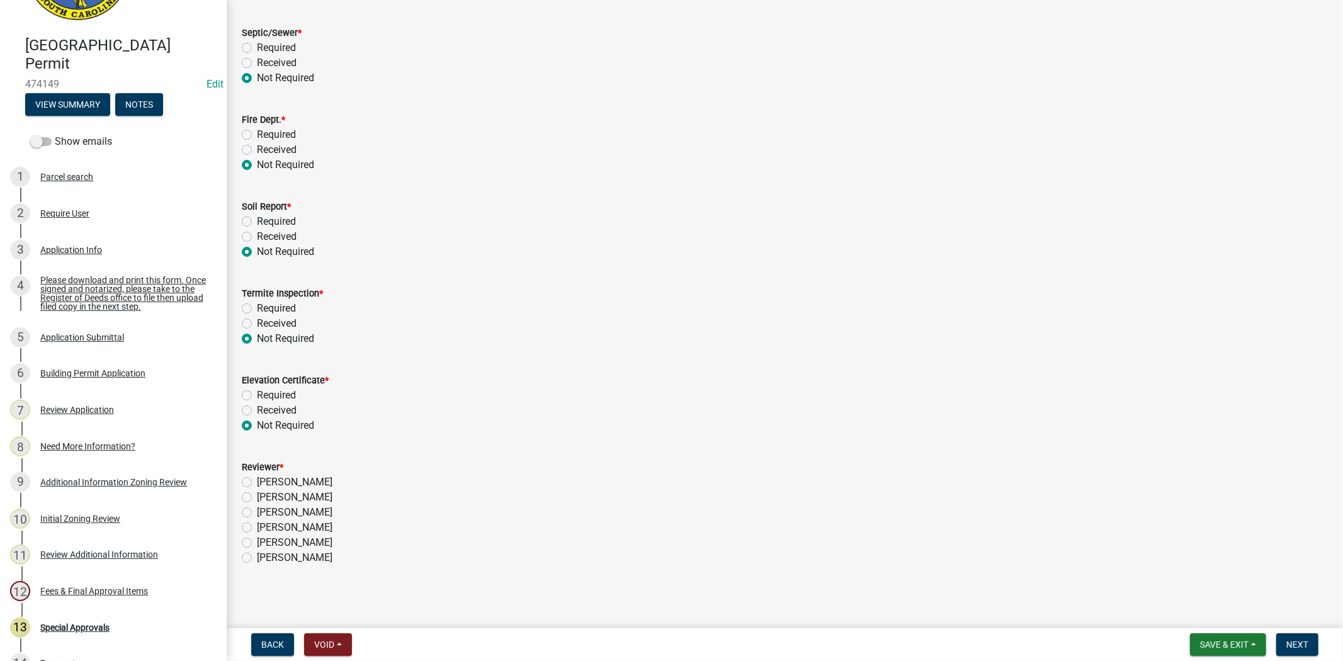
scroll to position [218, 0]
click at [257, 510] on label "Stephanie Oviedo" at bounding box center [295, 509] width 76 height 15
click at [257, 510] on input "Stephanie Oviedo" at bounding box center [261, 506] width 8 height 8
radio input "true"
click at [1304, 646] on span "Next" at bounding box center [1297, 645] width 22 height 10
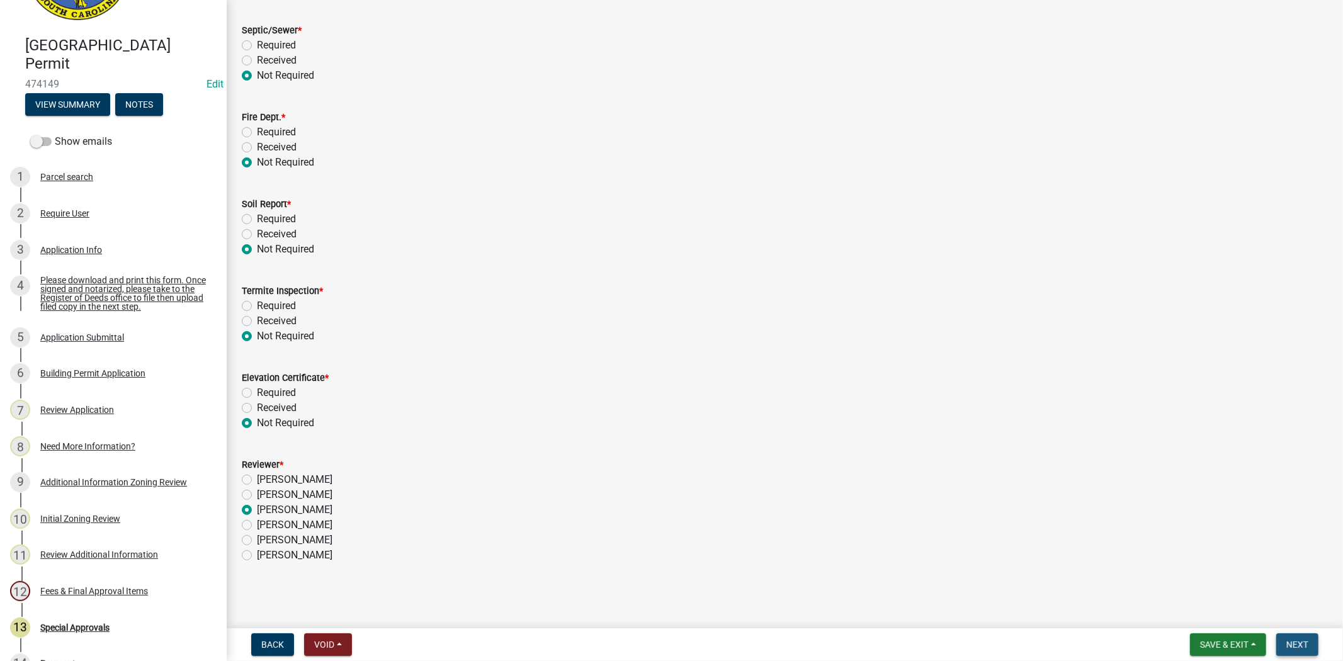
scroll to position [0, 0]
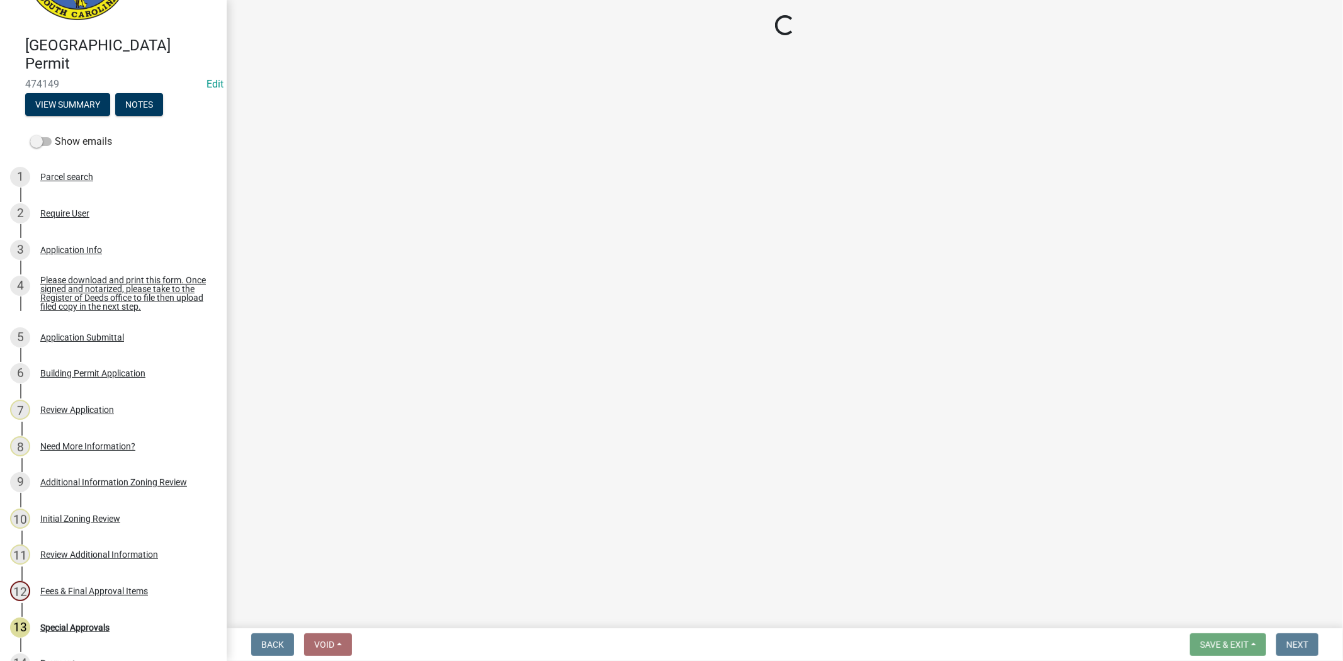
select select "3: 3"
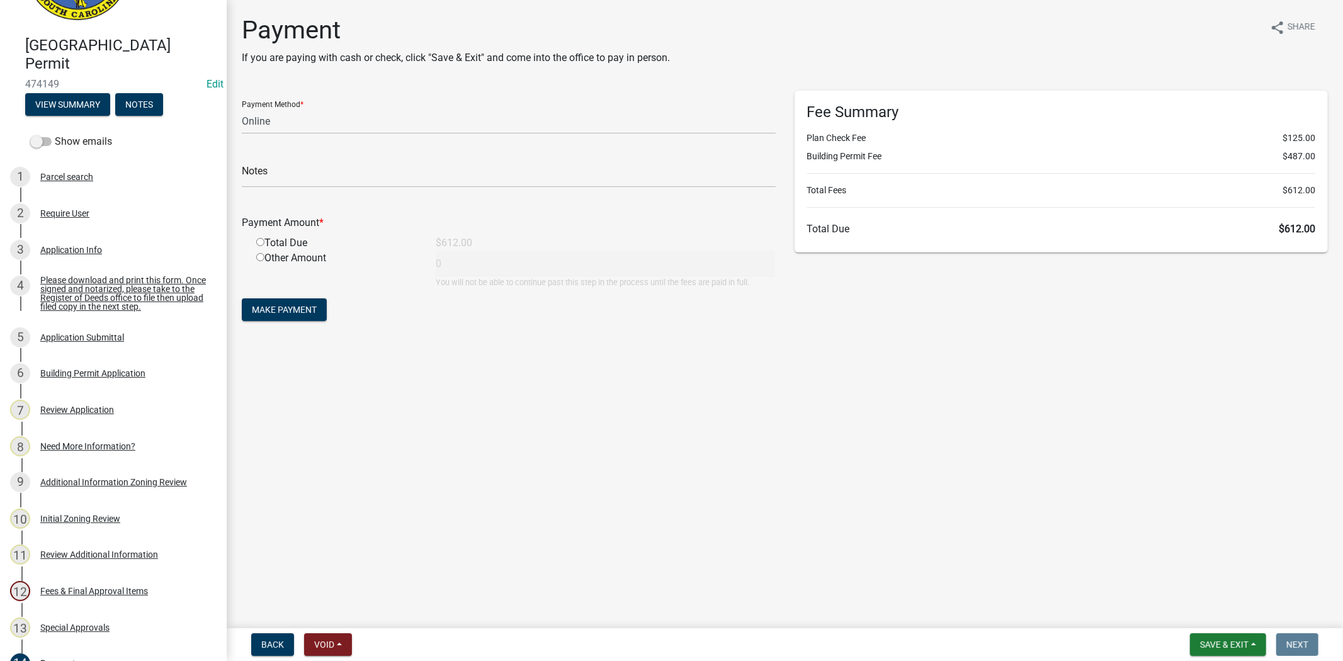
click at [258, 255] on input "radio" at bounding box center [260, 257] width 8 height 8
radio input "true"
drag, startPoint x: 457, startPoint y: 266, endPoint x: 422, endPoint y: 269, distance: 35.4
click at [422, 269] on div "Other Amount 0 You will not be able to continue past this step in the process u…" at bounding box center [516, 270] width 538 height 38
click at [269, 120] on select "Credit Card POS Check Cash Online" at bounding box center [509, 121] width 534 height 26
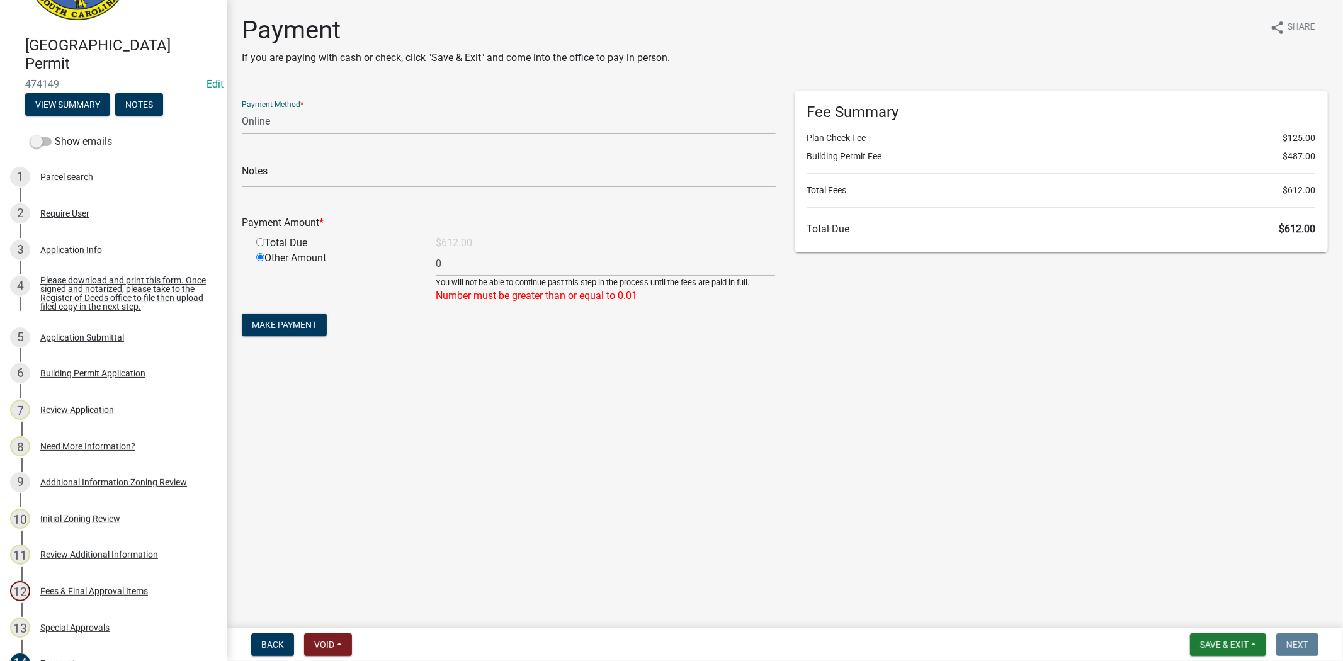
select select "2: 1"
click at [242, 108] on select "Credit Card POS Check Cash Online" at bounding box center [509, 121] width 534 height 26
type input "400.00"
click at [573, 344] on div "Payment If you are paying with cash or check, click "Save & Exit" and come into…" at bounding box center [784, 188] width 1105 height 347
click at [307, 312] on span "Make Payment" at bounding box center [284, 310] width 65 height 10
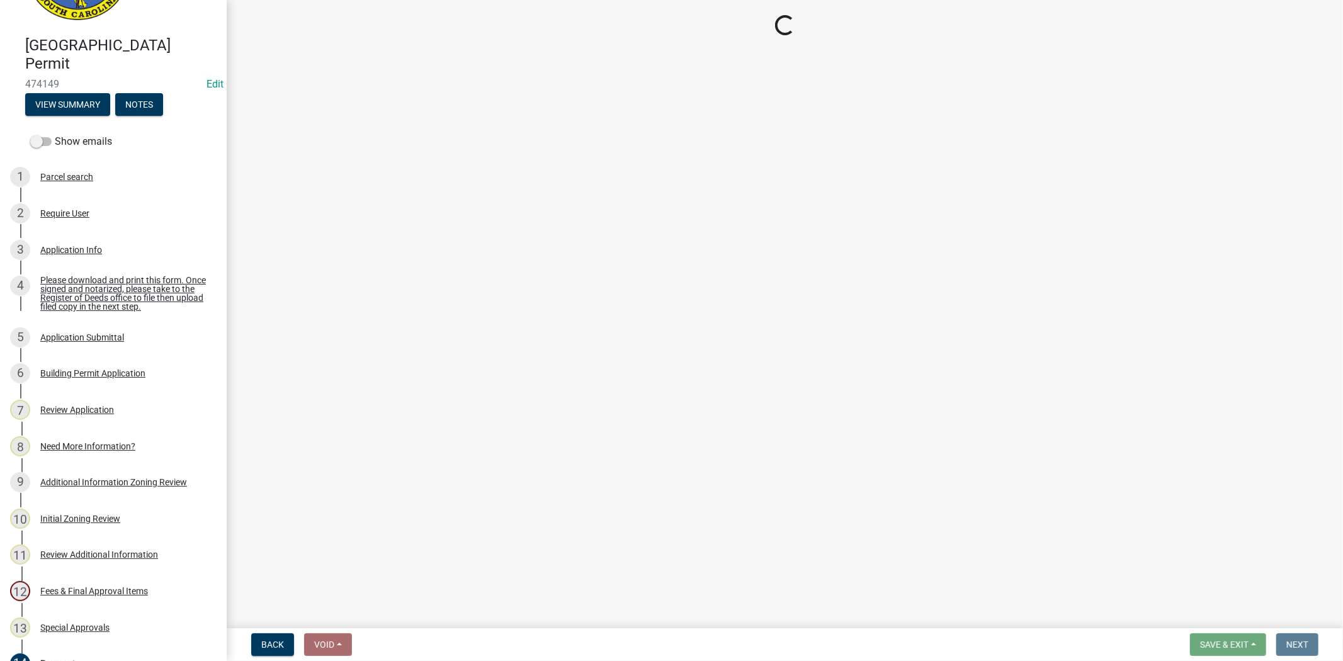
select select "2: 1"
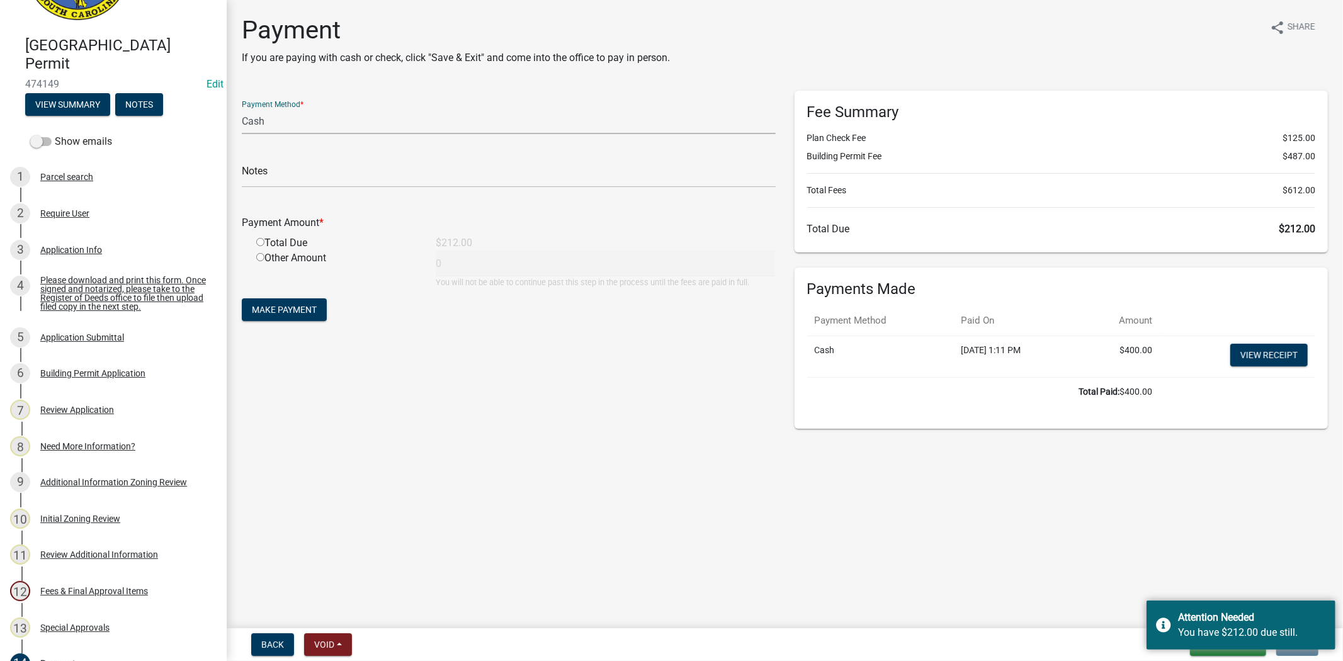
click at [290, 121] on select "Credit Card POS Check Cash Online" at bounding box center [509, 121] width 534 height 26
click at [291, 205] on div "Payment Amount * Total Due $212.00 Other Amount 0 You will not be able to conti…" at bounding box center [509, 243] width 534 height 91
click at [258, 242] on input "radio" at bounding box center [260, 242] width 8 height 8
radio input "true"
type input "212"
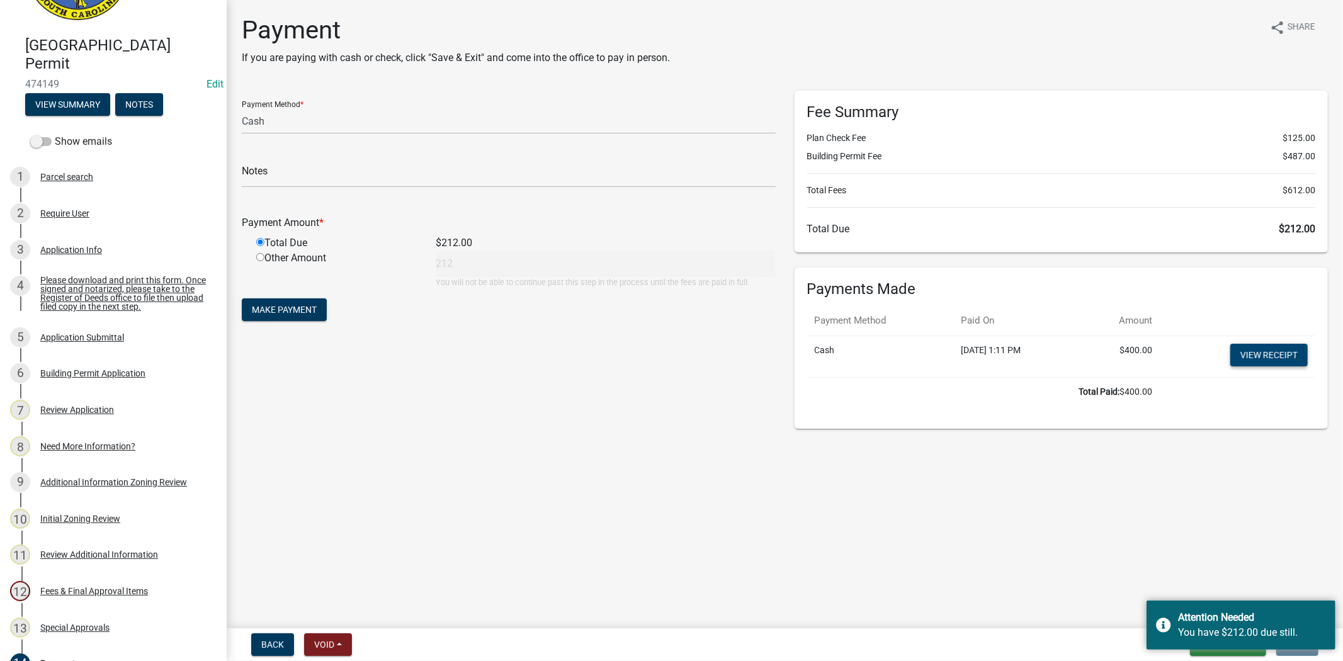
click at [1281, 355] on link "View receipt" at bounding box center [1268, 355] width 77 height 23
click at [278, 128] on select "Credit Card POS Check Cash Online" at bounding box center [509, 121] width 534 height 26
select select "3: 3"
click at [242, 108] on select "Credit Card POS Check Cash Online" at bounding box center [509, 121] width 534 height 26
click at [514, 357] on div "Payment Method * Credit Card POS Check Cash Online Notes Payment Amount * Total…" at bounding box center [508, 260] width 553 height 338
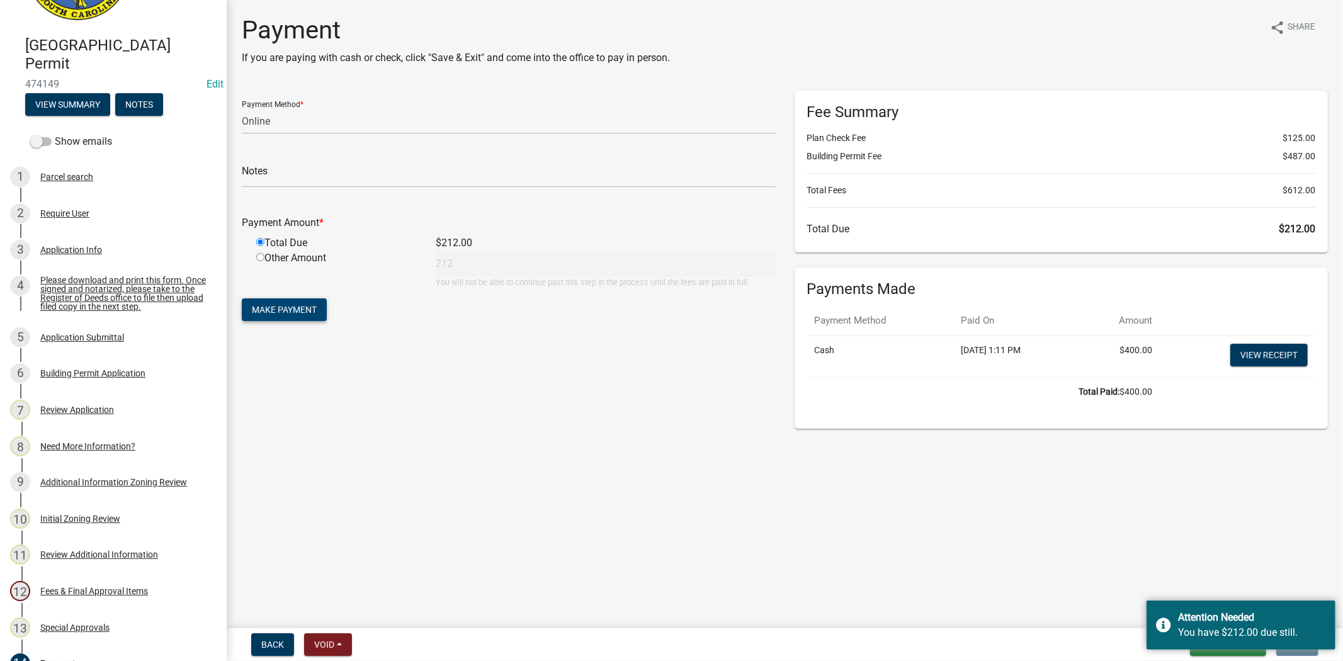
click at [290, 307] on span "Make Payment" at bounding box center [284, 310] width 65 height 10
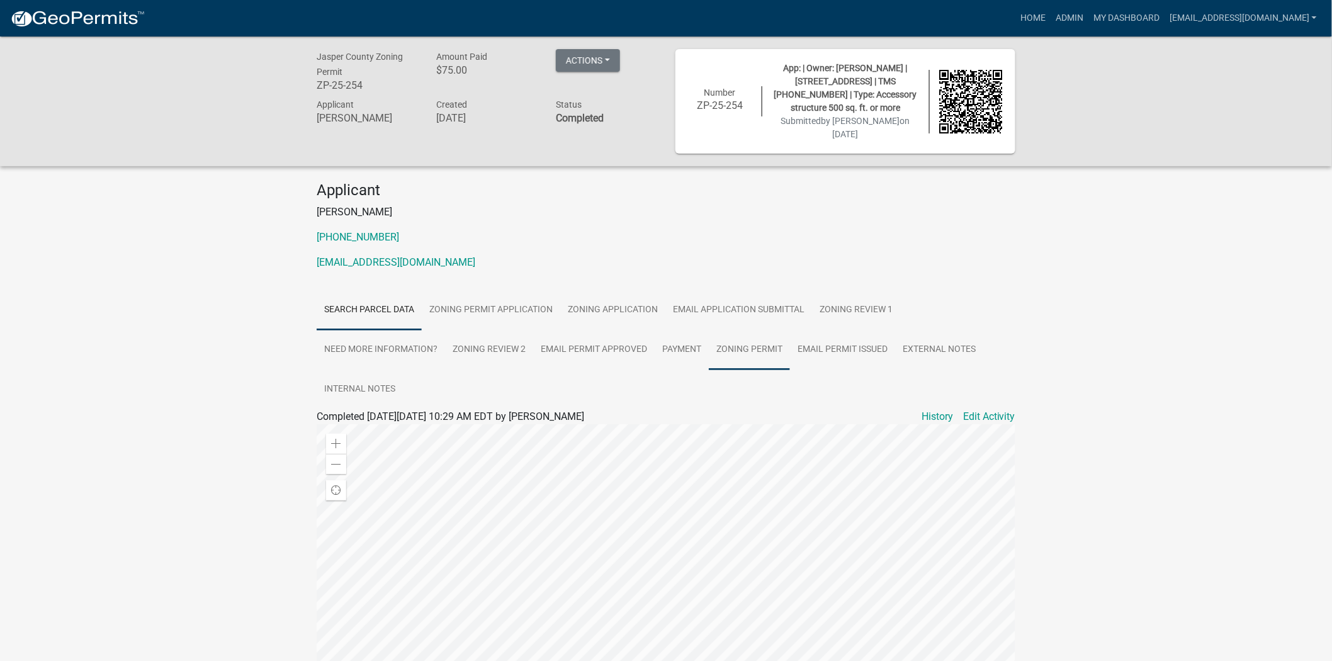
click at [759, 343] on link "Zoning Permit" at bounding box center [749, 350] width 81 height 40
click at [330, 433] on link "Zoning Permit" at bounding box center [348, 432] width 63 height 12
click at [847, 354] on link "Email Permit Issued" at bounding box center [842, 350] width 105 height 40
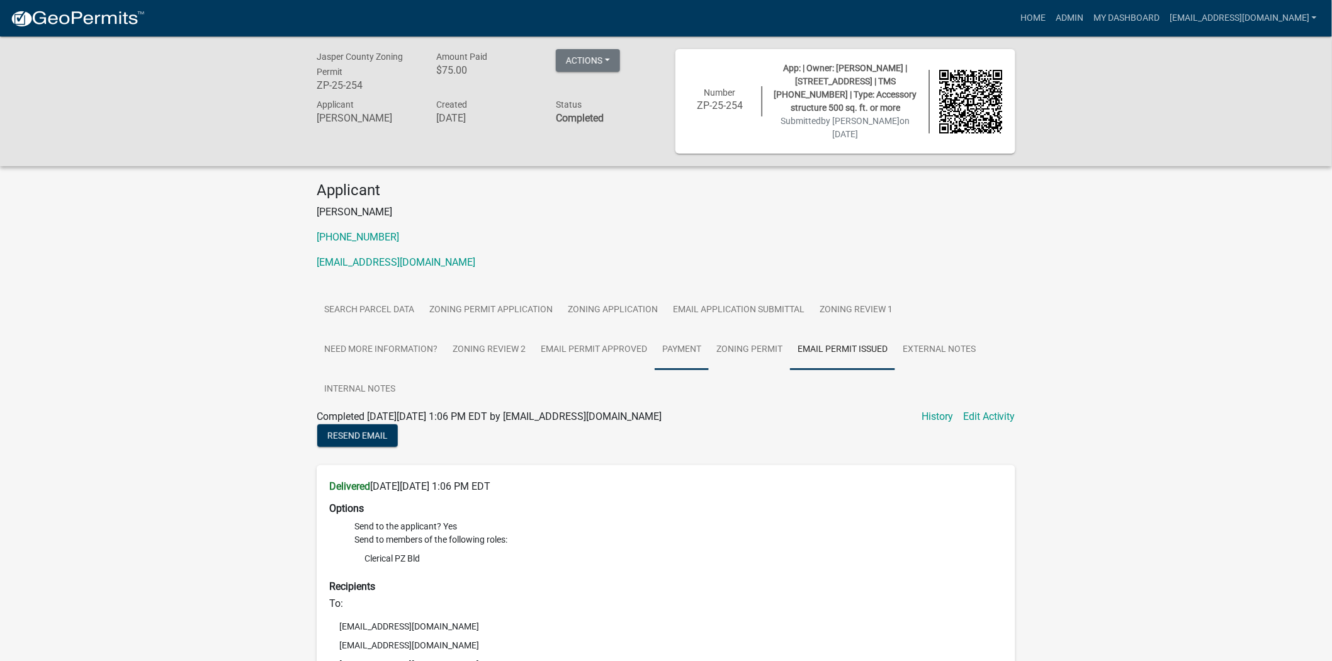
click at [674, 349] on link "Payment" at bounding box center [682, 350] width 54 height 40
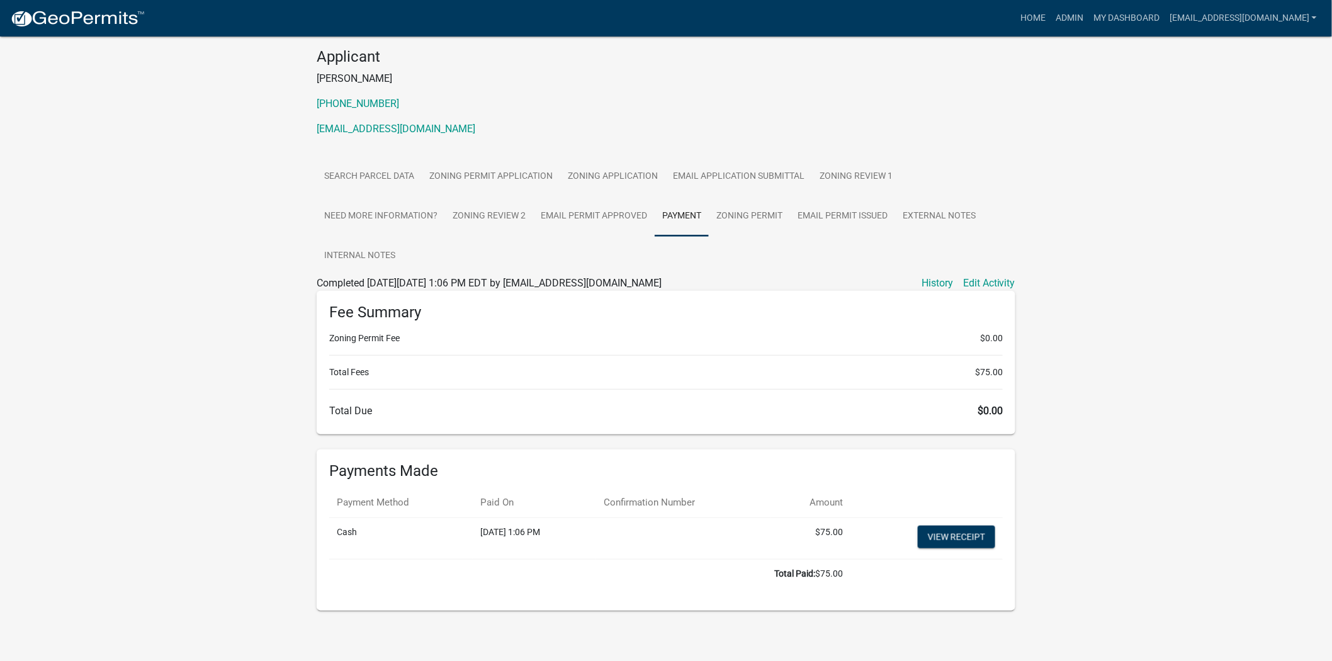
scroll to position [136, 0]
click at [935, 536] on link "View receipt" at bounding box center [956, 534] width 77 height 23
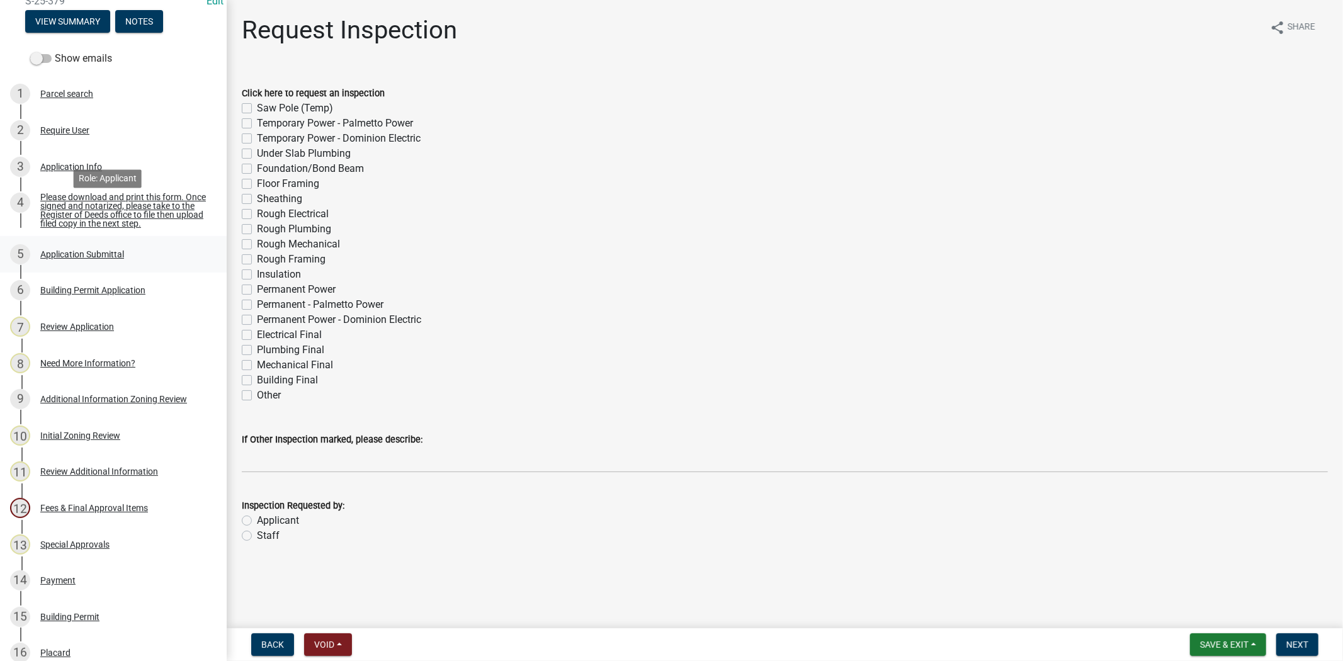
scroll to position [210, 0]
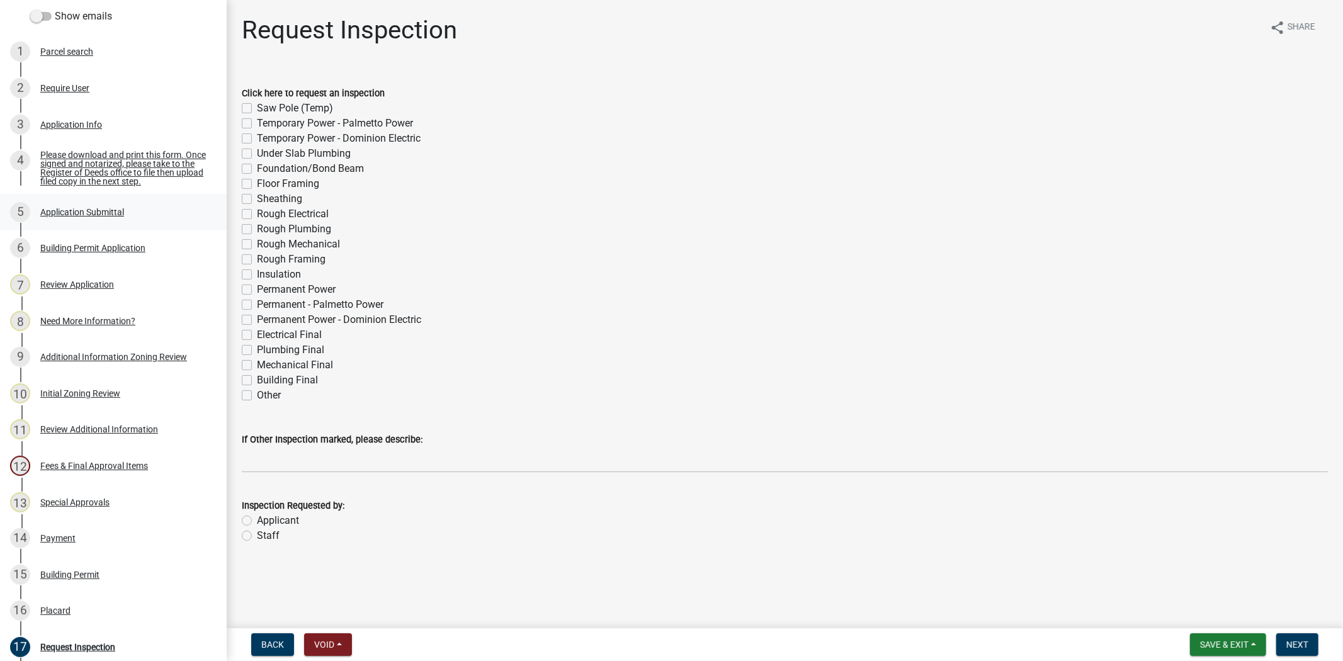
click at [89, 210] on div "Application Submittal" at bounding box center [82, 212] width 84 height 9
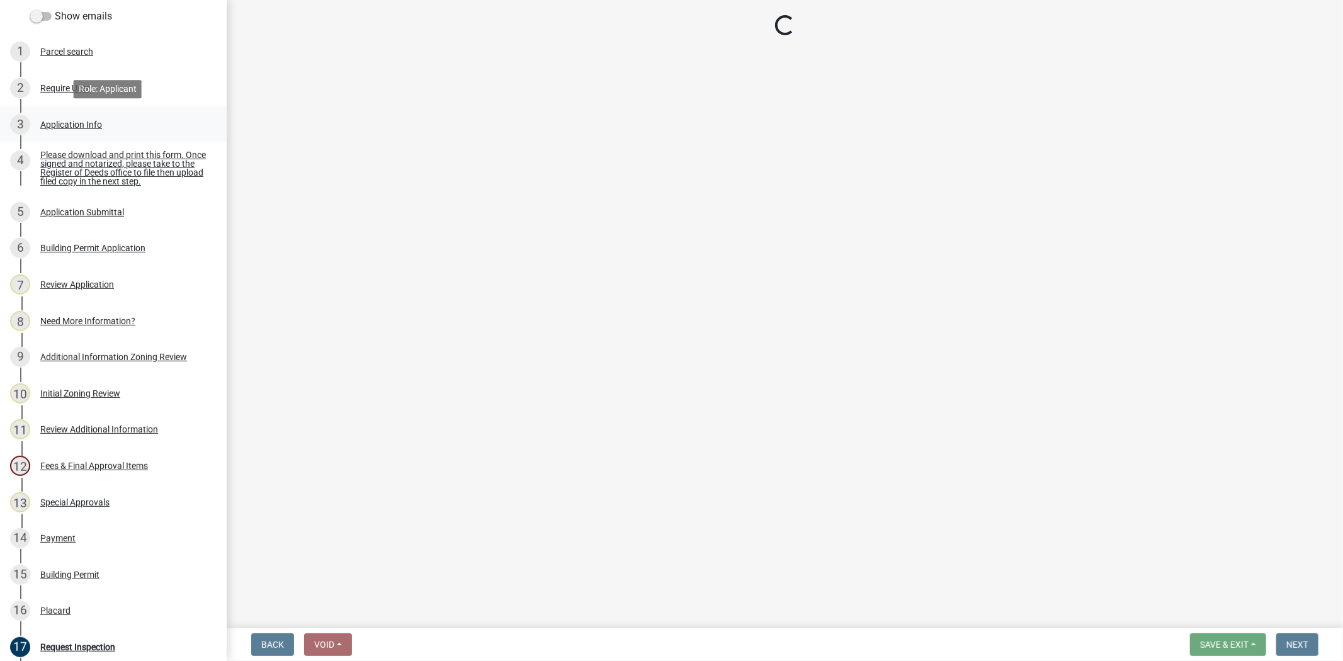
click at [82, 124] on div "Application Info" at bounding box center [71, 124] width 62 height 9
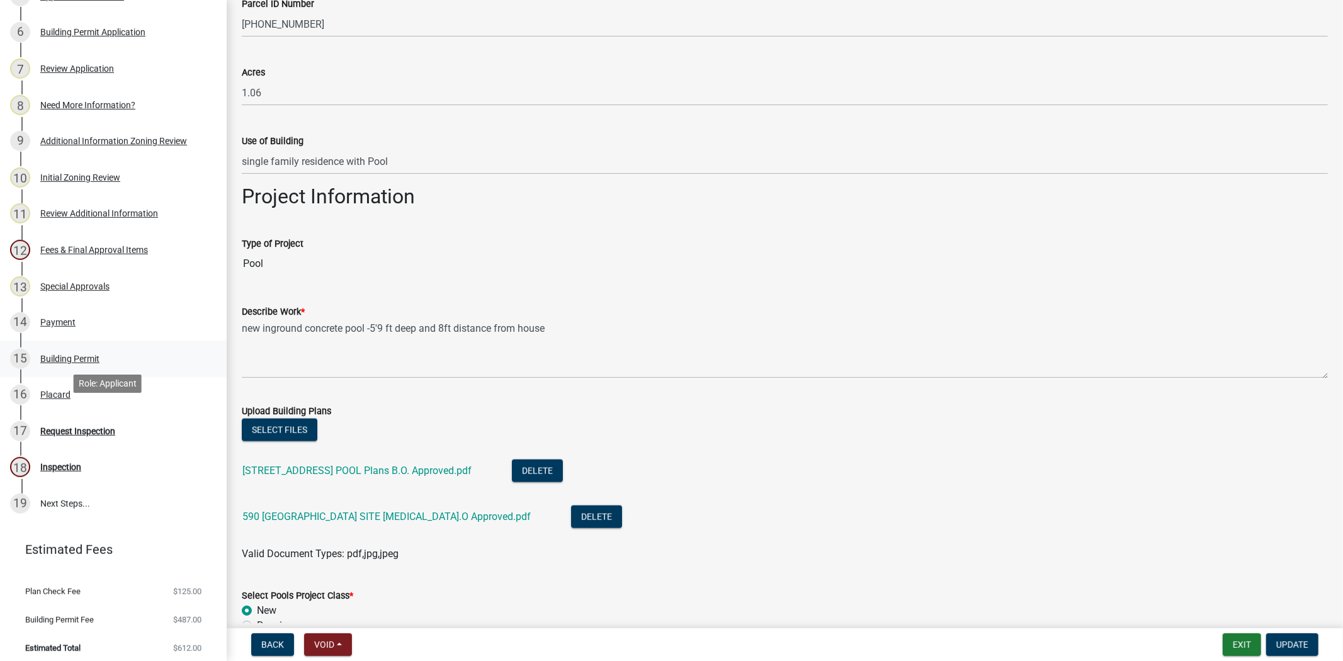
scroll to position [431, 0]
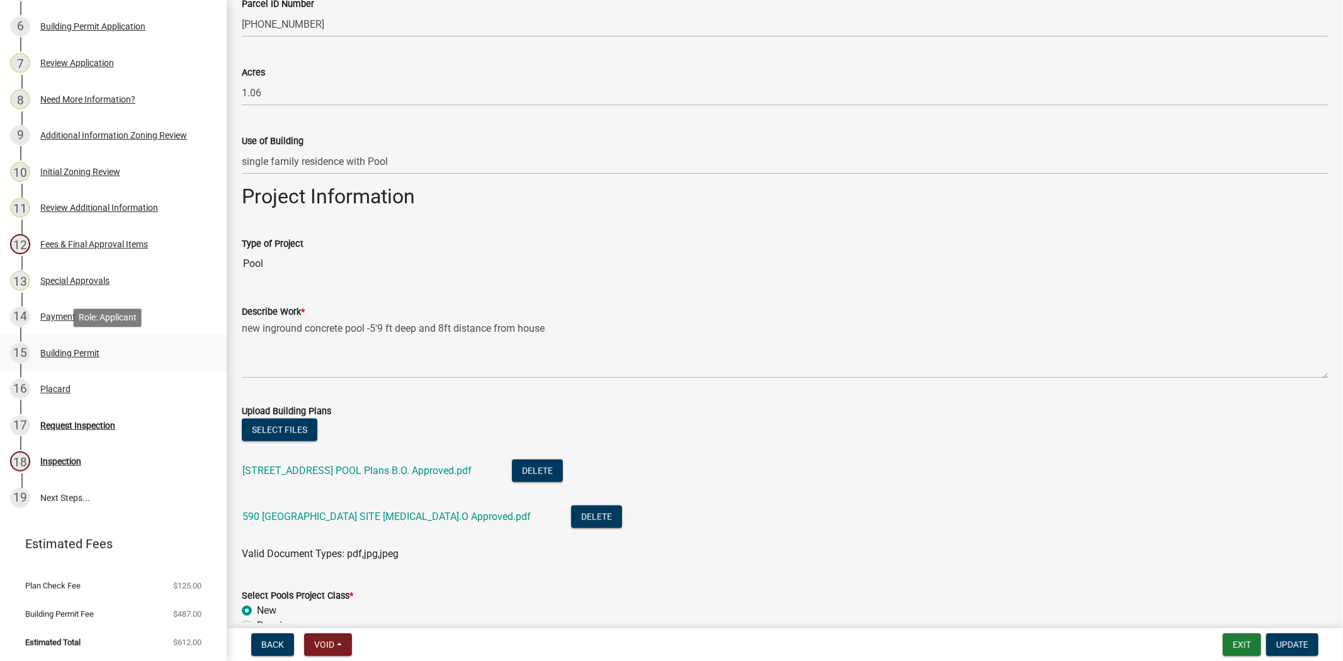
click at [76, 351] on div "15 Building Permit" at bounding box center [108, 353] width 196 height 20
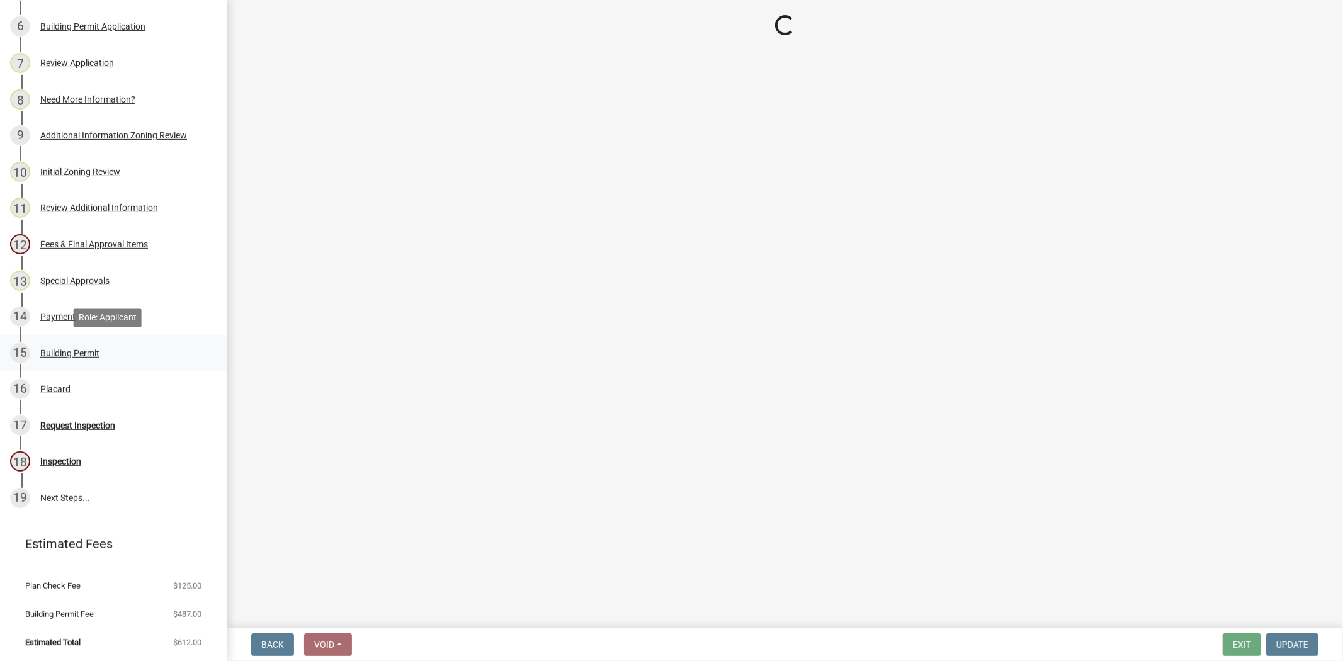
scroll to position [0, 0]
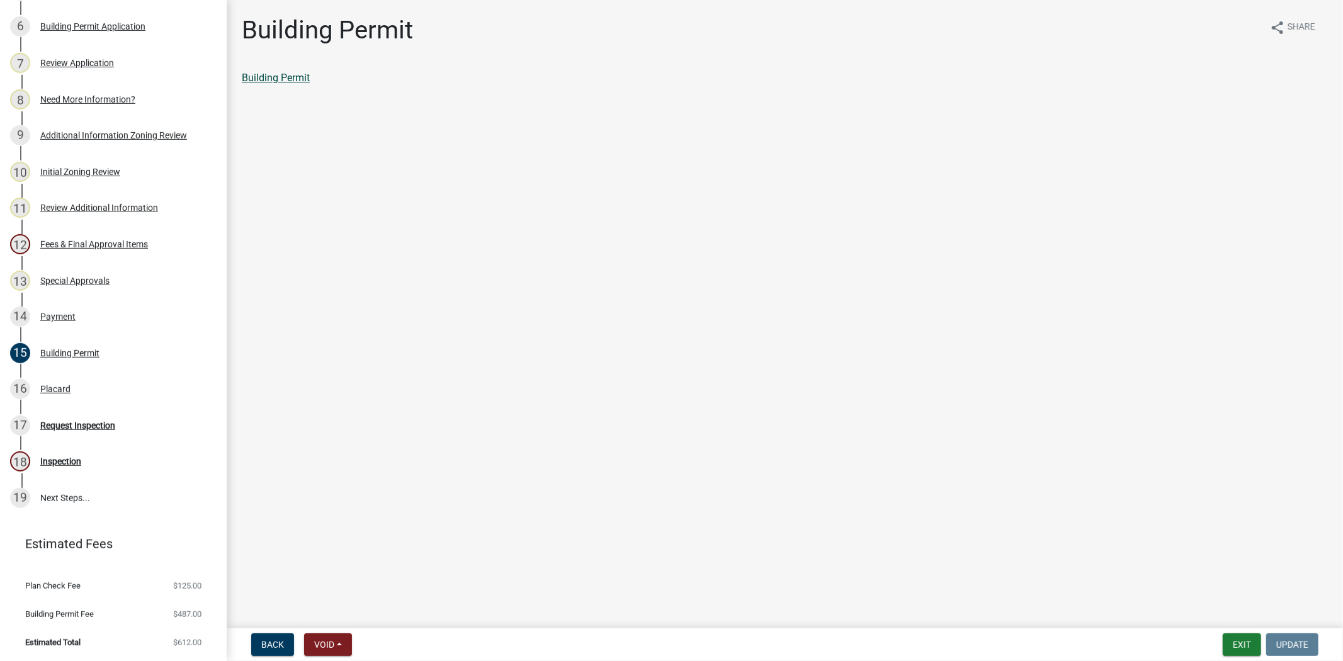
click at [286, 82] on link "Building Permit" at bounding box center [276, 78] width 68 height 12
click at [67, 397] on div "16 Placard" at bounding box center [108, 389] width 196 height 20
click at [258, 81] on link "Placard" at bounding box center [259, 78] width 34 height 12
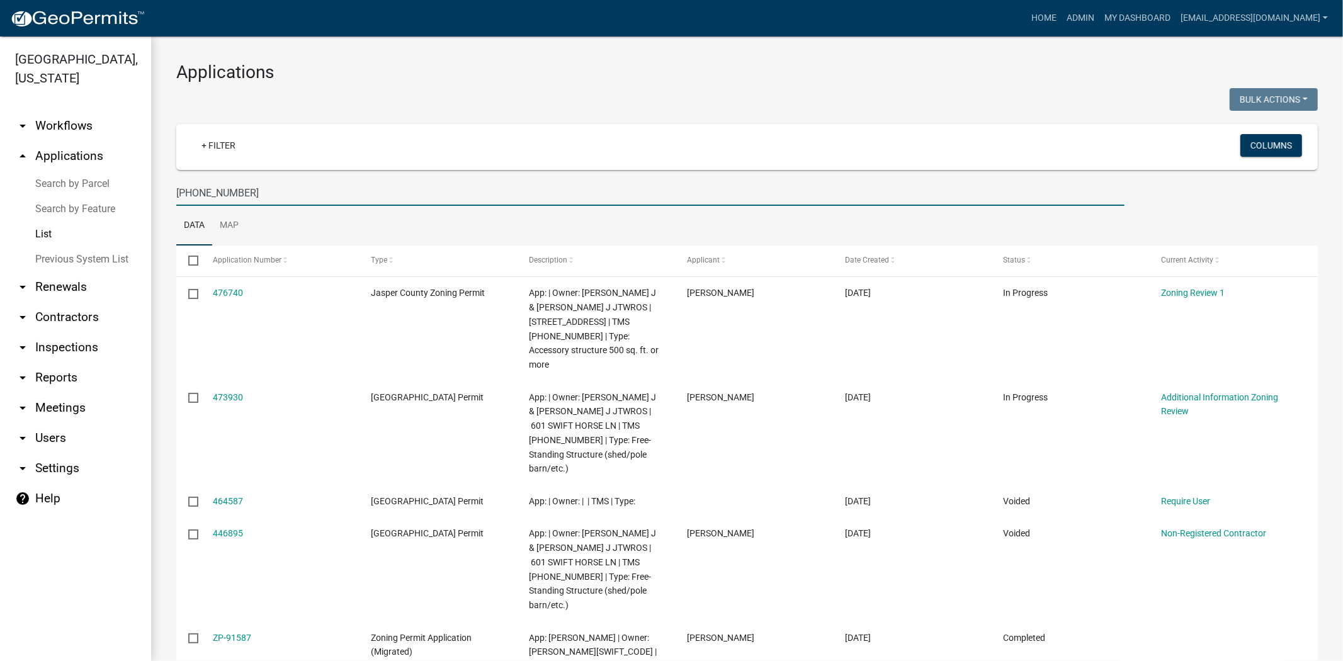
scroll to position [70, 0]
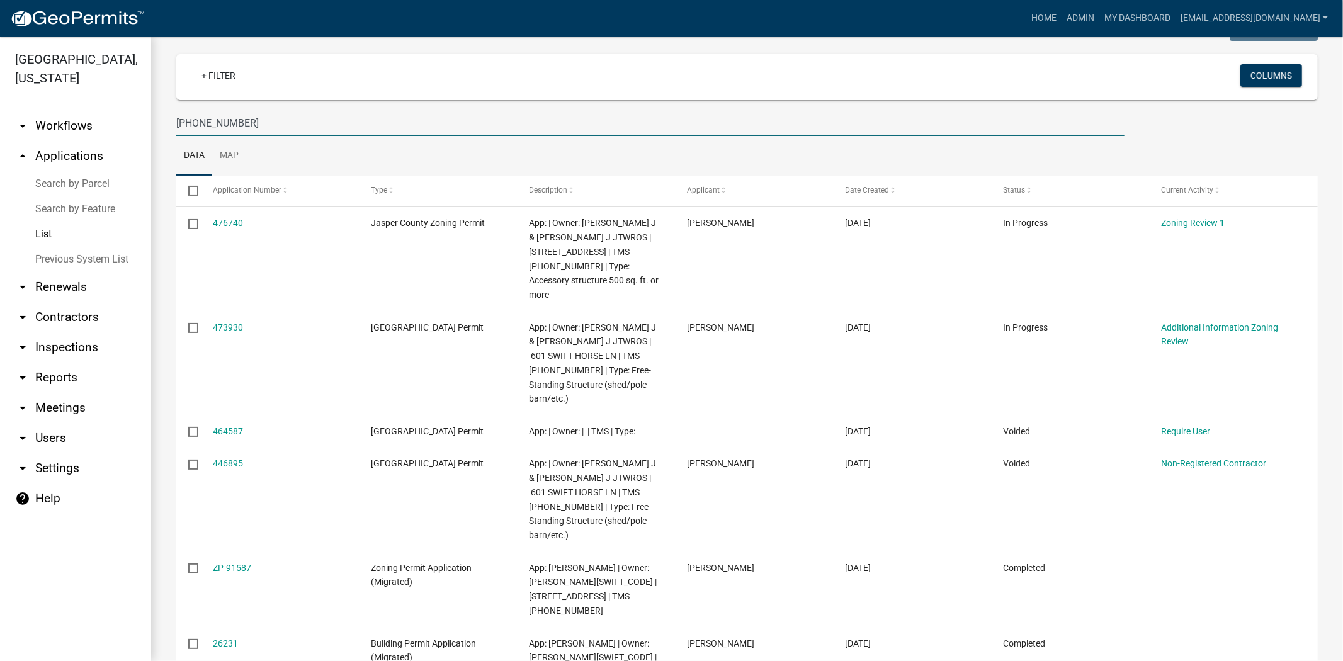
drag, startPoint x: 247, startPoint y: 125, endPoint x: 127, endPoint y: 125, distance: 120.2
click at [127, 125] on div "[GEOGRAPHIC_DATA], [US_STATE] arrow_drop_down Workflows List arrow_drop_up Appl…" at bounding box center [671, 349] width 1343 height 624
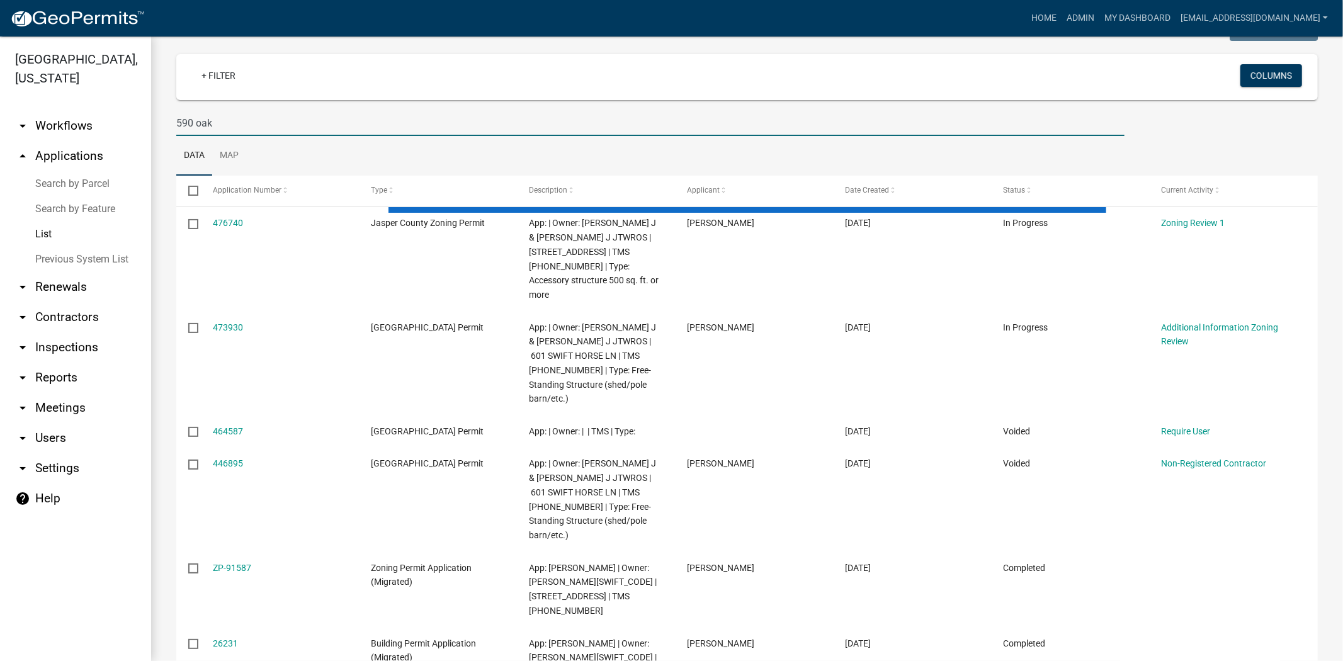
type input "590 oak"
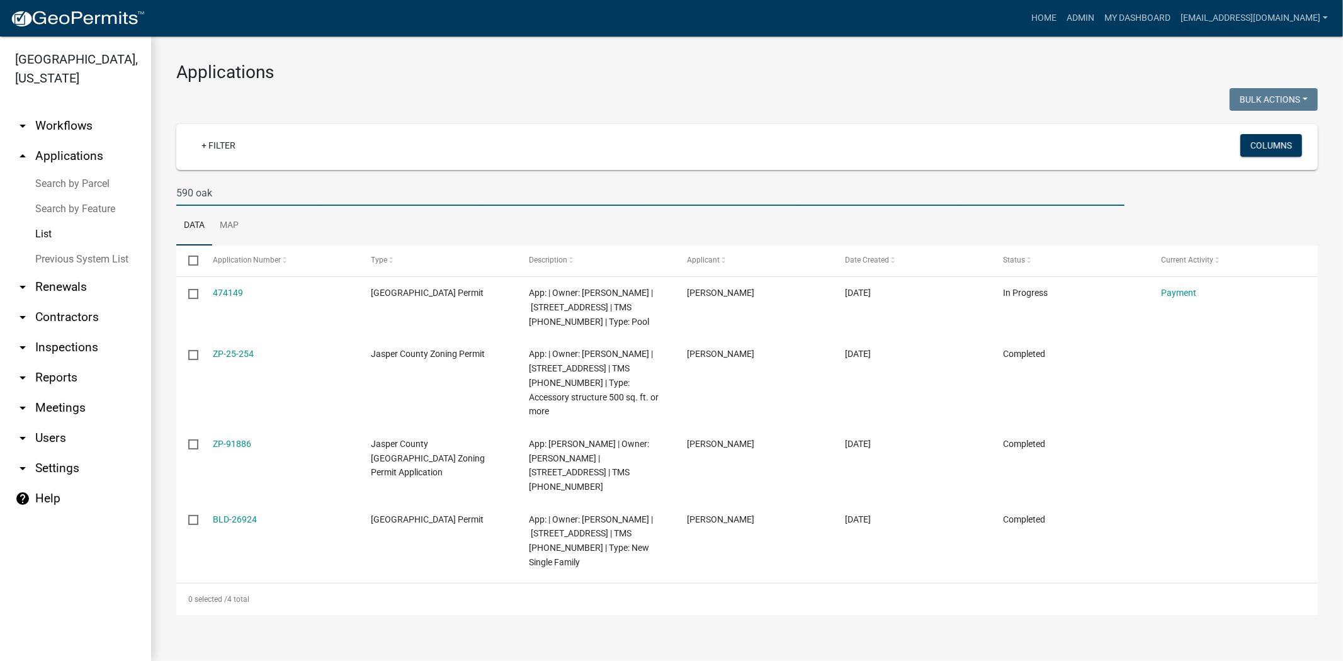
scroll to position [0, 0]
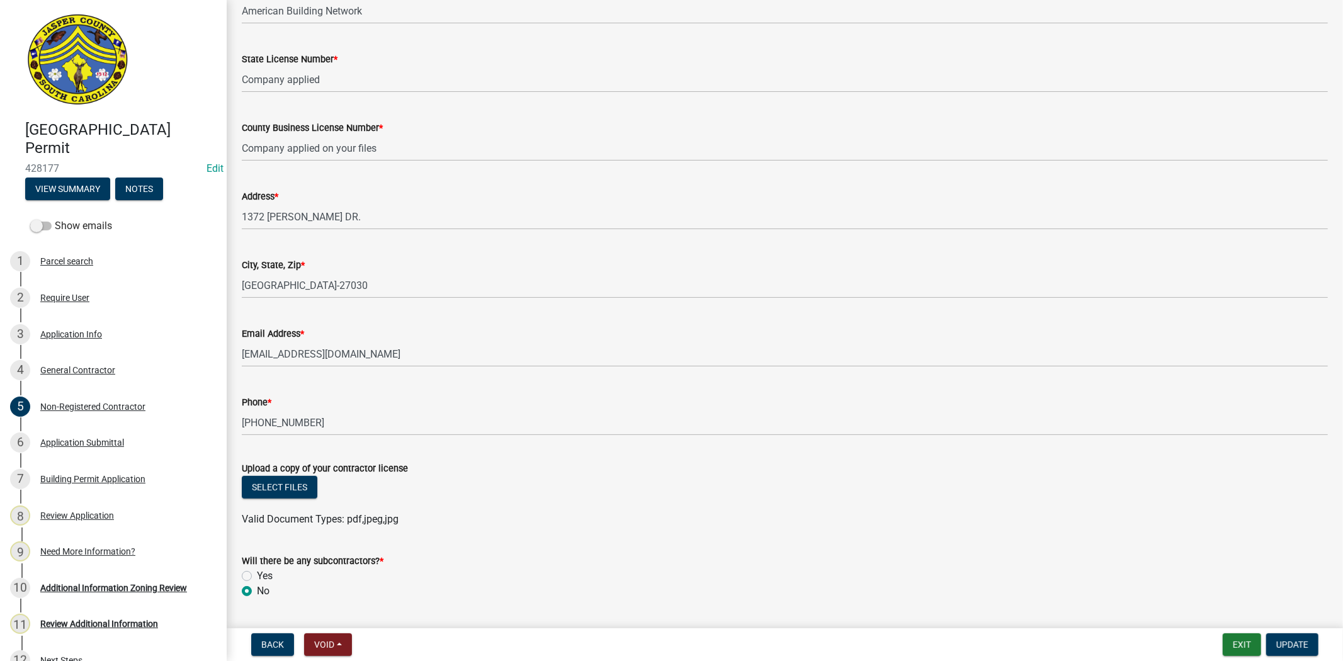
scroll to position [331, 0]
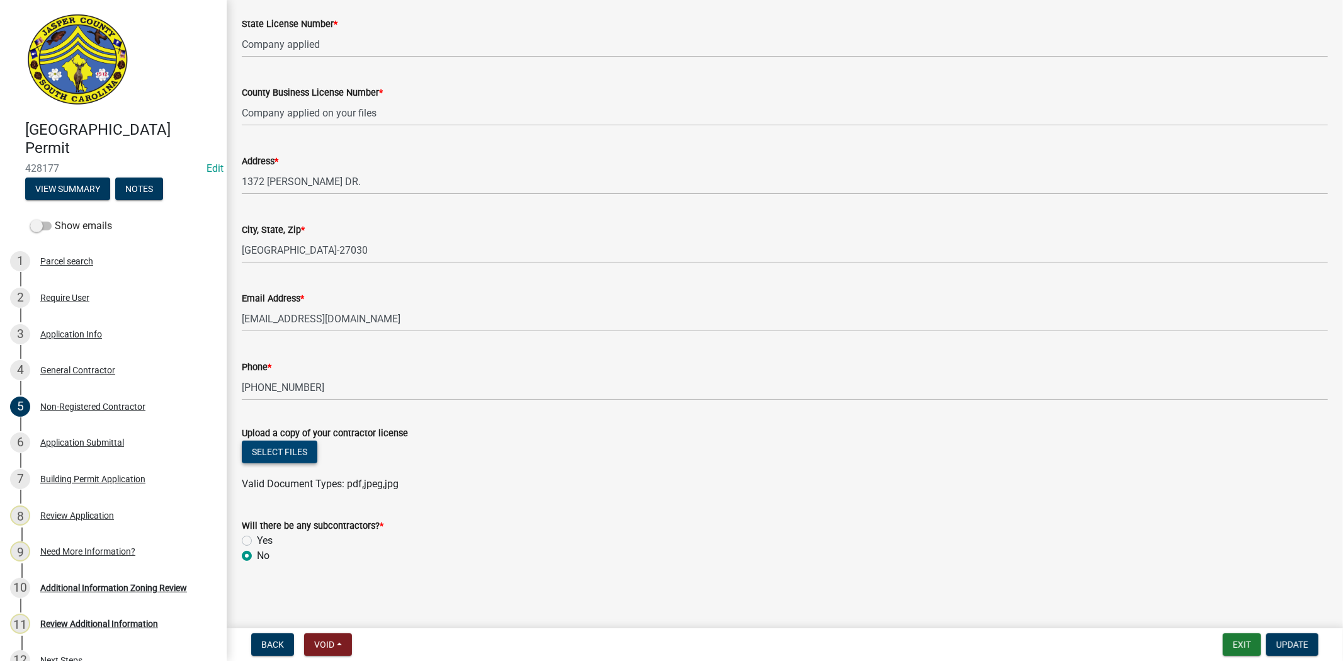
click at [307, 454] on button "Select files" at bounding box center [280, 452] width 76 height 23
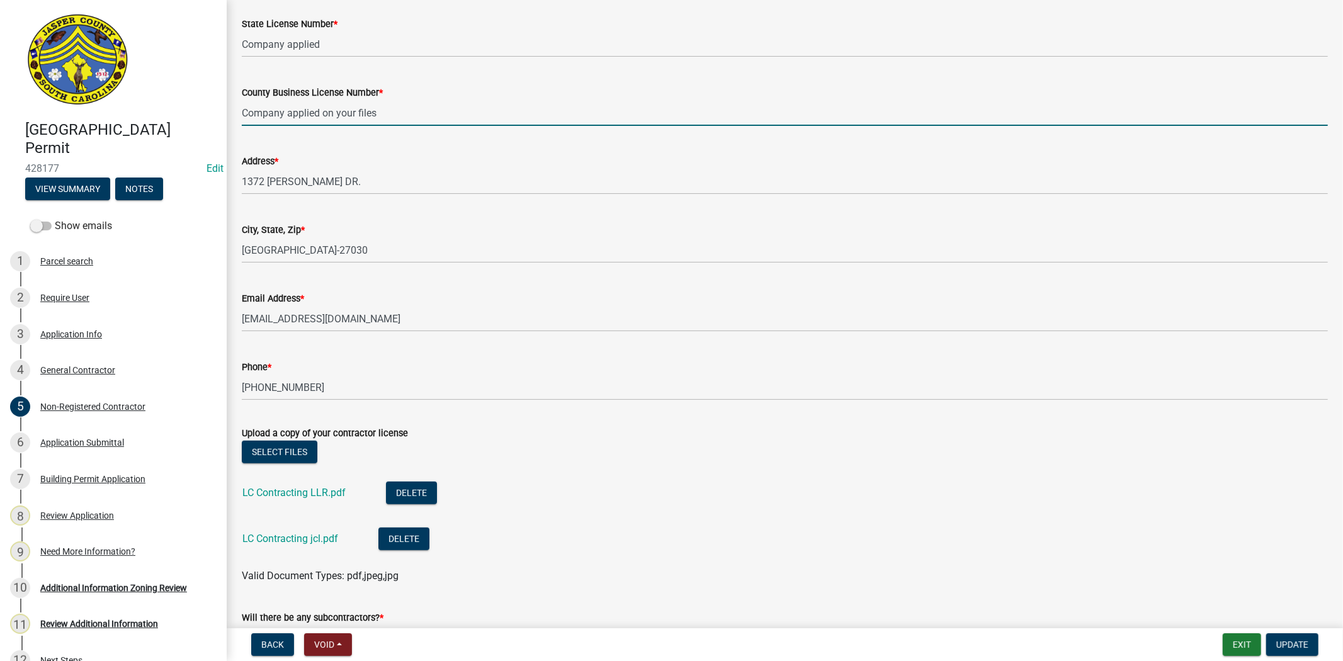
drag, startPoint x: 401, startPoint y: 110, endPoint x: 142, endPoint y: 139, distance: 261.0
click at [142, 139] on div "Jasper County Building Permit 428177 Edit View Summary Notes Show emails 1 Parc…" at bounding box center [671, 330] width 1343 height 661
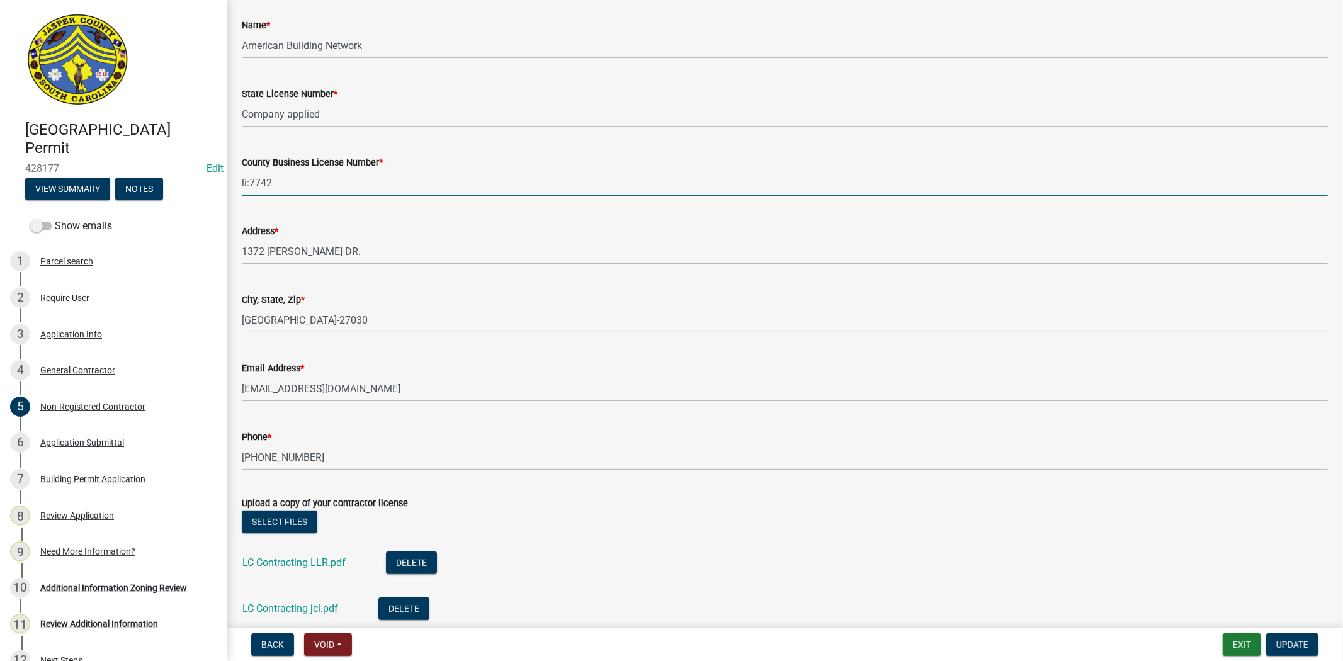
scroll to position [191, 0]
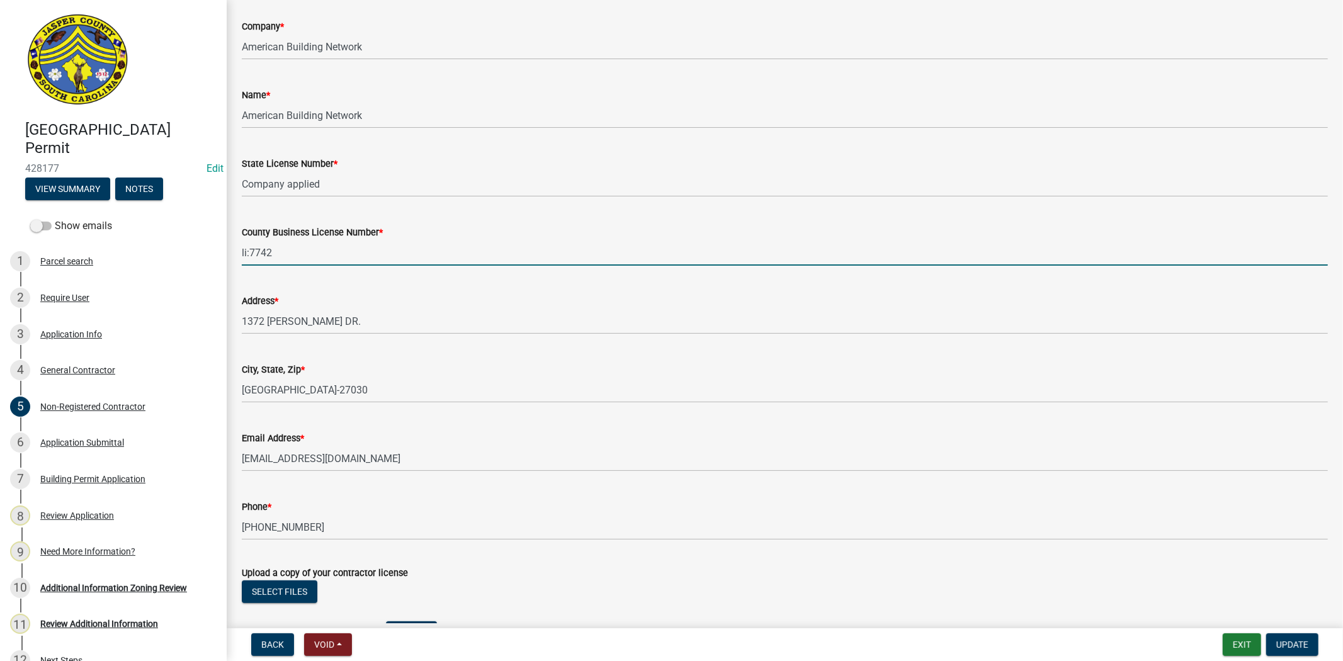
type input "li:7742"
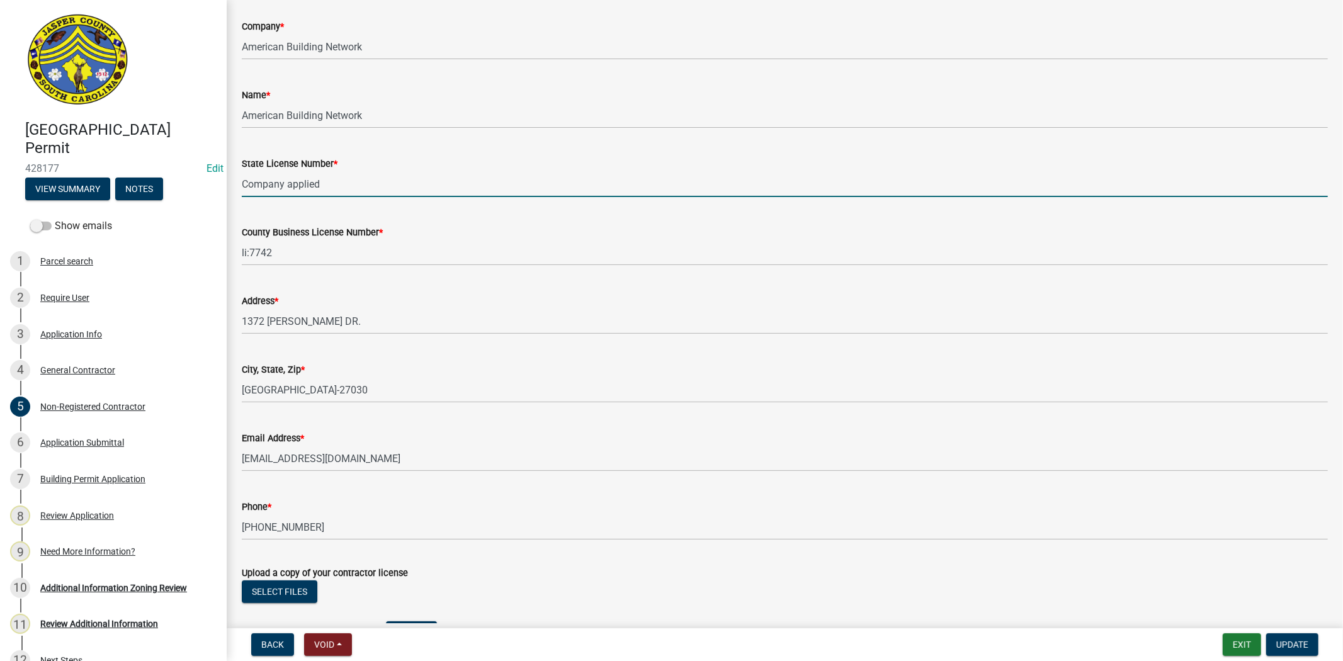
drag, startPoint x: 341, startPoint y: 183, endPoint x: 227, endPoint y: 192, distance: 113.6
click at [227, 192] on div "Non-Registered Contractor share Share General Contractor Information **Please c…" at bounding box center [785, 321] width 1116 height 994
type input "CLG.123682 GC"
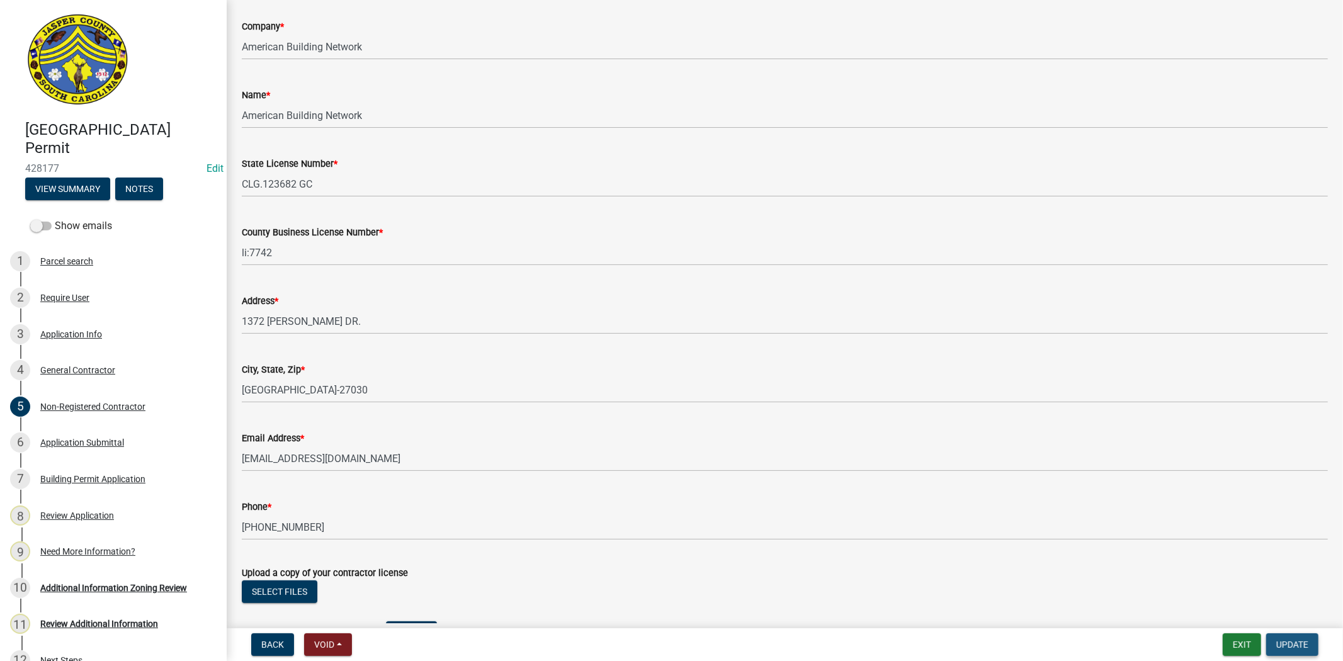
click at [1303, 643] on span "Update" at bounding box center [1292, 645] width 32 height 10
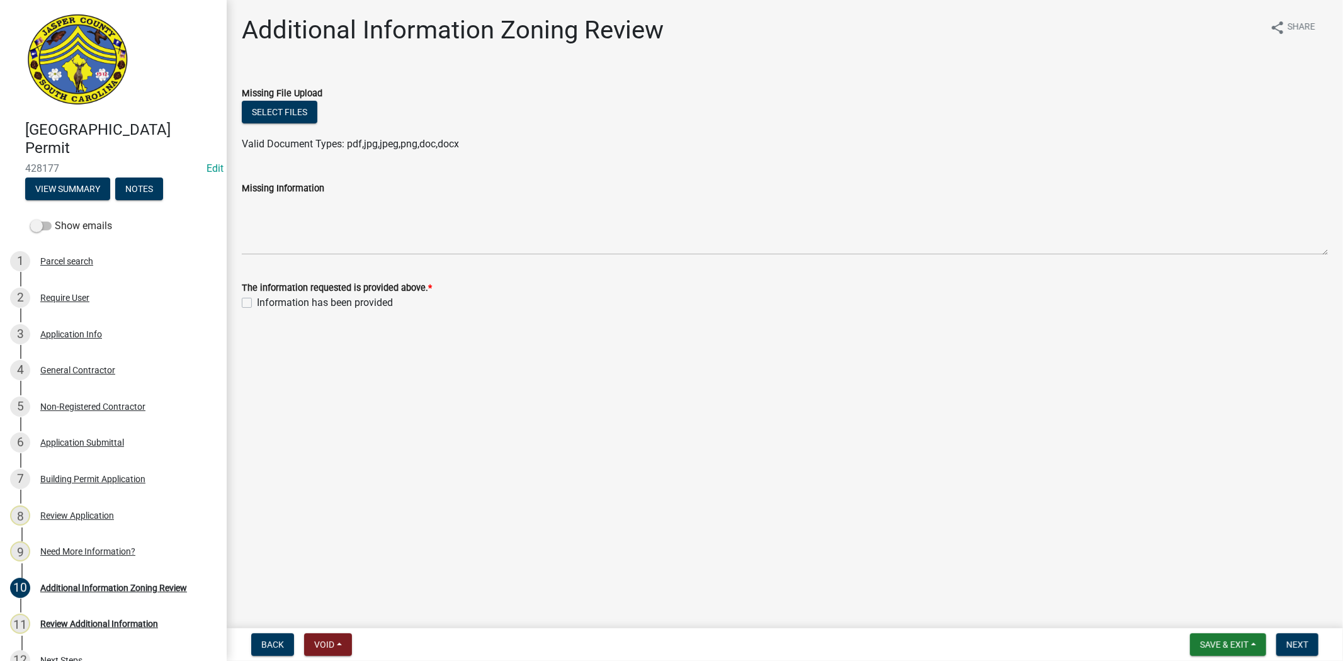
click at [257, 304] on label "Information has been provided" at bounding box center [325, 302] width 136 height 15
click at [257, 303] on input "Information has been provided" at bounding box center [261, 299] width 8 height 8
checkbox input "true"
click at [1287, 643] on button "Next" at bounding box center [1297, 644] width 42 height 23
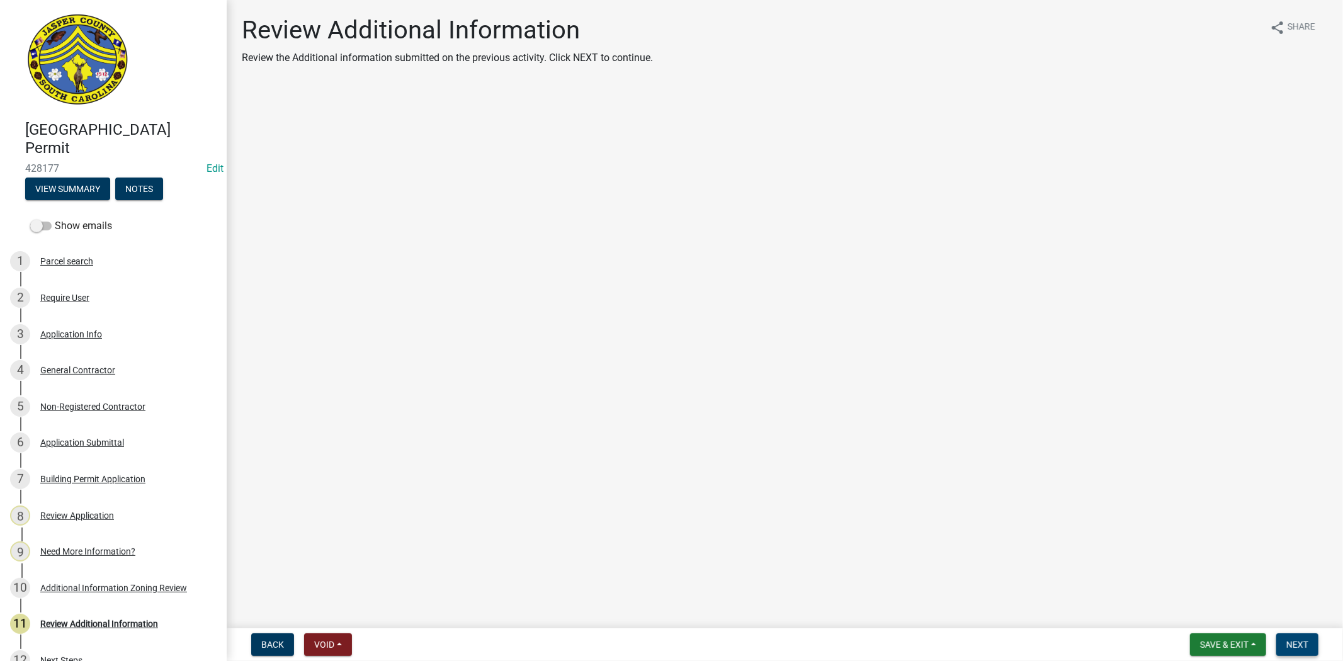
click at [1301, 640] on span "Next" at bounding box center [1297, 645] width 22 height 10
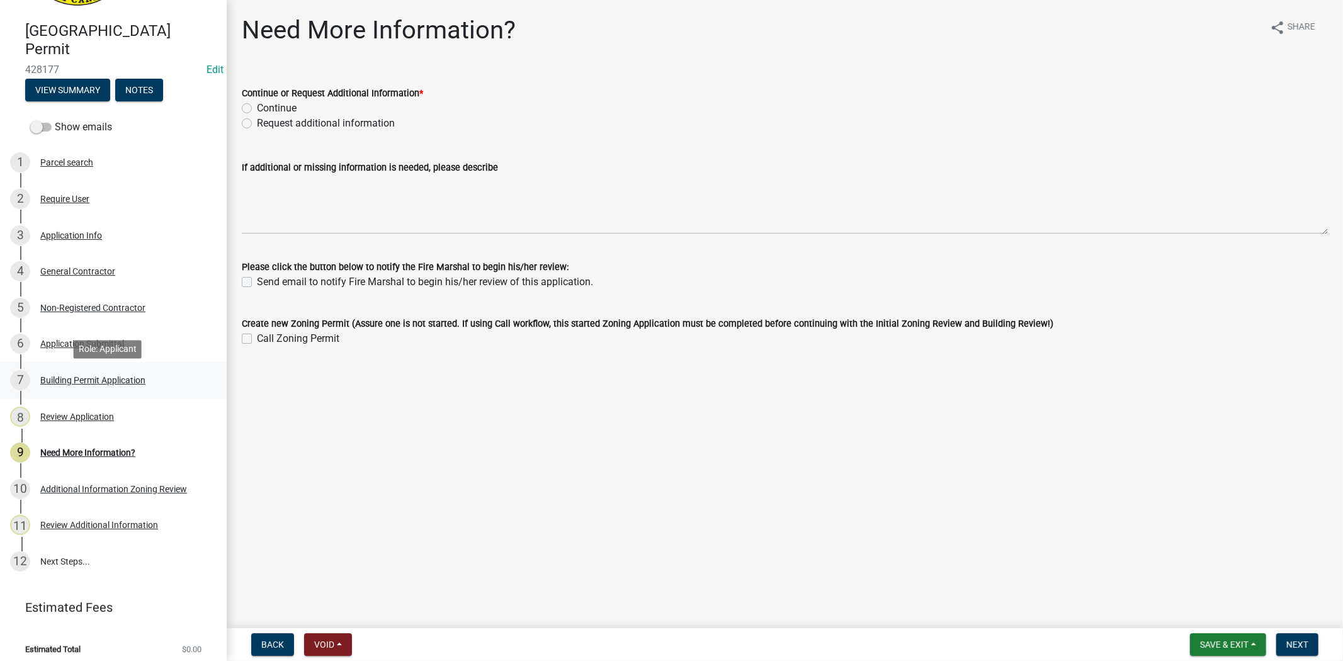
scroll to position [106, 0]
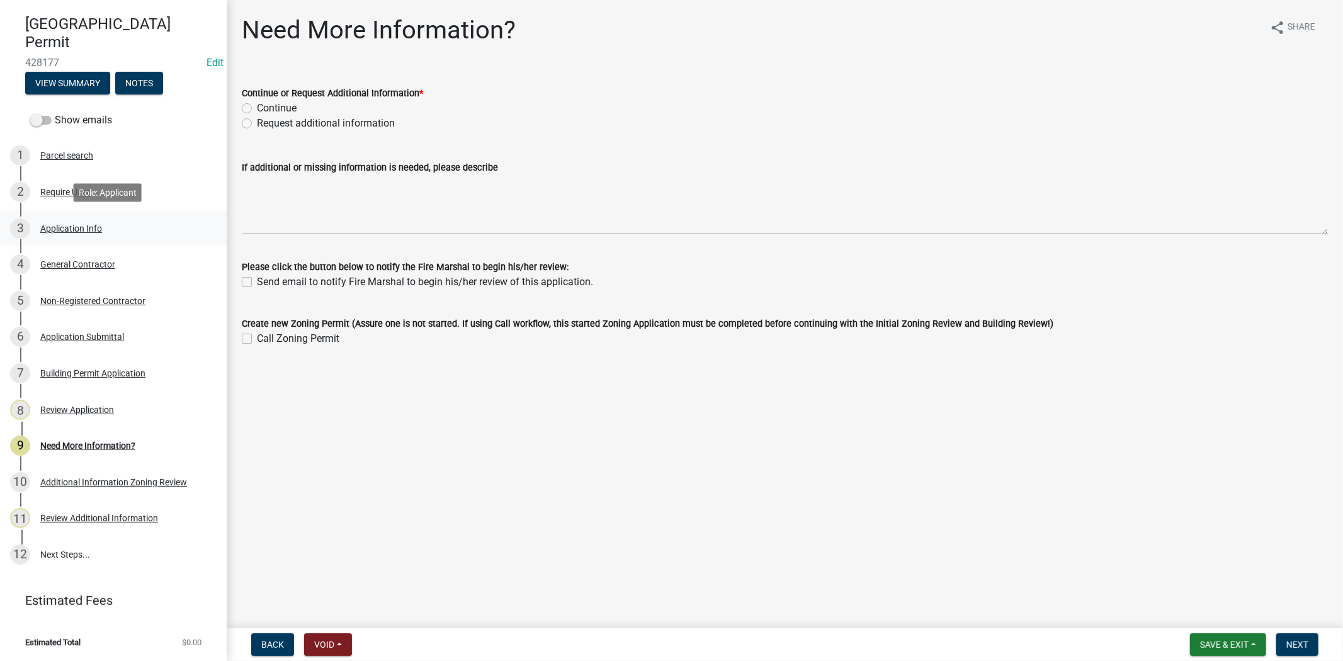
click at [96, 218] on div "3 Application Info" at bounding box center [108, 228] width 196 height 20
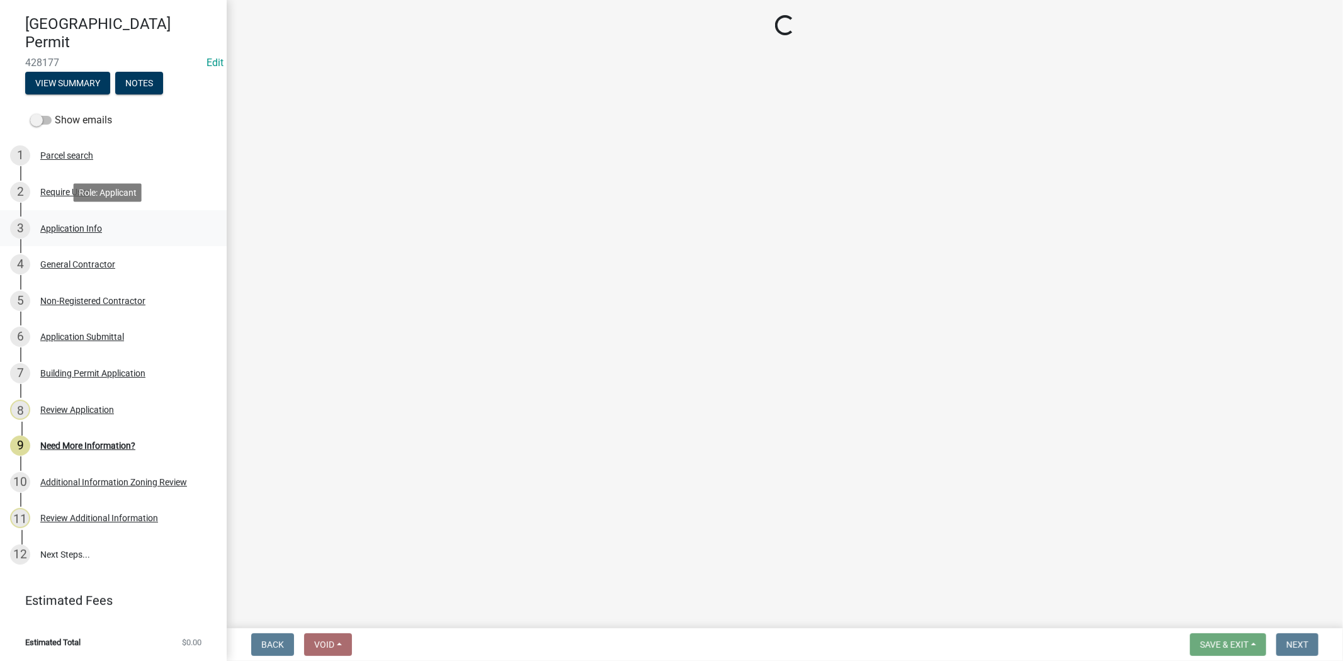
select select "f53fa719-3ff7-48d2-9eb7-3bbc18bb9995"
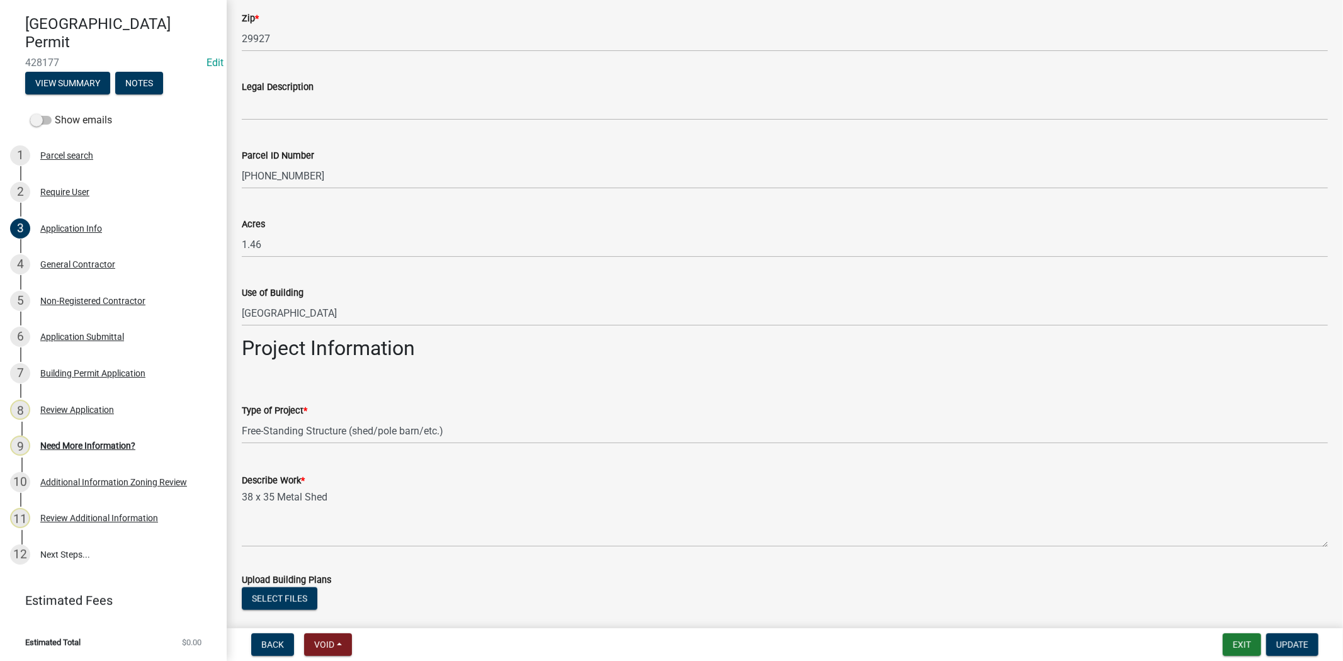
scroll to position [1329, 0]
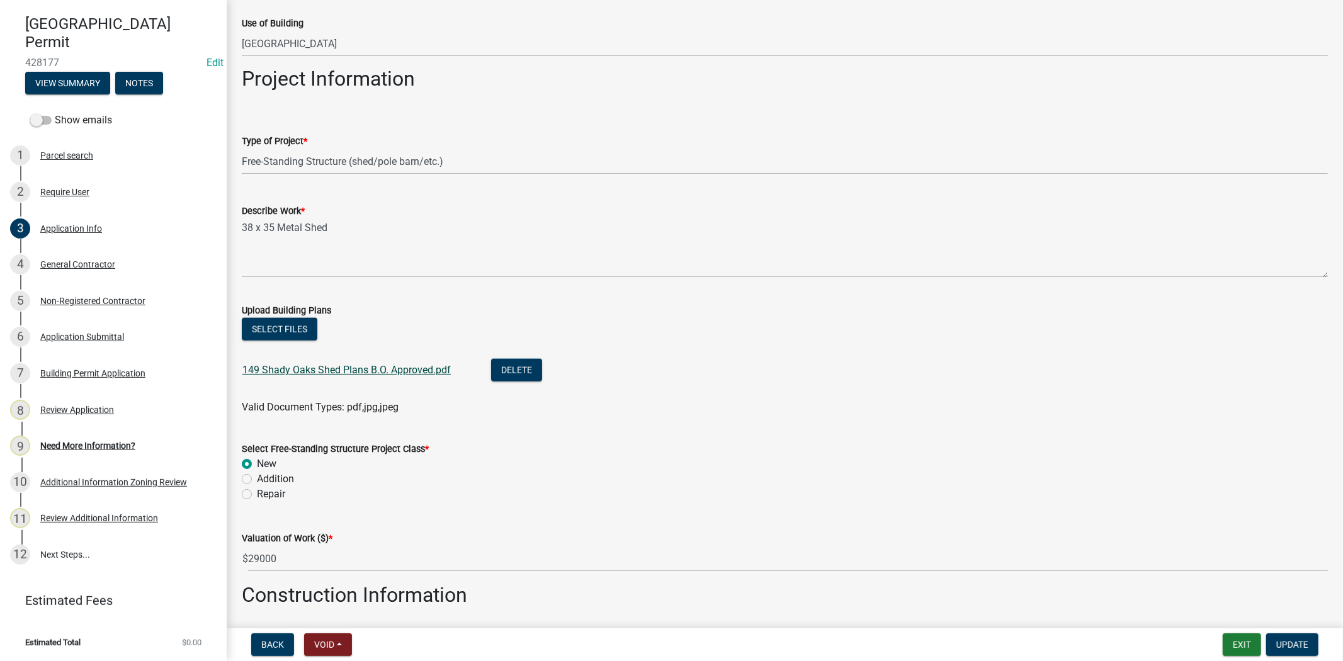
click at [380, 369] on link "149 Shady Oaks Shed Plans B.O. Approved.pdf" at bounding box center [346, 370] width 208 height 12
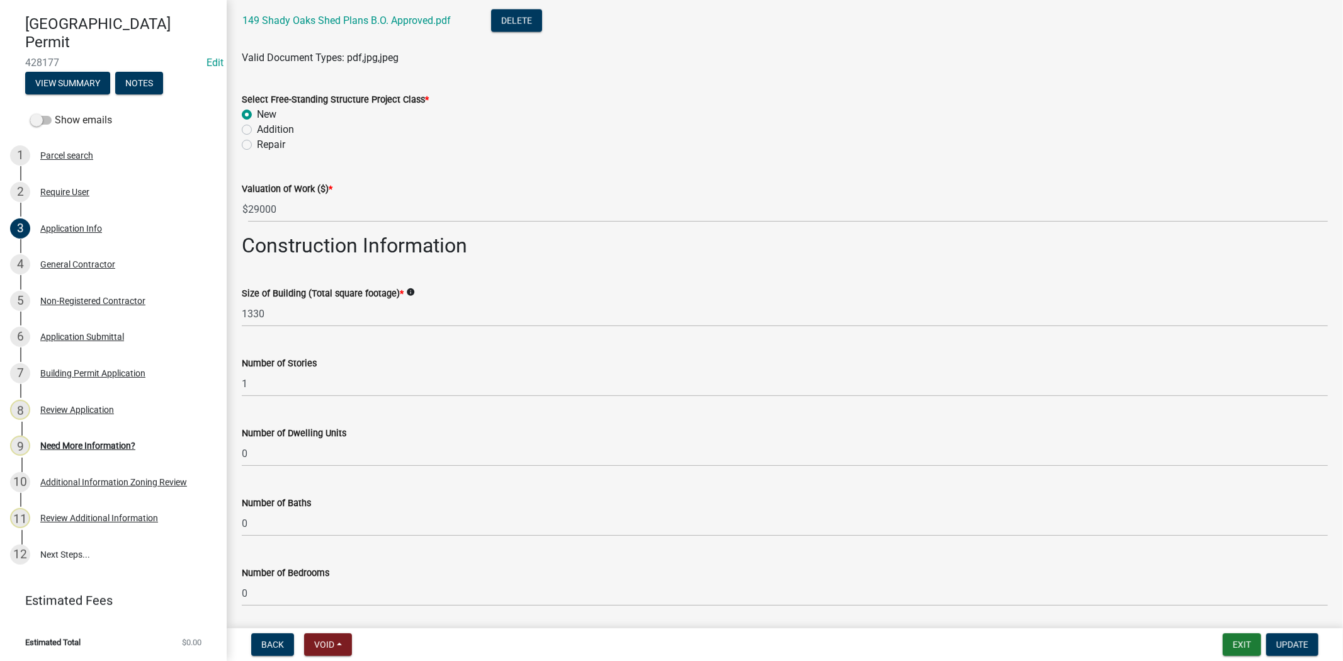
scroll to position [2015, 0]
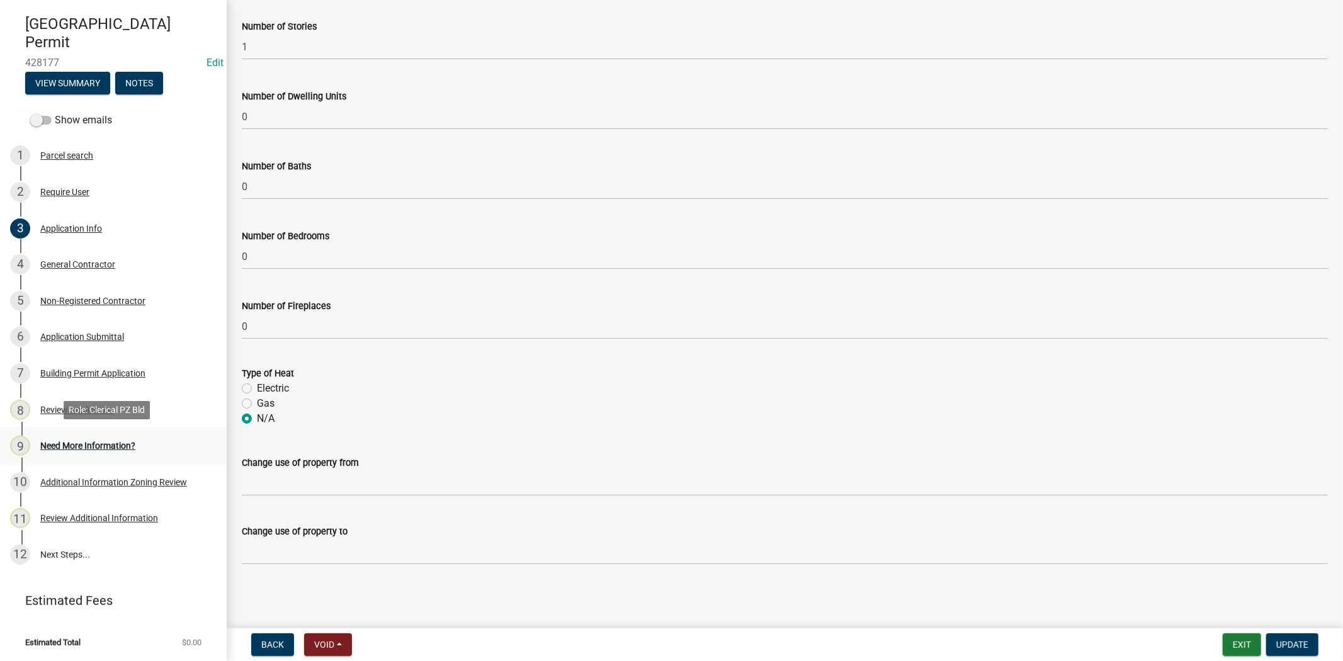
click at [77, 444] on div "Need More Information?" at bounding box center [87, 445] width 95 height 9
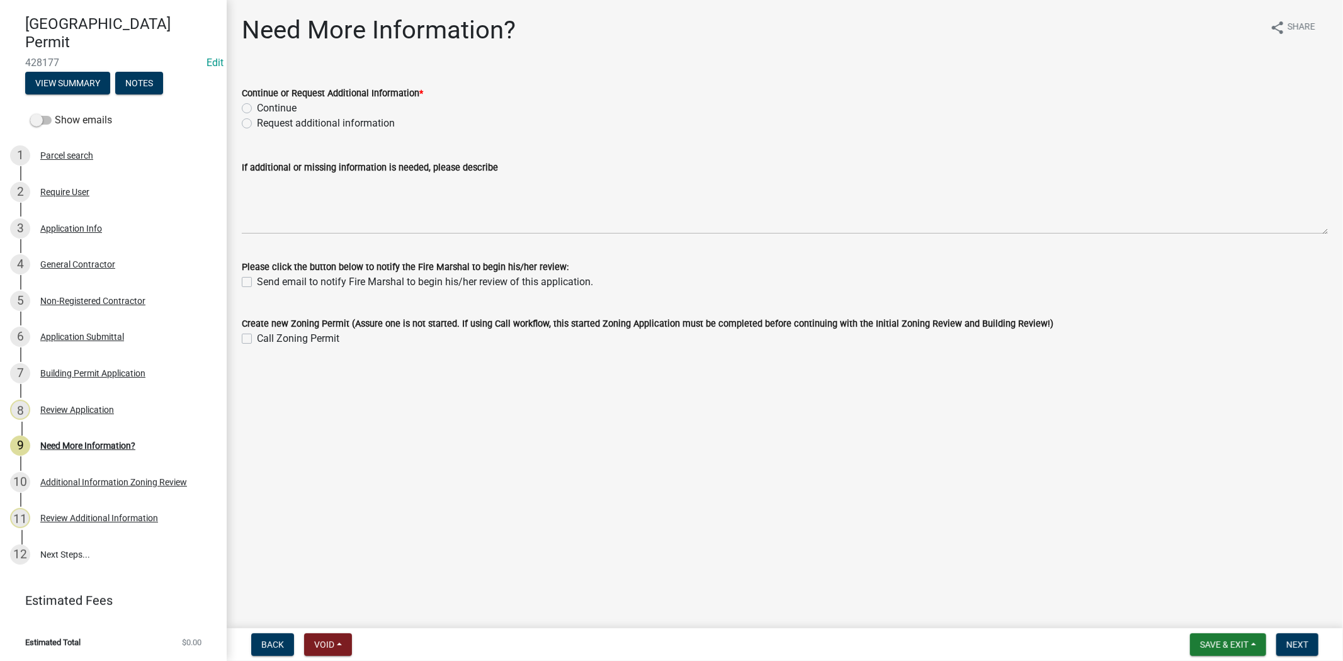
click at [240, 112] on div "Continue or Request Additional Information * Continue Request additional inform…" at bounding box center [784, 100] width 1105 height 60
click at [257, 110] on label "Continue" at bounding box center [277, 108] width 40 height 15
click at [257, 109] on input "Continue" at bounding box center [261, 105] width 8 height 8
radio input "true"
click at [1286, 643] on span "Next" at bounding box center [1297, 645] width 22 height 10
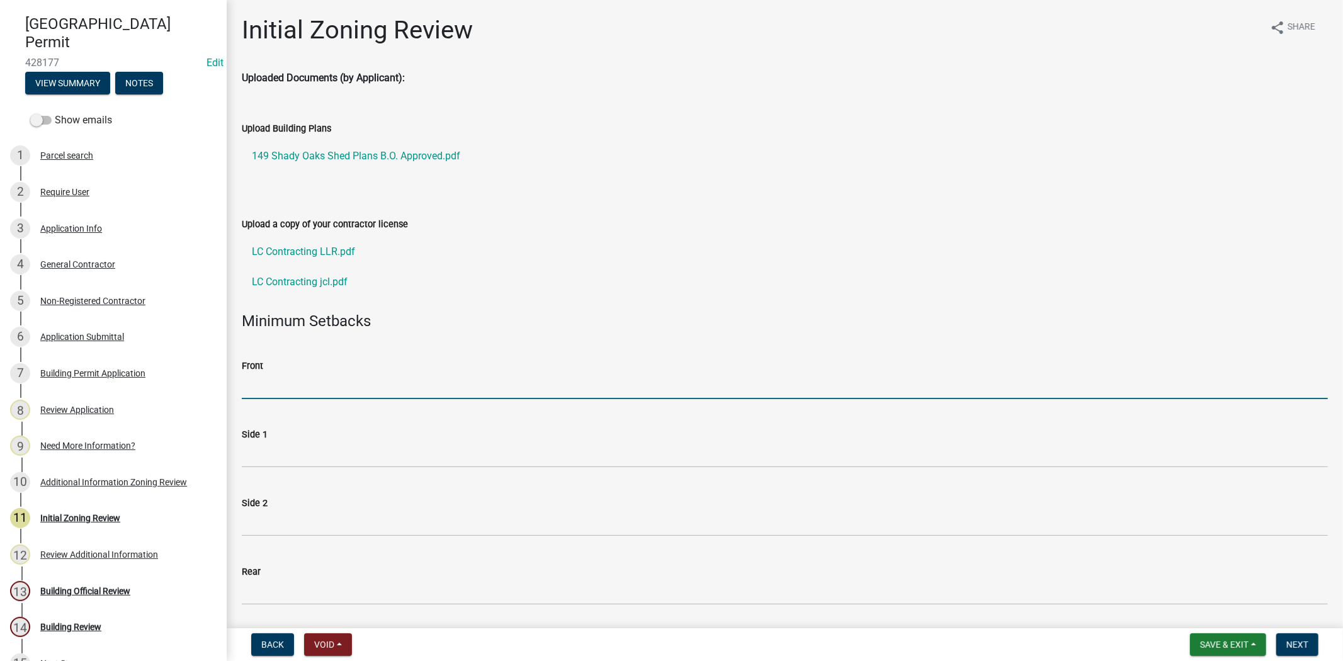
click at [273, 383] on input "Front" at bounding box center [785, 386] width 1086 height 26
type input "35"
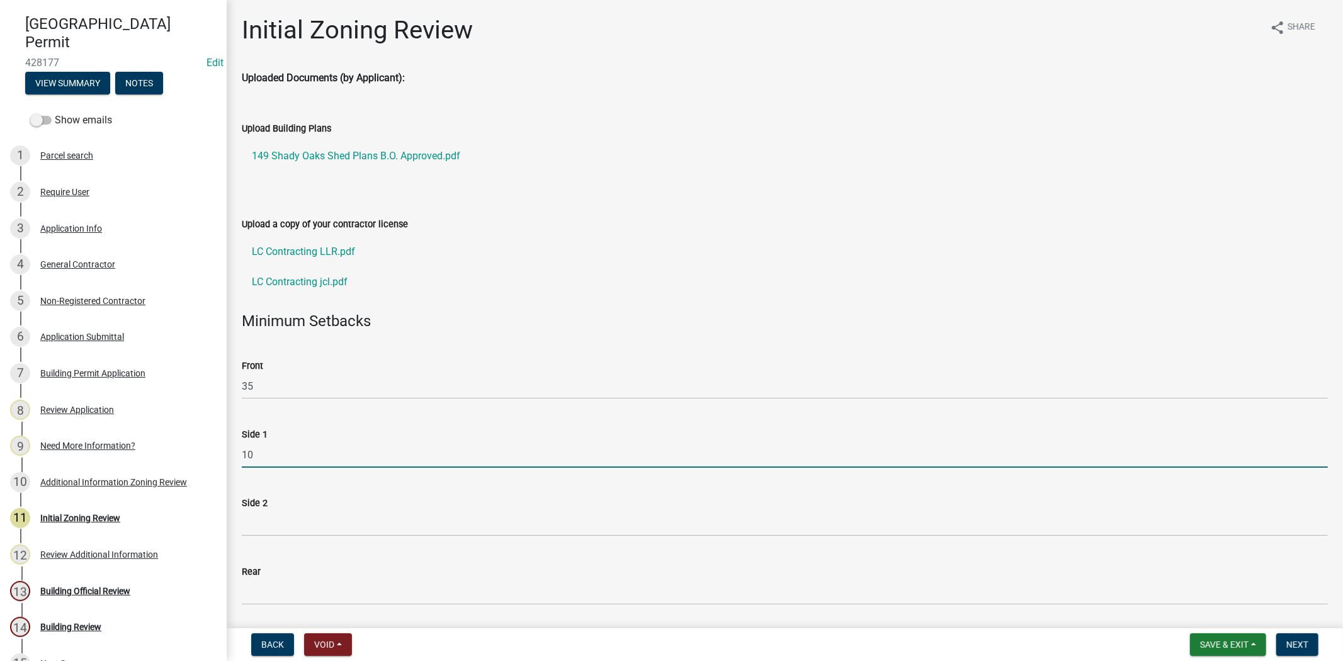
type input "10"
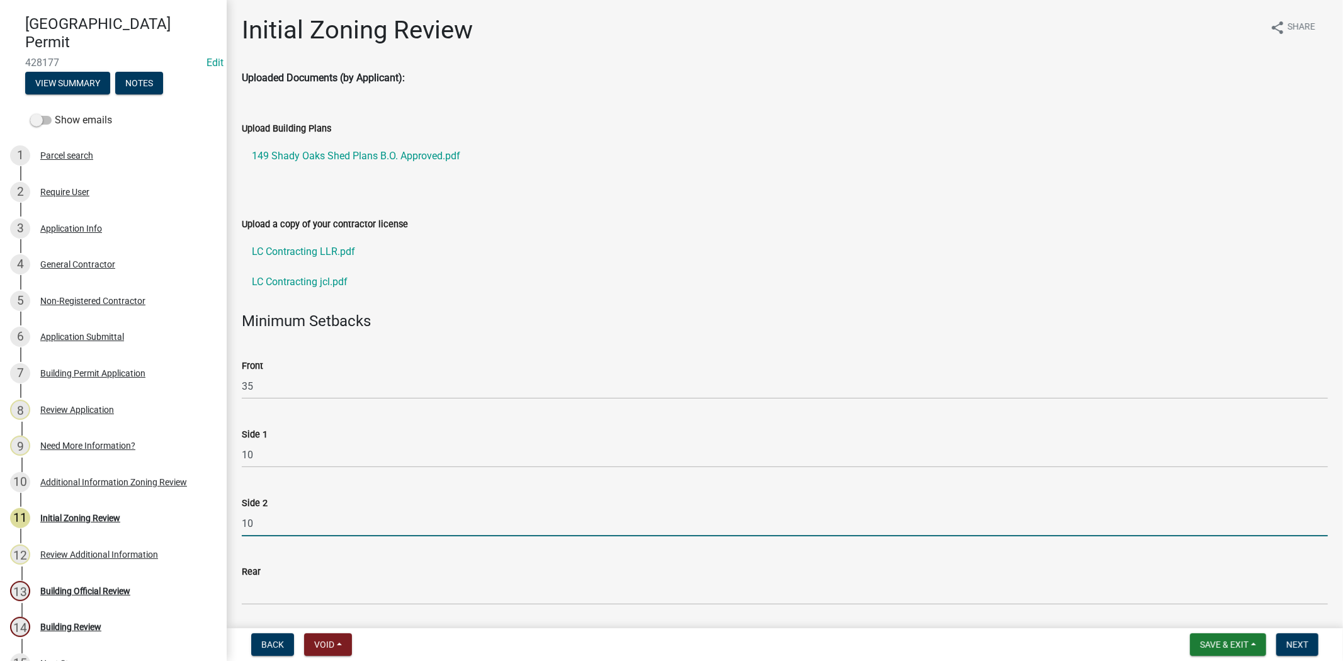
type input "10"
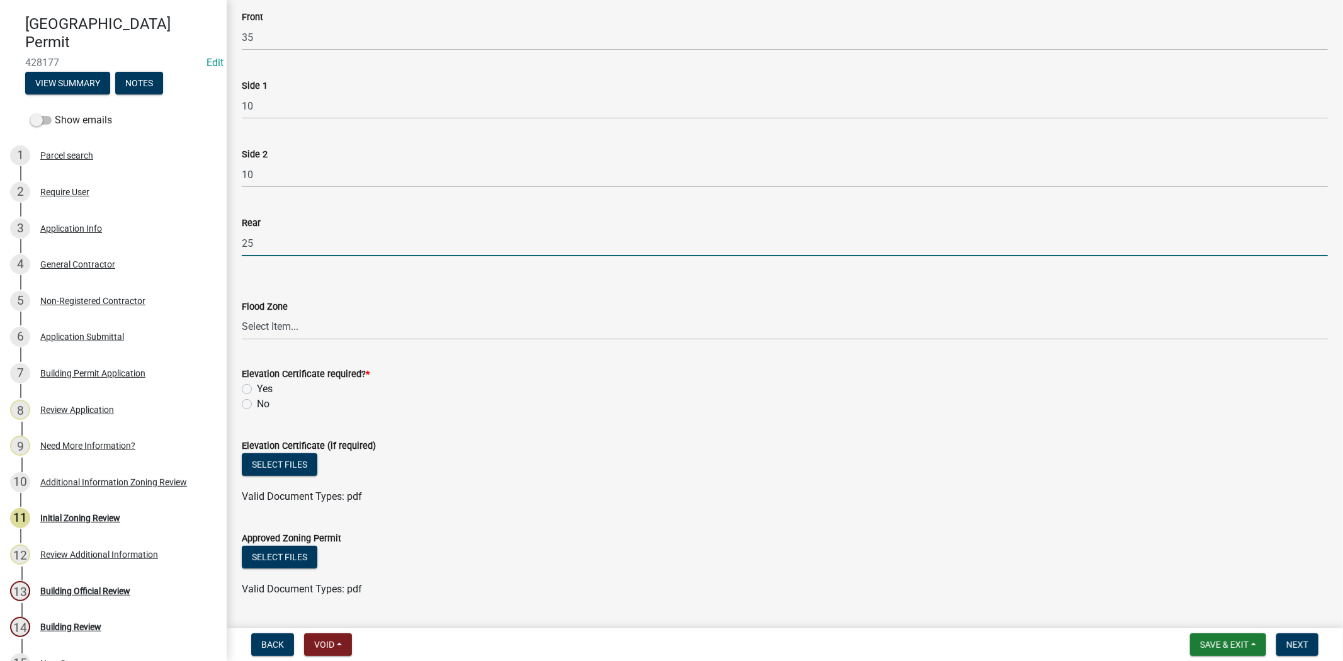
scroll to position [349, 0]
type input "25"
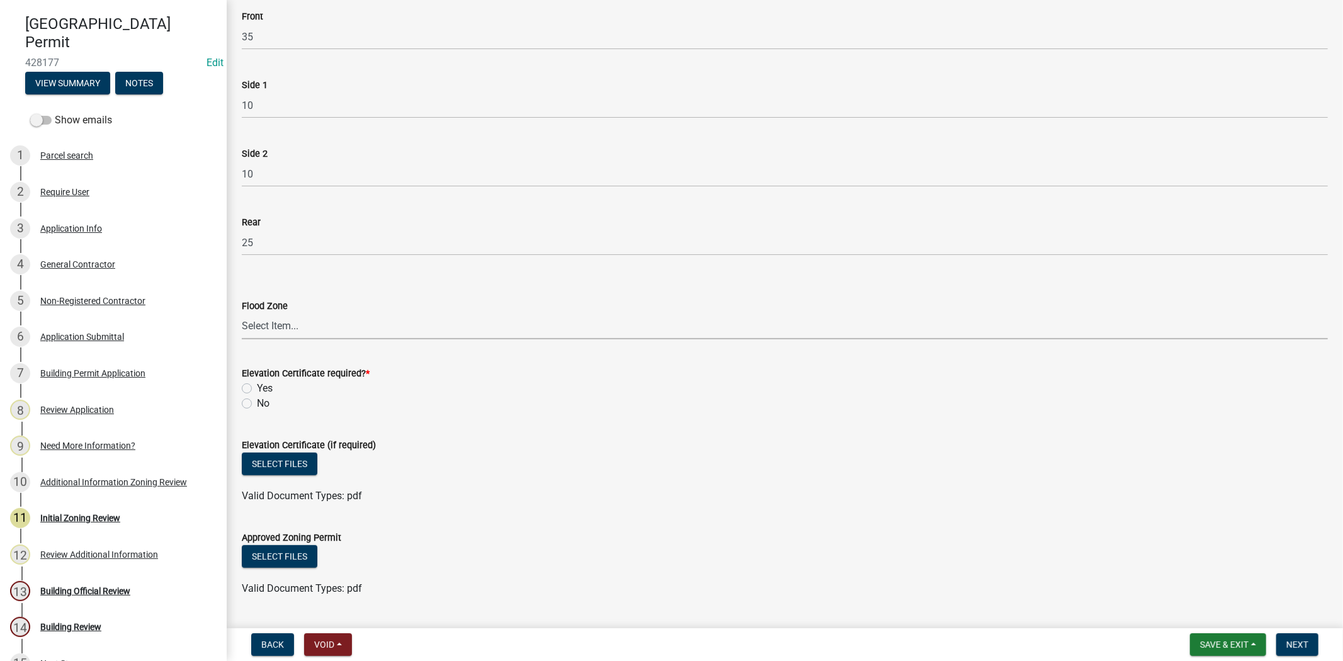
click at [272, 323] on select "Select Item... A AE X Shaded X N/A" at bounding box center [785, 326] width 1086 height 26
click at [242, 313] on select "Select Item... A AE X Shaded X N/A" at bounding box center [785, 326] width 1086 height 26
select select "61611ad6-14f2-499c-805c-58607f11e2fc"
click at [257, 404] on label "No" at bounding box center [263, 403] width 13 height 15
click at [257, 404] on input "No" at bounding box center [261, 400] width 8 height 8
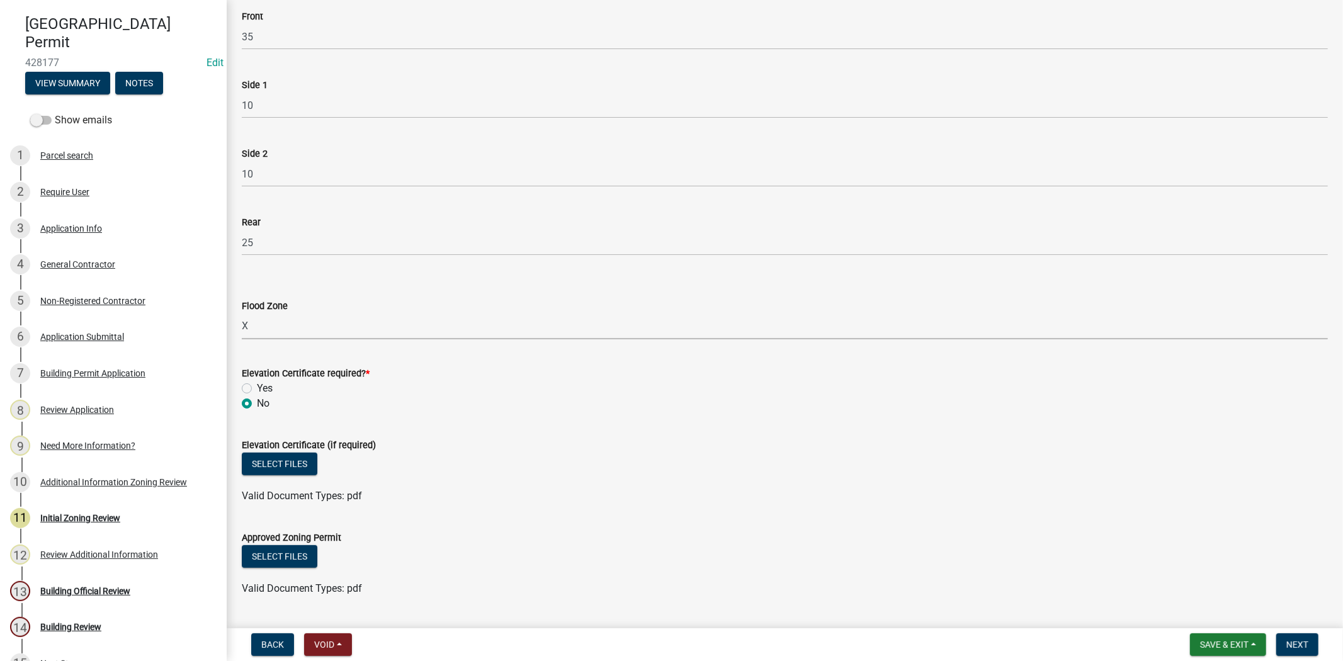
radio input "true"
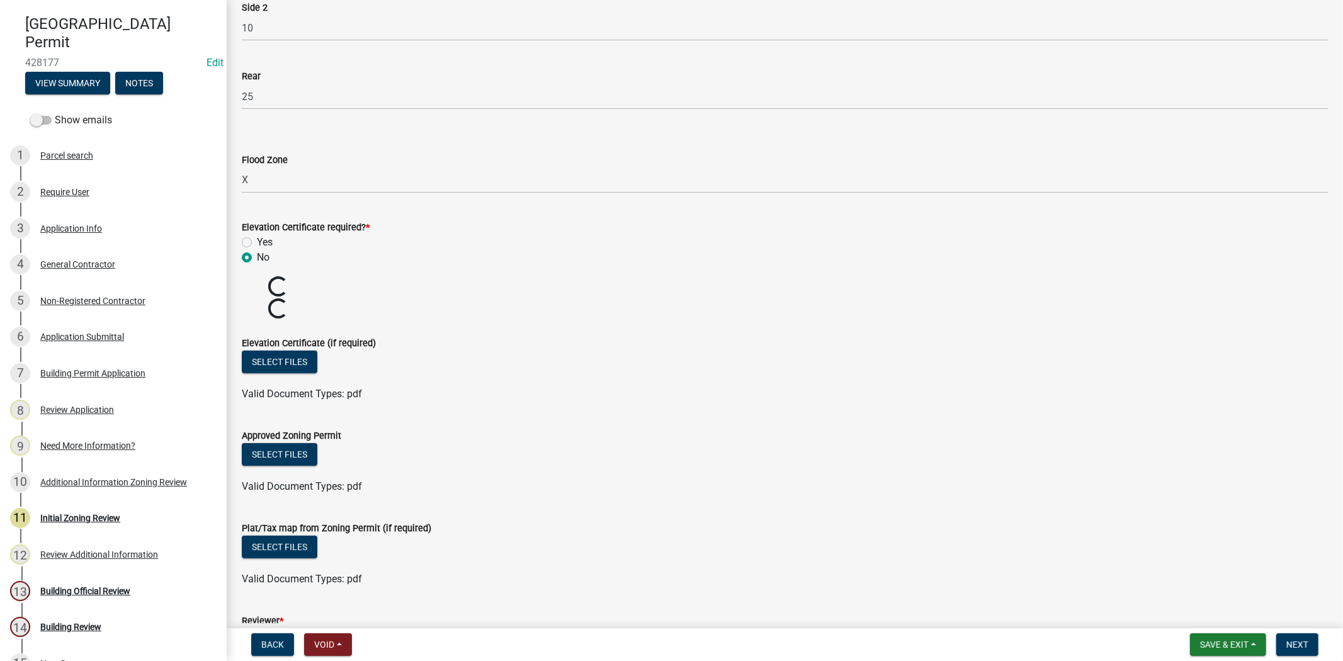
scroll to position [699, 0]
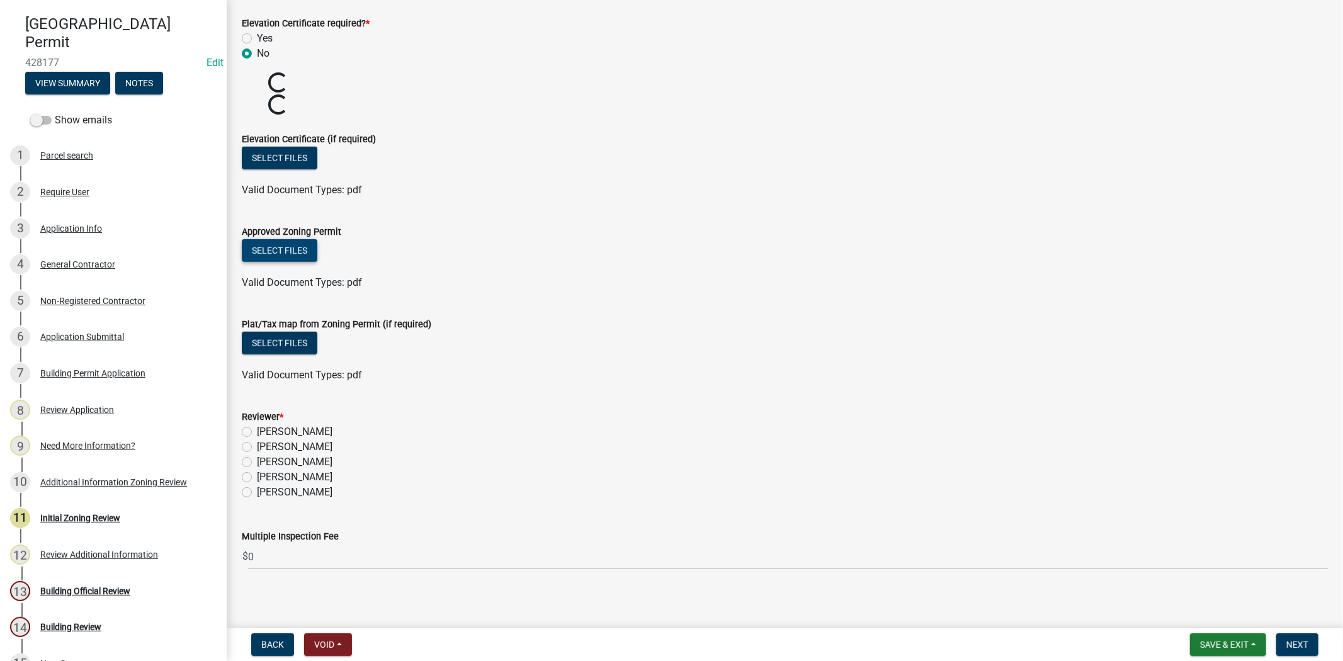
click at [278, 248] on button "Select files" at bounding box center [280, 250] width 76 height 23
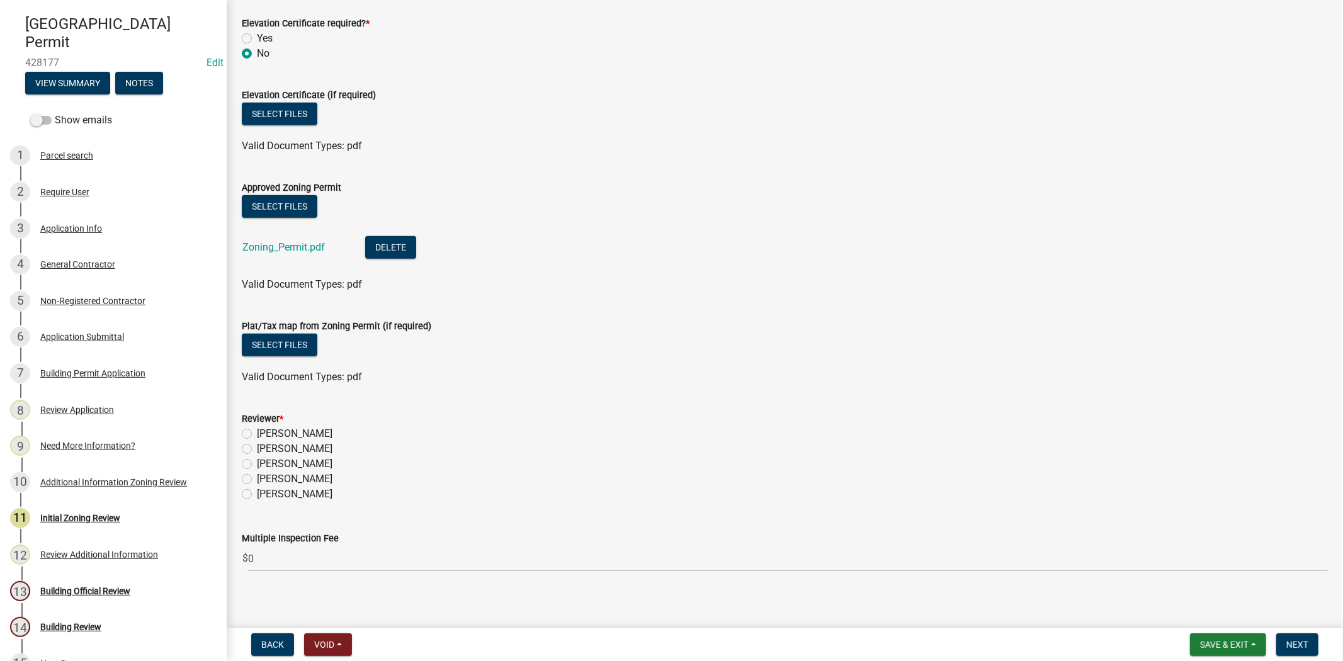
click at [257, 475] on label "Stephanie Oviedo" at bounding box center [295, 478] width 76 height 15
click at [257, 475] on input "Stephanie Oviedo" at bounding box center [261, 475] width 8 height 8
radio input "true"
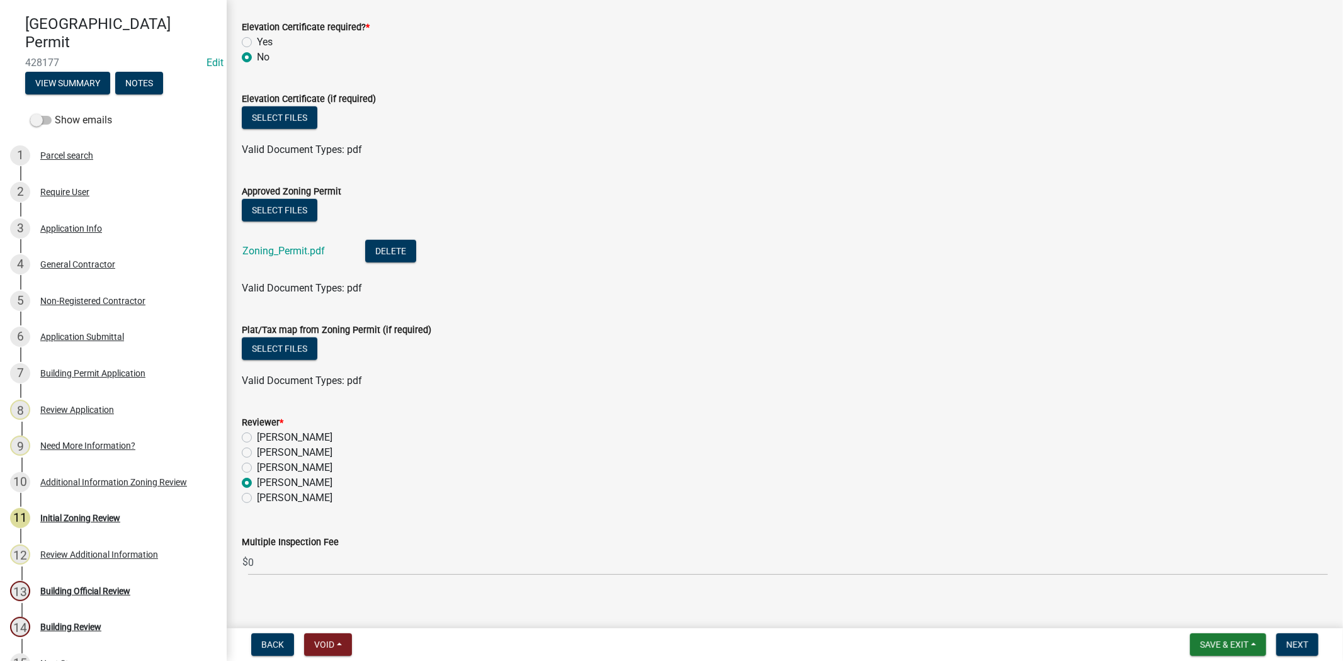
scroll to position [708, 0]
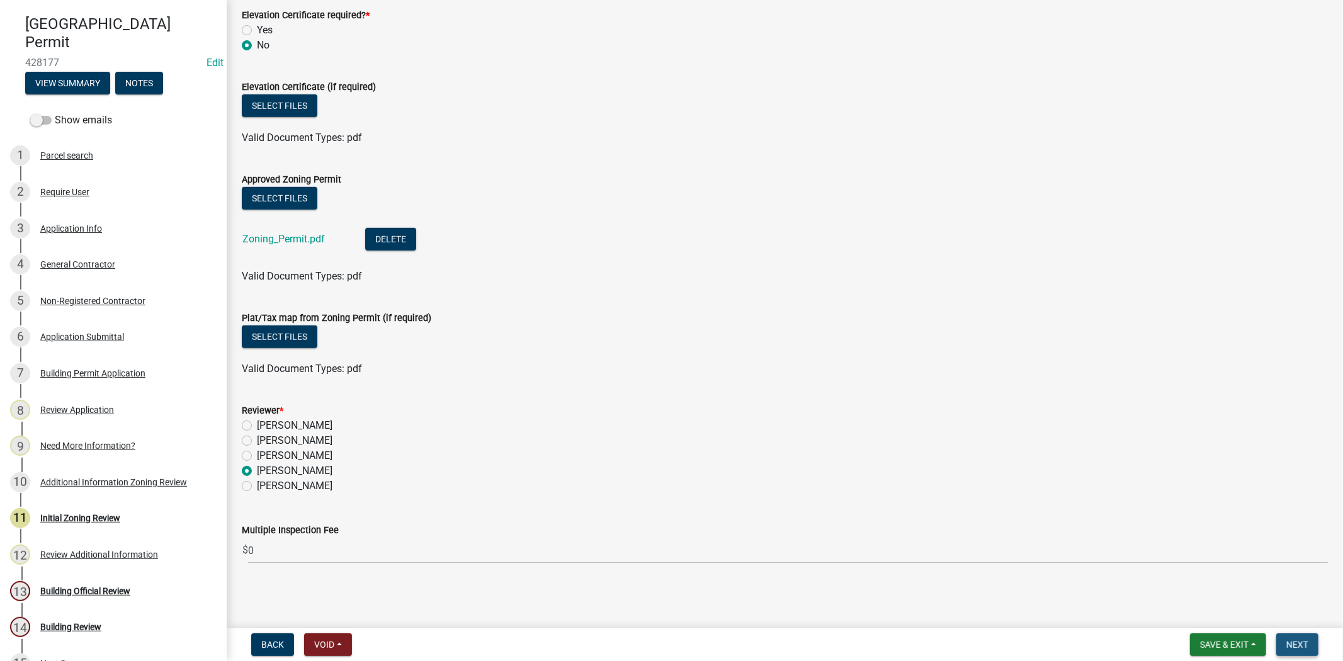
click at [1309, 636] on button "Next" at bounding box center [1297, 644] width 42 height 23
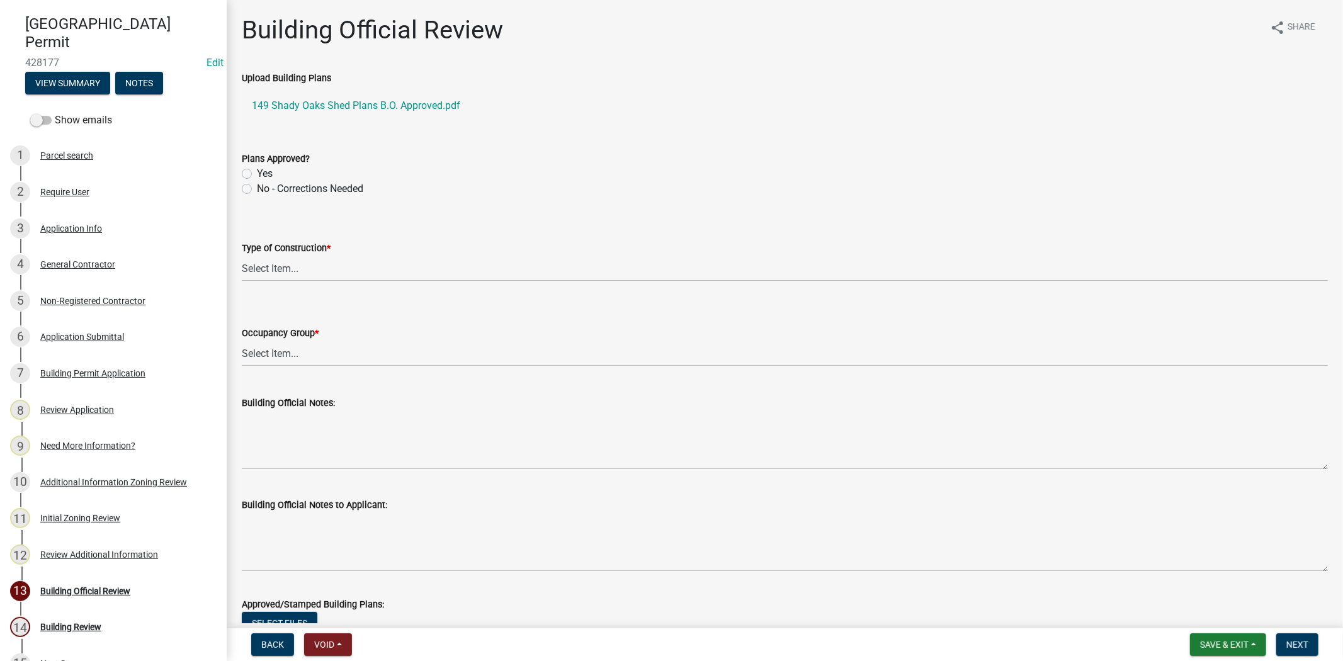
click at [257, 171] on label "Yes" at bounding box center [265, 173] width 16 height 15
click at [257, 171] on input "Yes" at bounding box center [261, 170] width 8 height 8
radio input "true"
click at [290, 269] on select "Select Item... IA IB IIA IIB IIIA IIIB IV VA VB" at bounding box center [785, 269] width 1086 height 26
click at [242, 256] on select "Select Item... IA IB IIA IIB IIIA IIIB IV VA VB" at bounding box center [785, 269] width 1086 height 26
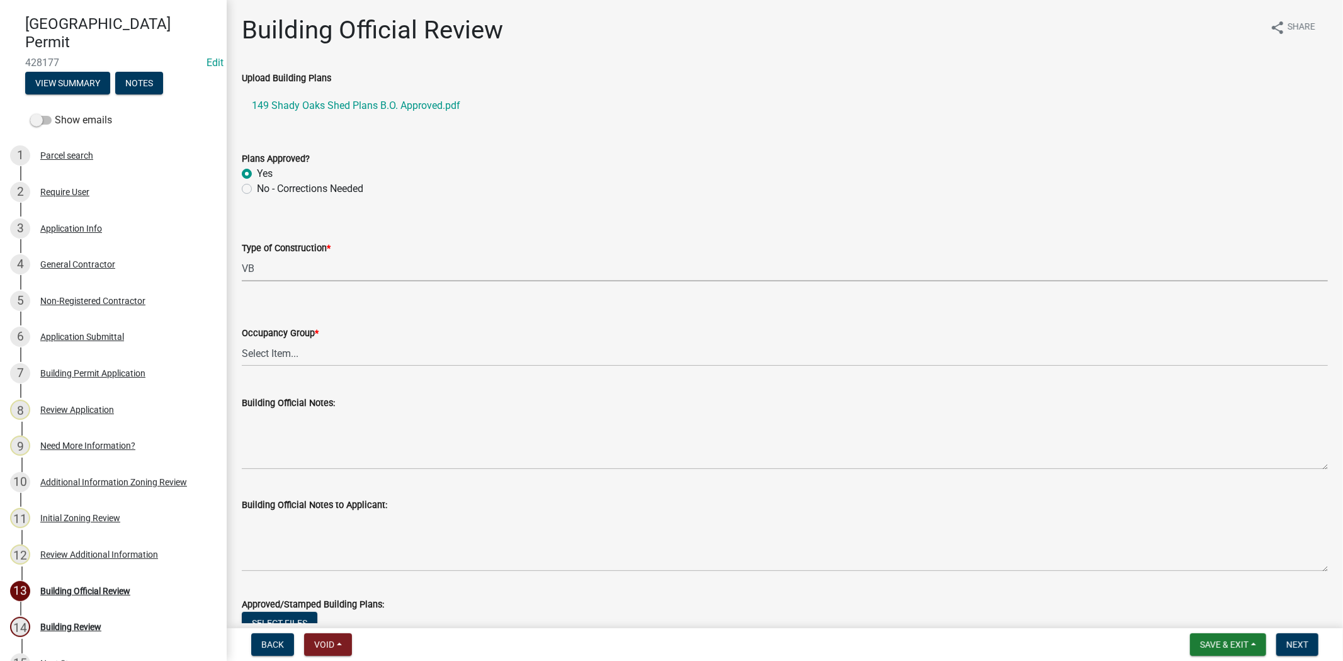
select select "5377c7cd-ae48-4ed2-bc38-366ad0c69dab"
click at [284, 364] on select "Select Item... A-1 A-2 A-3 A-4 B E F-1 F-2 H-1 H-2 H-3 H-4 H-5 I-1 I-2 I-3 I-4 …" at bounding box center [785, 354] width 1086 height 26
click at [242, 341] on select "Select Item... A-1 A-2 A-3 A-4 B E F-1 F-2 H-1 H-2 H-3 H-4 H-5 I-1 I-2 I-3 I-4 …" at bounding box center [785, 354] width 1086 height 26
select select "4c393964-ae5e-4116-aa96-2e826f670541"
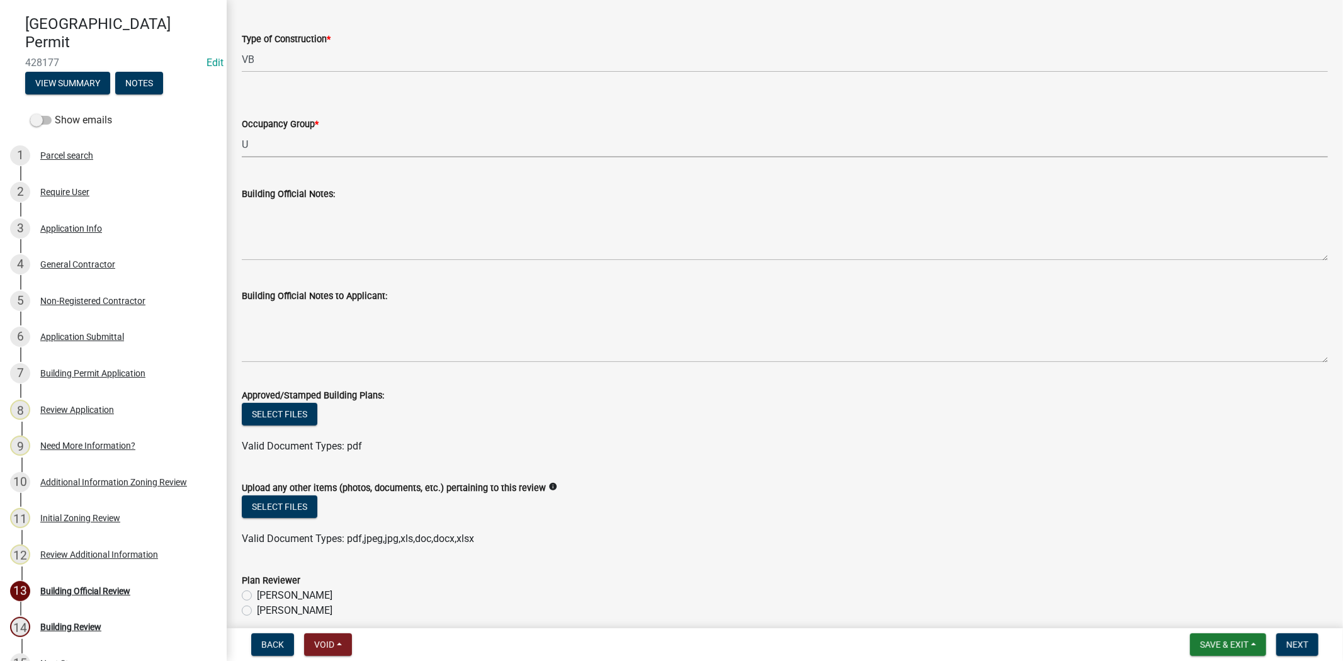
scroll to position [210, 0]
click at [281, 409] on button "Select files" at bounding box center [280, 413] width 76 height 23
click at [269, 504] on button "Select files" at bounding box center [280, 506] width 76 height 23
click at [280, 407] on button "Select files" at bounding box center [280, 413] width 76 height 23
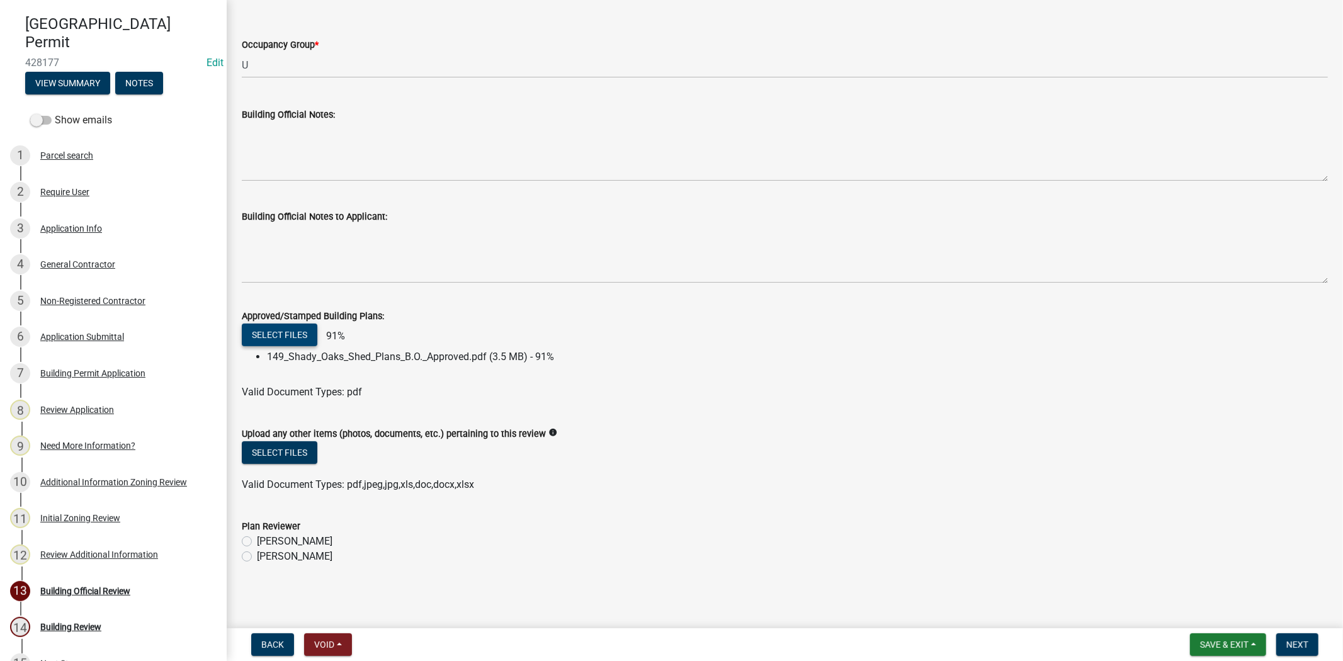
scroll to position [290, 0]
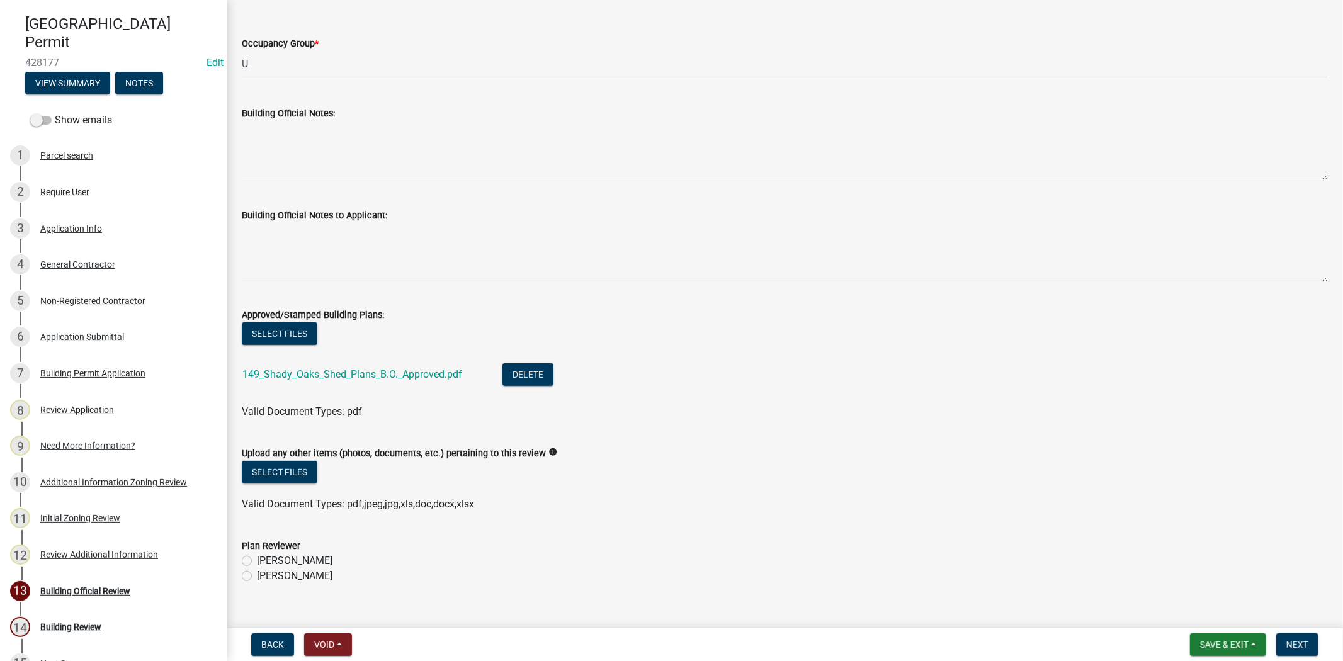
click at [257, 574] on label "Ryan Campbell" at bounding box center [295, 575] width 76 height 15
click at [257, 574] on input "Ryan Campbell" at bounding box center [261, 572] width 8 height 8
radio input "true"
click at [1295, 640] on span "Next" at bounding box center [1297, 645] width 22 height 10
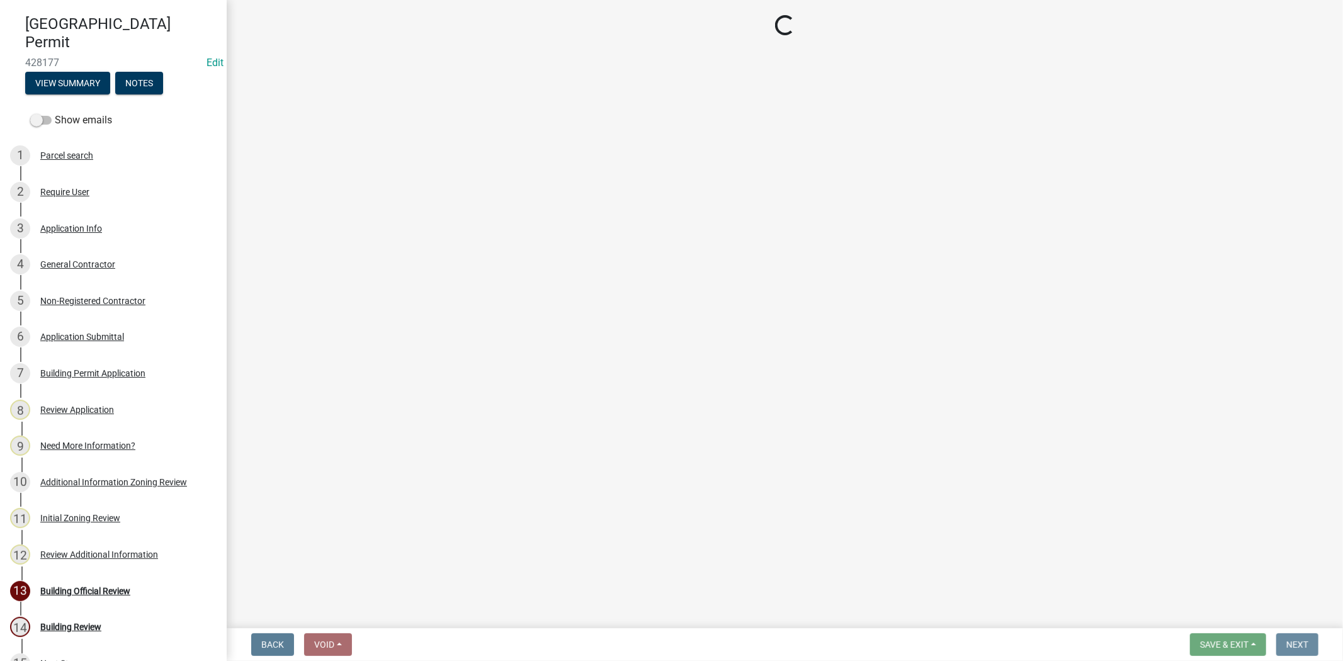
scroll to position [0, 0]
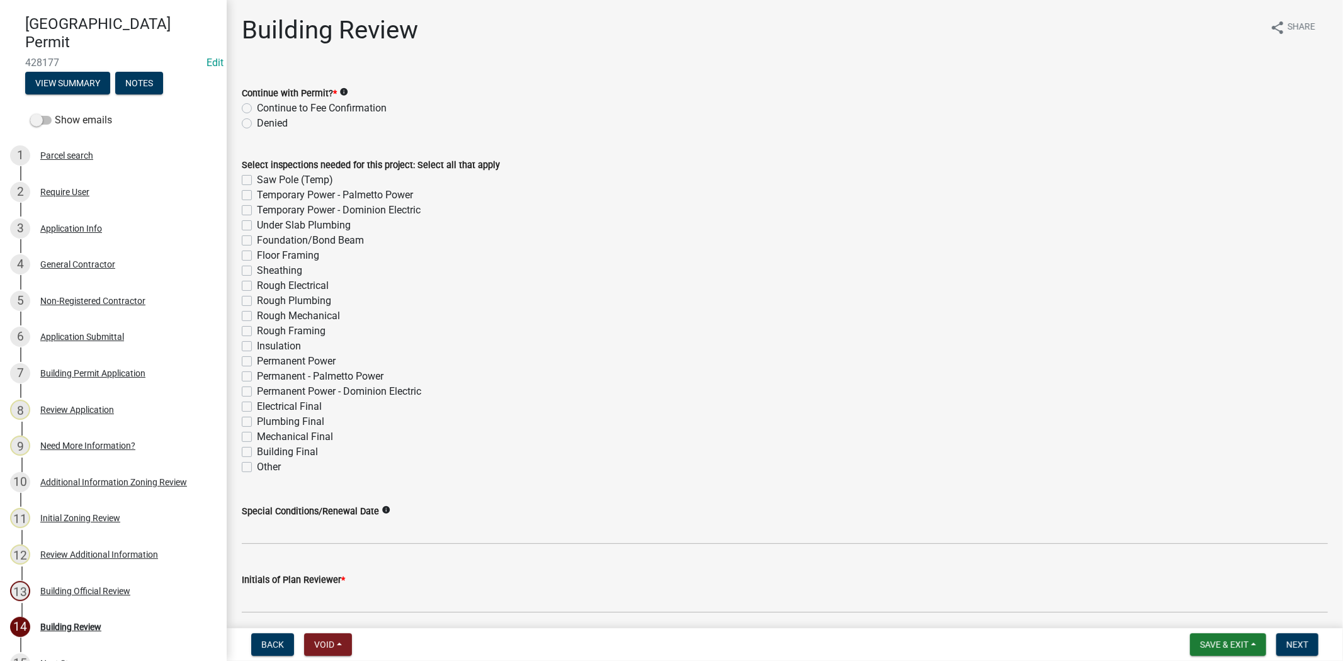
click at [257, 106] on label "Continue to Fee Confirmation" at bounding box center [322, 108] width 130 height 15
click at [257, 106] on input "Continue to Fee Confirmation" at bounding box center [261, 105] width 8 height 8
radio input "true"
click at [257, 453] on label "Building Final" at bounding box center [287, 451] width 61 height 15
click at [257, 453] on input "Building Final" at bounding box center [261, 448] width 8 height 8
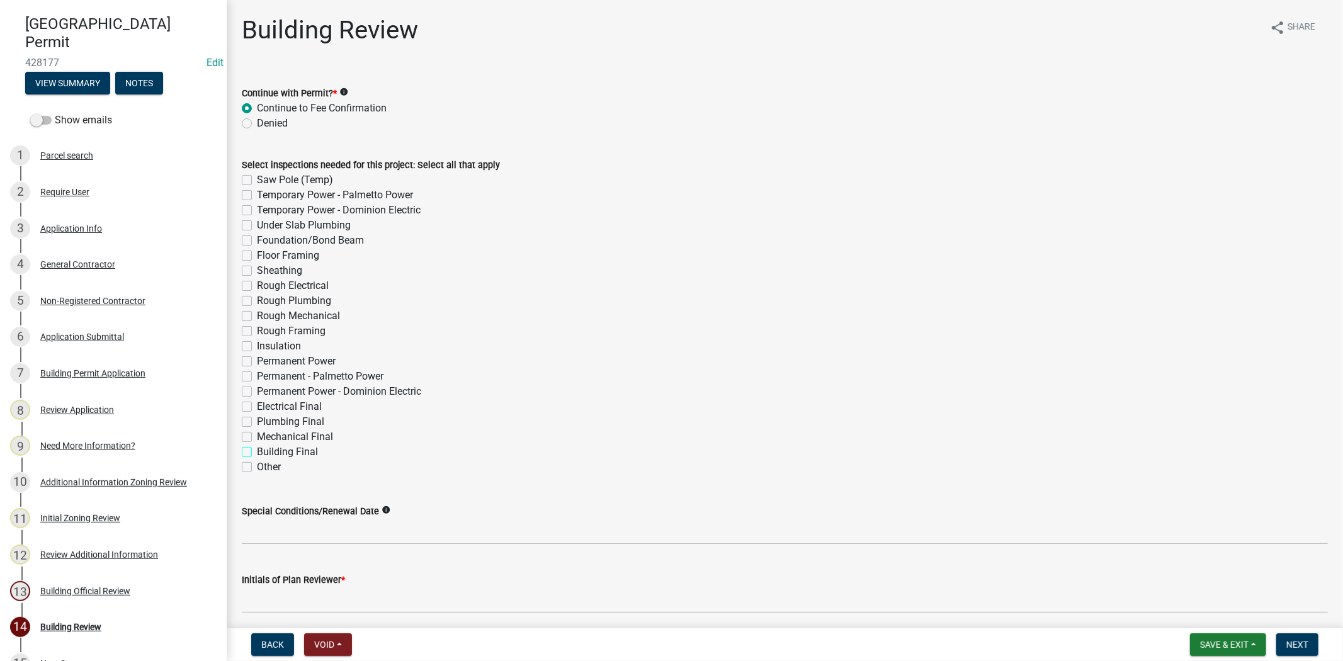
checkbox input "true"
checkbox input "false"
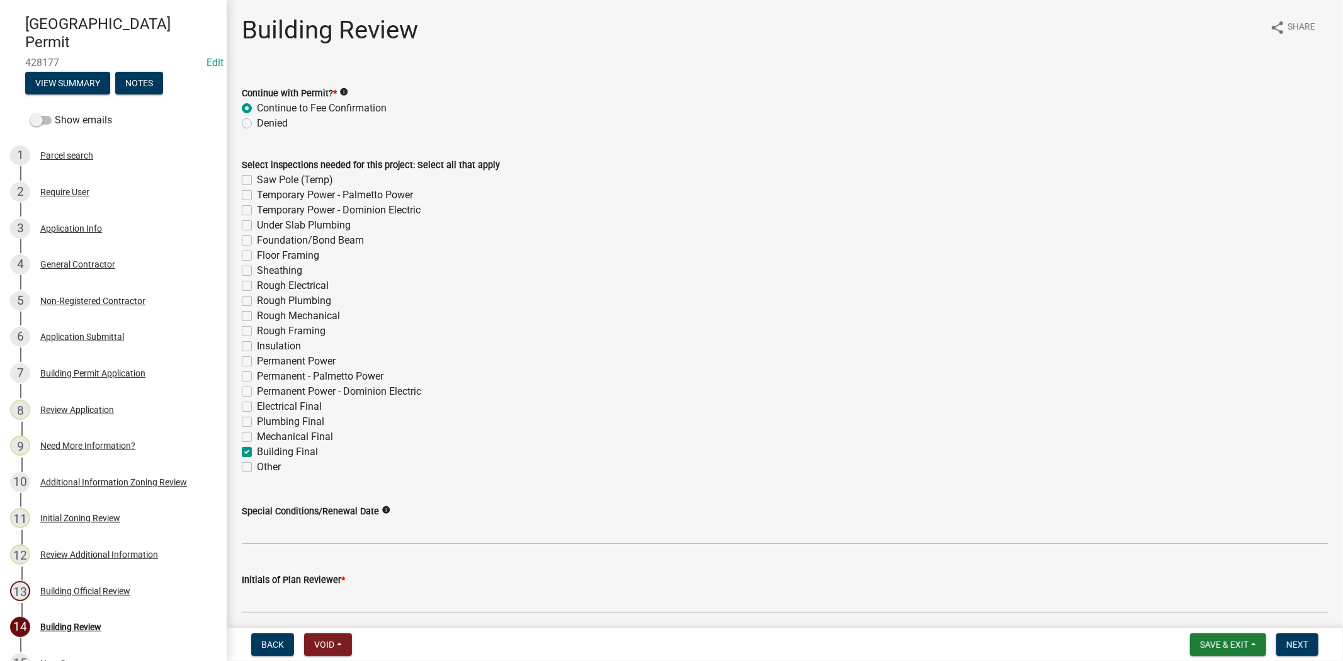
checkbox input "false"
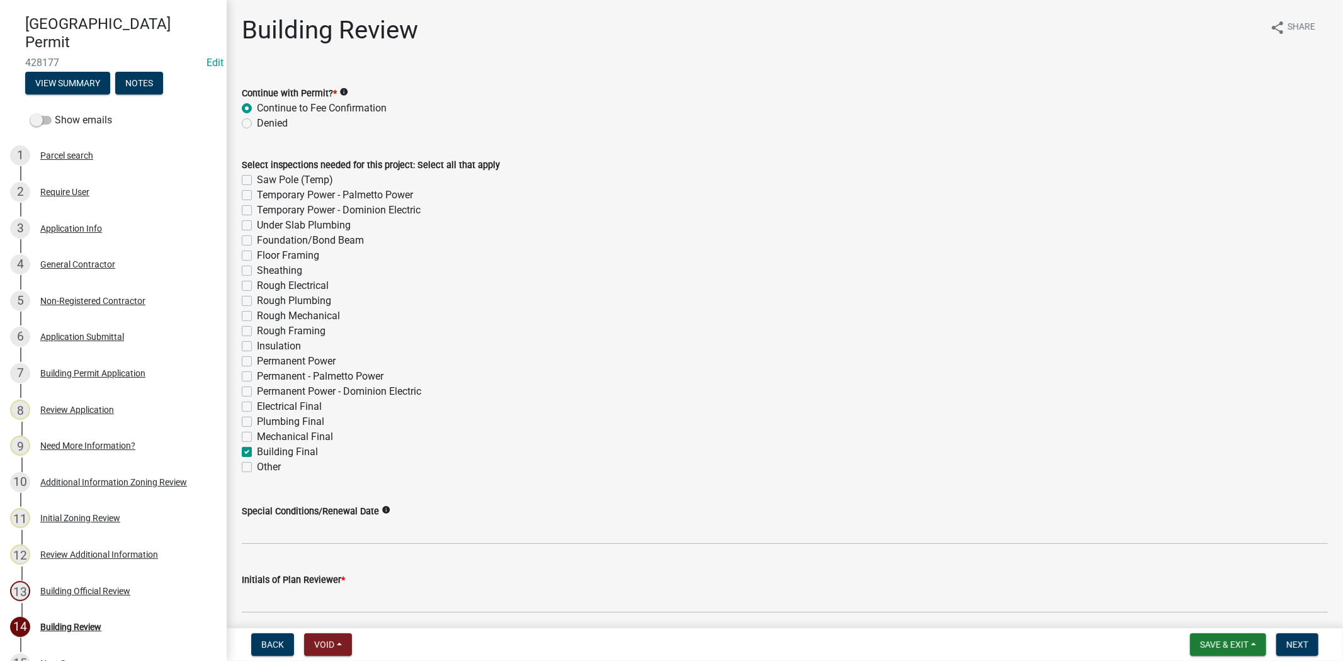
checkbox input "false"
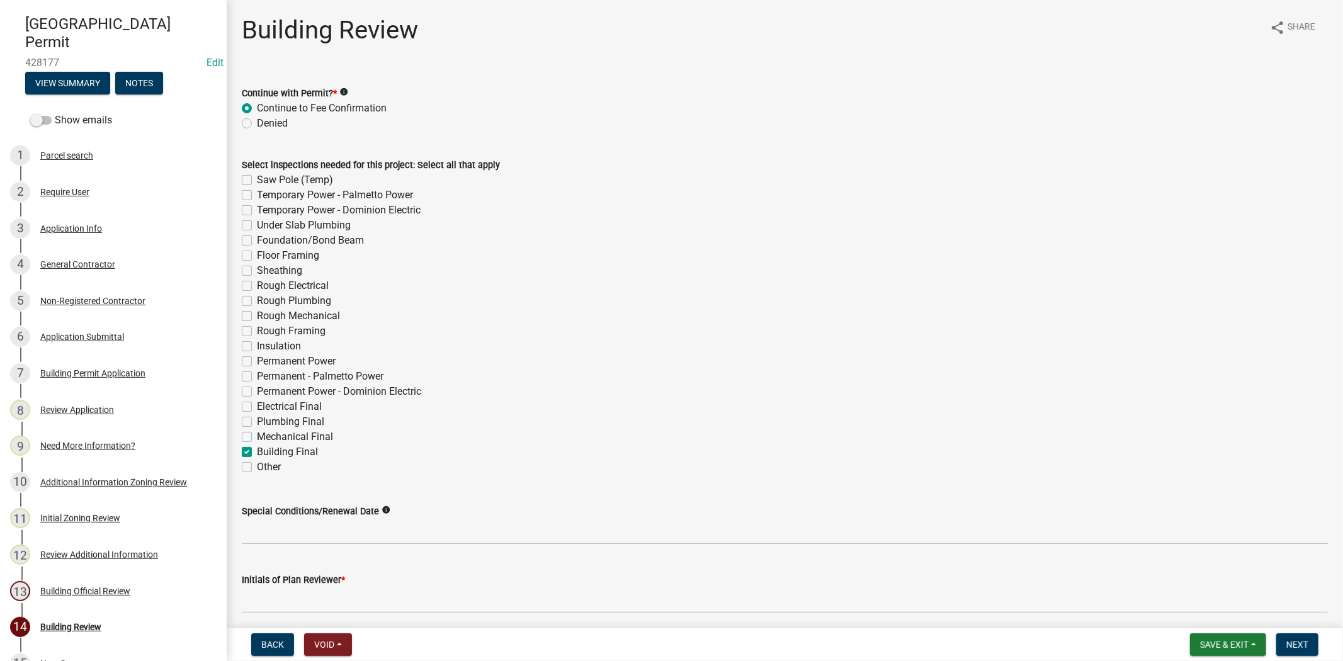
checkbox input "false"
checkbox input "true"
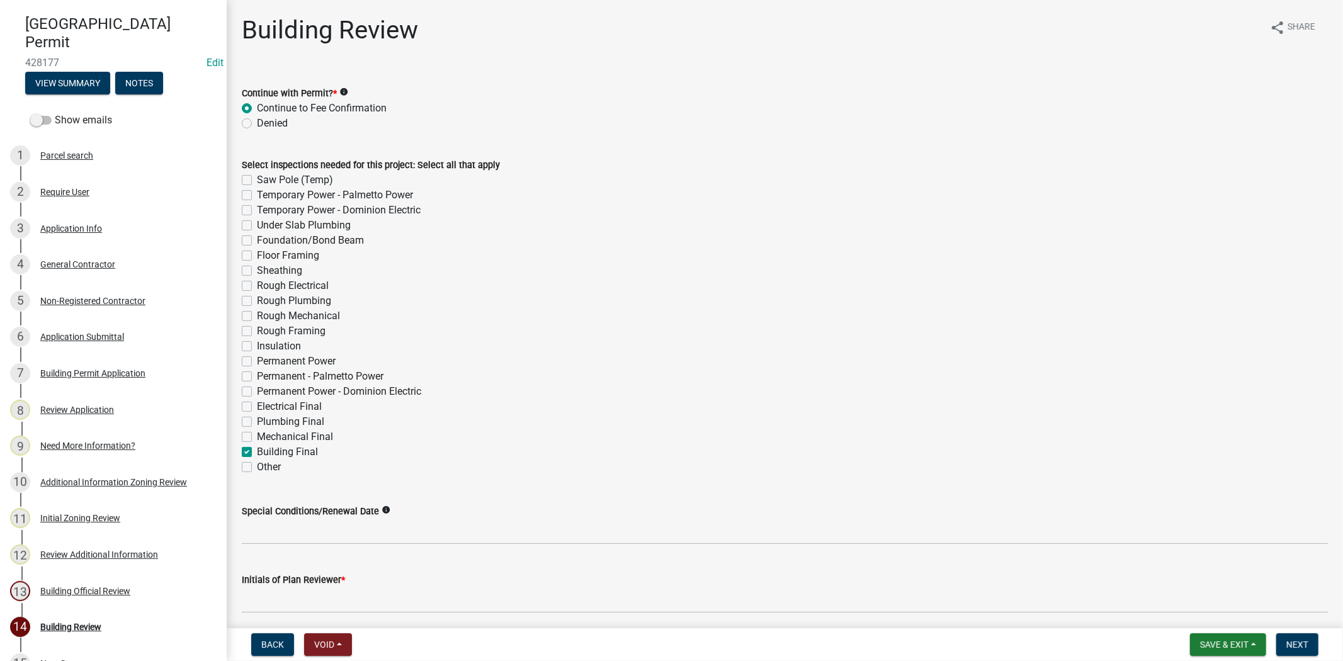
checkbox input "false"
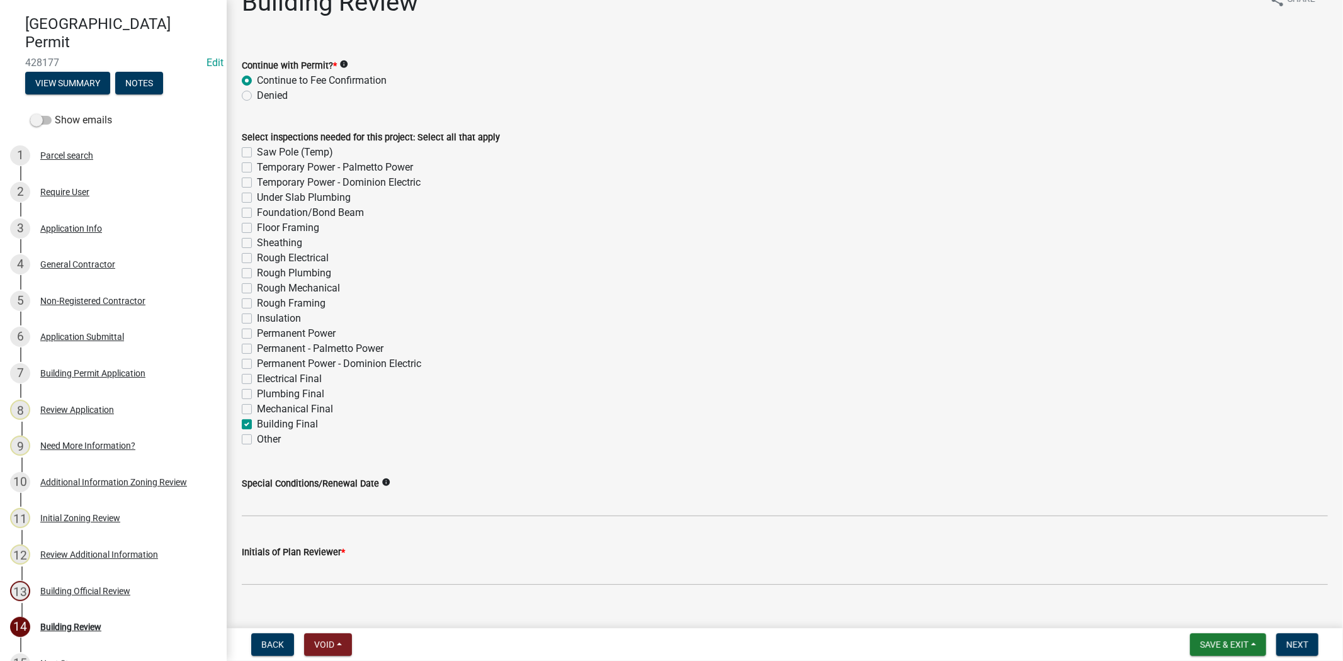
scroll to position [48, 0]
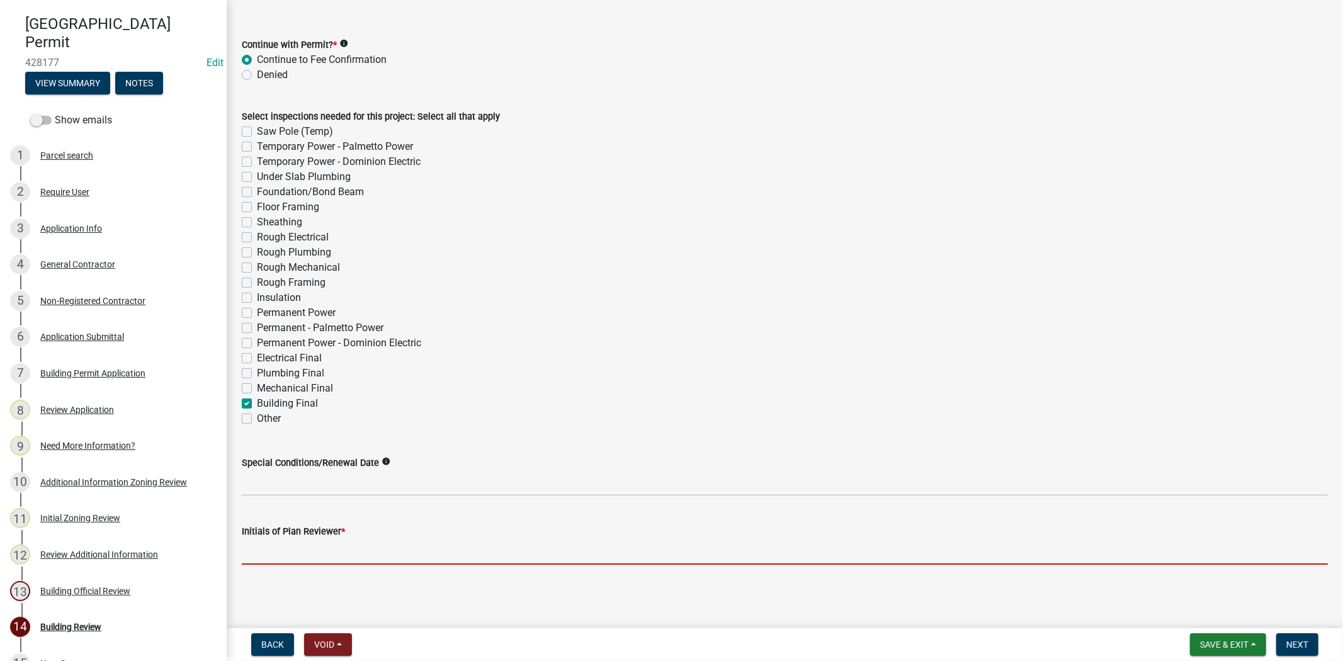
click at [278, 549] on input "Initials of Plan Reviewer *" at bounding box center [785, 552] width 1086 height 26
type input "RC"
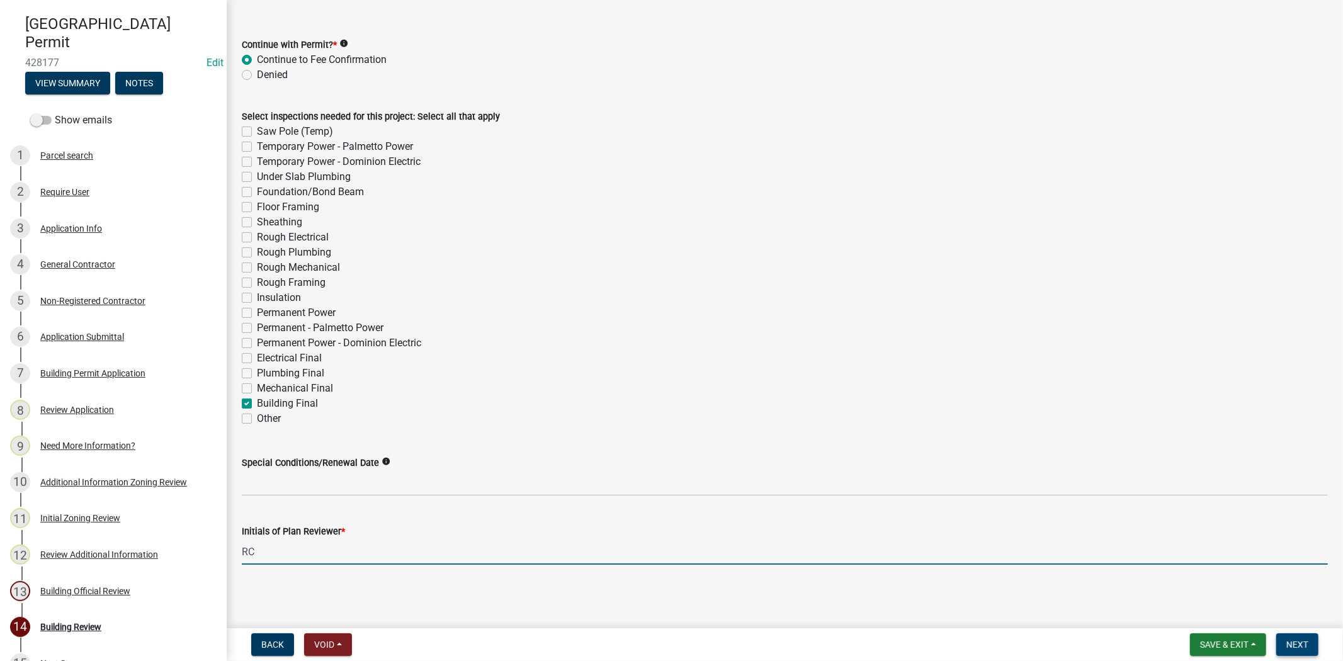
click at [1294, 641] on span "Next" at bounding box center [1297, 645] width 22 height 10
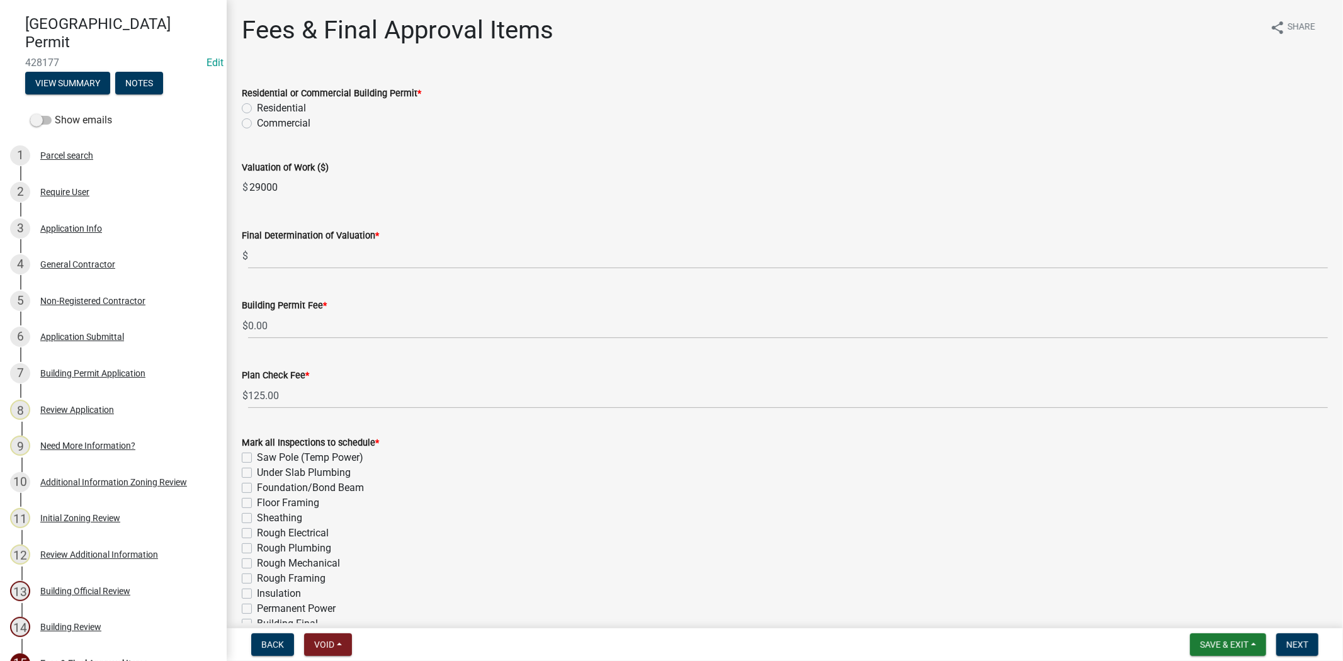
click at [257, 107] on label "Residential" at bounding box center [281, 108] width 49 height 15
click at [257, 107] on input "Residential" at bounding box center [261, 105] width 8 height 8
radio input "true"
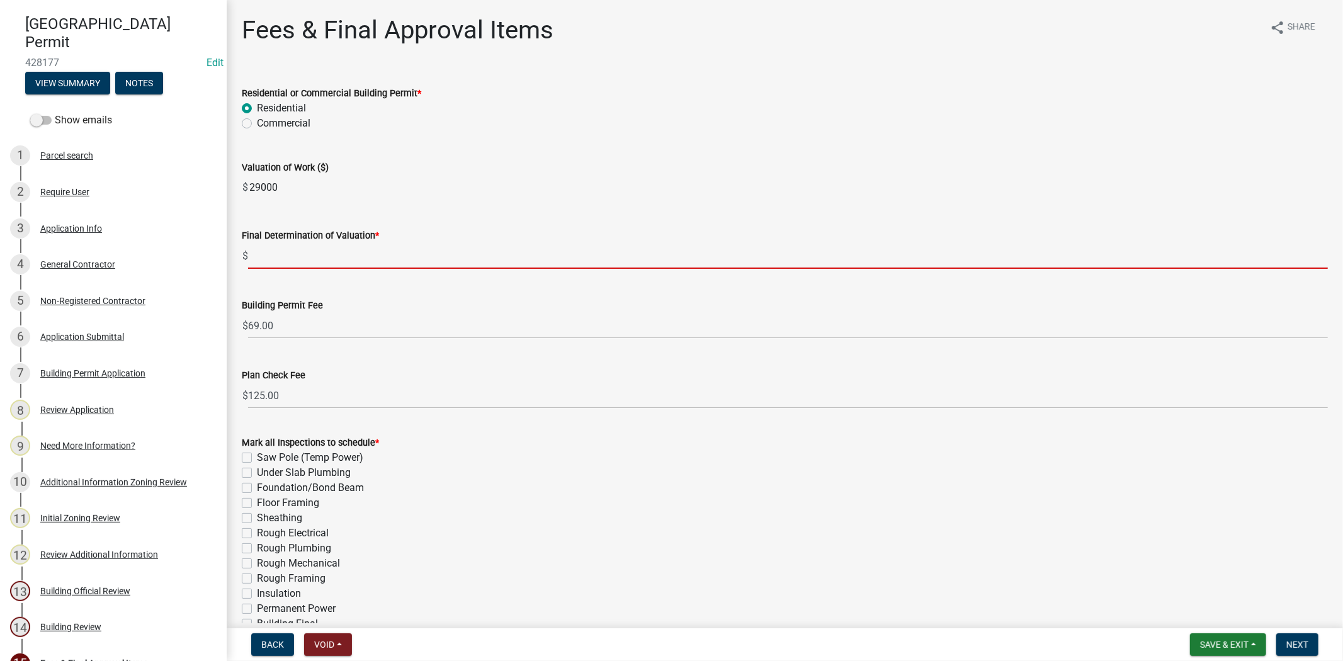
click at [312, 261] on input "text" at bounding box center [788, 256] width 1080 height 26
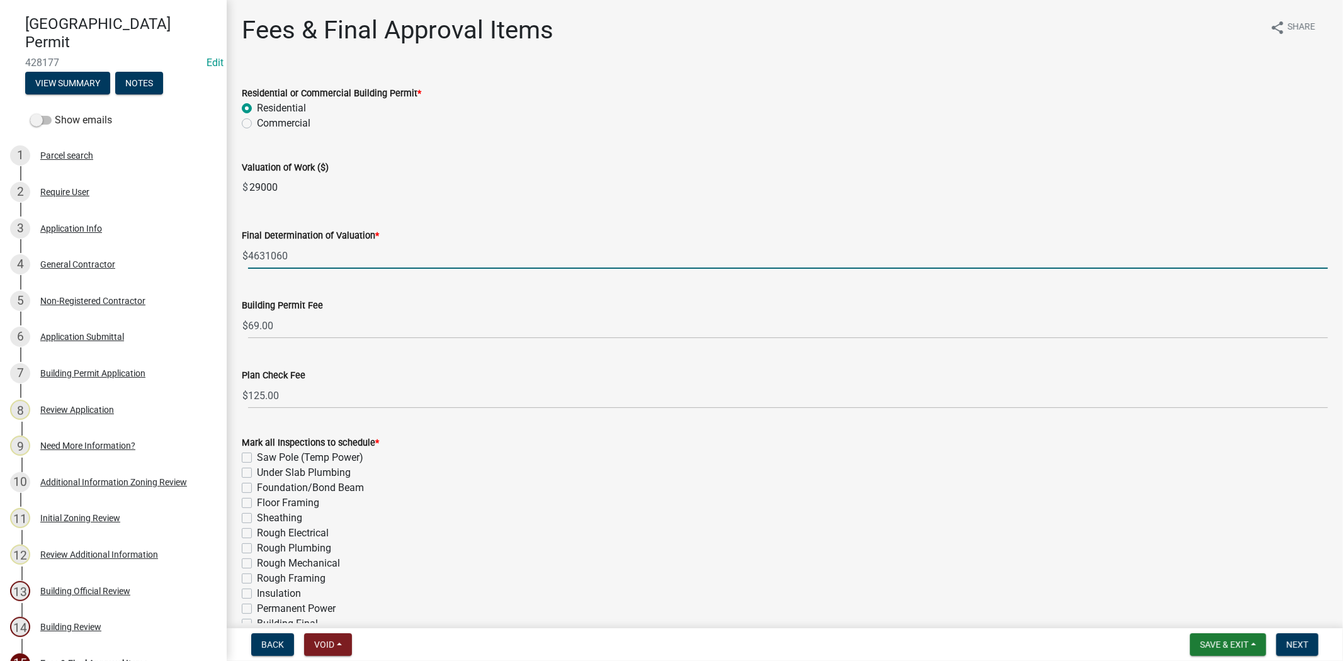
click at [278, 258] on input "4631060" at bounding box center [788, 256] width 1080 height 26
click at [259, 256] on input "46310.60" at bounding box center [788, 256] width 1080 height 26
click at [436, 245] on input "46,310.60" at bounding box center [788, 256] width 1080 height 26
type input "46310.6"
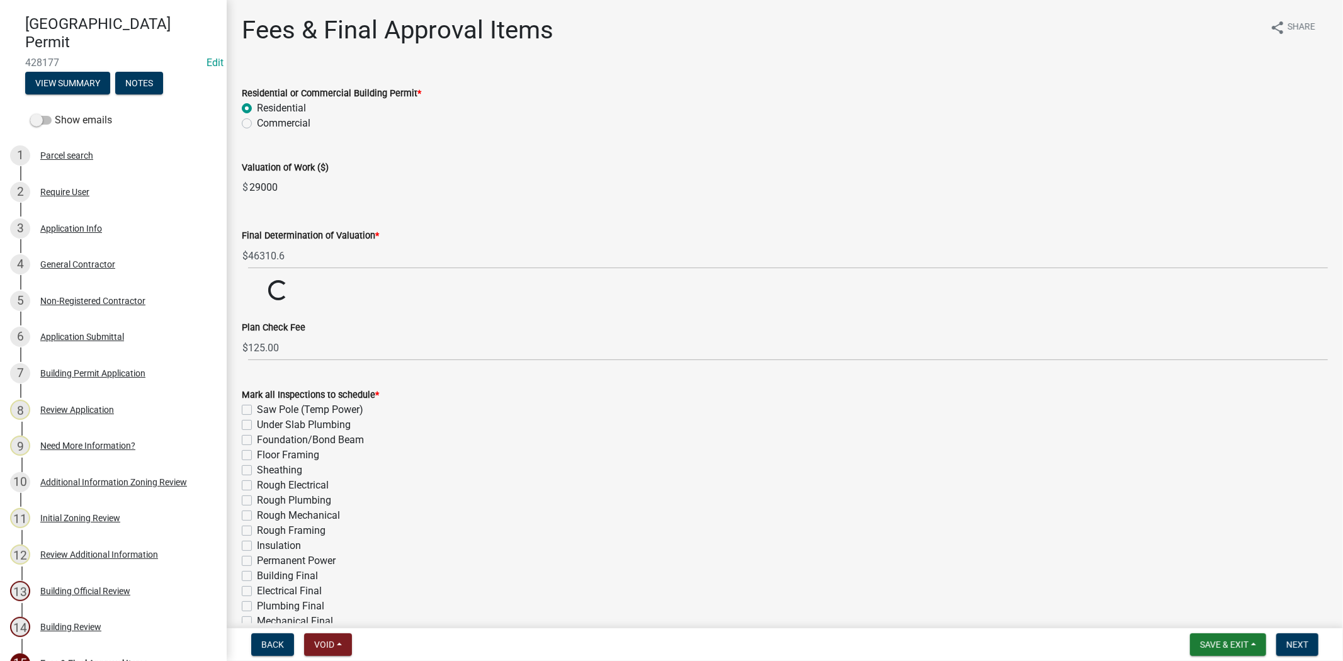
click at [568, 130] on div "Commercial" at bounding box center [785, 123] width 1086 height 15
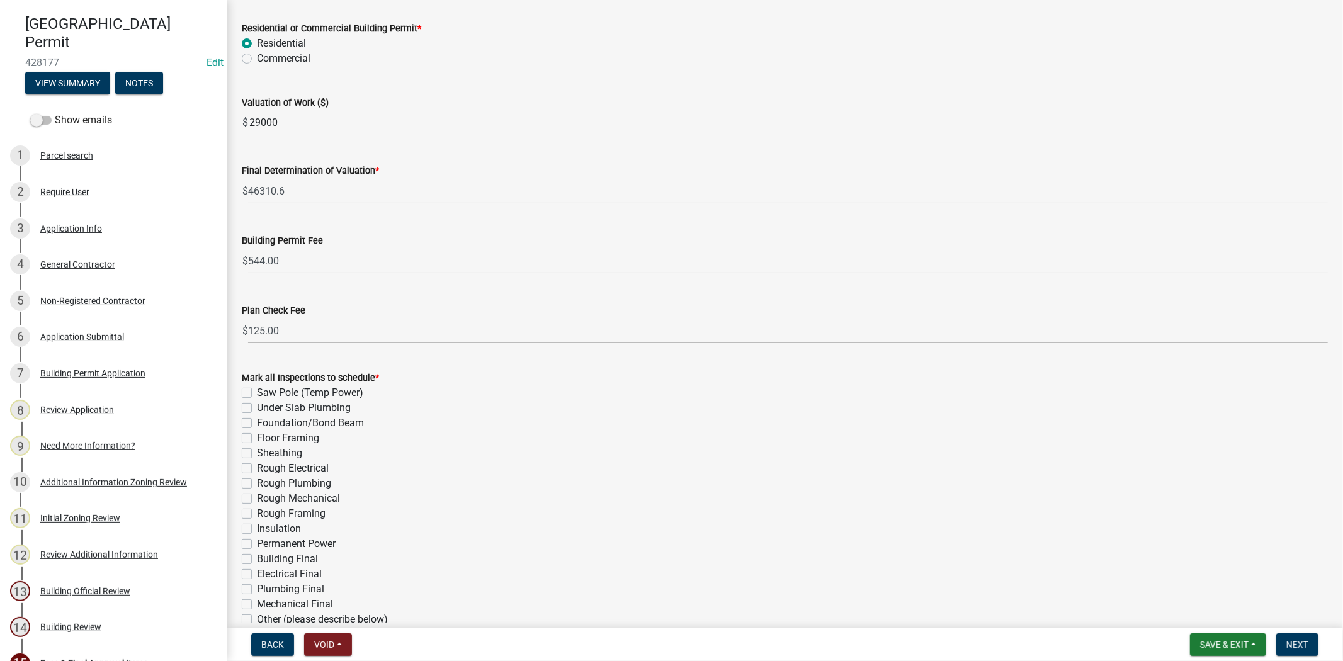
scroll to position [198, 0]
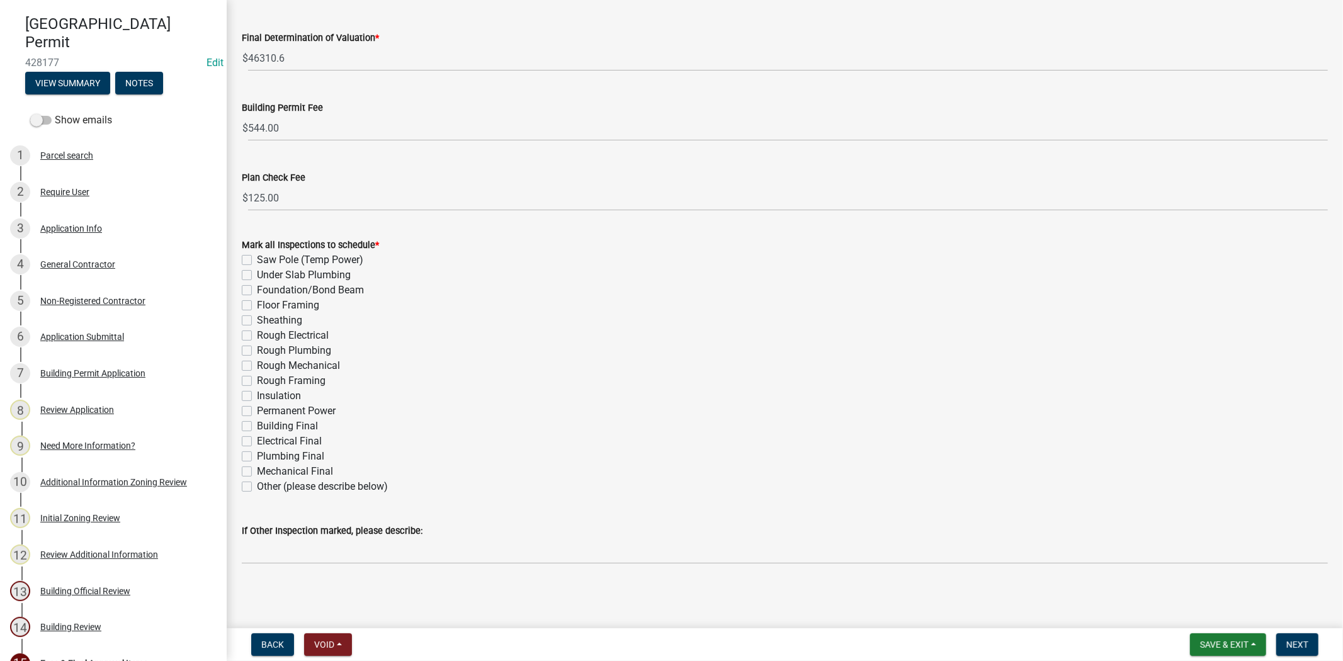
click at [257, 424] on label "Building Final" at bounding box center [287, 426] width 61 height 15
click at [257, 424] on input "Building Final" at bounding box center [261, 423] width 8 height 8
checkbox input "true"
checkbox input "false"
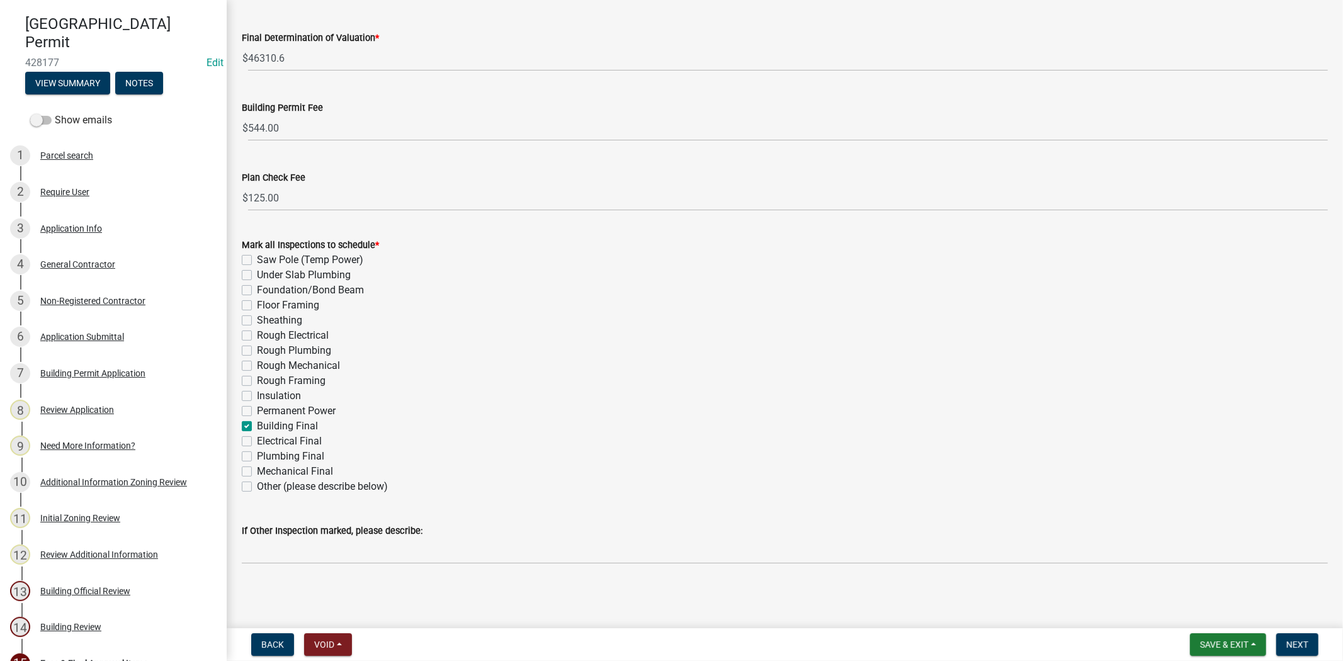
checkbox input "false"
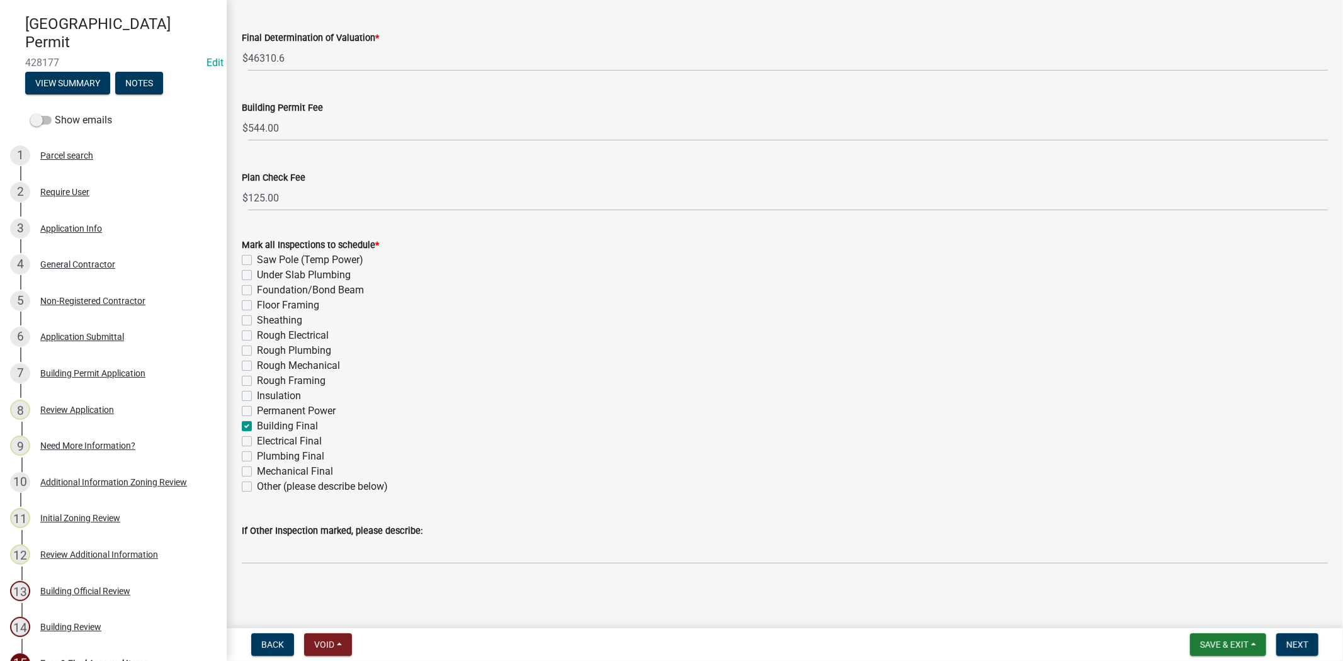
checkbox input "false"
checkbox input "true"
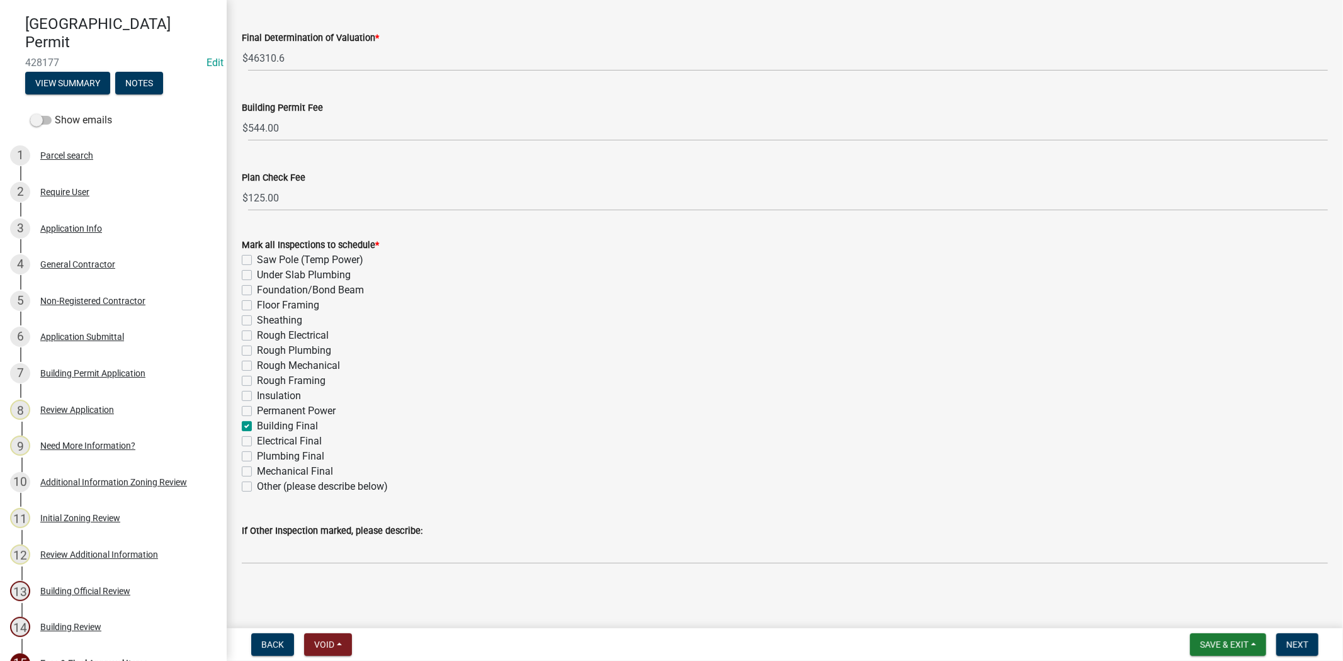
checkbox input "false"
click at [1307, 644] on span "Next" at bounding box center [1297, 645] width 22 height 10
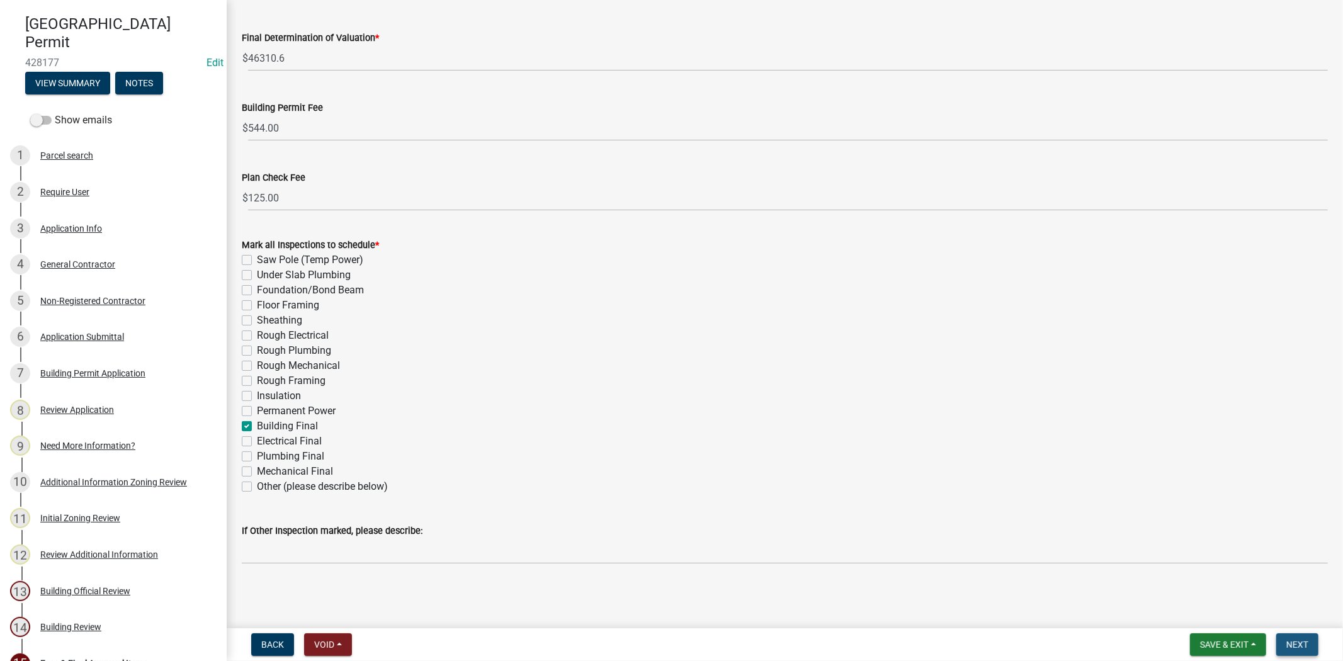
scroll to position [0, 0]
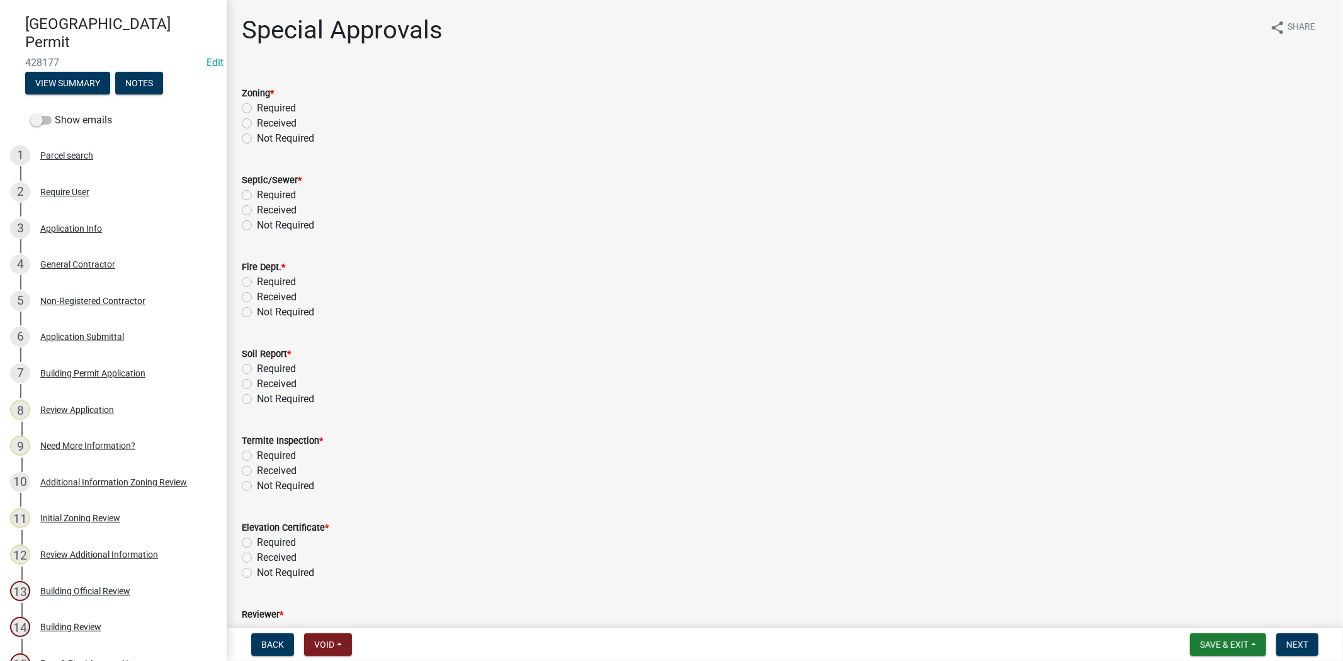
click at [257, 120] on label "Received" at bounding box center [277, 123] width 40 height 15
click at [257, 120] on input "Received" at bounding box center [261, 120] width 8 height 8
radio input "true"
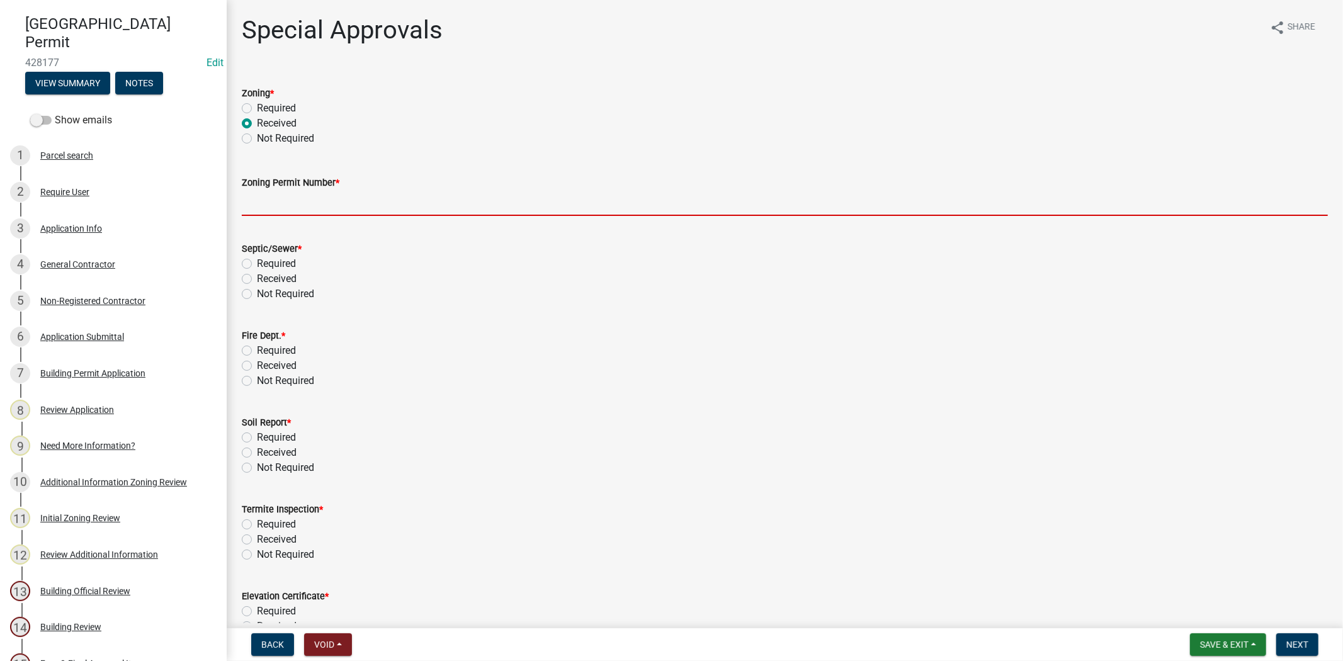
click at [363, 194] on input "Zoning Permit Number *" at bounding box center [785, 203] width 1086 height 26
paste input "ZP-25-244"
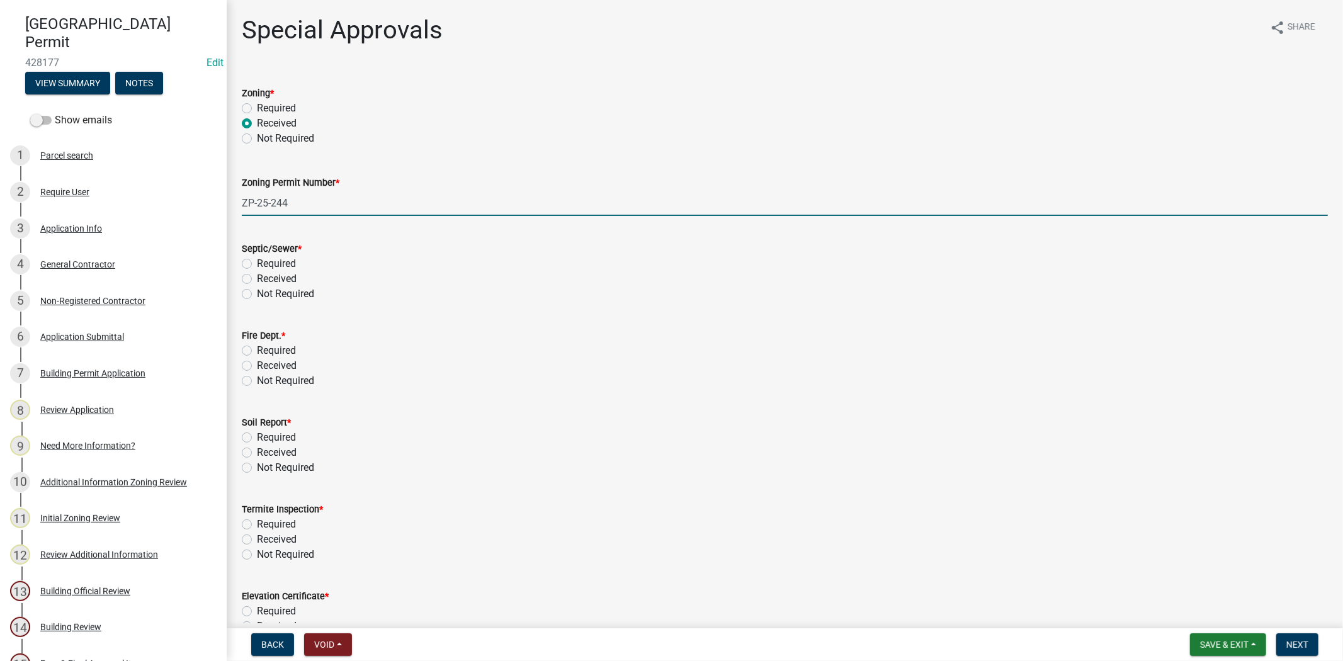
type input "ZP-25-244"
click at [257, 297] on label "Not Required" at bounding box center [285, 293] width 57 height 15
click at [257, 295] on input "Not Required" at bounding box center [261, 290] width 8 height 8
radio input "true"
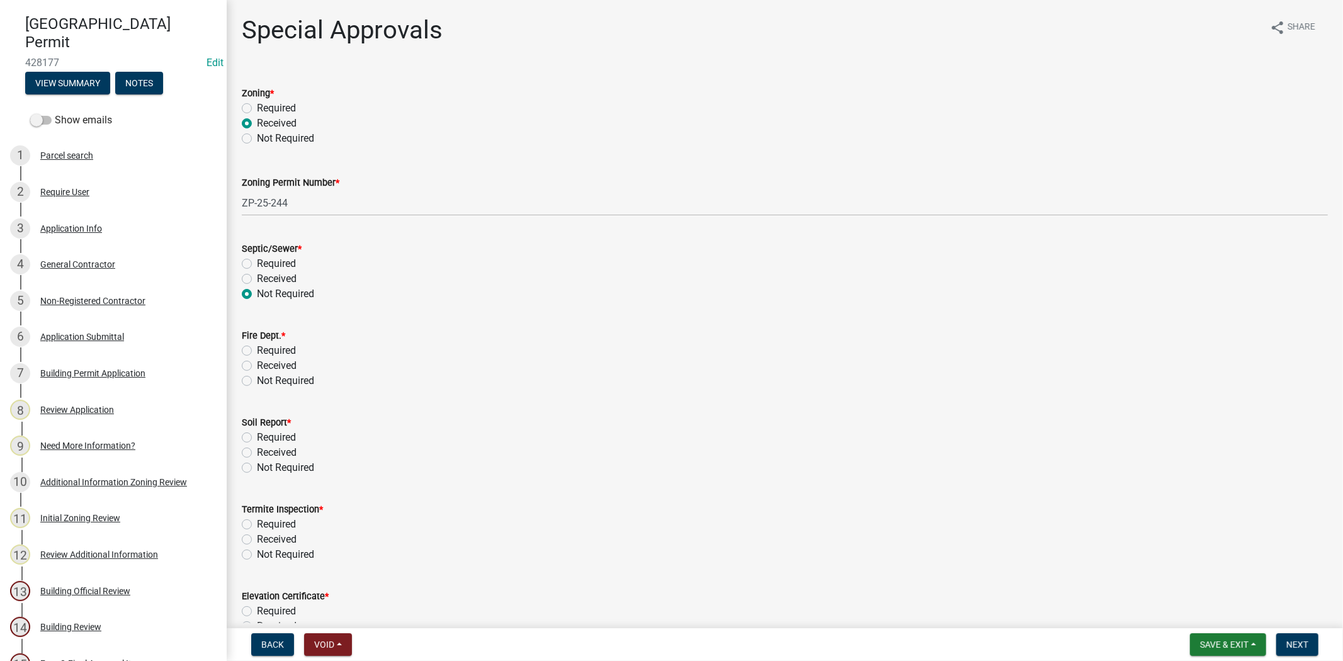
click at [257, 382] on label "Not Required" at bounding box center [285, 380] width 57 height 15
click at [257, 381] on input "Not Required" at bounding box center [261, 377] width 8 height 8
radio input "true"
click at [257, 472] on label "Not Required" at bounding box center [285, 467] width 57 height 15
click at [257, 468] on input "Not Required" at bounding box center [261, 464] width 8 height 8
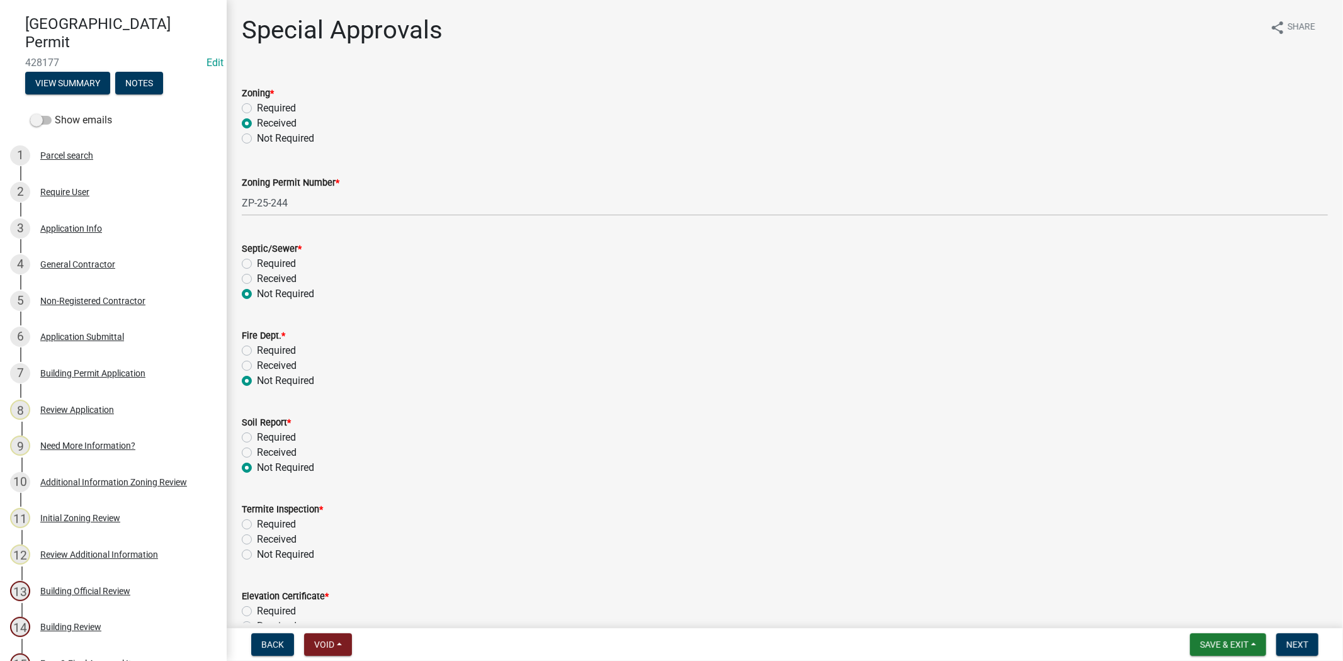
radio input "true"
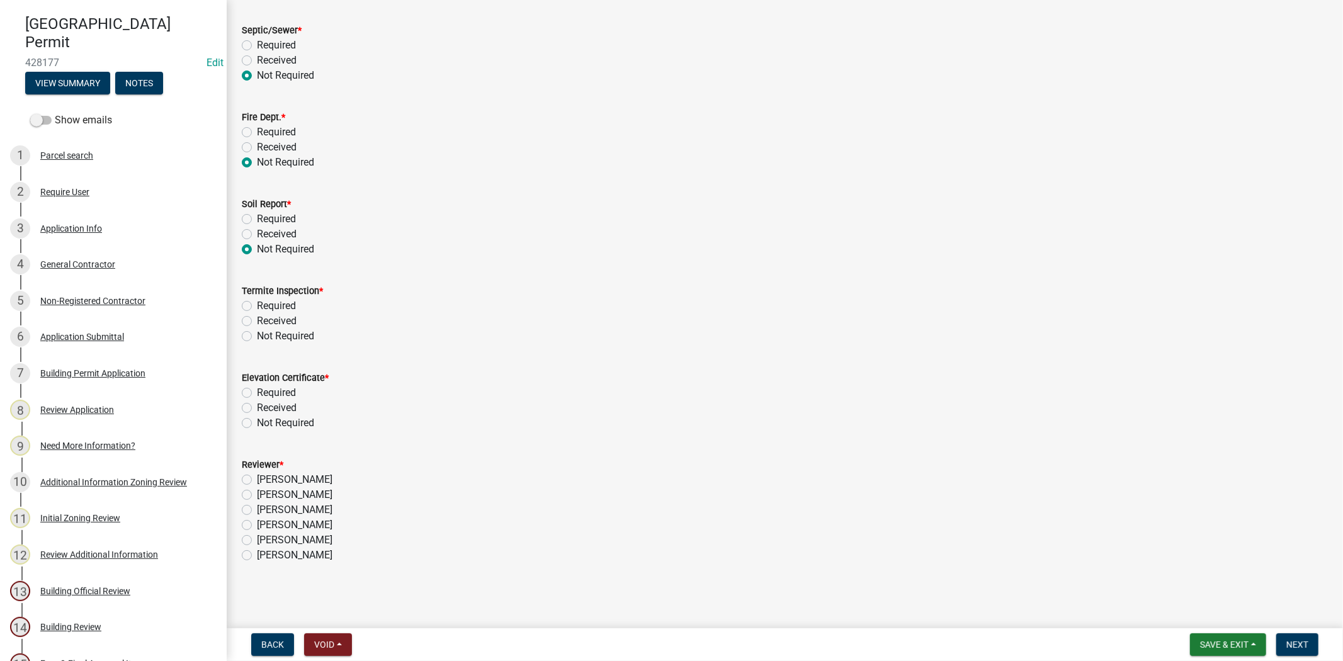
click at [257, 336] on label "Not Required" at bounding box center [285, 336] width 57 height 15
click at [257, 336] on input "Not Required" at bounding box center [261, 333] width 8 height 8
radio input "true"
click at [257, 420] on label "Not Required" at bounding box center [285, 422] width 57 height 15
click at [257, 420] on input "Not Required" at bounding box center [261, 419] width 8 height 8
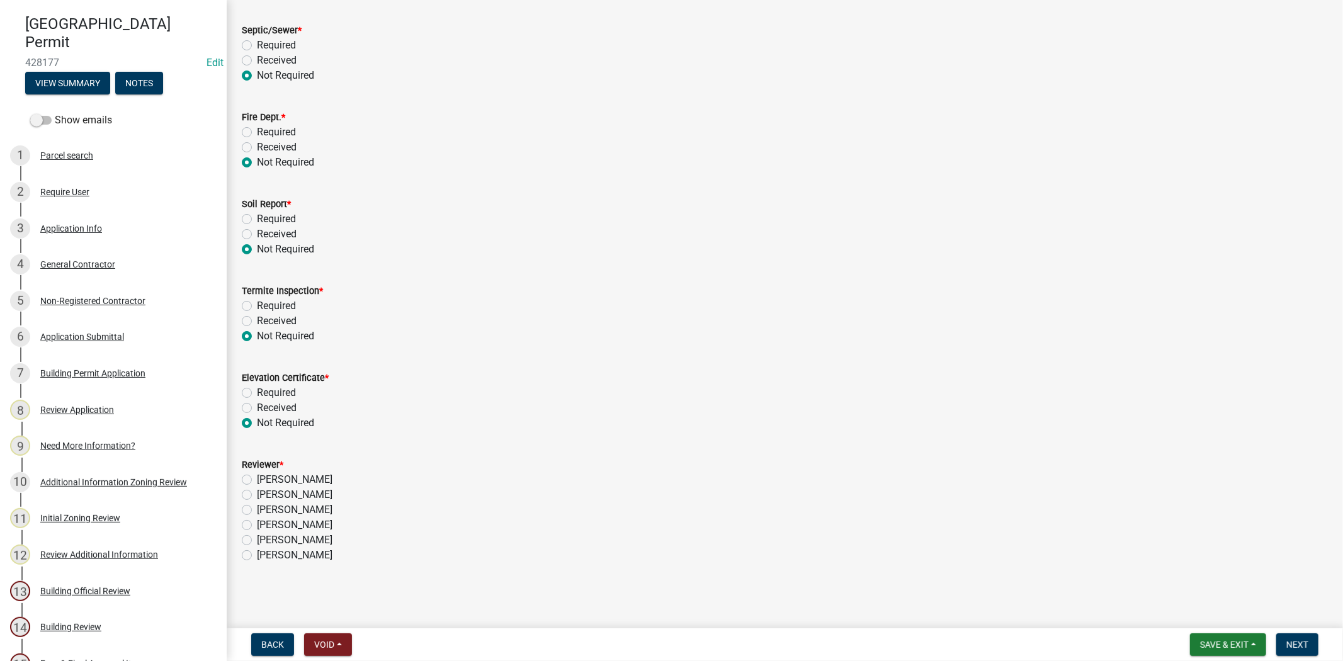
radio input "true"
click at [257, 510] on label "Stephanie Oviedo" at bounding box center [295, 509] width 76 height 15
click at [257, 510] on input "Stephanie Oviedo" at bounding box center [261, 506] width 8 height 8
radio input "true"
click at [1297, 646] on span "Next" at bounding box center [1297, 645] width 22 height 10
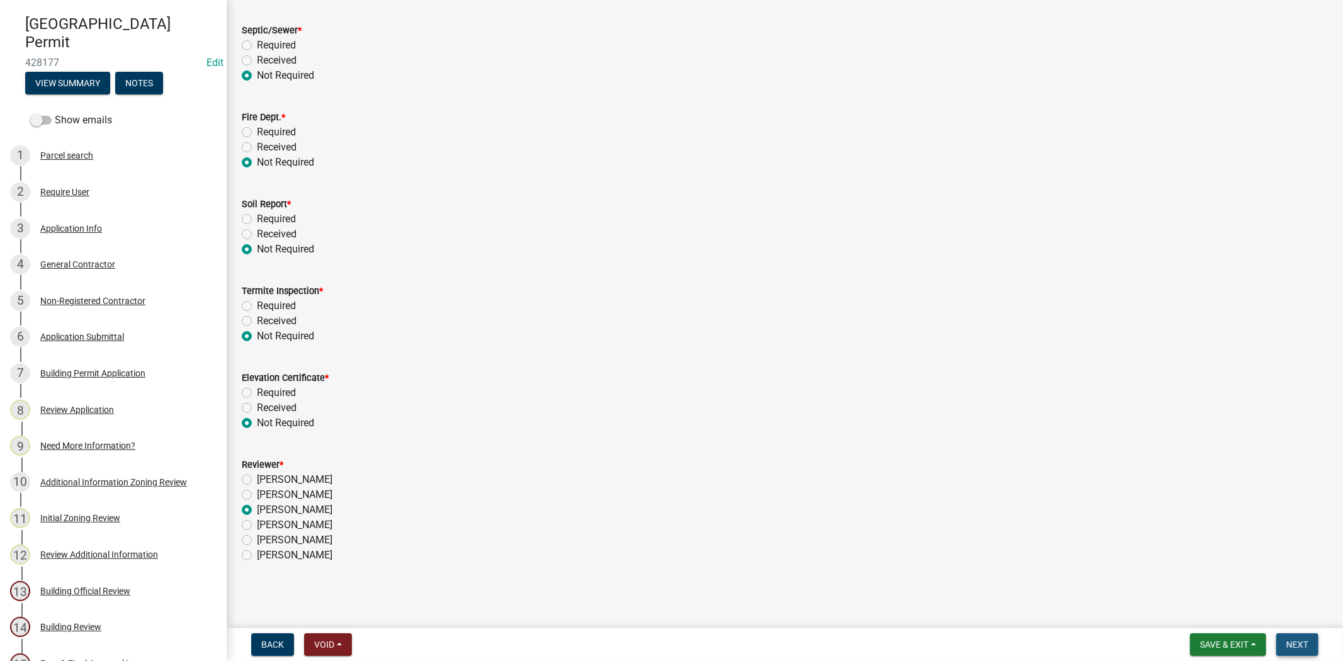
scroll to position [0, 0]
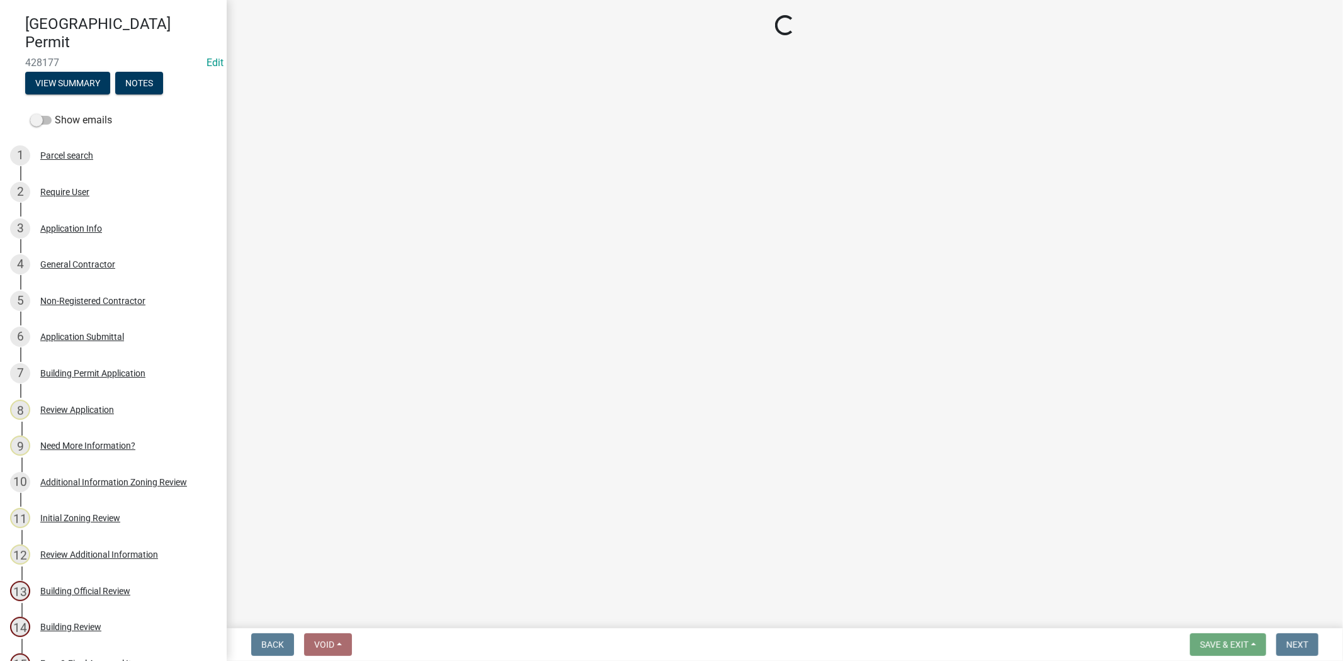
select select "3: 3"
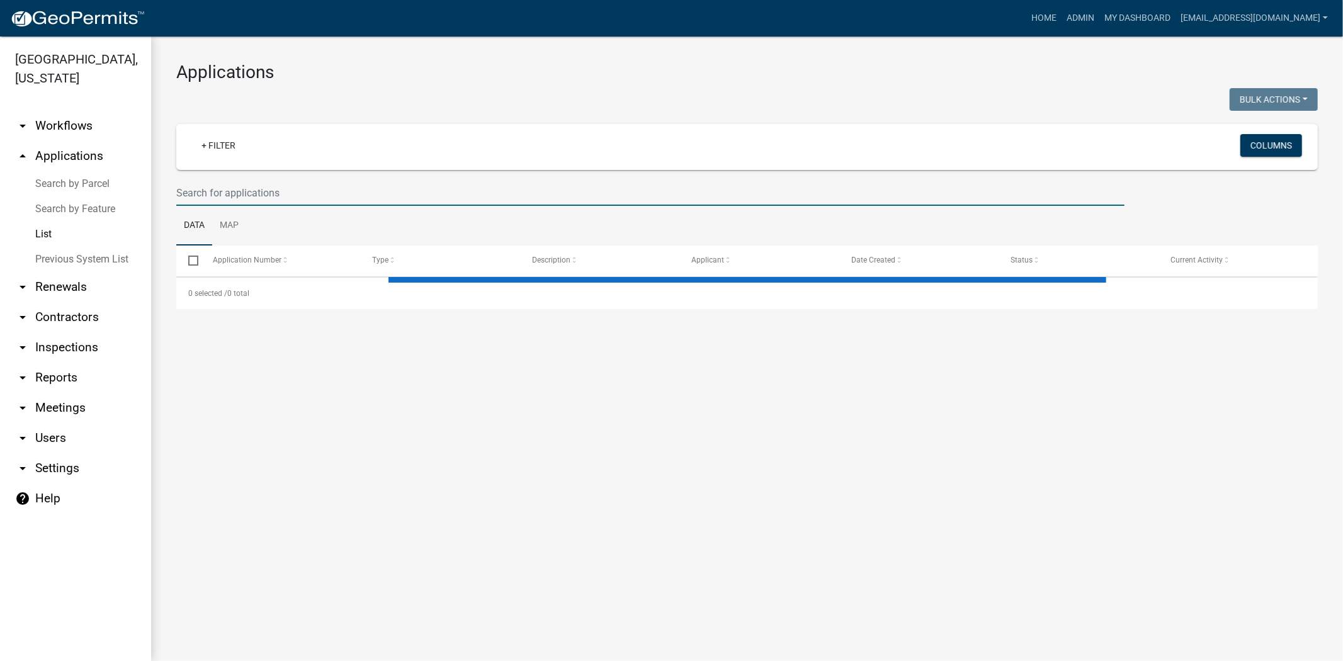
click at [419, 185] on input "text" at bounding box center [650, 193] width 948 height 26
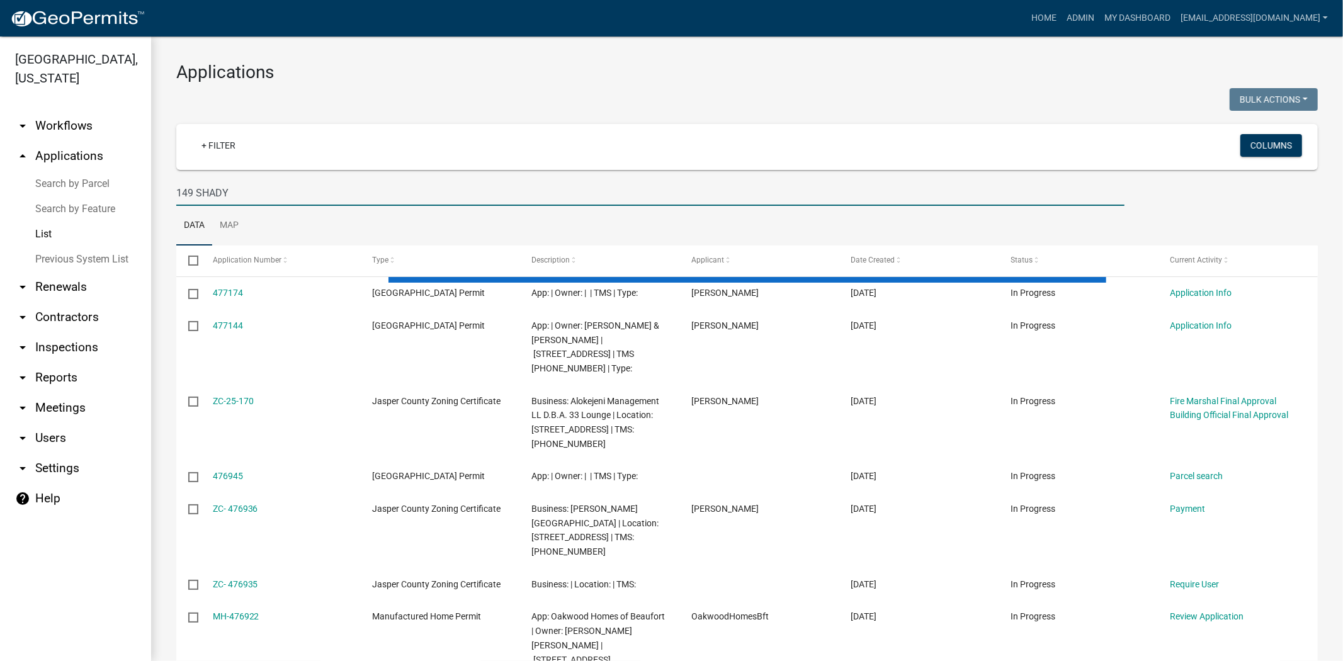
type input "149 SHADY"
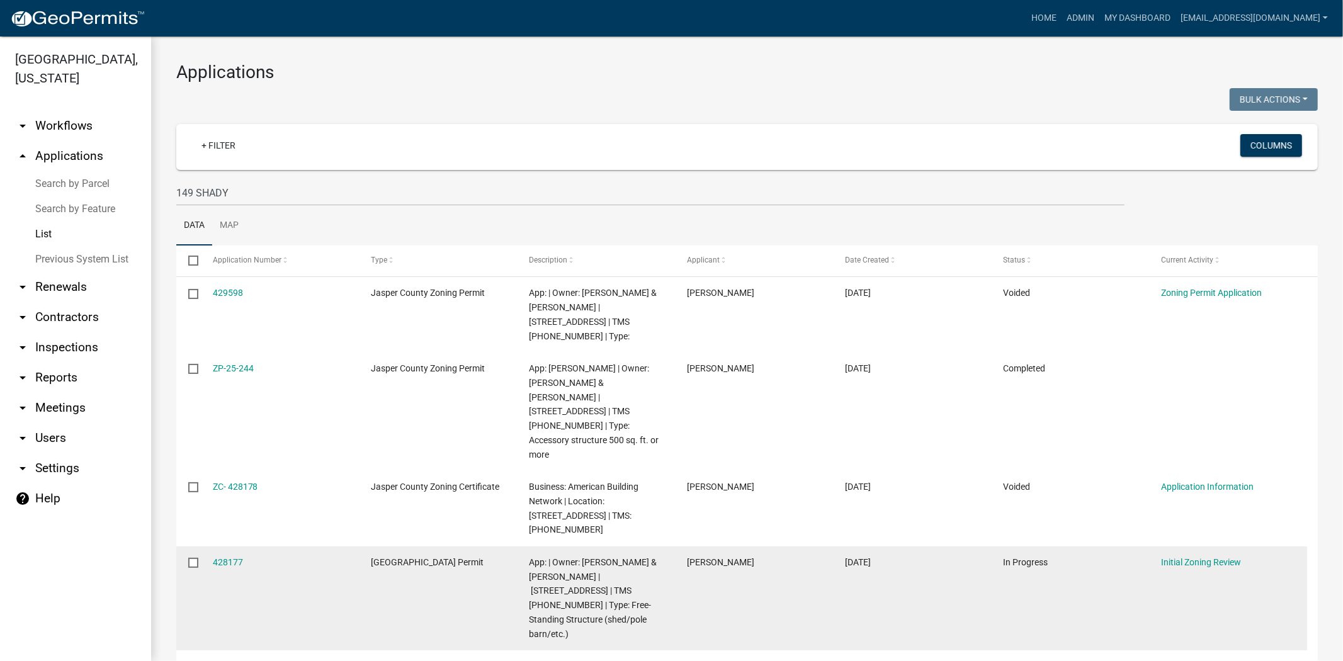
drag, startPoint x: 234, startPoint y: 293, endPoint x: 217, endPoint y: 513, distance: 220.9
drag, startPoint x: 217, startPoint y: 513, endPoint x: 215, endPoint y: 496, distance: 17.2
drag, startPoint x: 215, startPoint y: 496, endPoint x: 218, endPoint y: 504, distance: 9.0
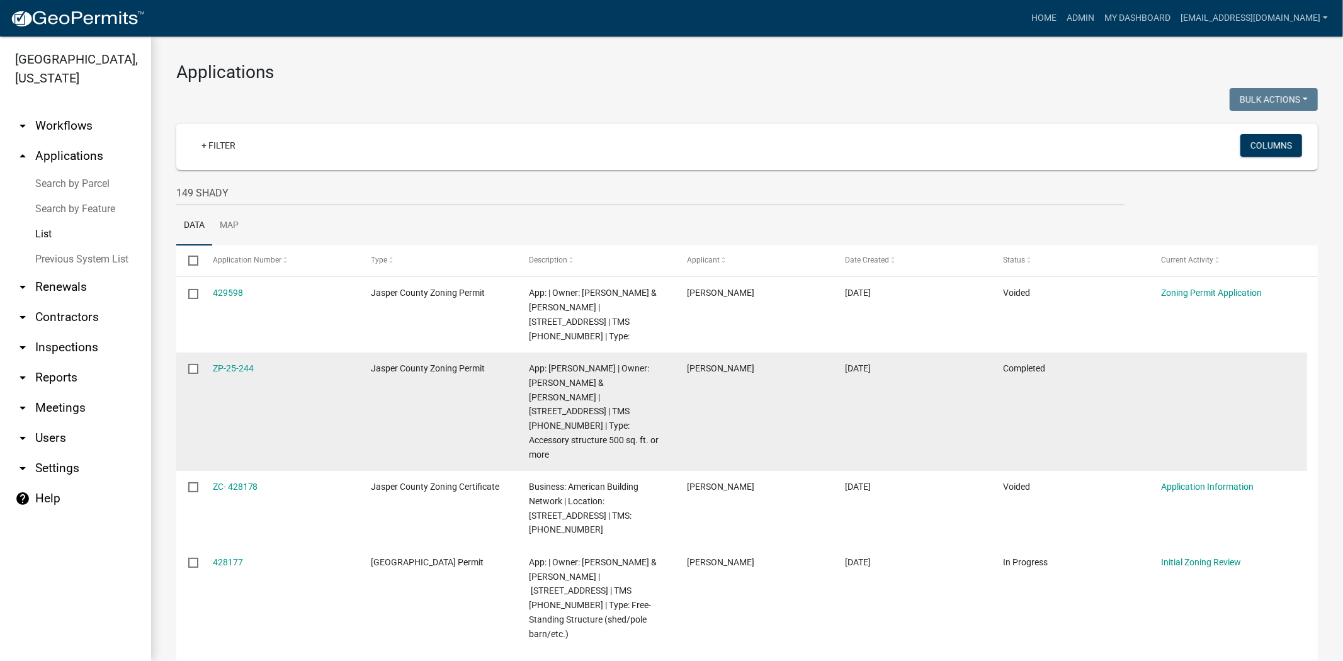
drag, startPoint x: 259, startPoint y: 357, endPoint x: 211, endPoint y: 366, distance: 49.3
click at [211, 366] on datatable-body-cell "ZP-25-244" at bounding box center [279, 411] width 158 height 118
copy link "ZP-25-244"
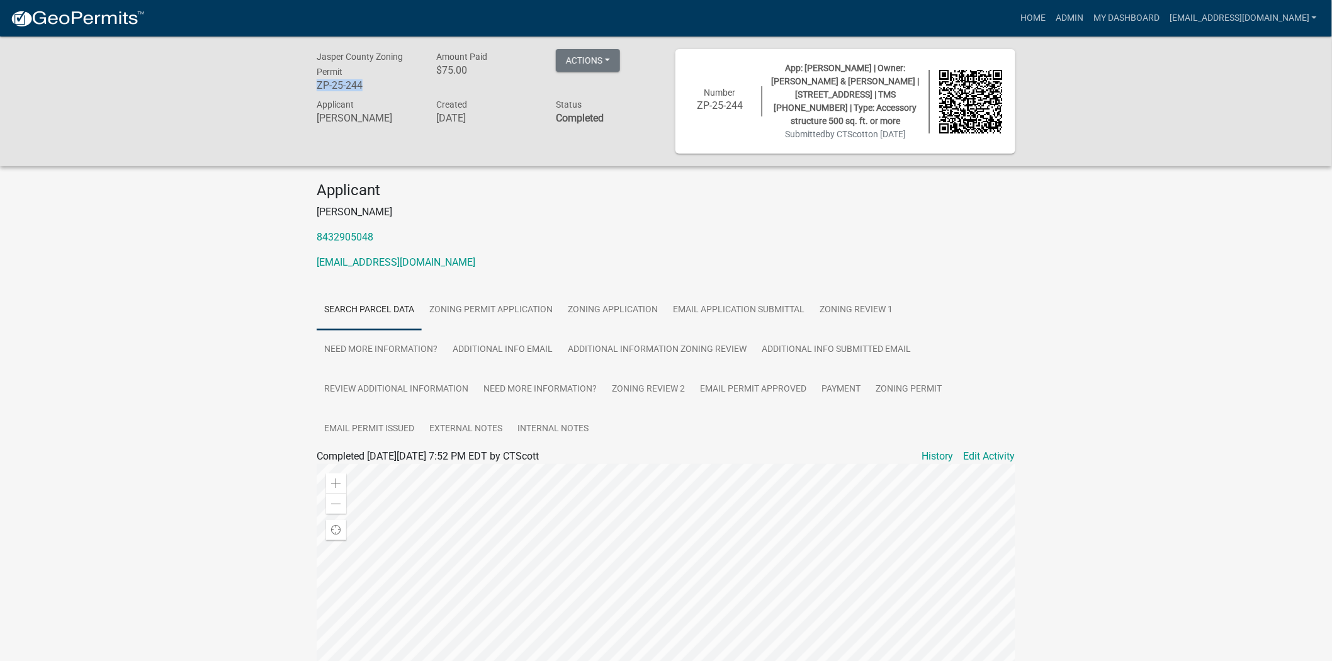
drag, startPoint x: 369, startPoint y: 87, endPoint x: 315, endPoint y: 88, distance: 54.1
click at [316, 88] on div "Jasper County Zoning Permit ZP-25-244" at bounding box center [367, 72] width 120 height 47
copy h6 "ZP-25-244"
click at [882, 382] on link "Zoning Permit" at bounding box center [908, 389] width 81 height 40
click at [364, 468] on link "Zoning Permit" at bounding box center [348, 471] width 63 height 12
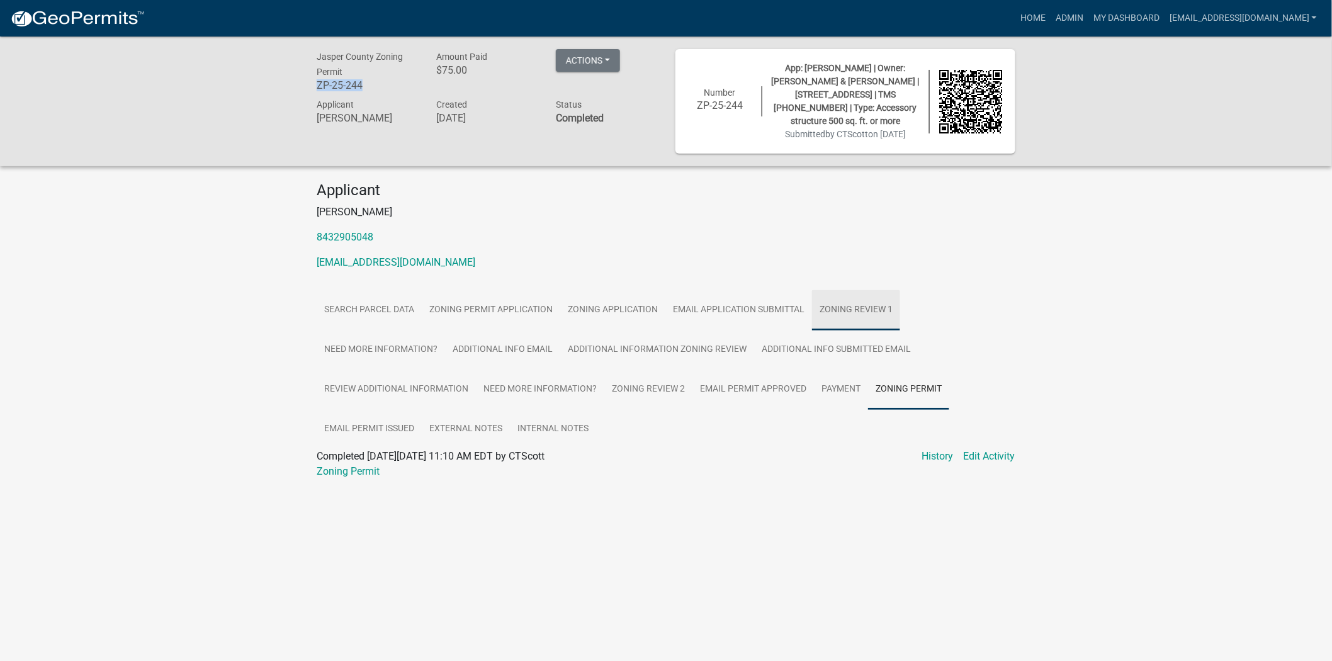
click at [872, 316] on link "Zoning Review 1" at bounding box center [856, 310] width 88 height 40
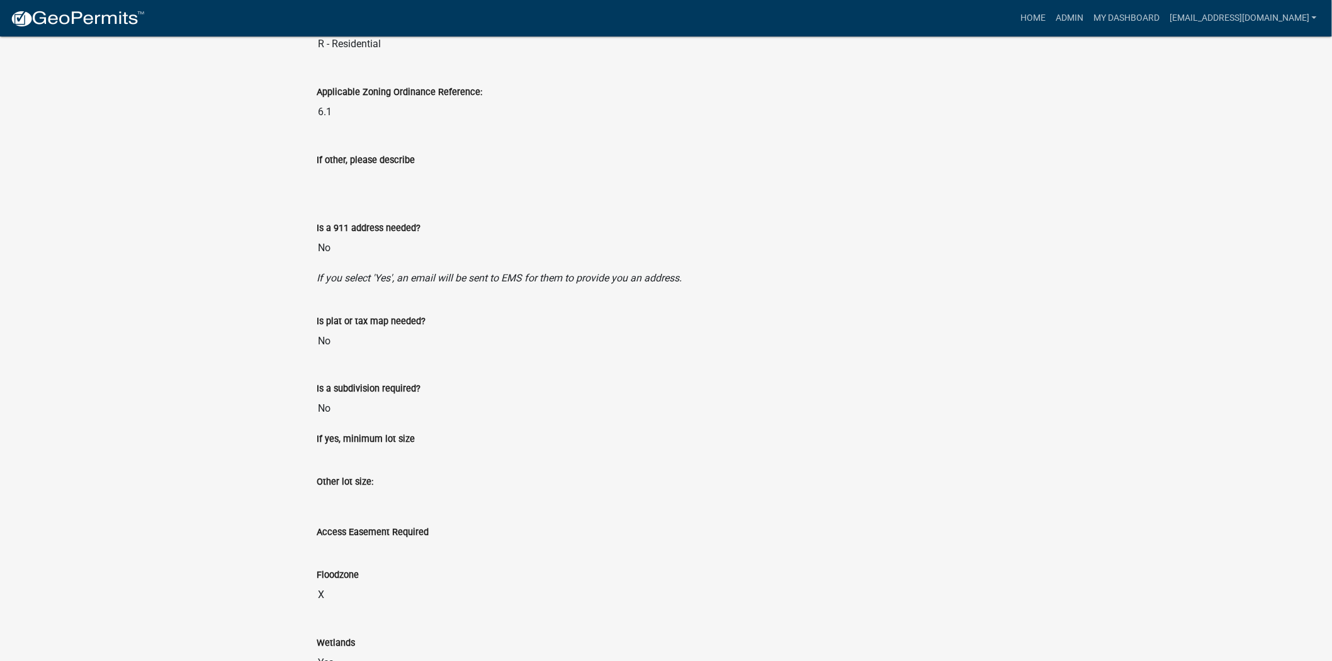
scroll to position [769, 0]
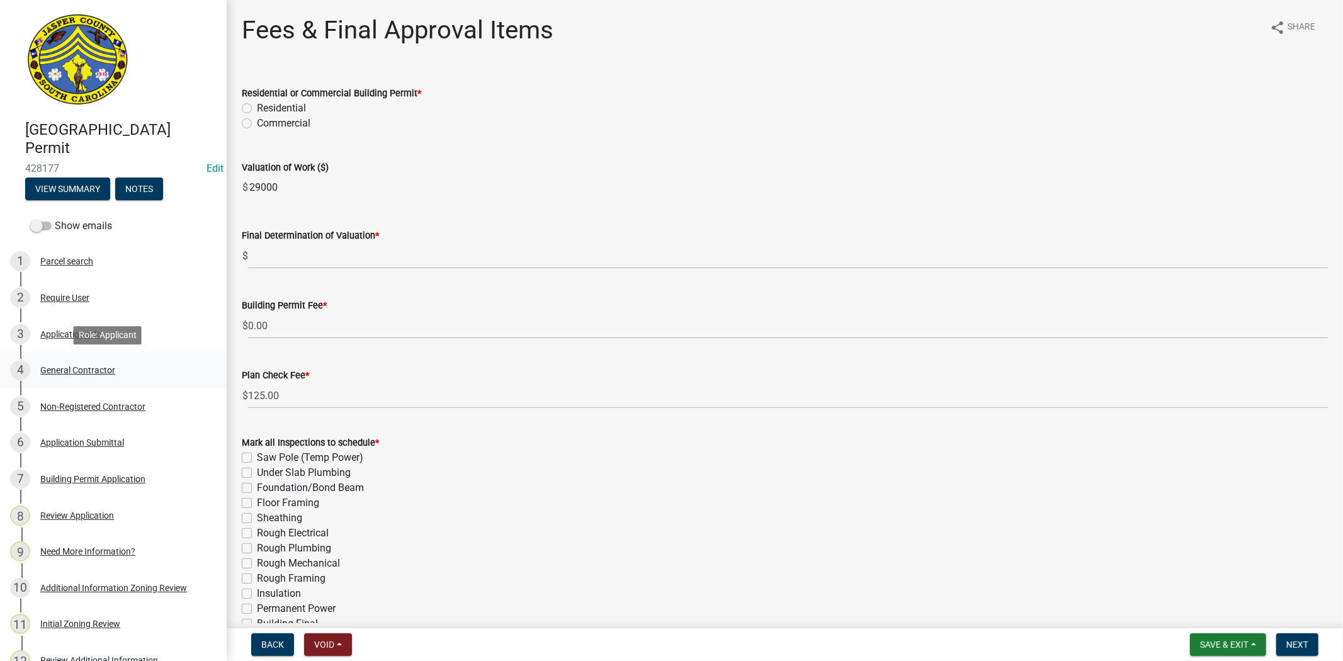
click at [80, 366] on div "General Contractor" at bounding box center [77, 370] width 75 height 9
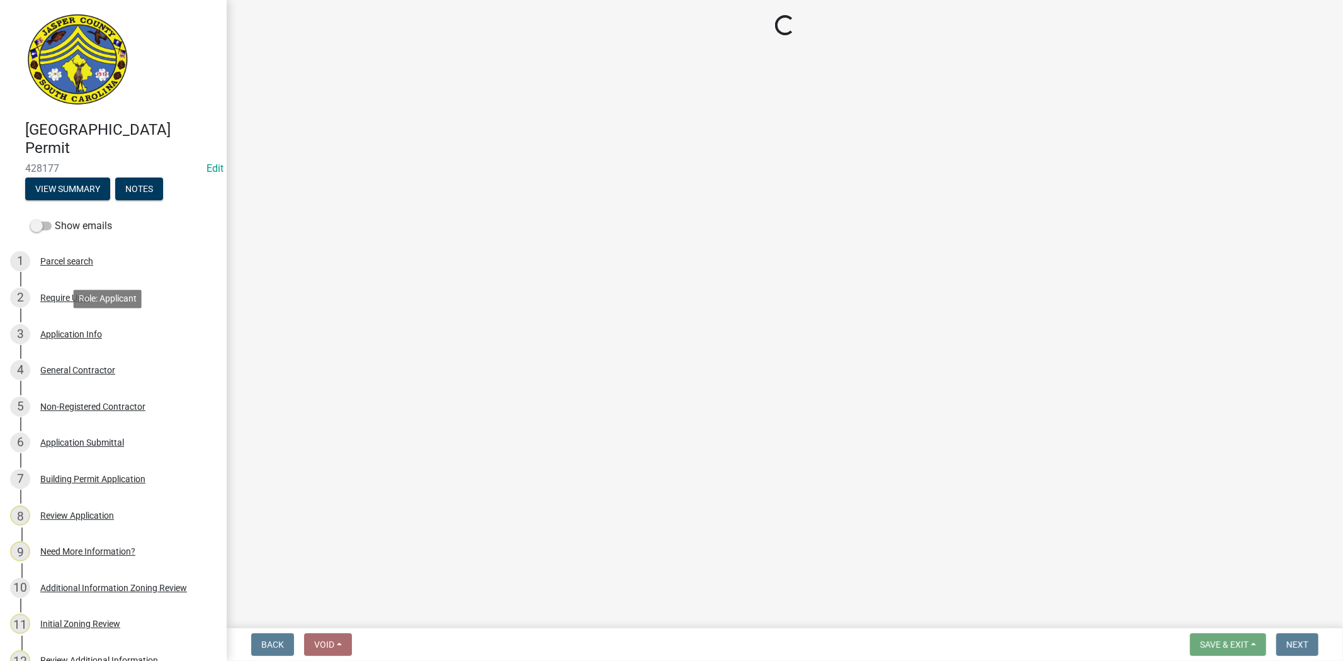
click at [82, 336] on div "Application Info" at bounding box center [71, 334] width 62 height 9
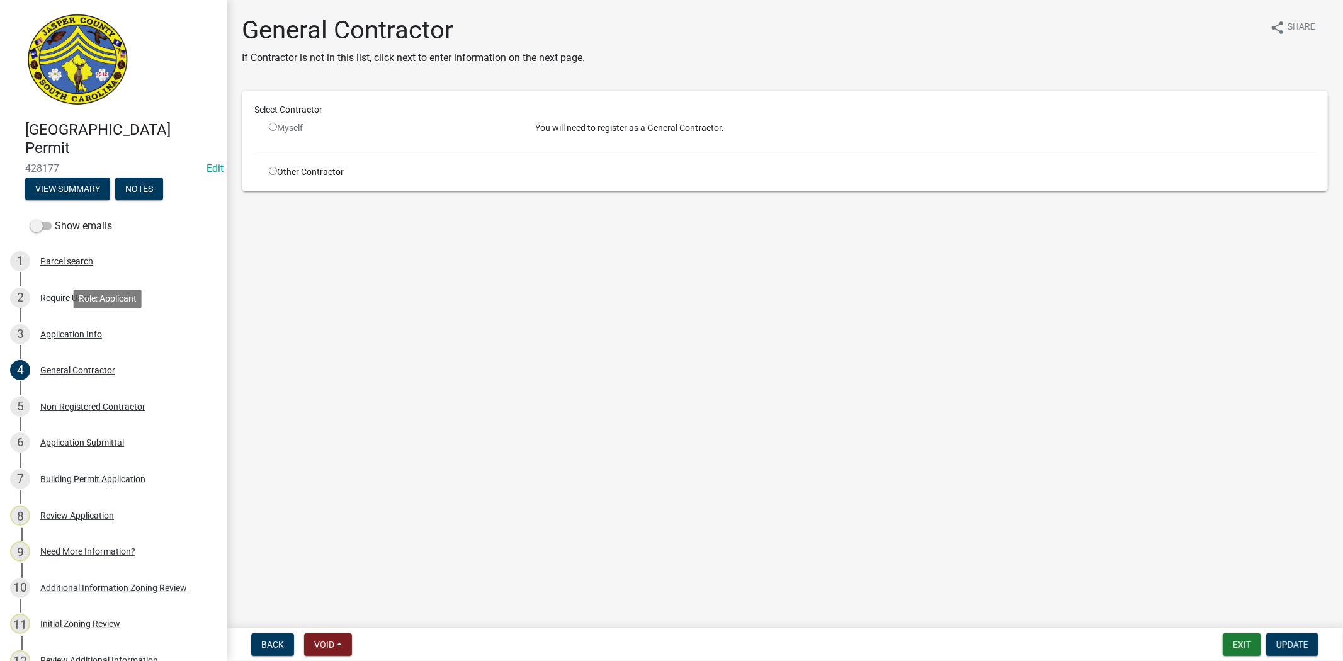
click at [82, 336] on div "Application Info" at bounding box center [71, 334] width 62 height 9
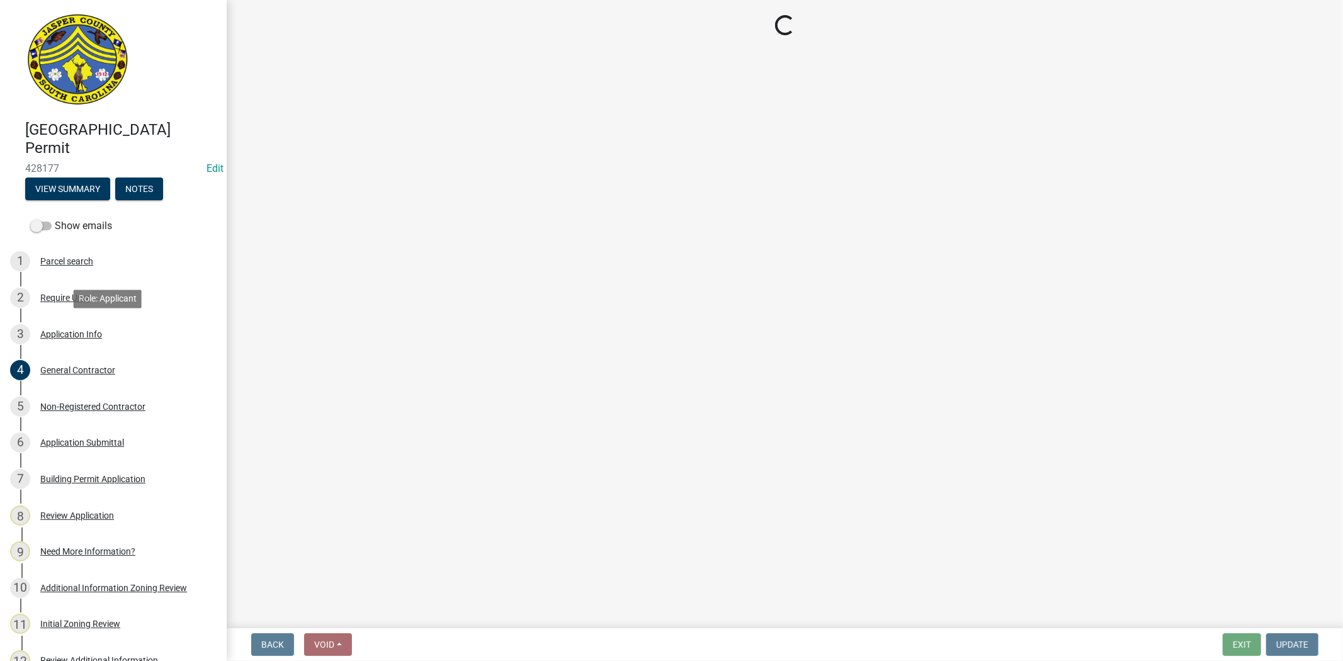
select select "f53fa719-3ff7-48d2-9eb7-3bbc18bb9995"
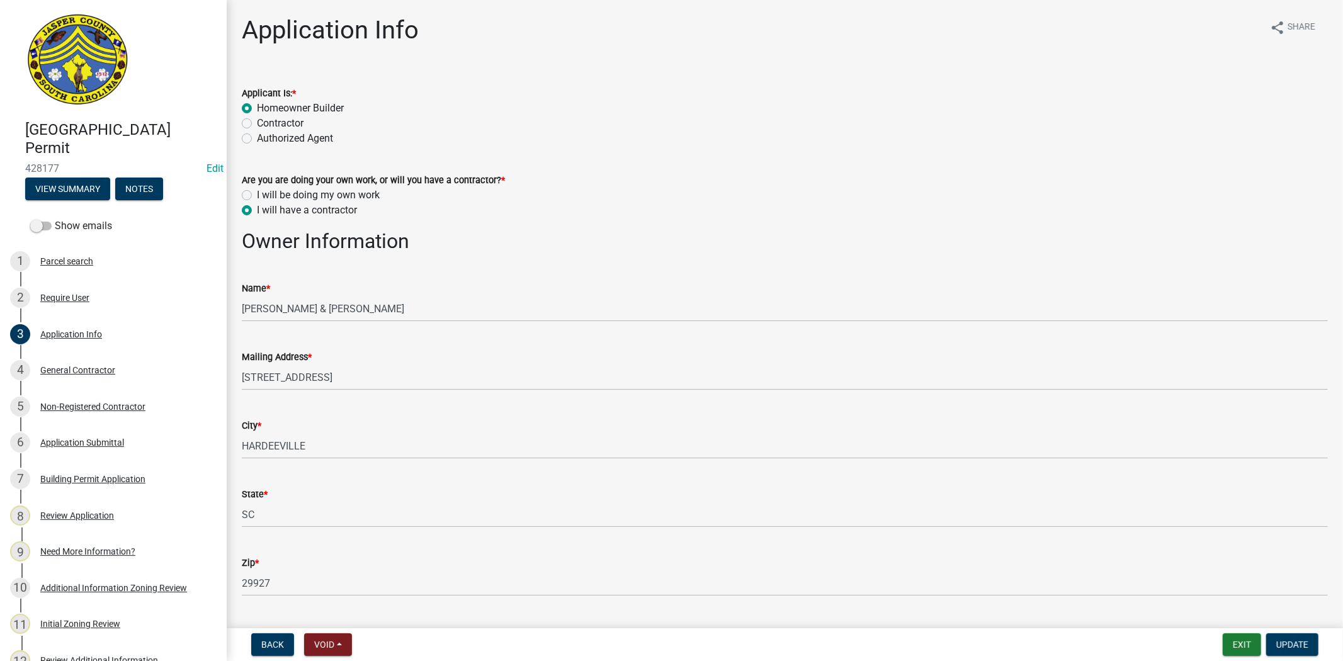
select select "f53fa719-3ff7-48d2-9eb7-3bbc18bb9995"
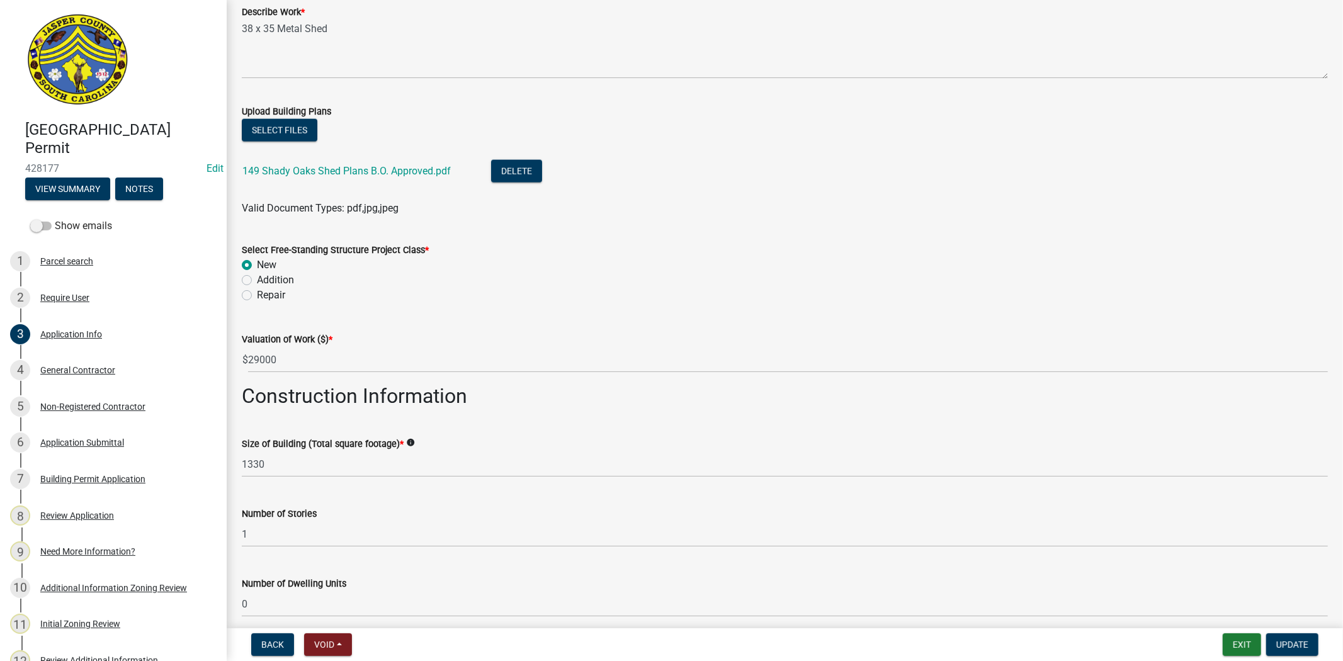
scroll to position [1525, 0]
